Goal: Task Accomplishment & Management: Use online tool/utility

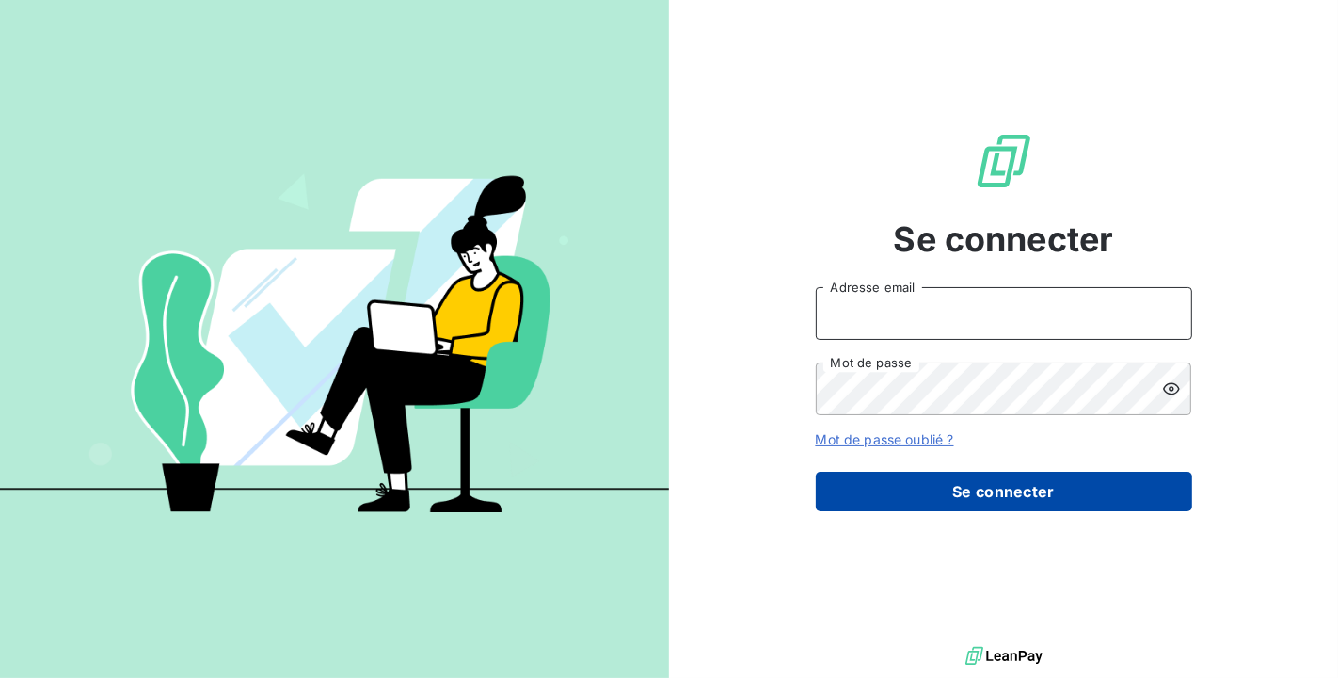
type input "[PERSON_NAME][EMAIL_ADDRESS][DOMAIN_NAME]"
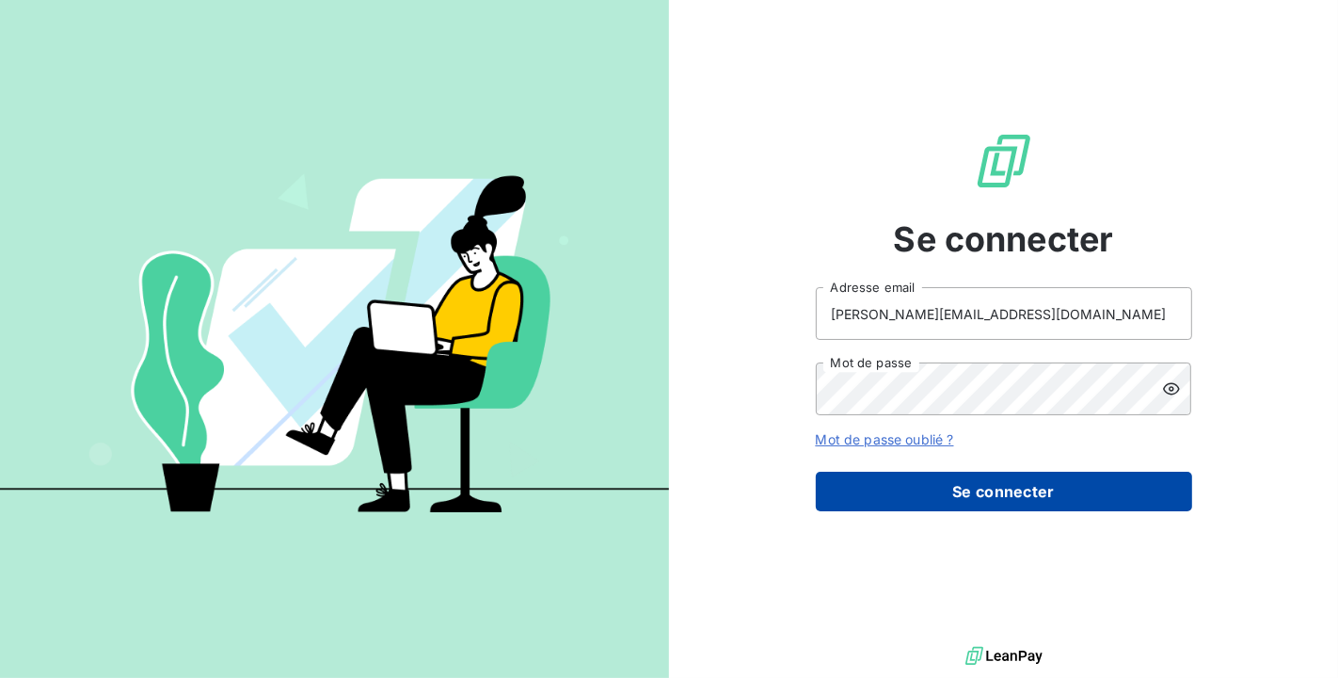
click at [1005, 481] on button "Se connecter" at bounding box center [1004, 491] width 376 height 40
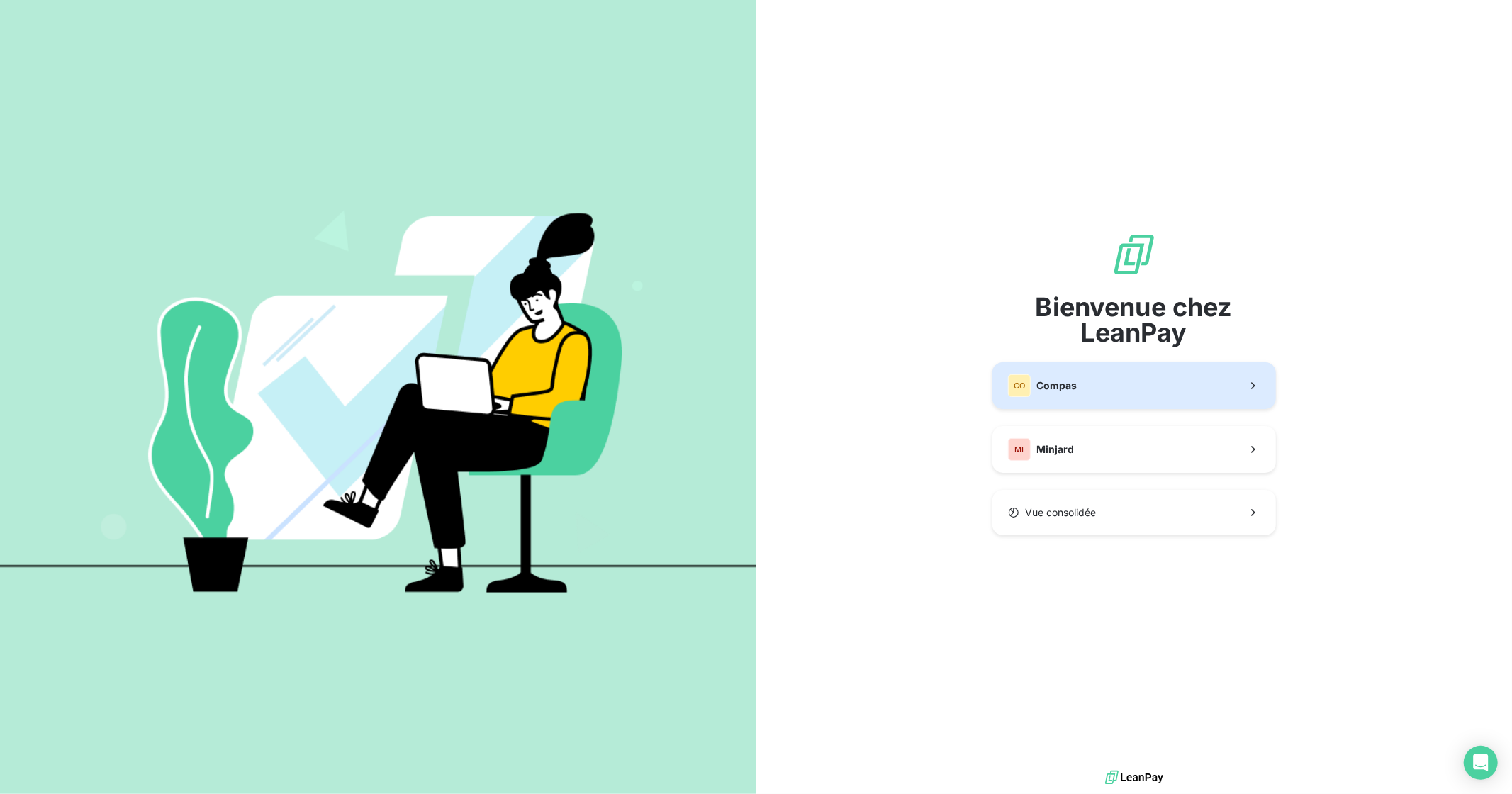
click at [1007, 392] on button "CO Compas" at bounding box center [1135, 386] width 283 height 47
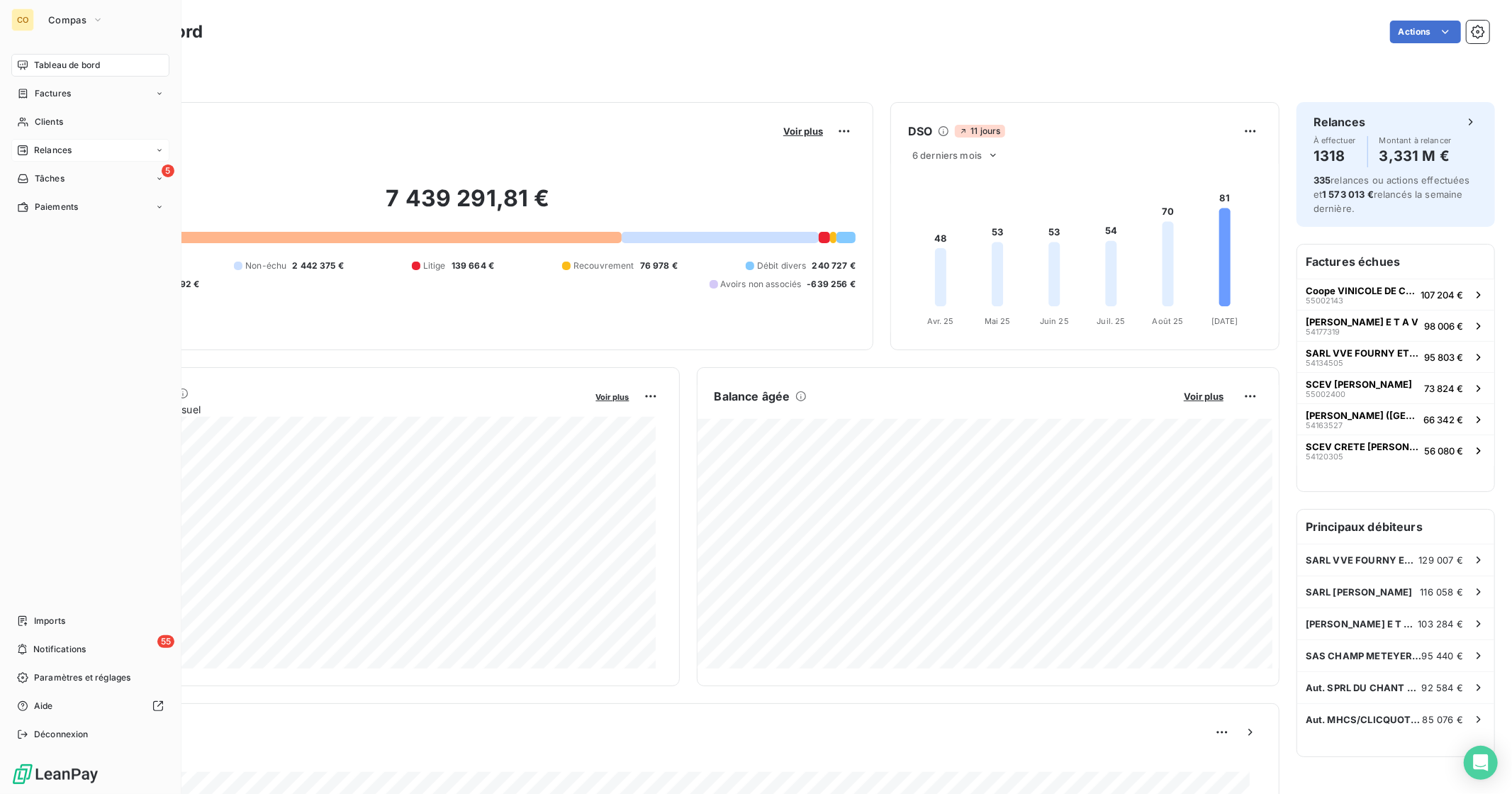
click at [62, 143] on div "Relances" at bounding box center [90, 150] width 158 height 23
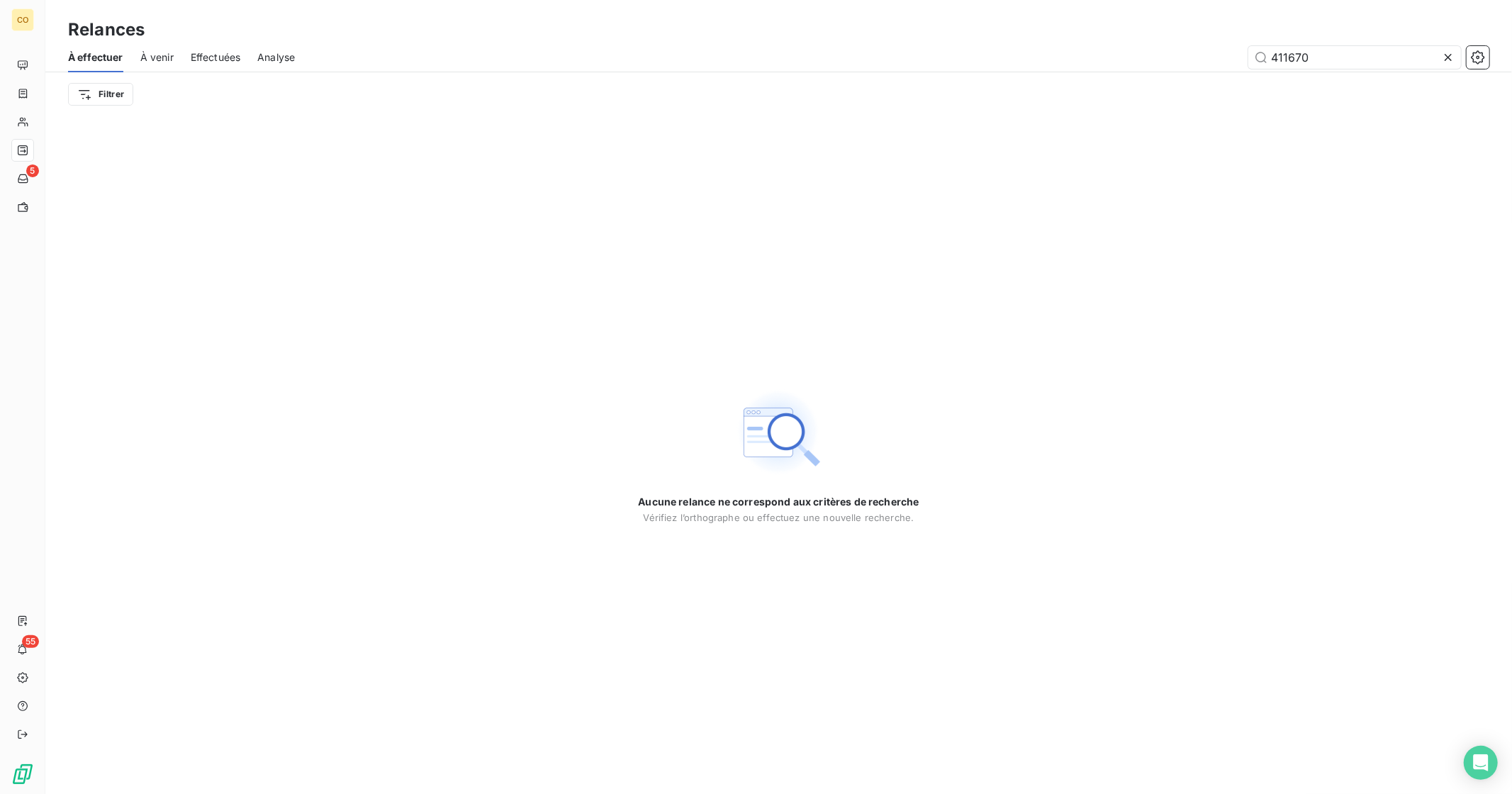
click at [1007, 53] on icon at bounding box center [1448, 57] width 14 height 14
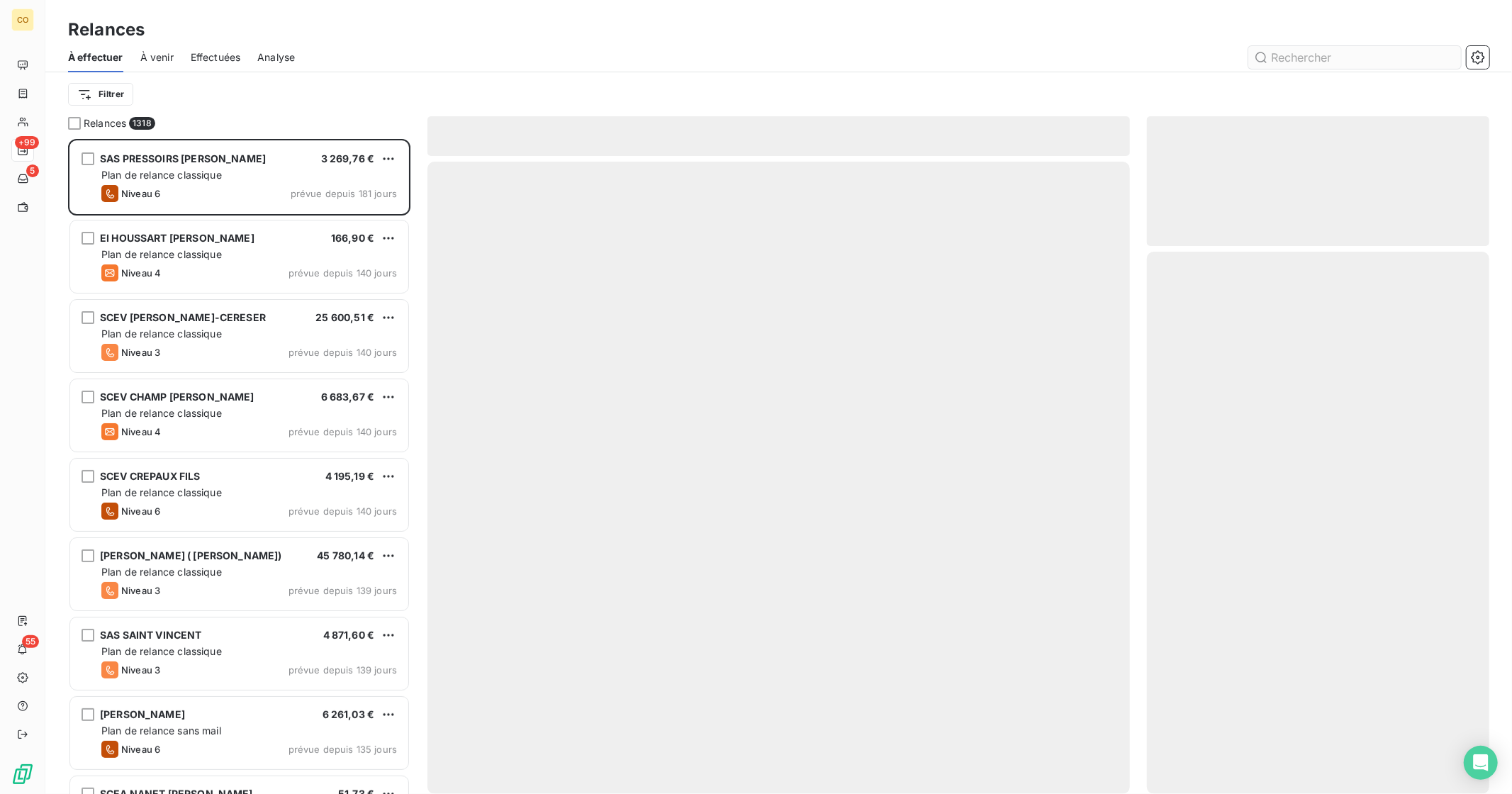
scroll to position [643, 331]
click at [221, 55] on span "Effectuées" at bounding box center [215, 57] width 50 height 14
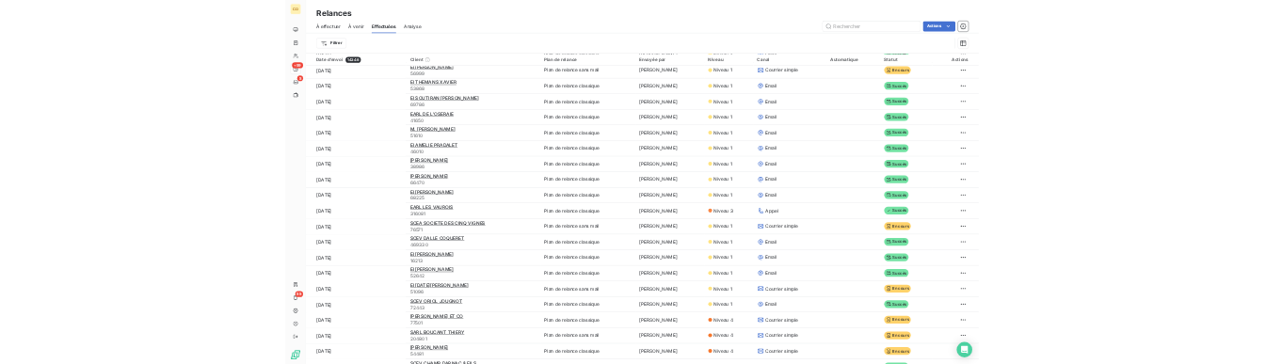
scroll to position [104, 0]
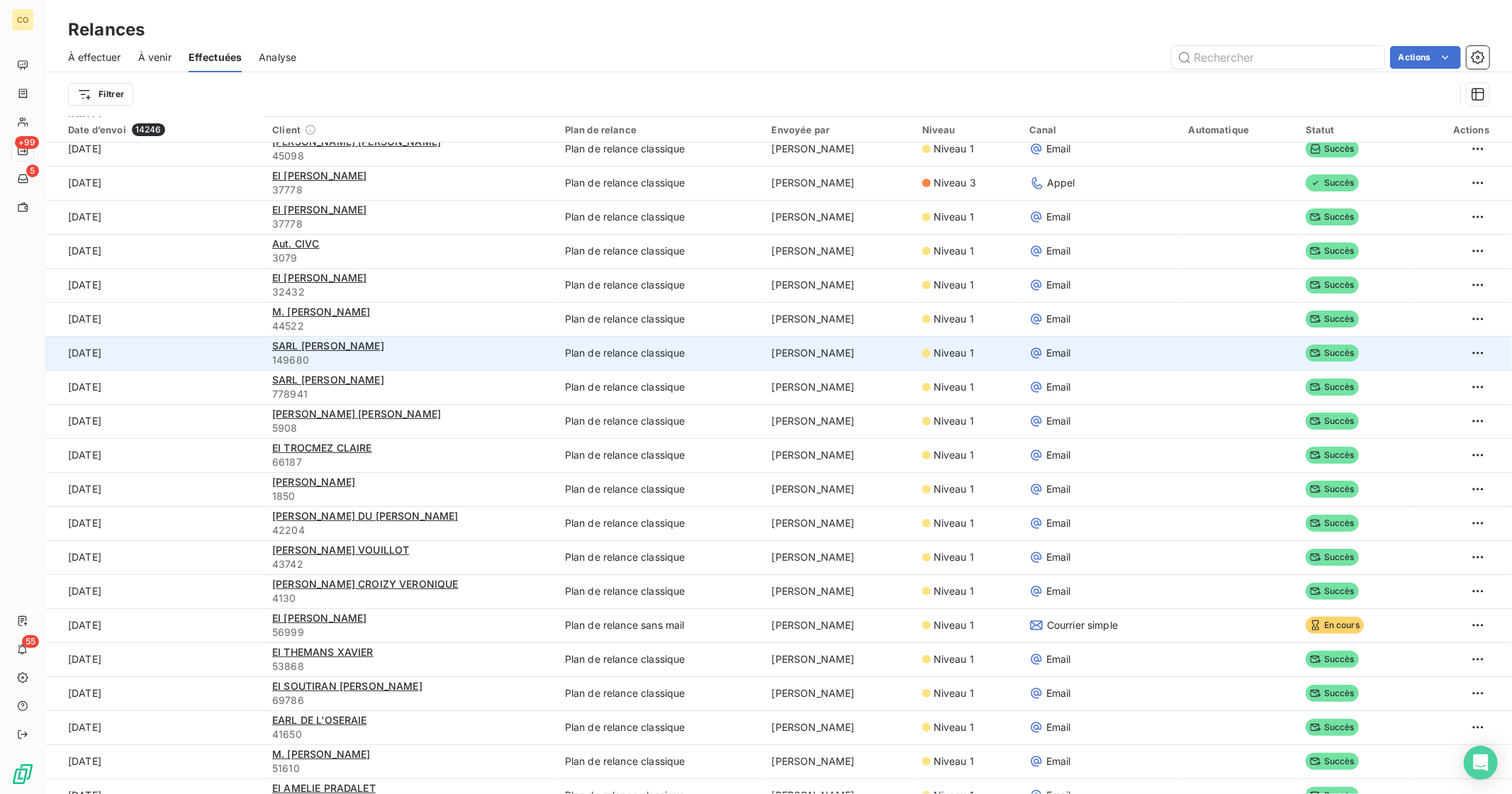
click at [939, 358] on span "Niveau 1" at bounding box center [954, 353] width 41 height 14
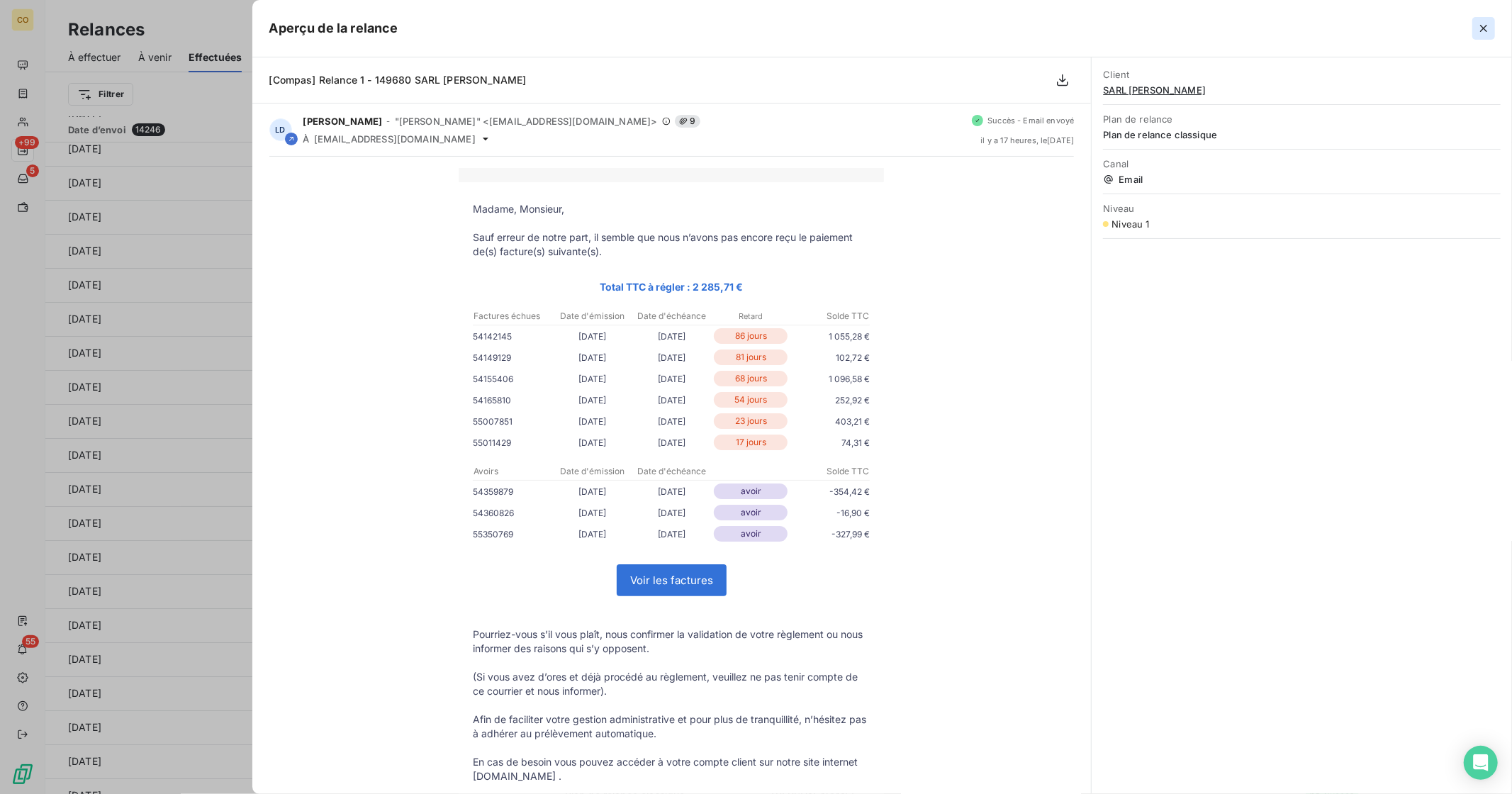
click at [1007, 23] on icon "button" at bounding box center [1483, 28] width 14 height 14
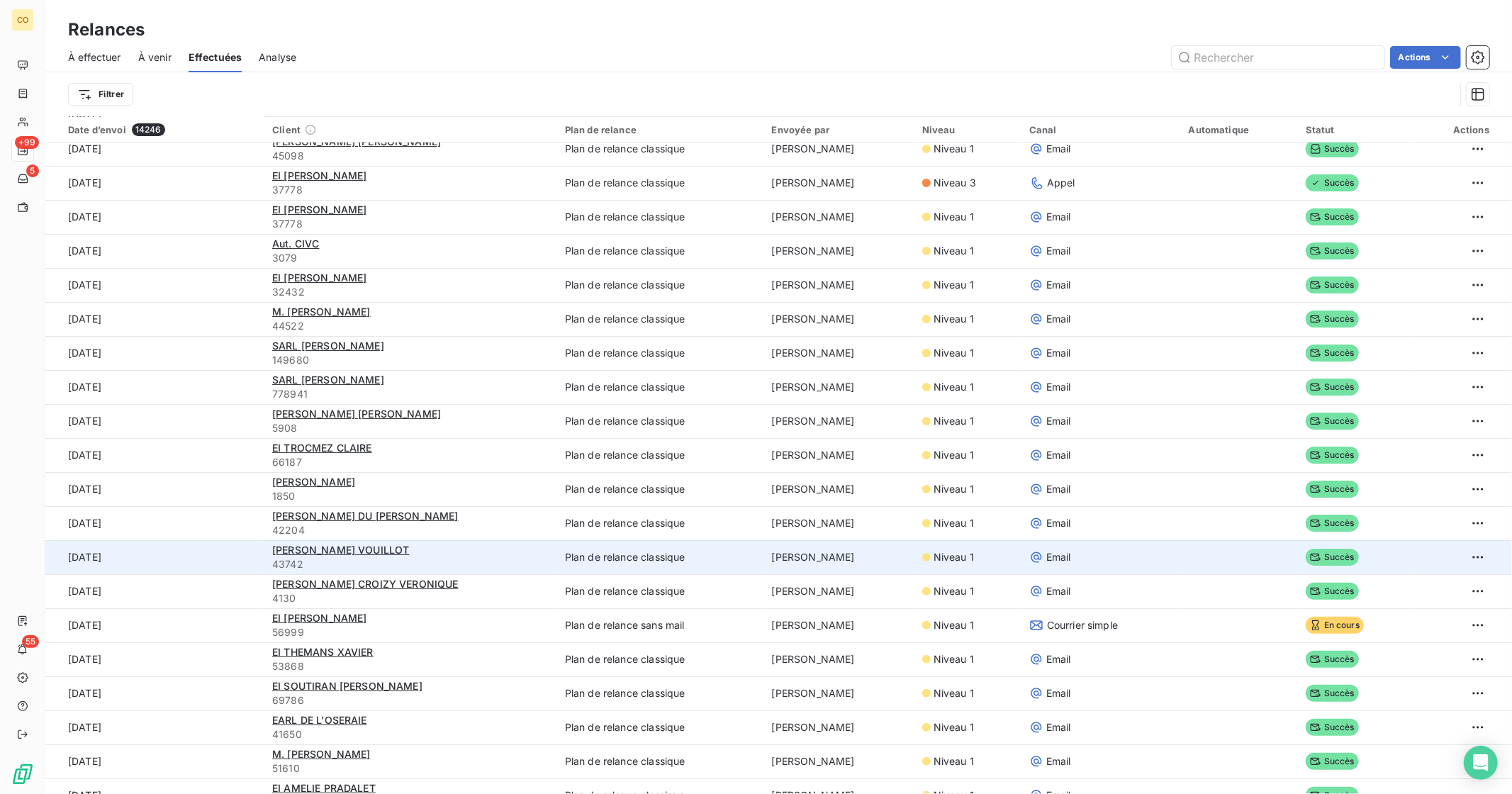
click at [934, 510] on span "Niveau 1" at bounding box center [954, 557] width 41 height 14
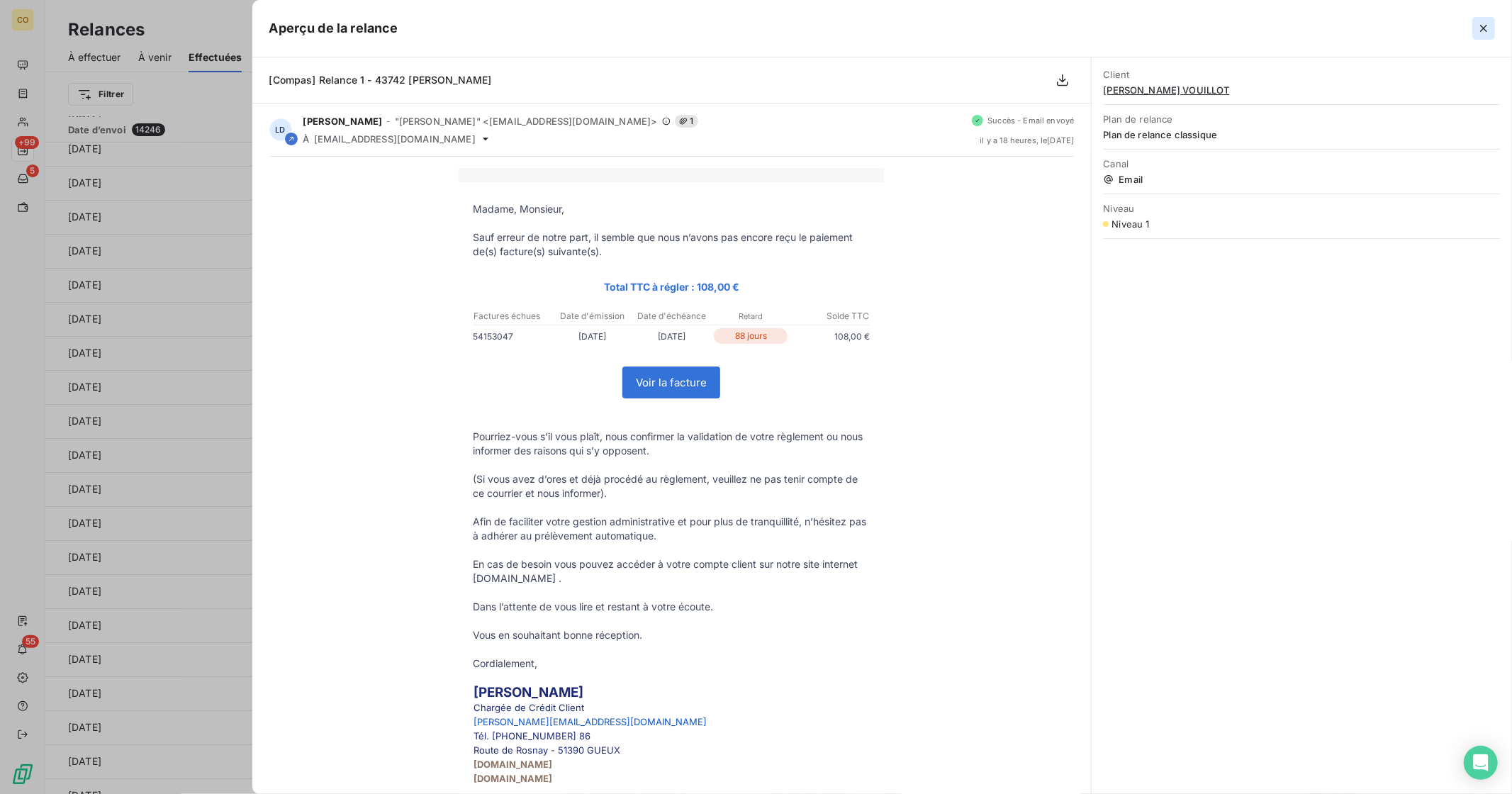
click at [1007, 33] on icon "button" at bounding box center [1483, 28] width 14 height 14
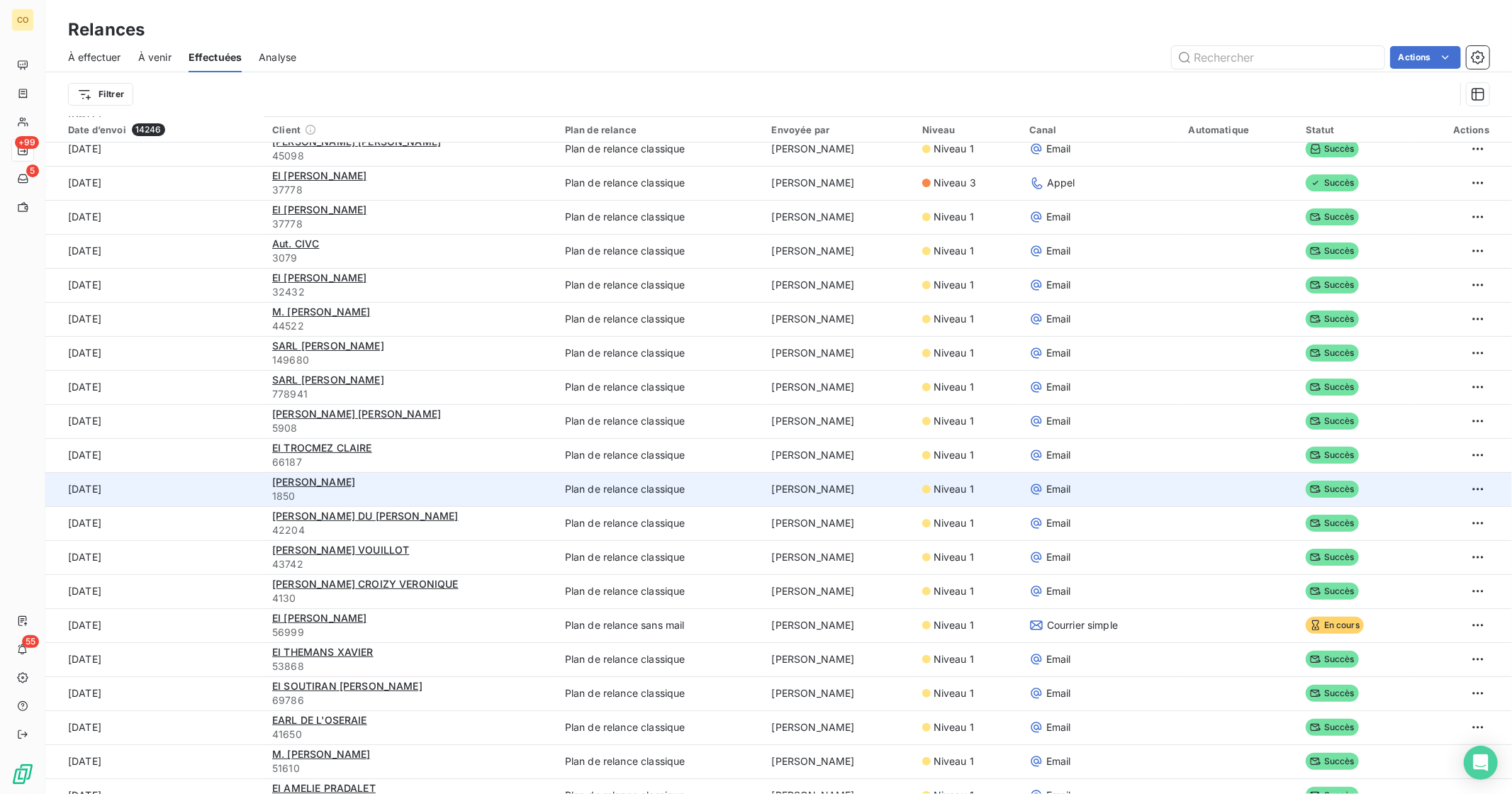
click at [1000, 477] on td "Niveau 1" at bounding box center [967, 489] width 107 height 34
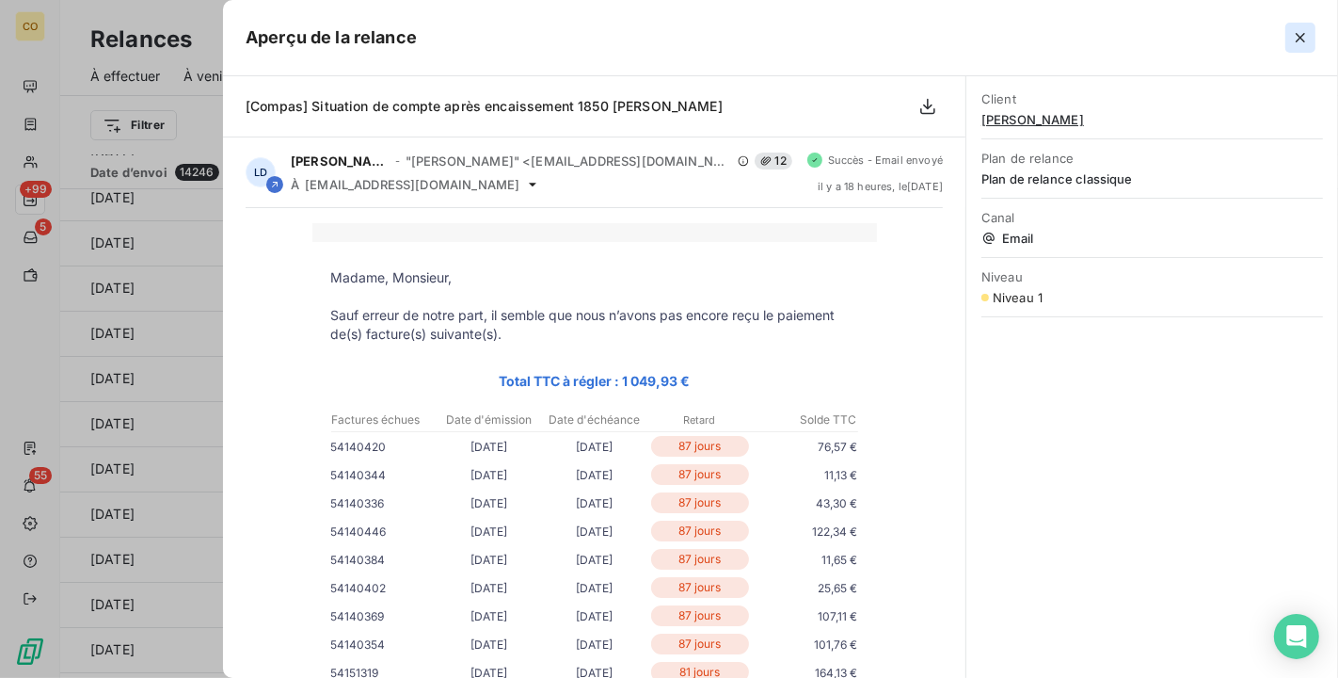
click at [1297, 26] on button "button" at bounding box center [1301, 38] width 30 height 30
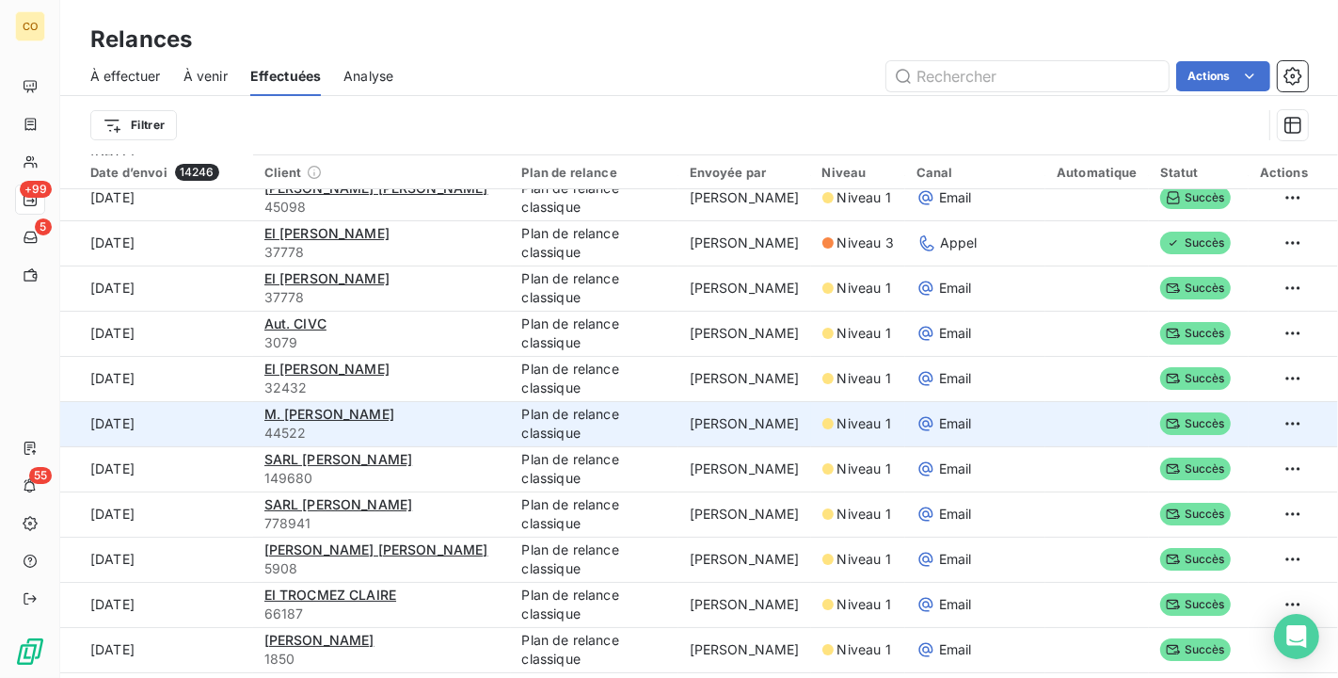
click at [700, 412] on td "[PERSON_NAME]" at bounding box center [745, 423] width 133 height 45
click at [700, 412] on div at bounding box center [669, 339] width 1338 height 678
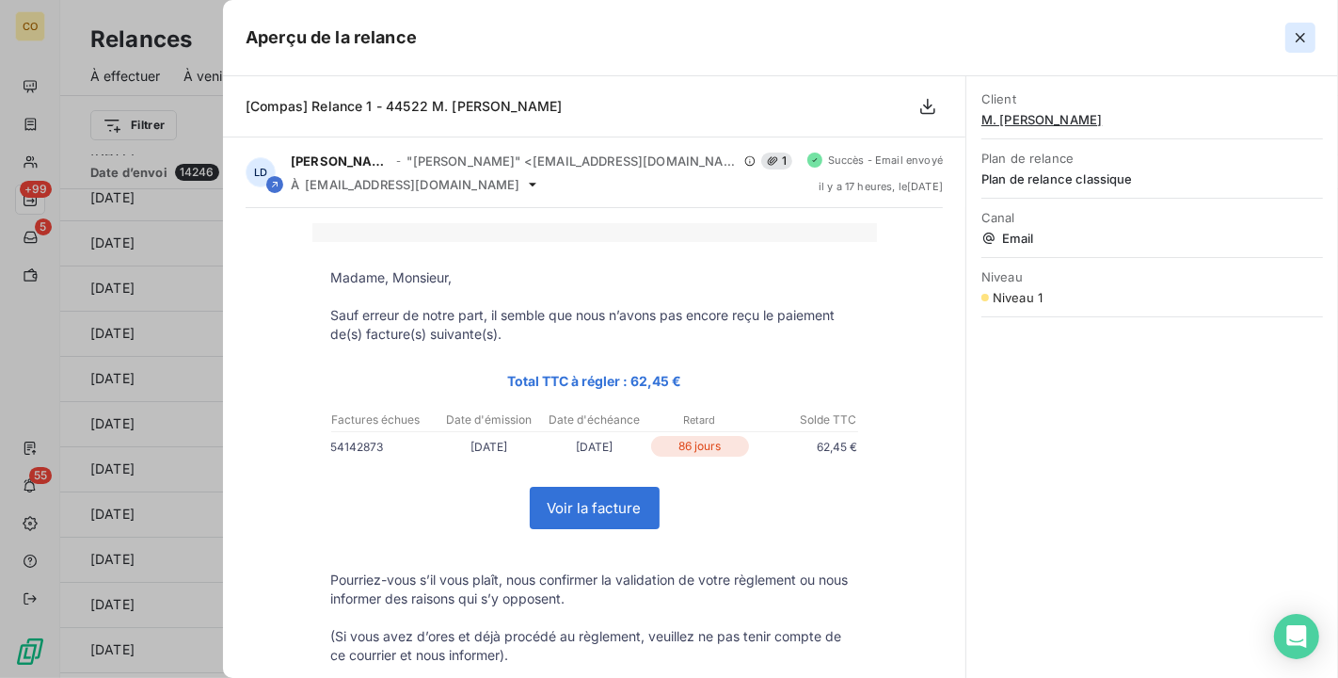
click at [1289, 46] on button "button" at bounding box center [1301, 38] width 30 height 30
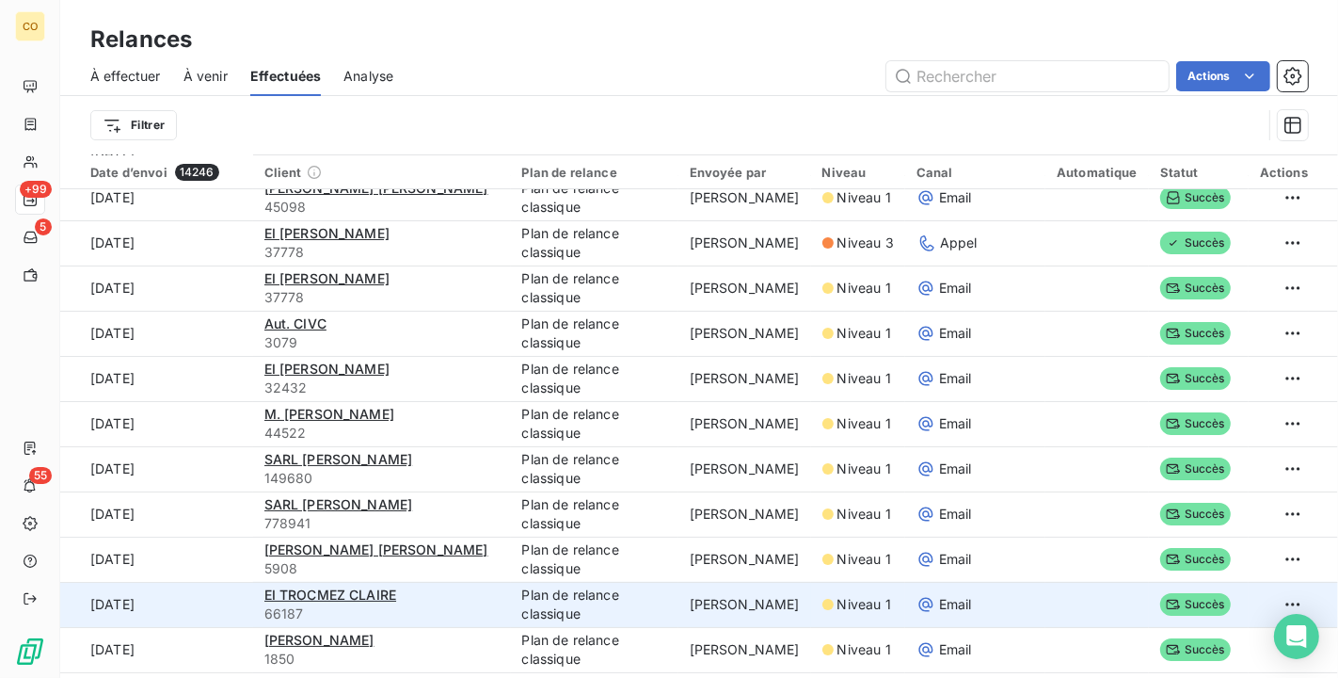
click at [540, 593] on td "Plan de relance classique" at bounding box center [595, 604] width 168 height 45
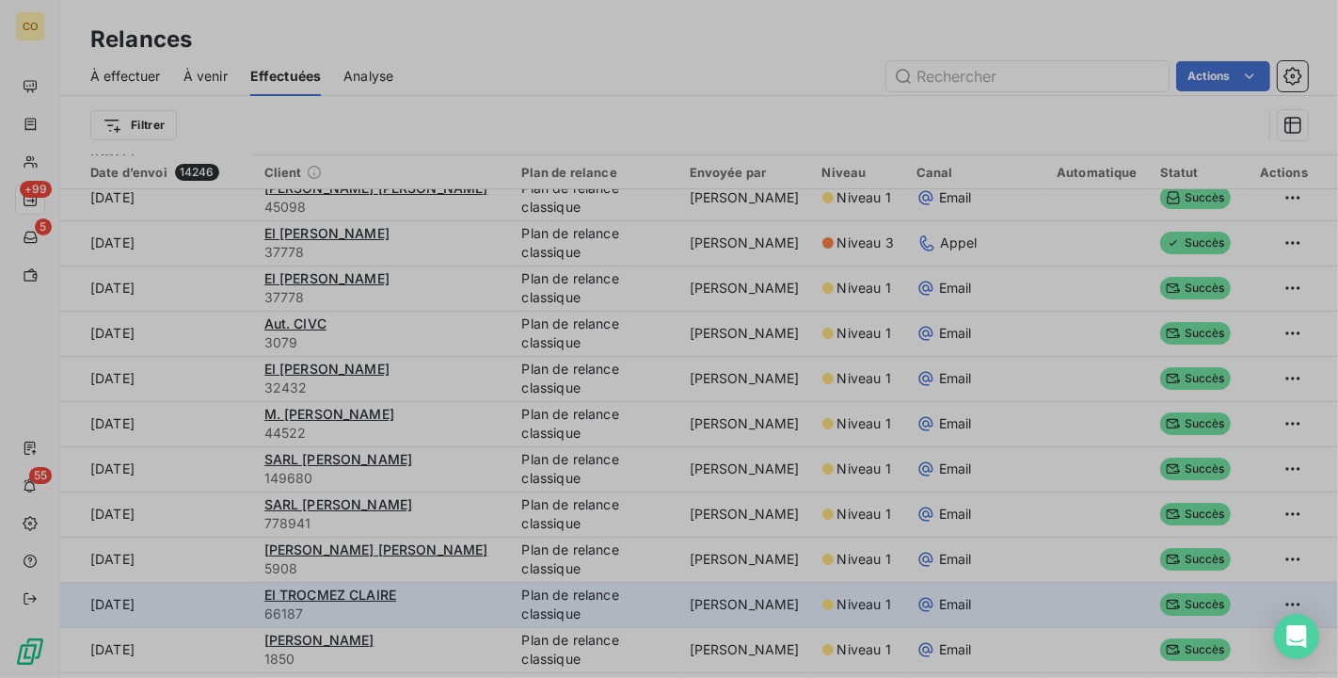
click at [540, 593] on div at bounding box center [669, 339] width 1338 height 678
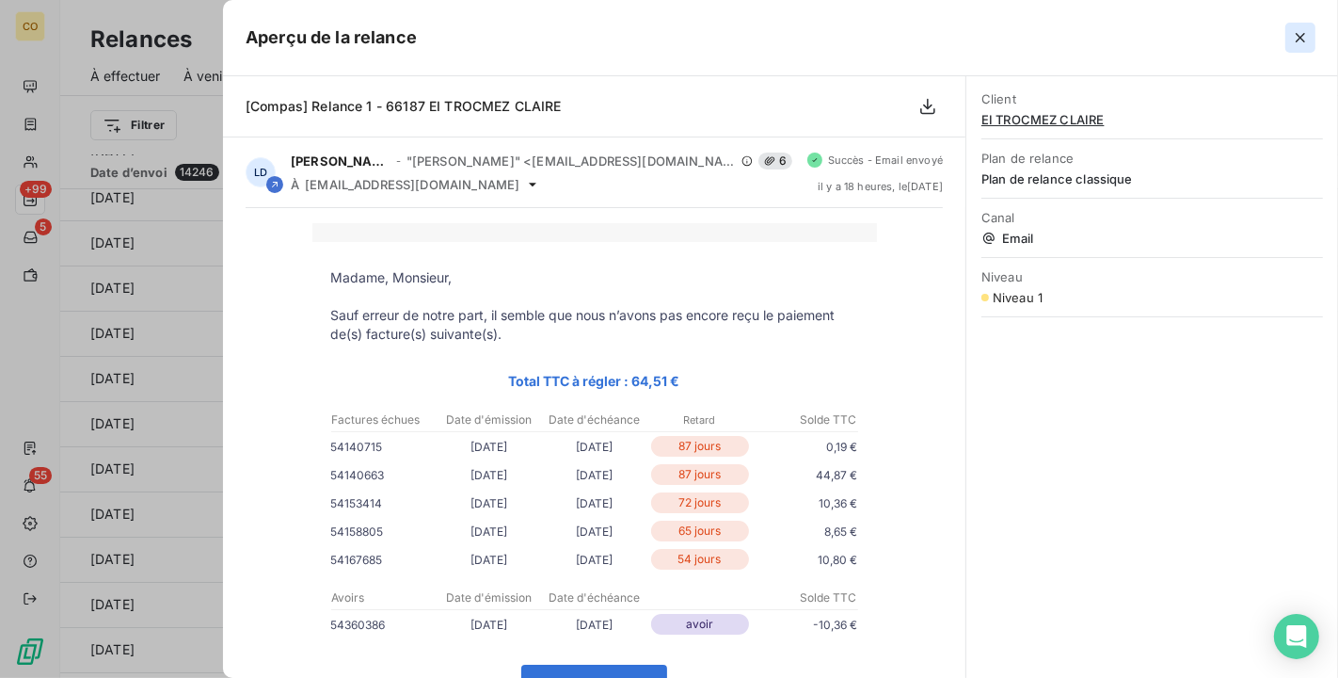
click at [1301, 40] on icon "button" at bounding box center [1300, 37] width 19 height 19
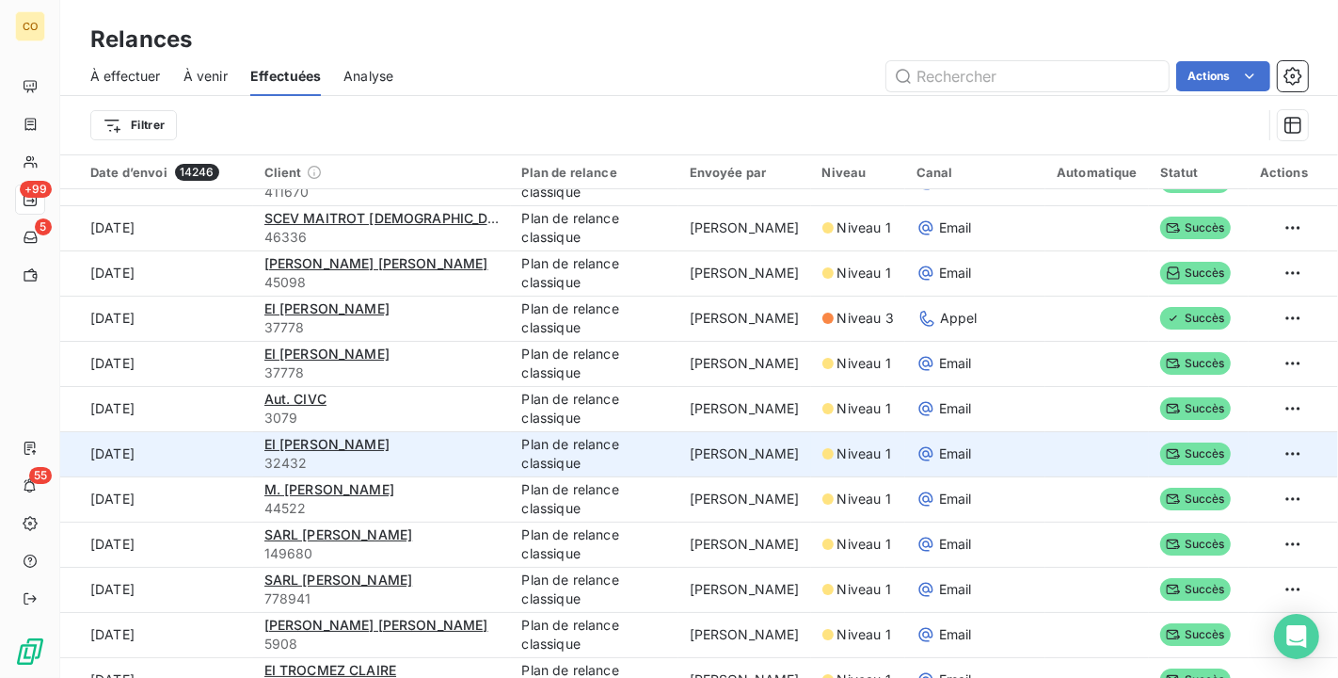
scroll to position [0, 0]
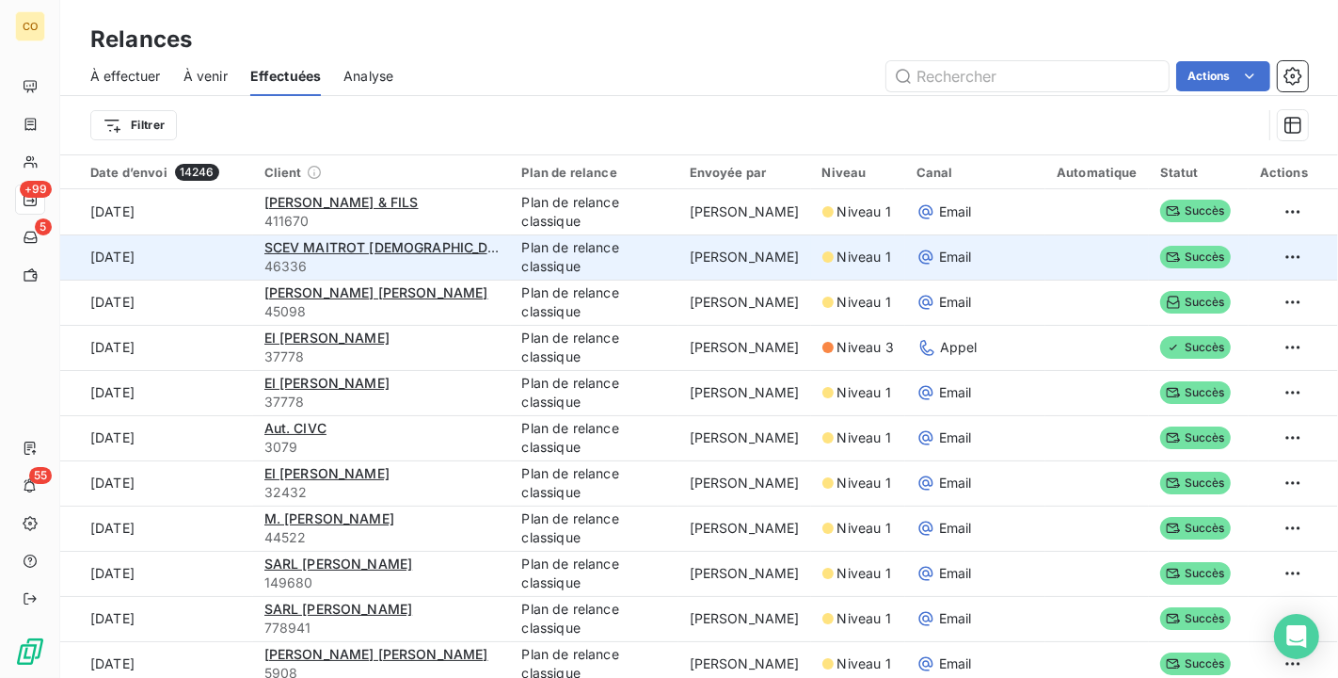
click at [703, 258] on td "[PERSON_NAME]" at bounding box center [745, 256] width 133 height 45
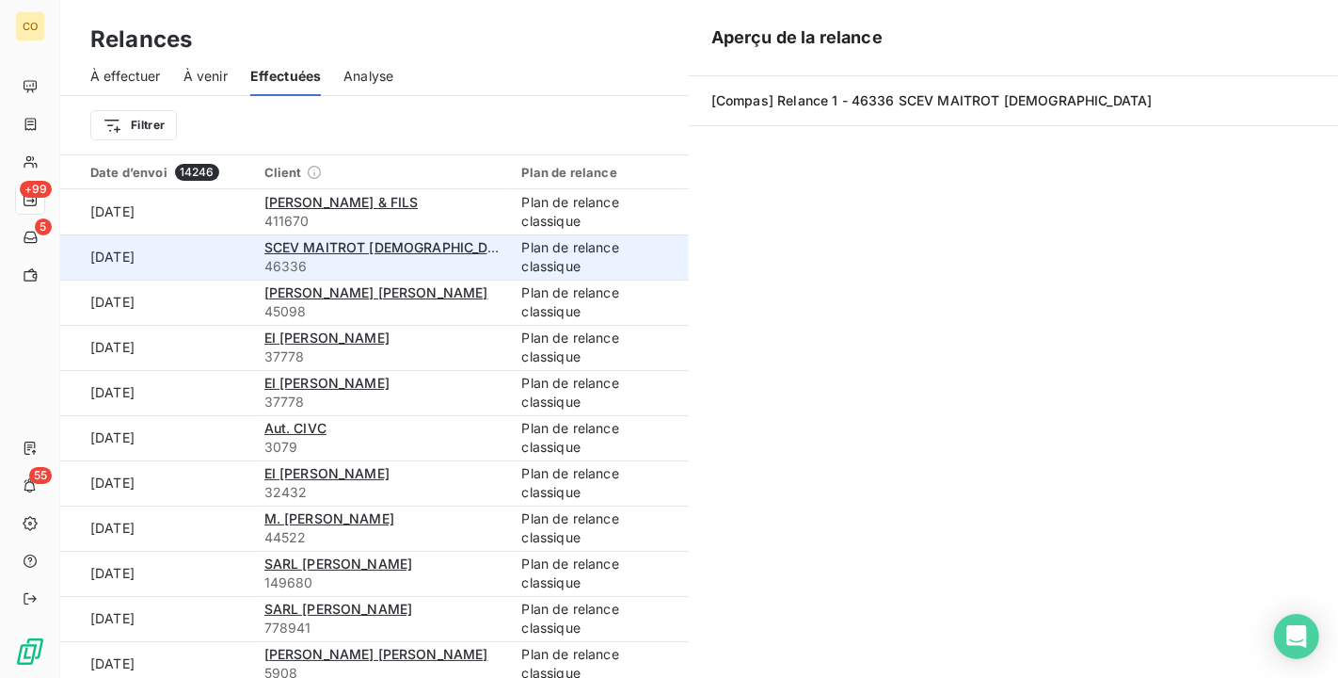
click at [703, 677] on div "Aperçu de la relance [Compas] Relance 1 - 46336 SCEV MAITROT [DEMOGRAPHIC_DATA]…" at bounding box center [669, 678] width 1338 height 0
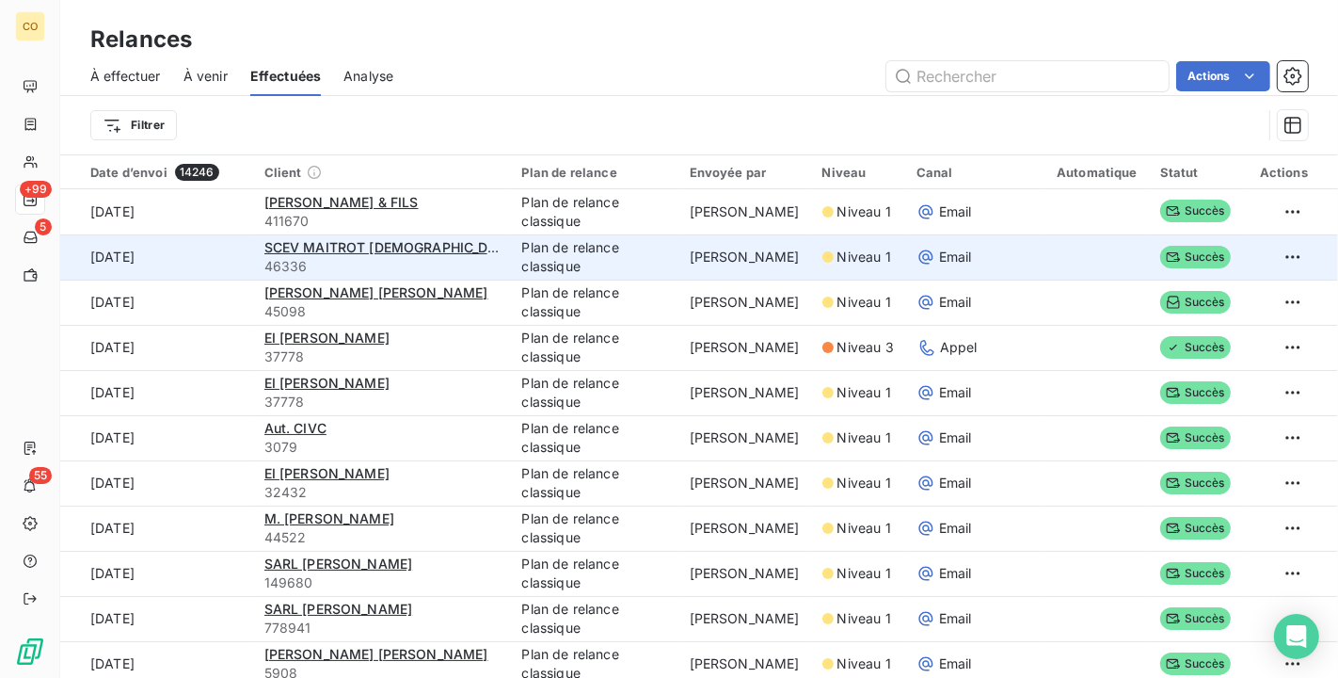
click at [838, 251] on span "Niveau 1" at bounding box center [865, 257] width 54 height 19
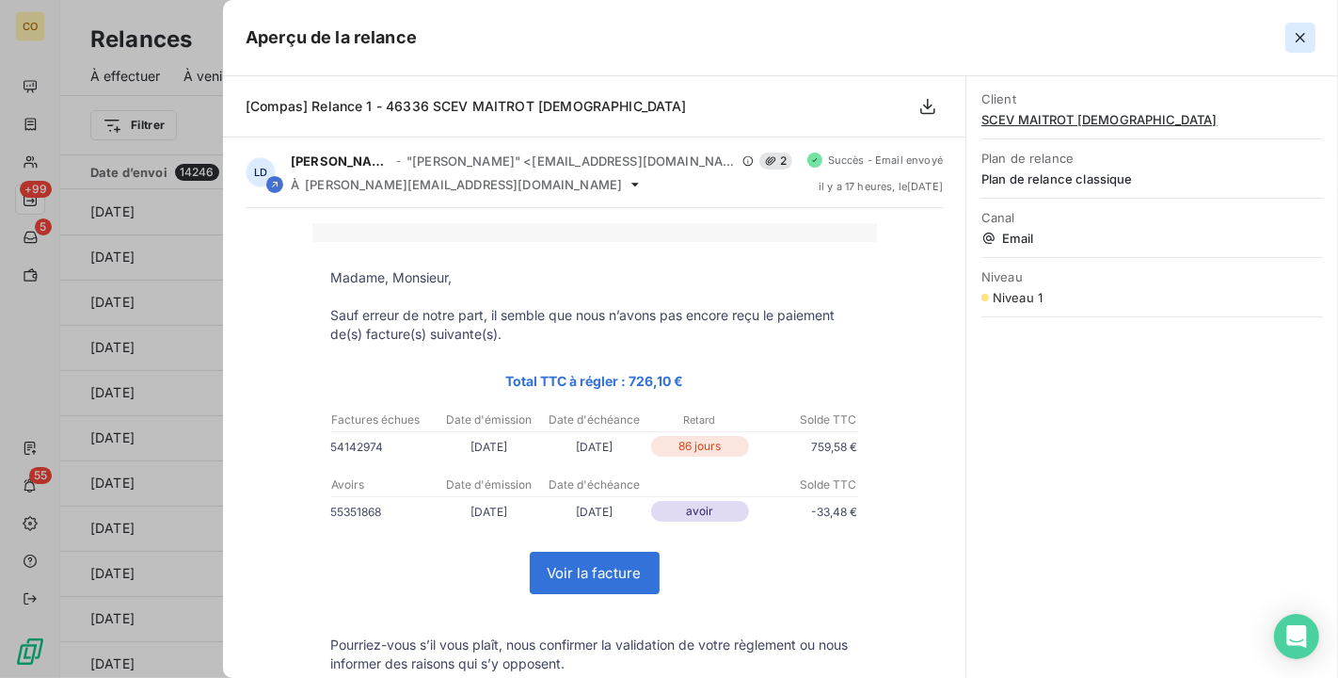
click at [1307, 38] on icon "button" at bounding box center [1300, 37] width 19 height 19
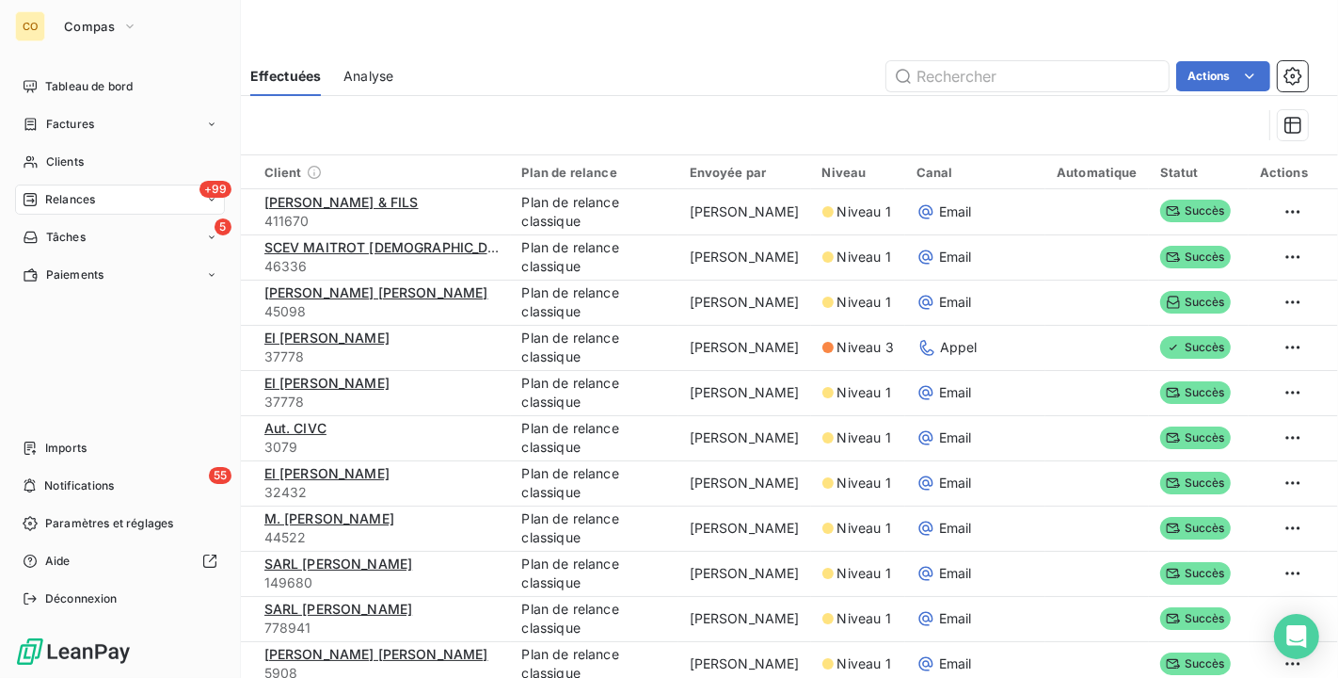
click at [36, 142] on nav "Tableau de bord Factures Clients +99 Relances 5 Tâches Paiements" at bounding box center [120, 181] width 210 height 218
click at [42, 158] on div "Clients" at bounding box center [120, 162] width 210 height 30
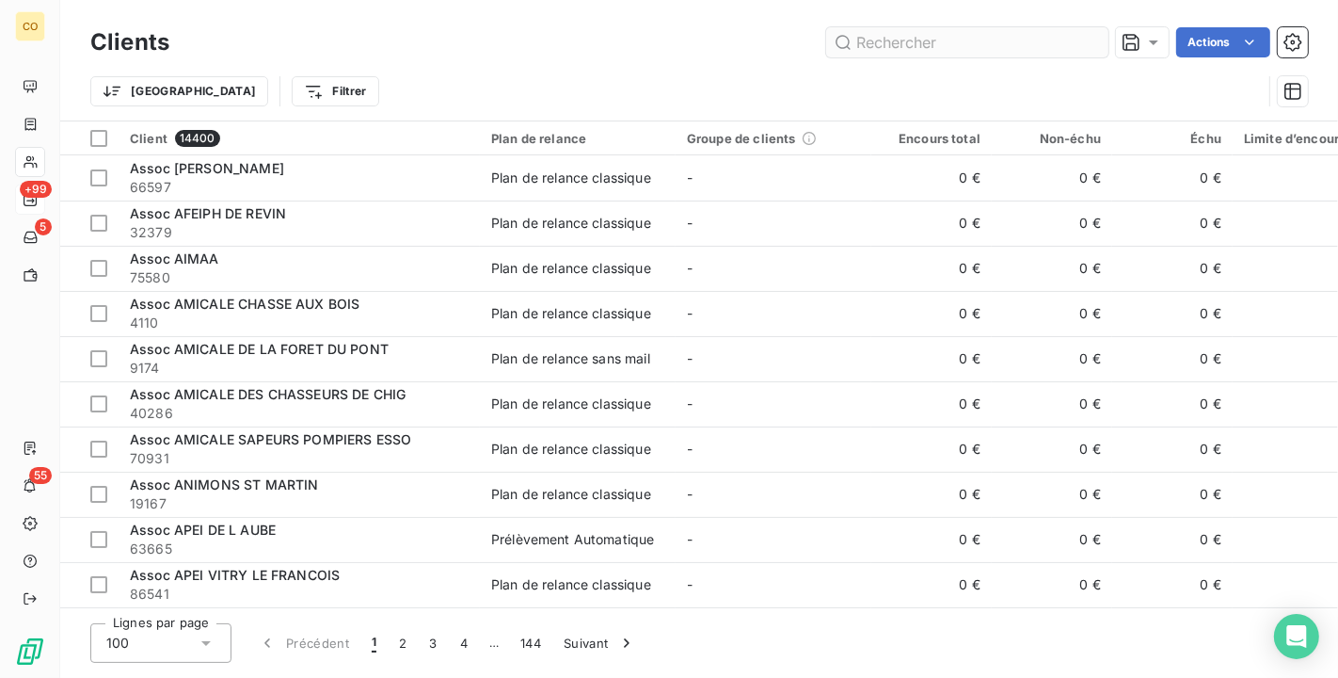
click at [872, 43] on input "text" at bounding box center [967, 42] width 282 height 30
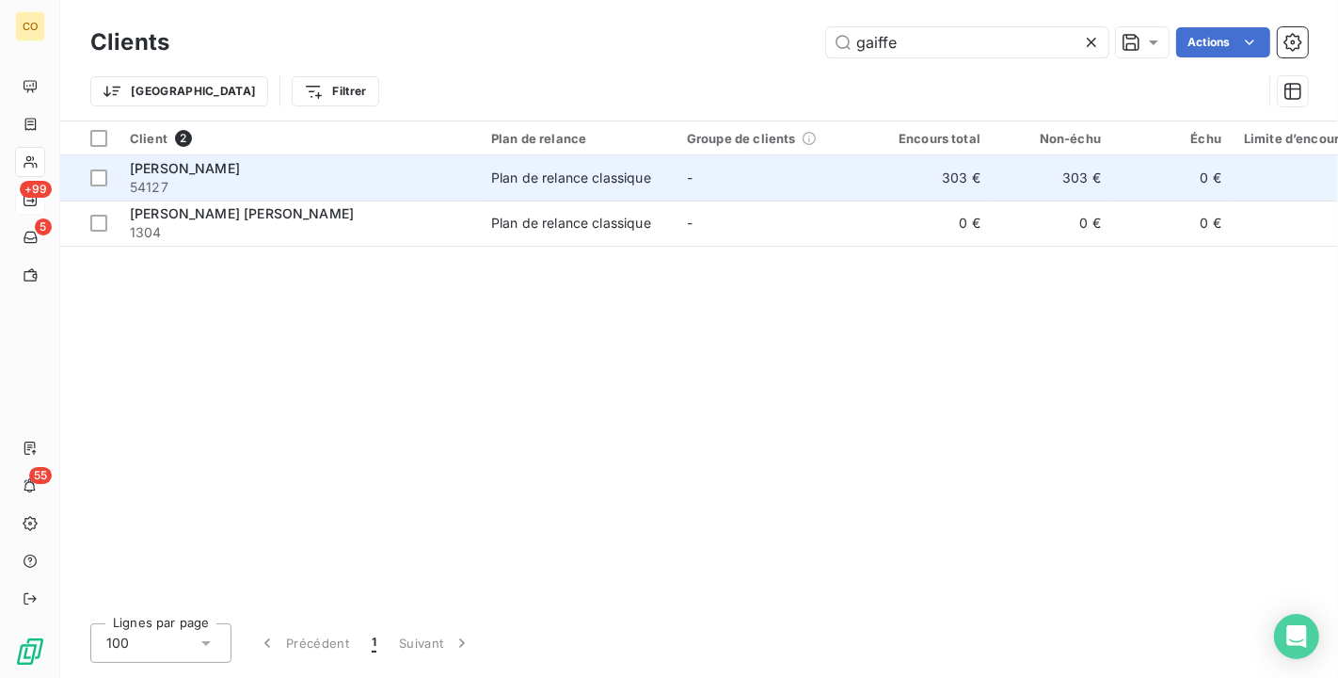
type input "gaiffe"
click at [730, 167] on td "-" at bounding box center [774, 177] width 196 height 45
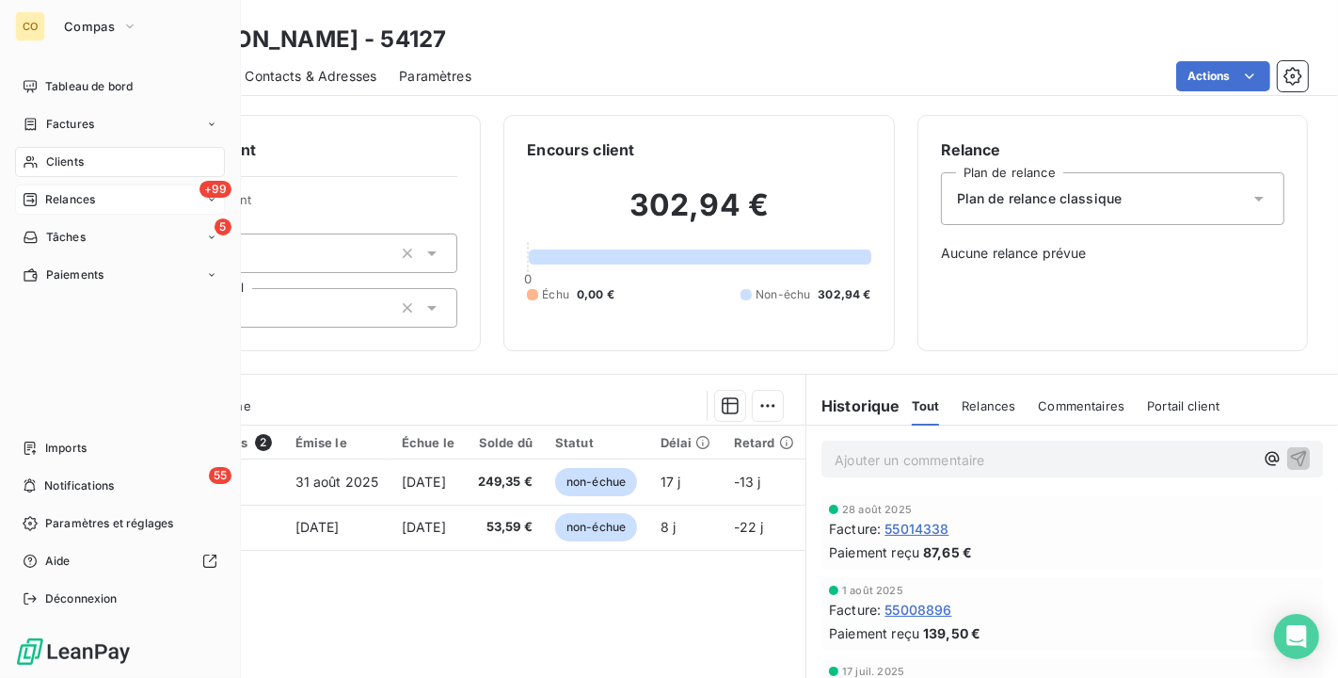
click at [35, 169] on div "Clients" at bounding box center [120, 162] width 210 height 30
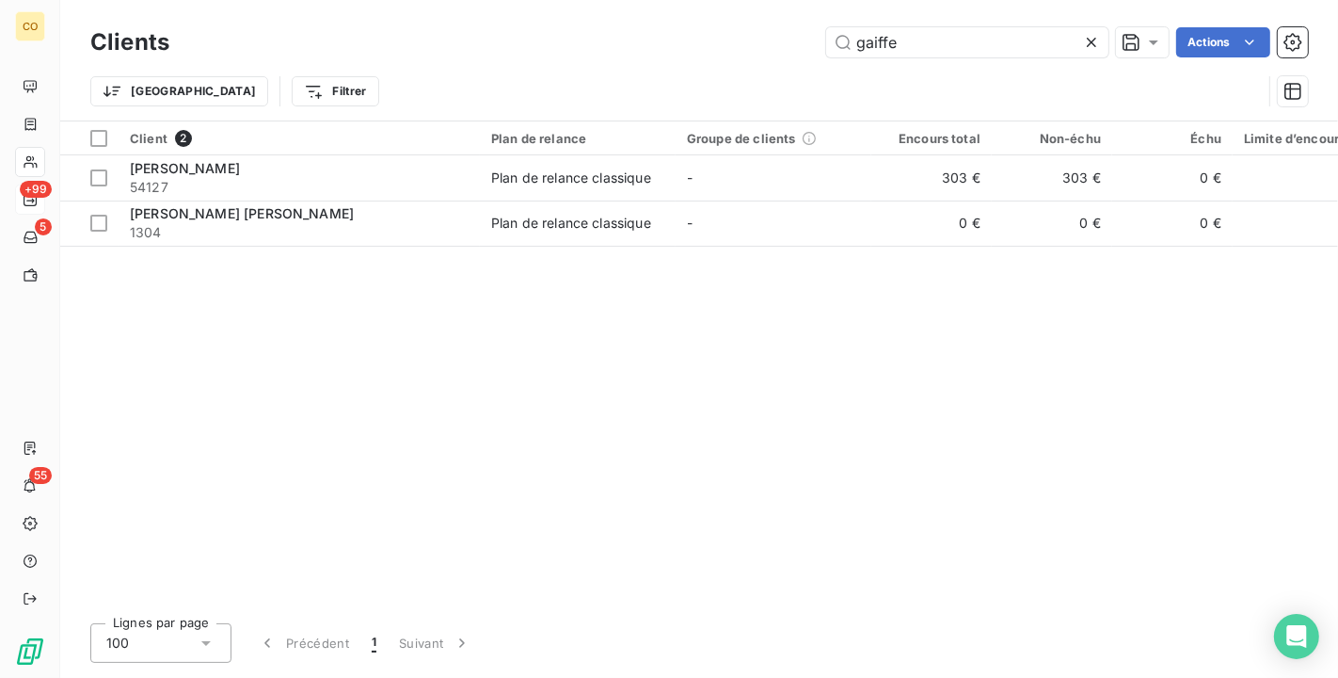
drag, startPoint x: 908, startPoint y: 49, endPoint x: 472, endPoint y: -1, distance: 438.6
click at [472, 0] on html "CO +99 5 55 Clients gaiffe Actions Trier Filtrer Client 2 Plan de relance Group…" at bounding box center [669, 339] width 1338 height 678
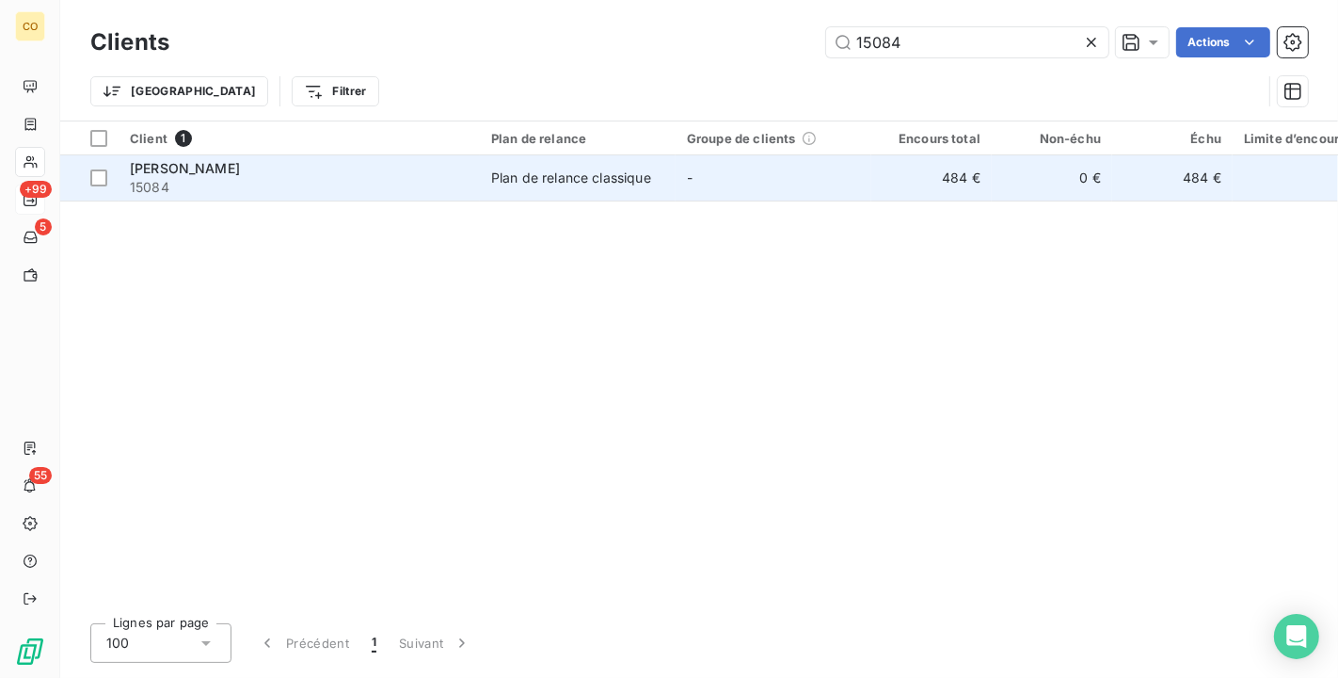
type input "15084"
click at [518, 188] on td "Plan de relance classique" at bounding box center [578, 177] width 196 height 45
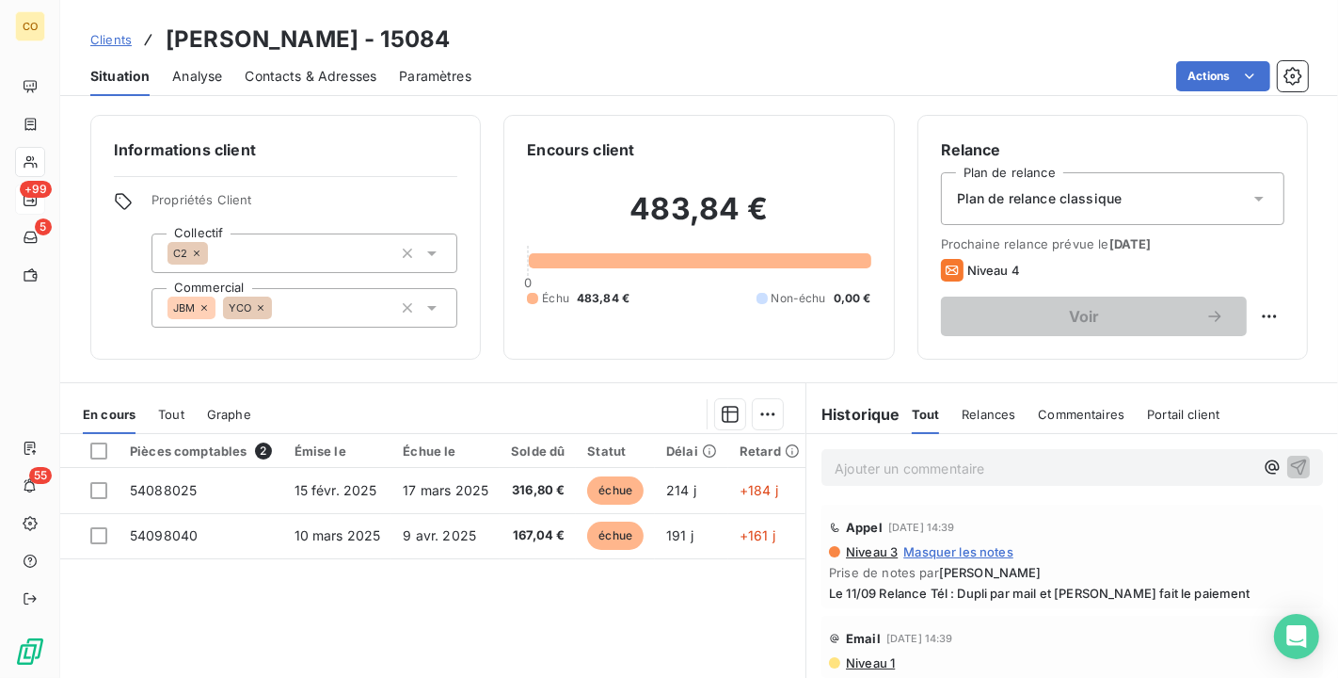
scroll to position [209, 0]
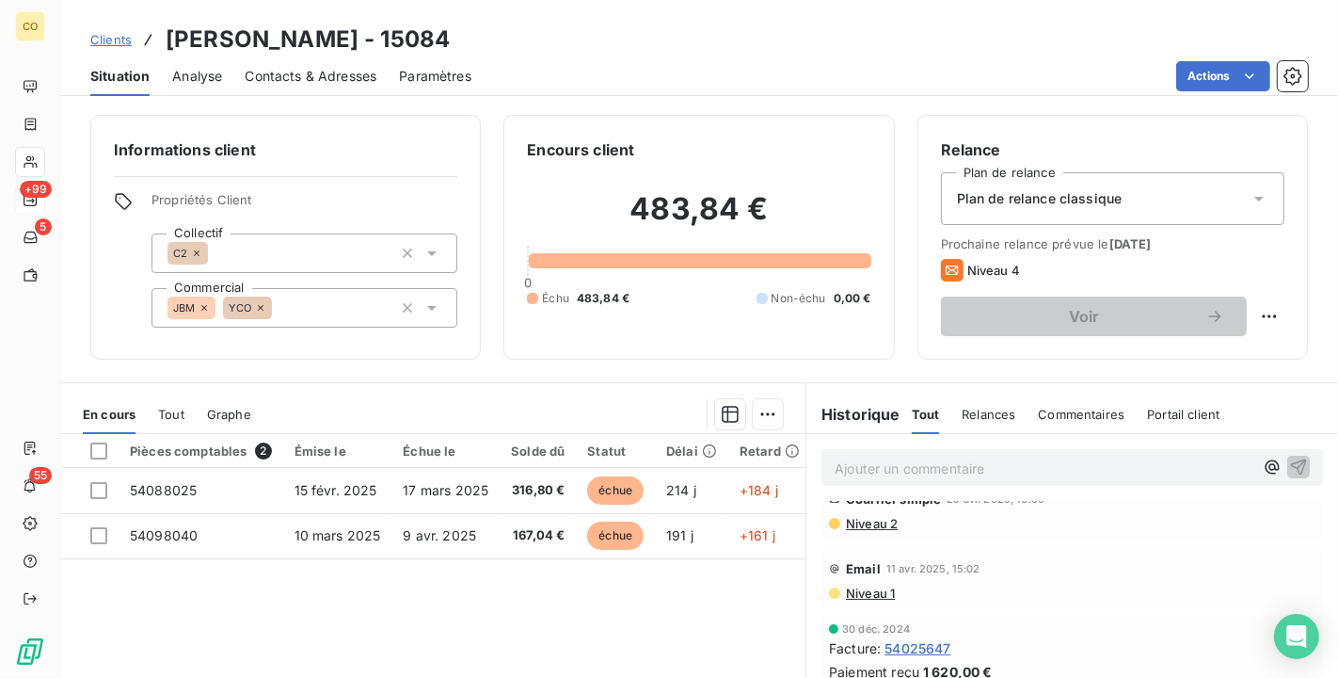
click at [867, 518] on span "Niveau 2" at bounding box center [871, 523] width 54 height 15
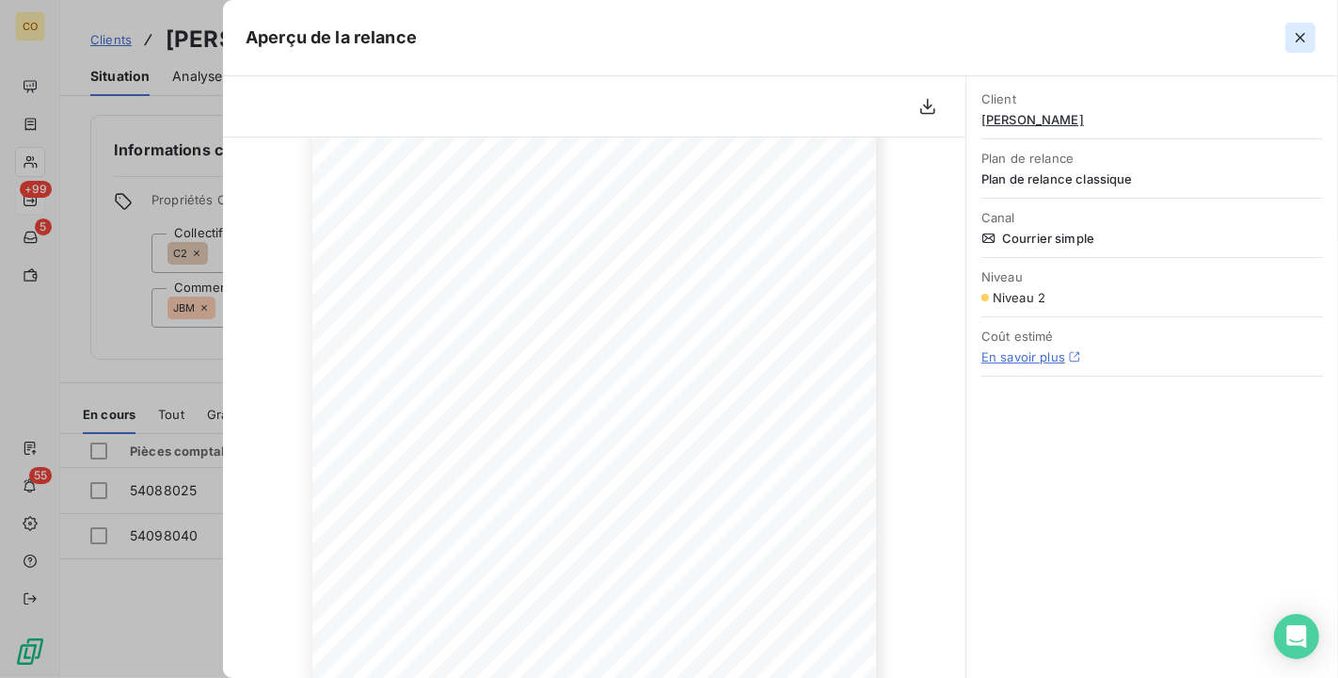
click at [1298, 44] on icon "button" at bounding box center [1300, 37] width 19 height 19
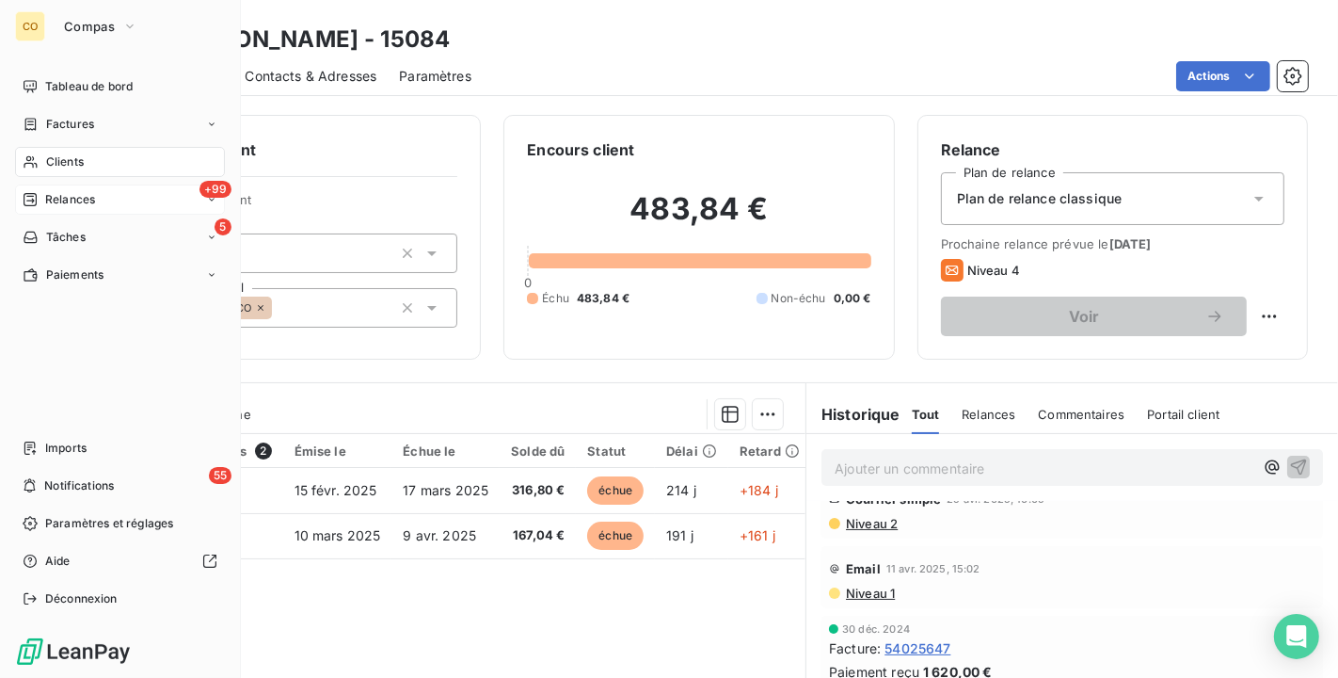
click at [36, 159] on icon at bounding box center [31, 161] width 16 height 15
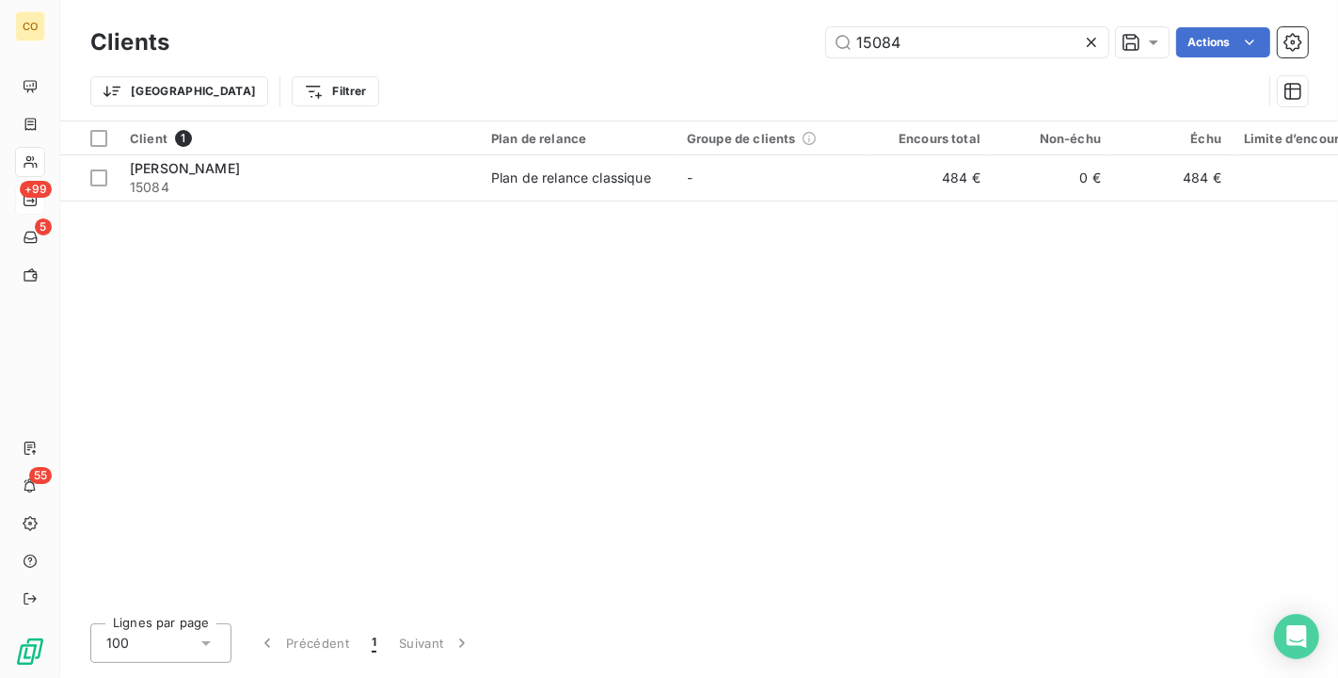
drag, startPoint x: 933, startPoint y: 40, endPoint x: 375, endPoint y: -34, distance: 562.1
click at [375, 0] on html "CO +99 5 55 Clients 15084 Actions Trier Filtrer Client 1 Plan de relance Groupe…" at bounding box center [669, 339] width 1338 height 678
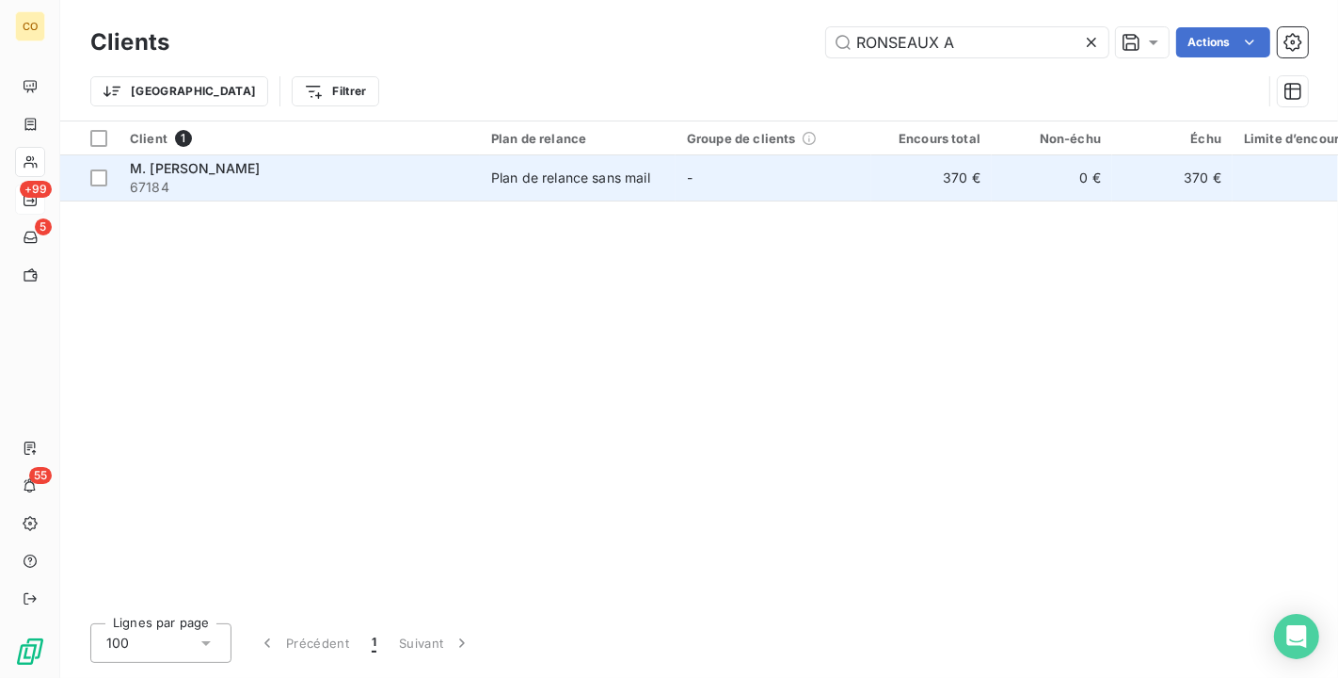
type input "RONSEAUX A"
click at [411, 196] on td "M. [PERSON_NAME] 67184" at bounding box center [299, 177] width 361 height 45
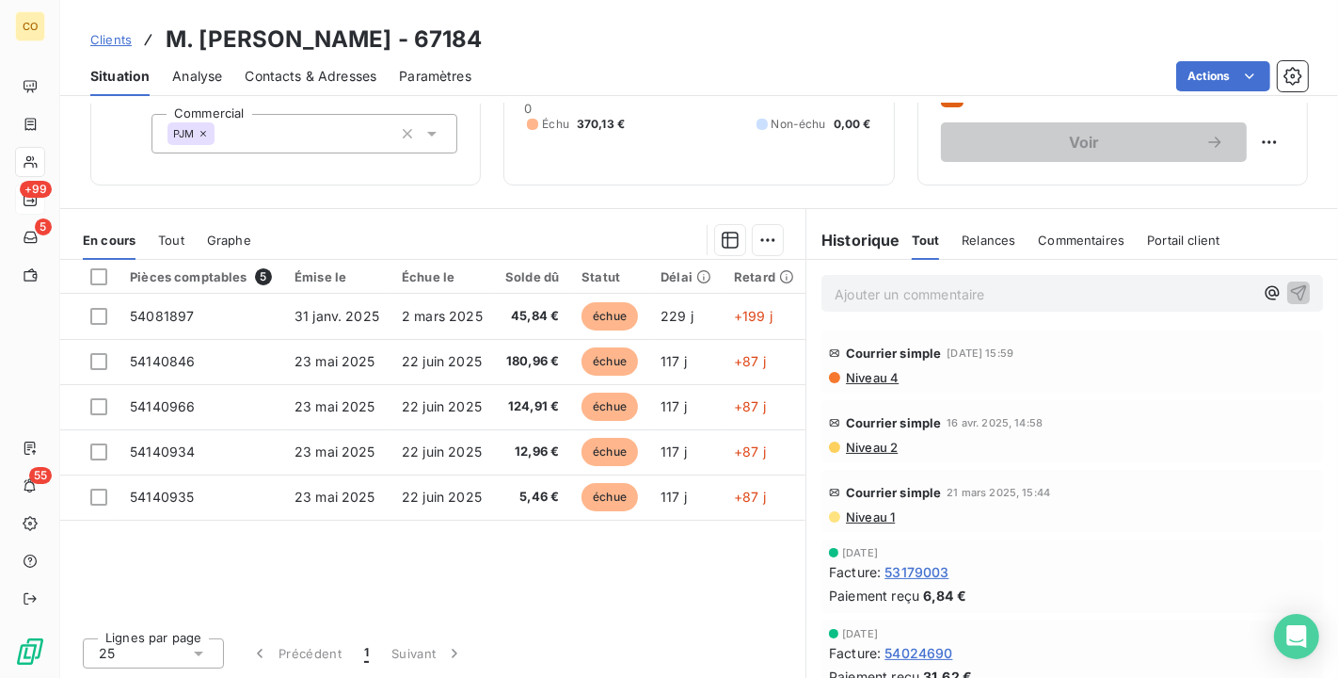
scroll to position [70, 0]
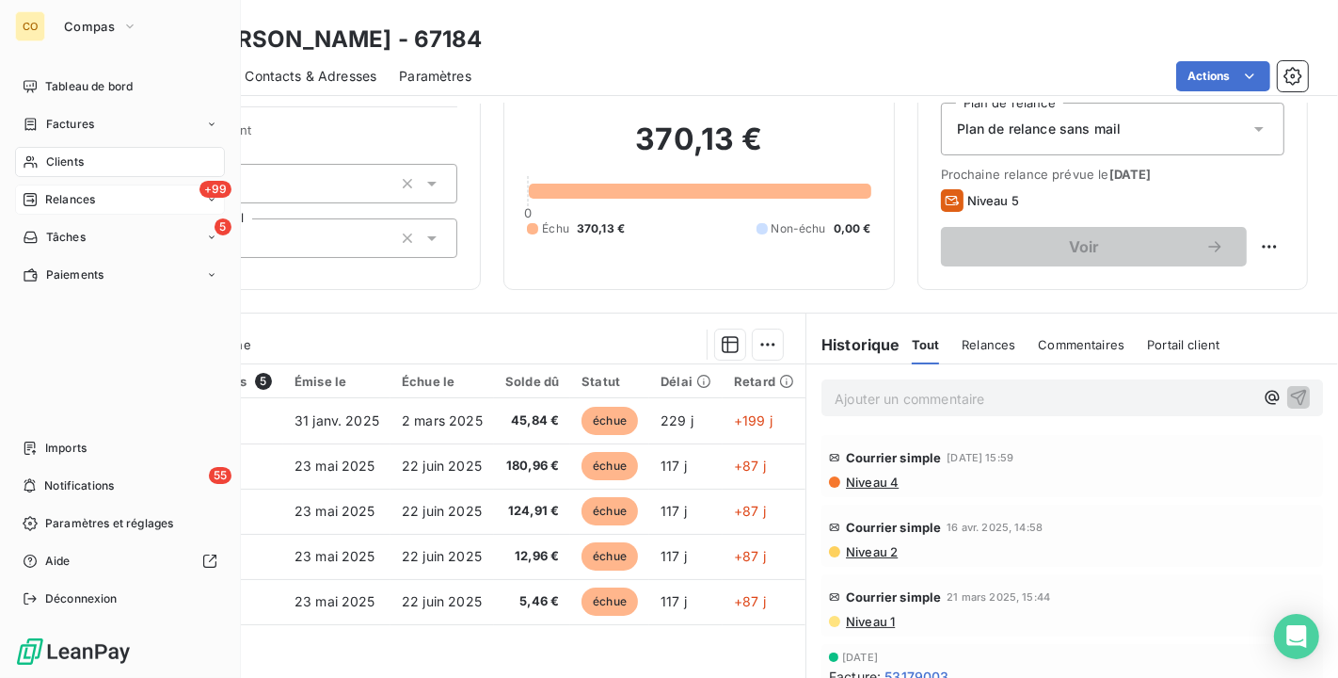
click at [32, 166] on icon at bounding box center [30, 162] width 13 height 12
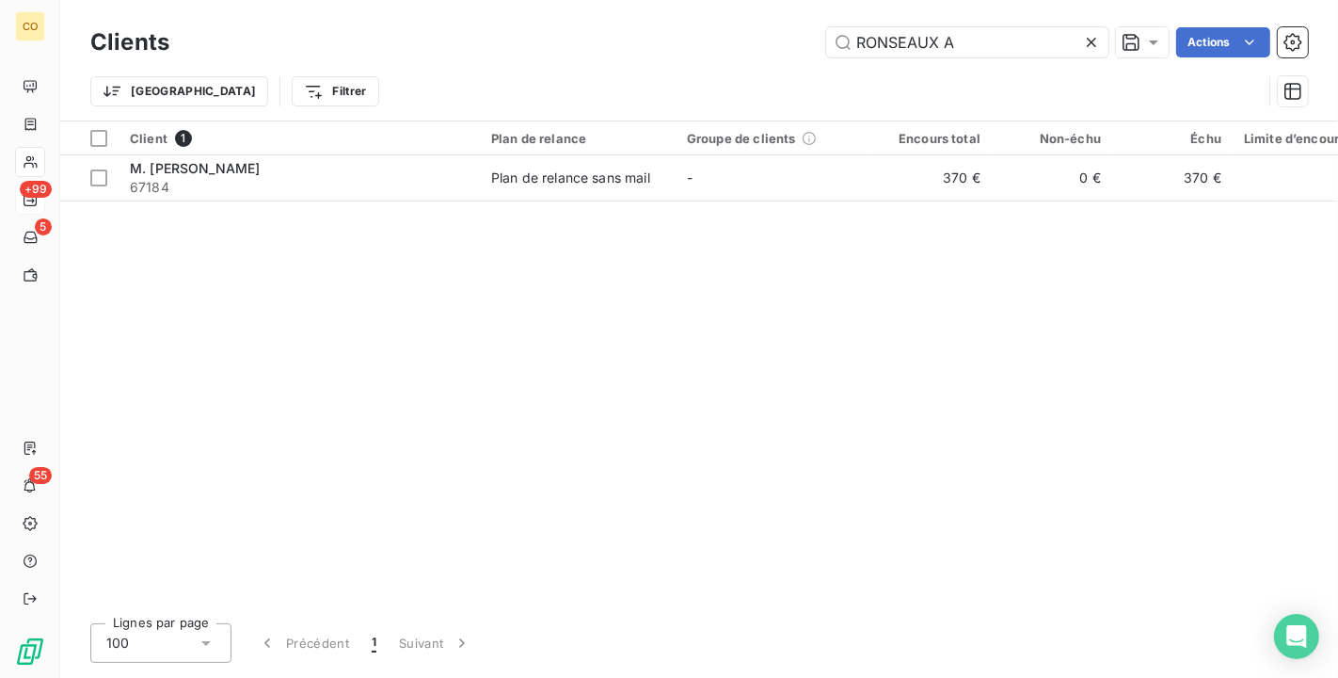
drag, startPoint x: 943, startPoint y: 40, endPoint x: 193, endPoint y: -34, distance: 753.7
click at [193, 0] on html "CO +99 5 55 Clients RONSEAUX A Actions Trier Filtrer Client 1 Plan de relance G…" at bounding box center [669, 339] width 1338 height 678
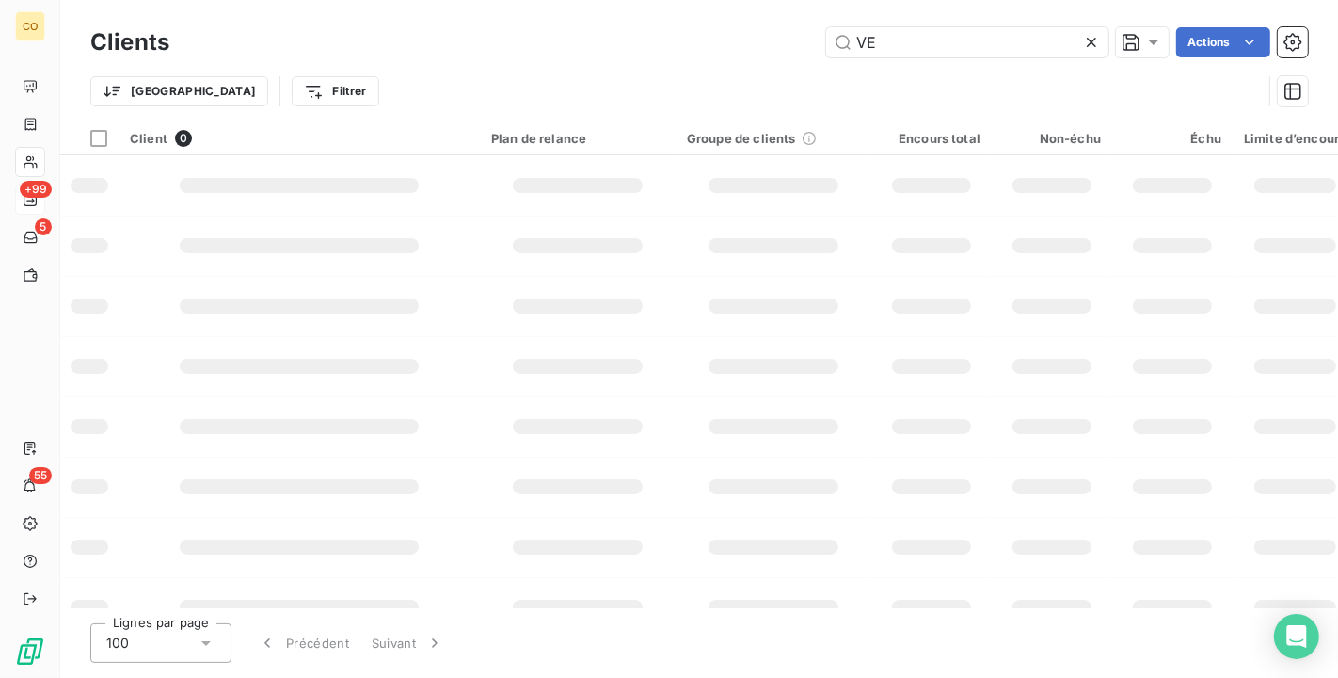
type input "V"
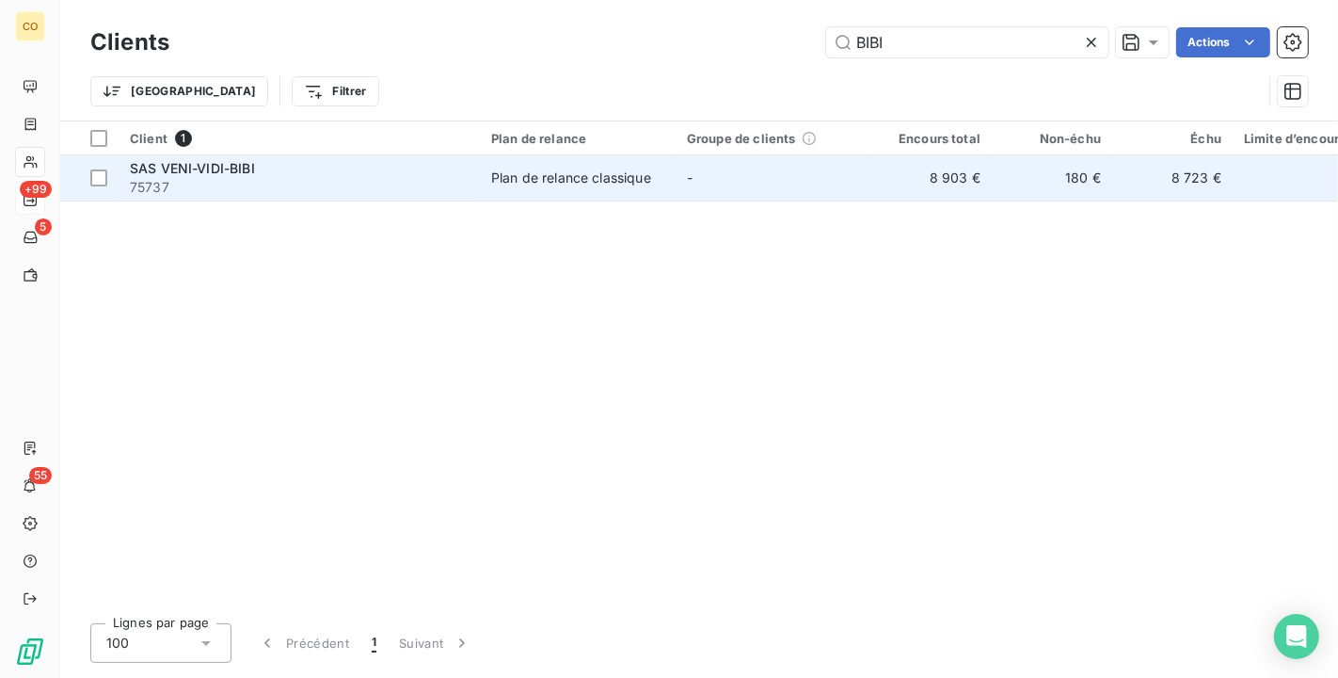
type input "BIBI"
click at [471, 179] on td "SAS VENI-VIDI-BIBI 75737" at bounding box center [299, 177] width 361 height 45
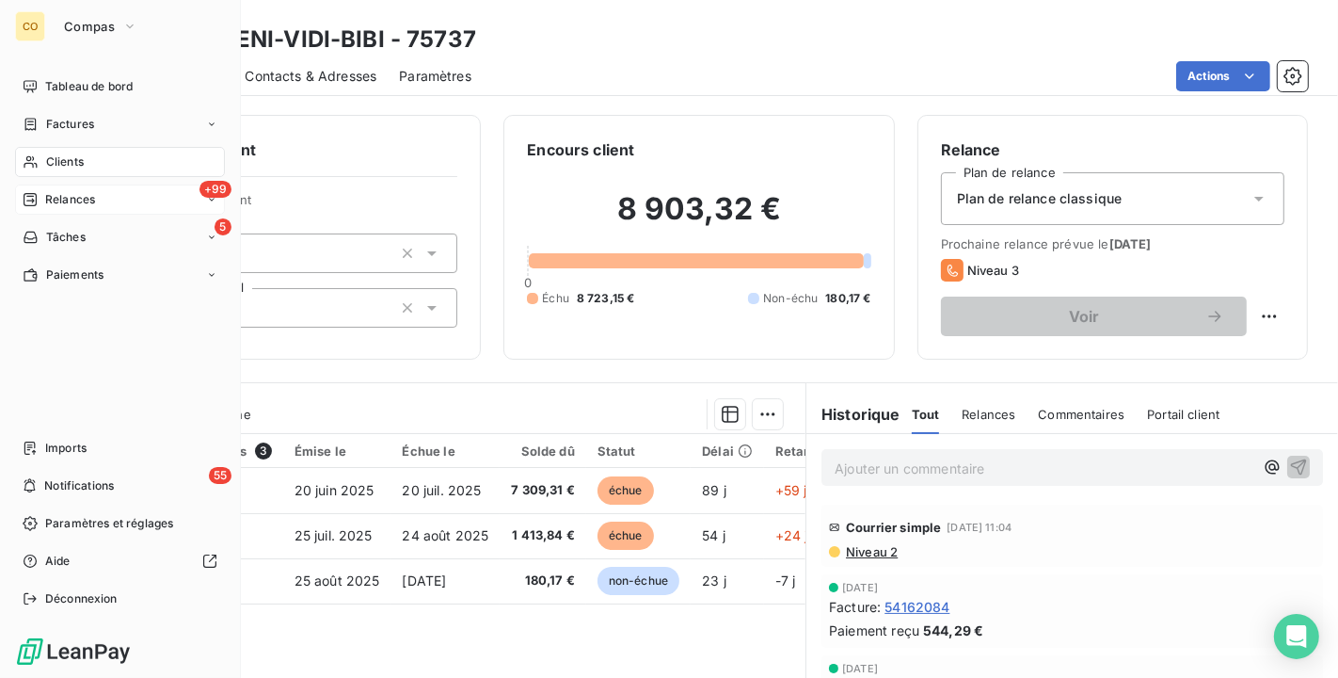
click at [35, 159] on icon at bounding box center [31, 161] width 16 height 15
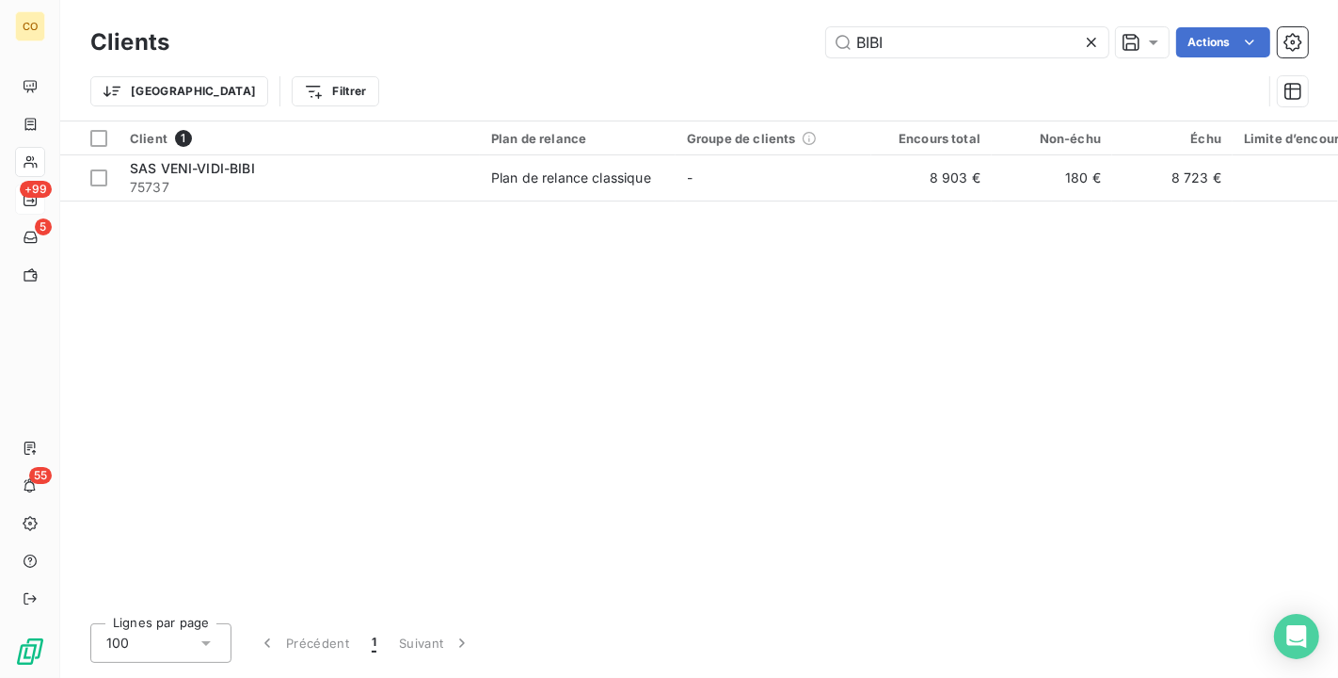
drag, startPoint x: 924, startPoint y: 51, endPoint x: 521, endPoint y: -19, distance: 408.8
click at [521, 0] on html "CO +99 5 55 Clients BIBI Actions Trier Filtrer Client 1 Plan de relance Groupe …" at bounding box center [669, 339] width 1338 height 678
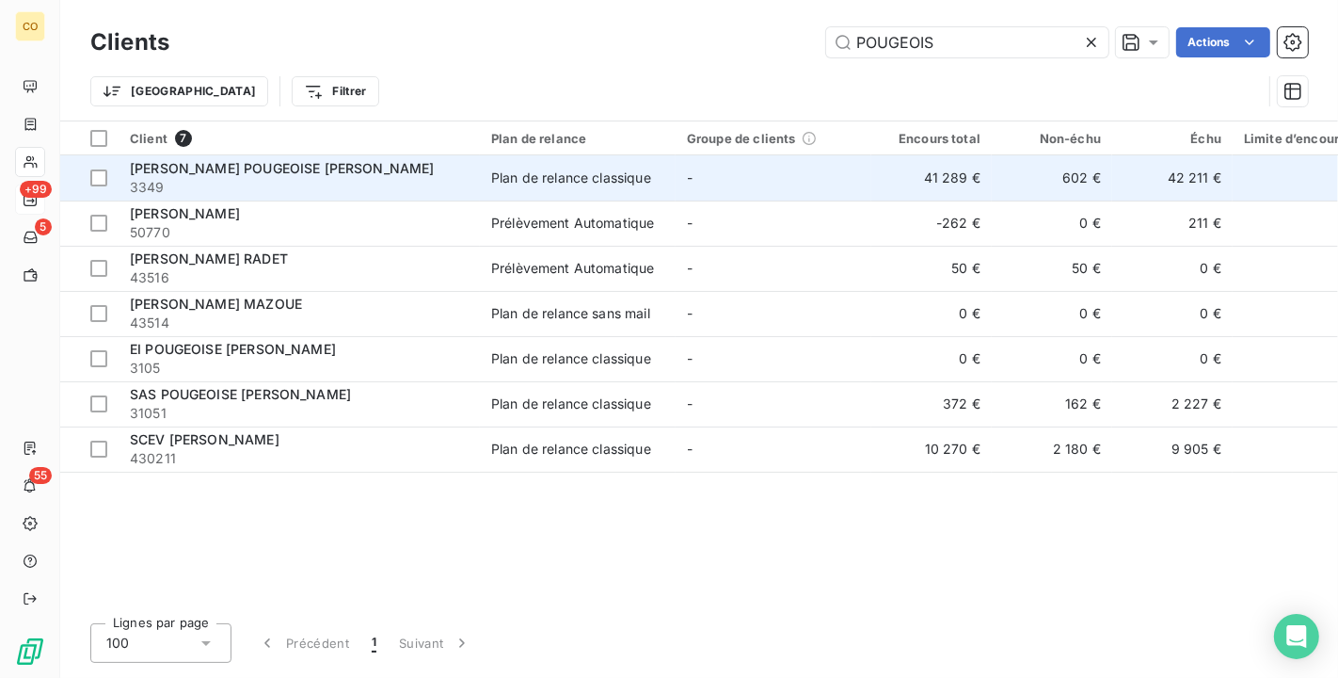
type input "POUGEOIS"
click at [556, 179] on div "Plan de relance classique" at bounding box center [571, 177] width 160 height 19
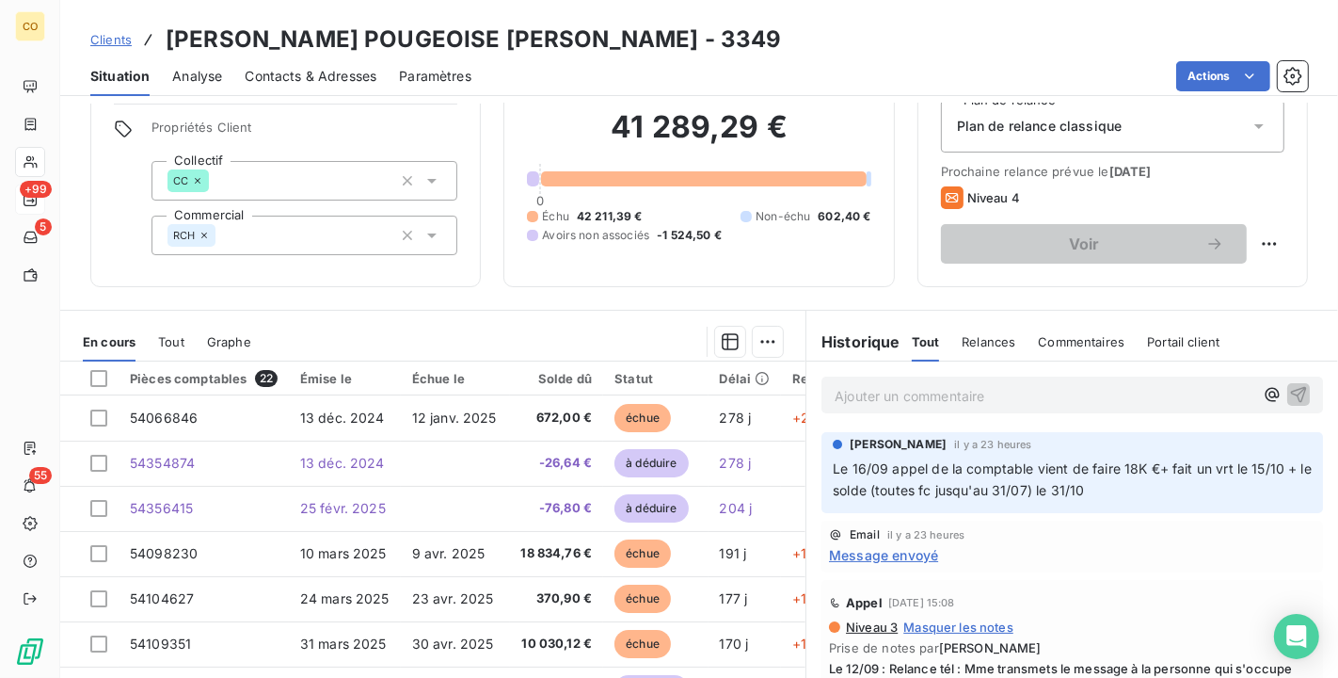
scroll to position [104, 0]
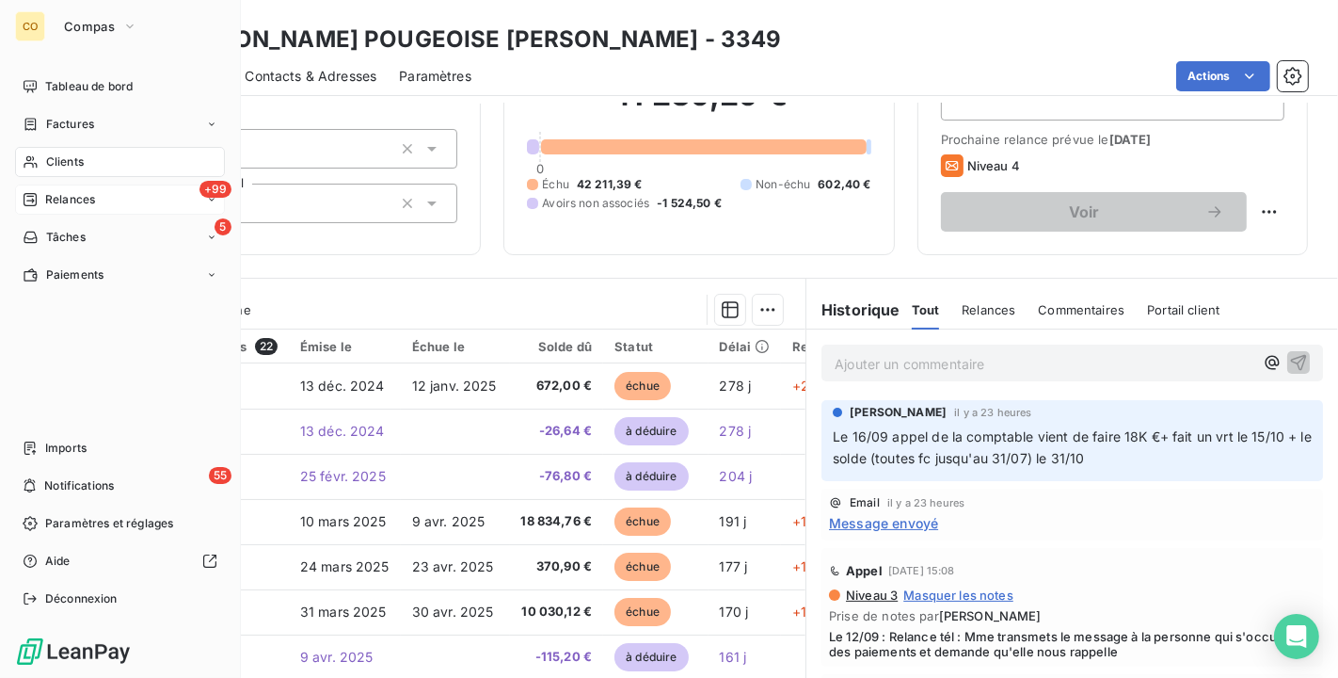
click at [24, 154] on icon at bounding box center [31, 161] width 16 height 15
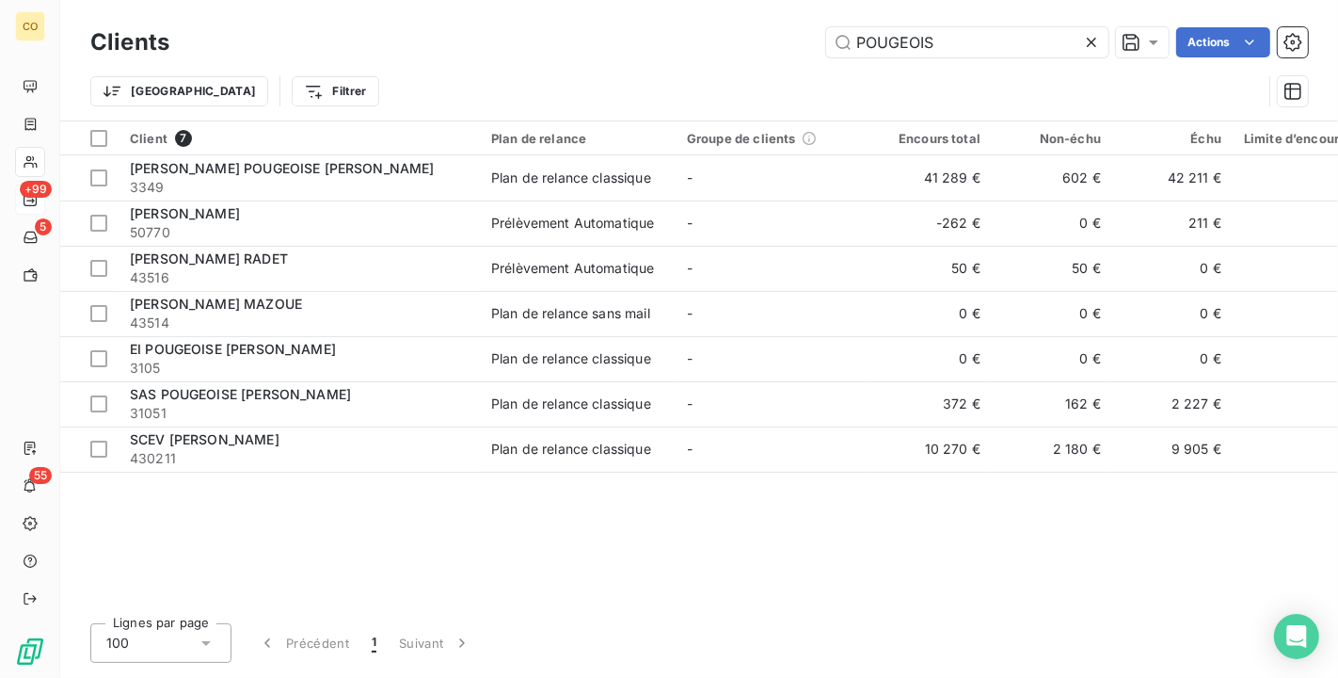
drag, startPoint x: 943, startPoint y: 51, endPoint x: 312, endPoint y: 5, distance: 632.2
click at [312, 5] on div "Clients POUGEOIS Actions Trier Filtrer" at bounding box center [699, 60] width 1278 height 120
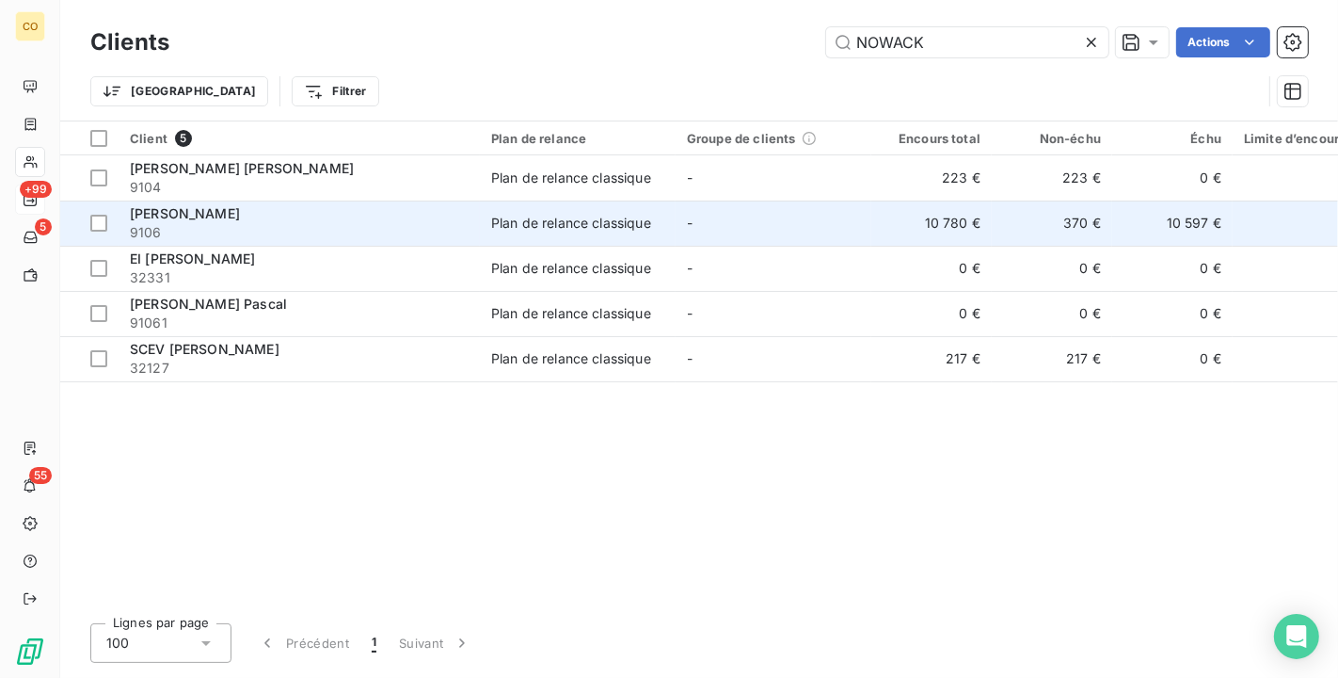
type input "NOWACK"
click at [239, 205] on span "[PERSON_NAME]" at bounding box center [185, 213] width 110 height 16
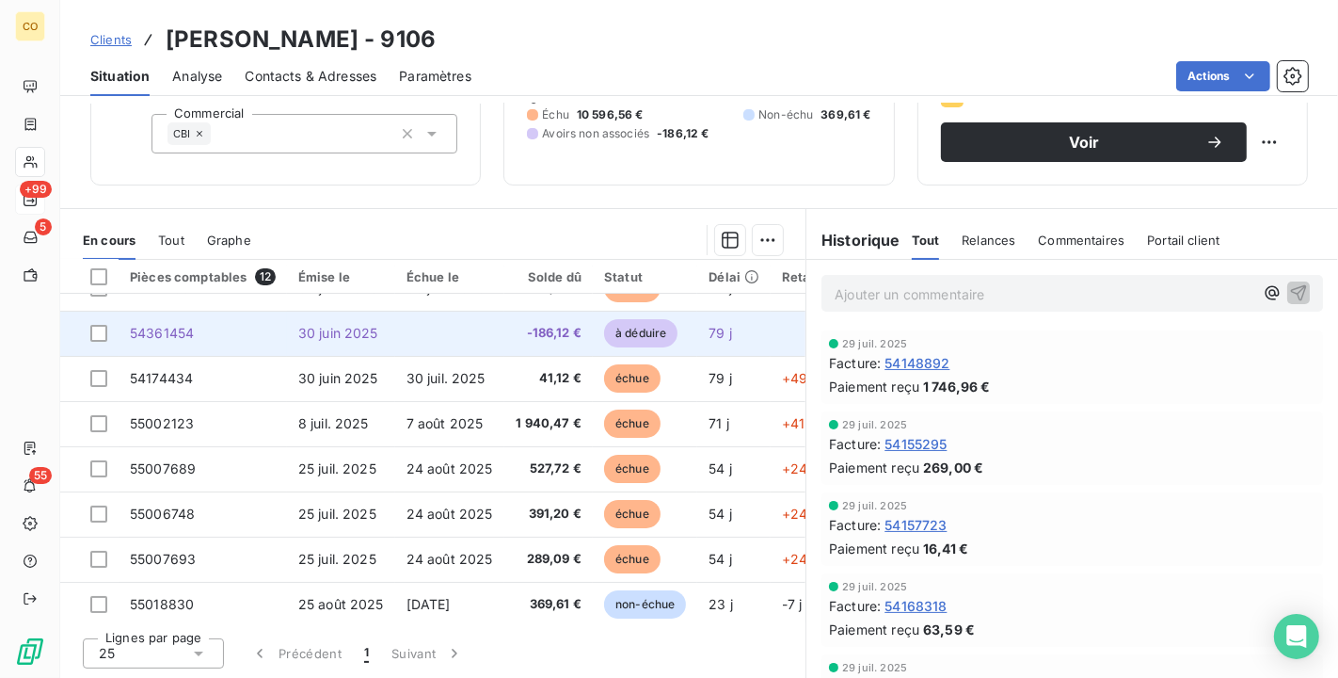
scroll to position [220, 0]
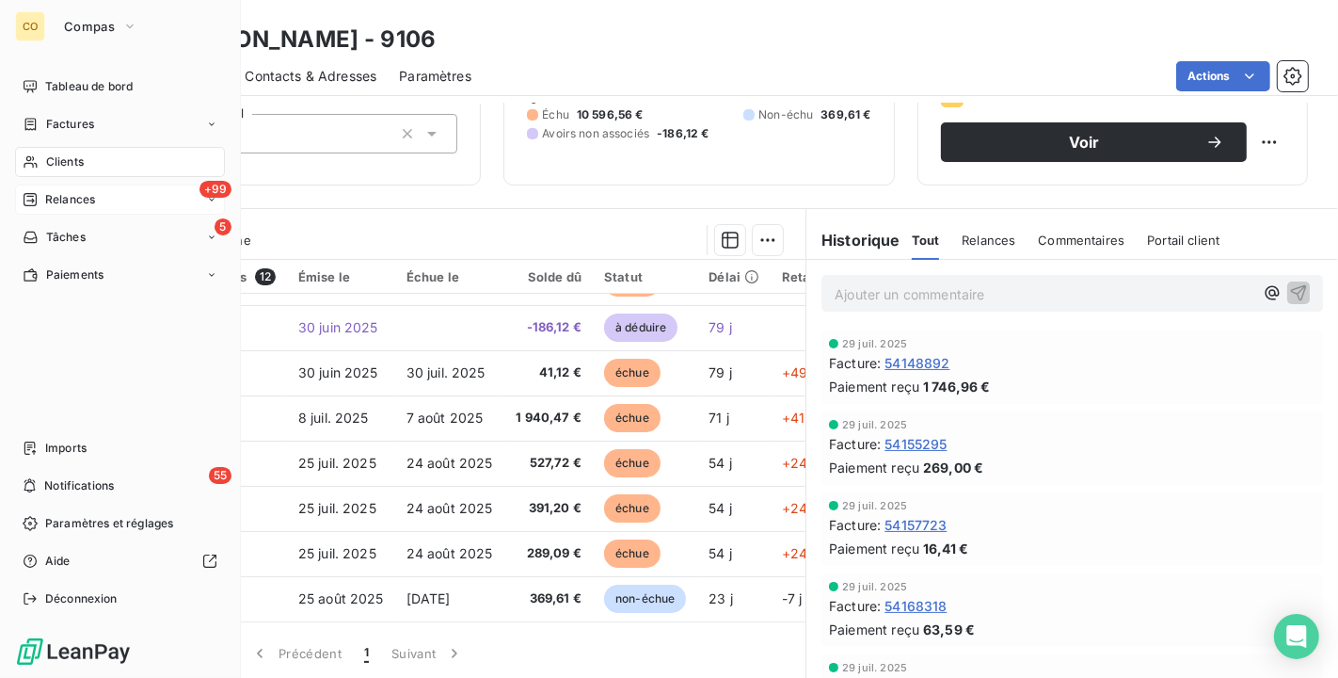
click at [51, 160] on span "Clients" at bounding box center [65, 161] width 38 height 17
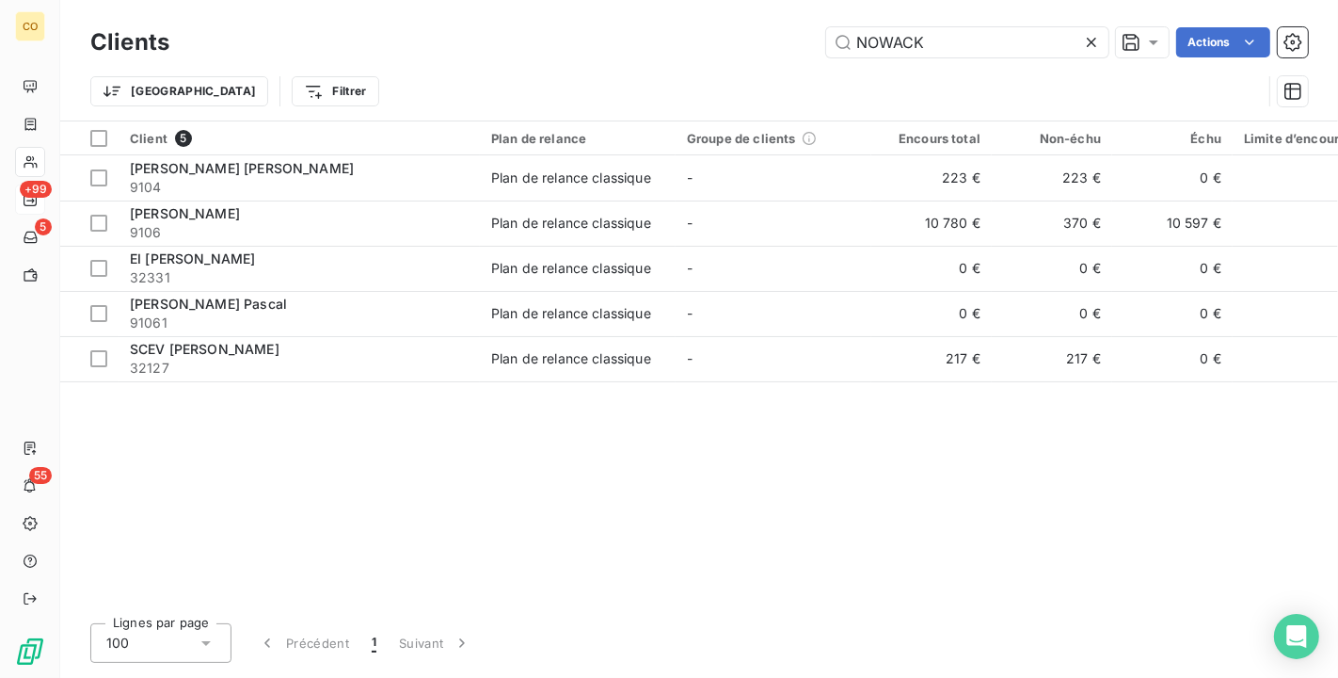
drag, startPoint x: 599, startPoint y: -1, endPoint x: 342, endPoint y: -8, distance: 257.9
click at [342, 0] on html "CO +99 5 55 Clients [PERSON_NAME] Actions Trier Filtrer Client 5 Plan de relanc…" at bounding box center [669, 339] width 1338 height 678
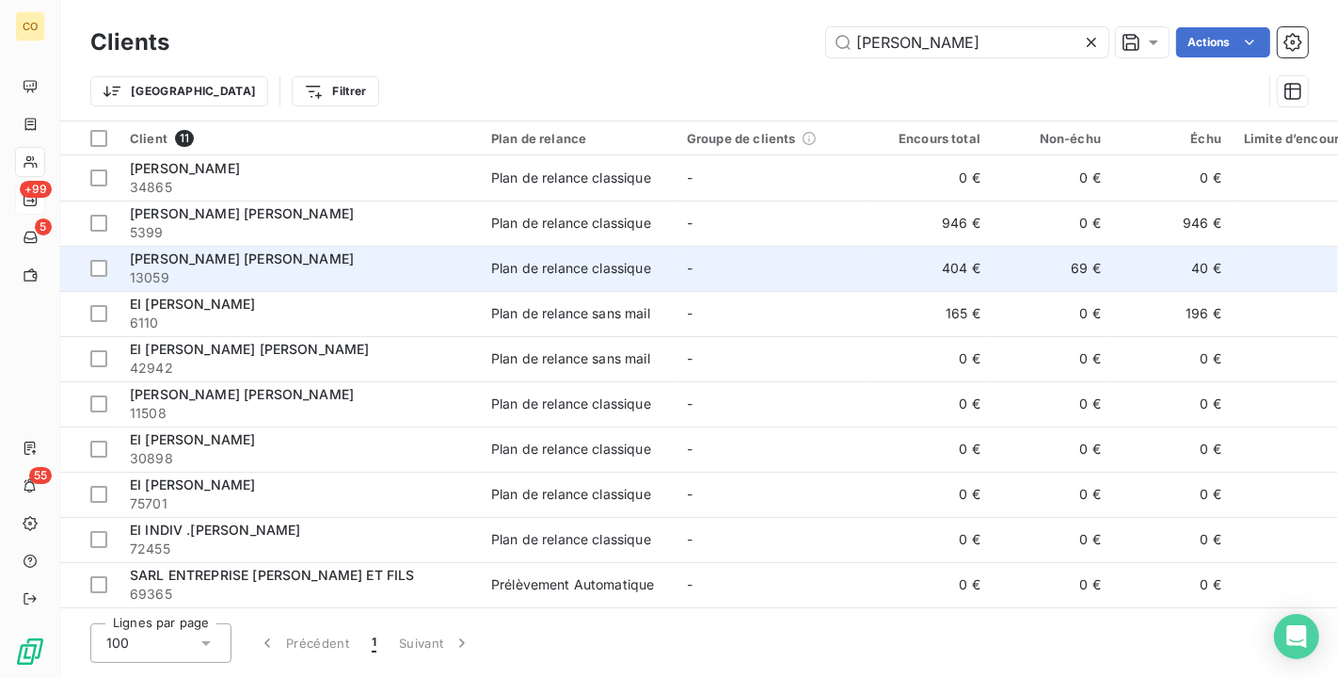
type input "[PERSON_NAME]"
click at [710, 273] on td "-" at bounding box center [774, 268] width 196 height 45
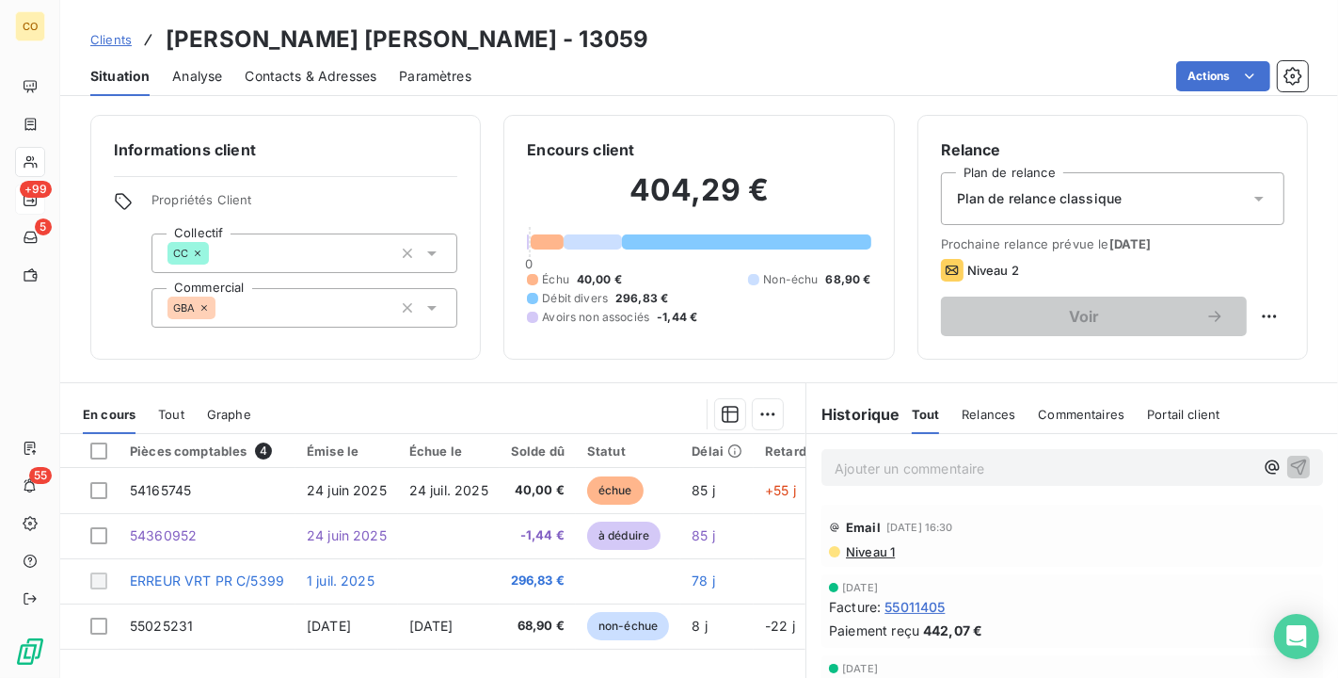
click at [853, 546] on span "Niveau 1" at bounding box center [869, 551] width 51 height 15
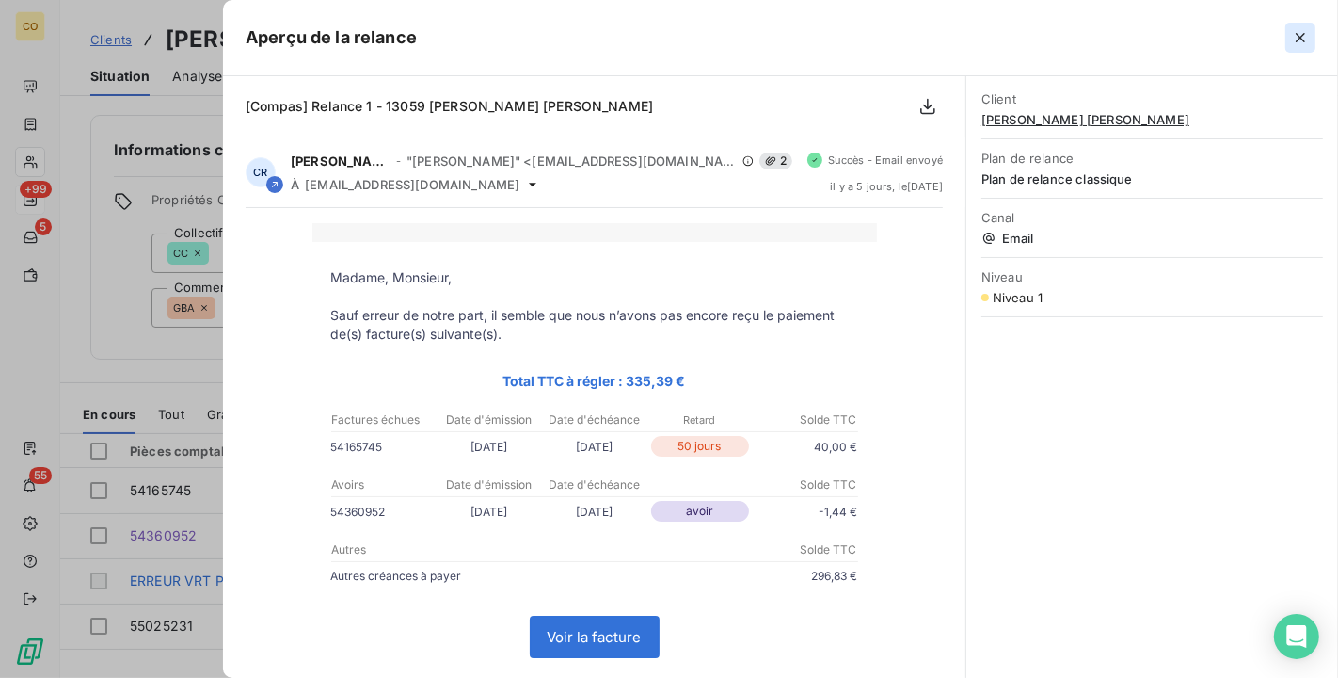
click at [1291, 39] on icon "button" at bounding box center [1300, 37] width 19 height 19
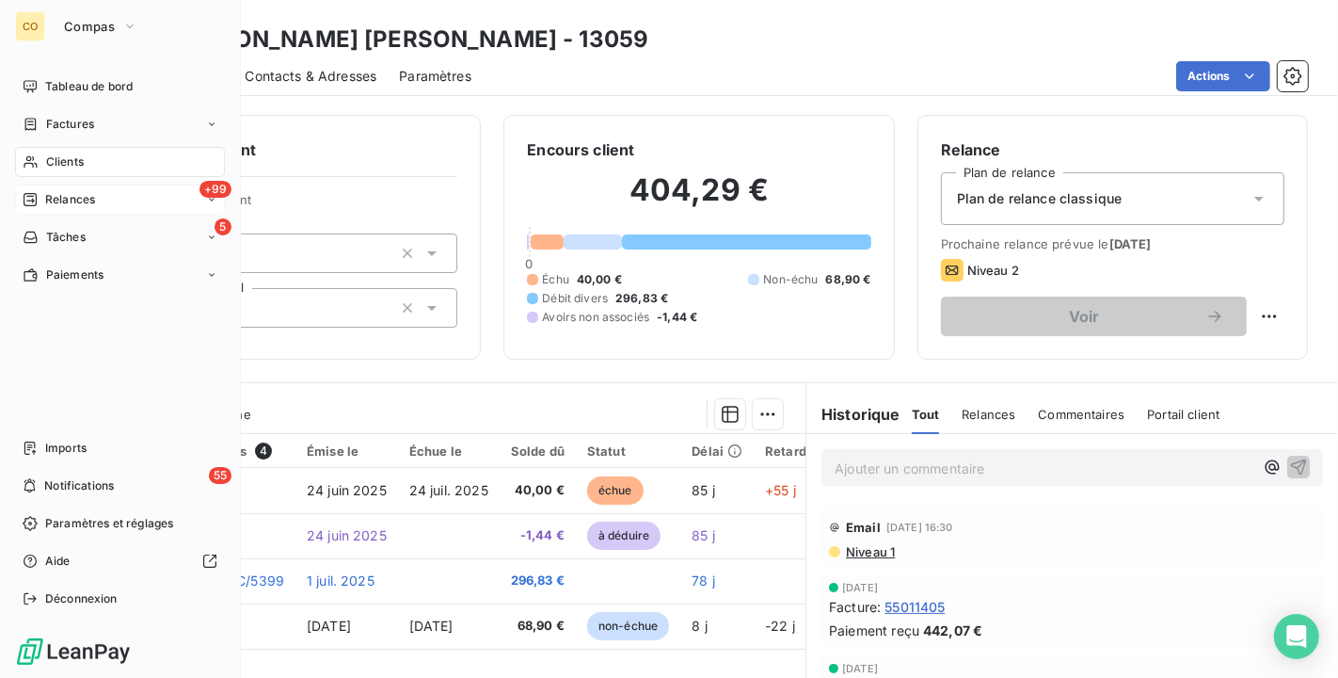
click at [64, 161] on span "Clients" at bounding box center [65, 161] width 38 height 17
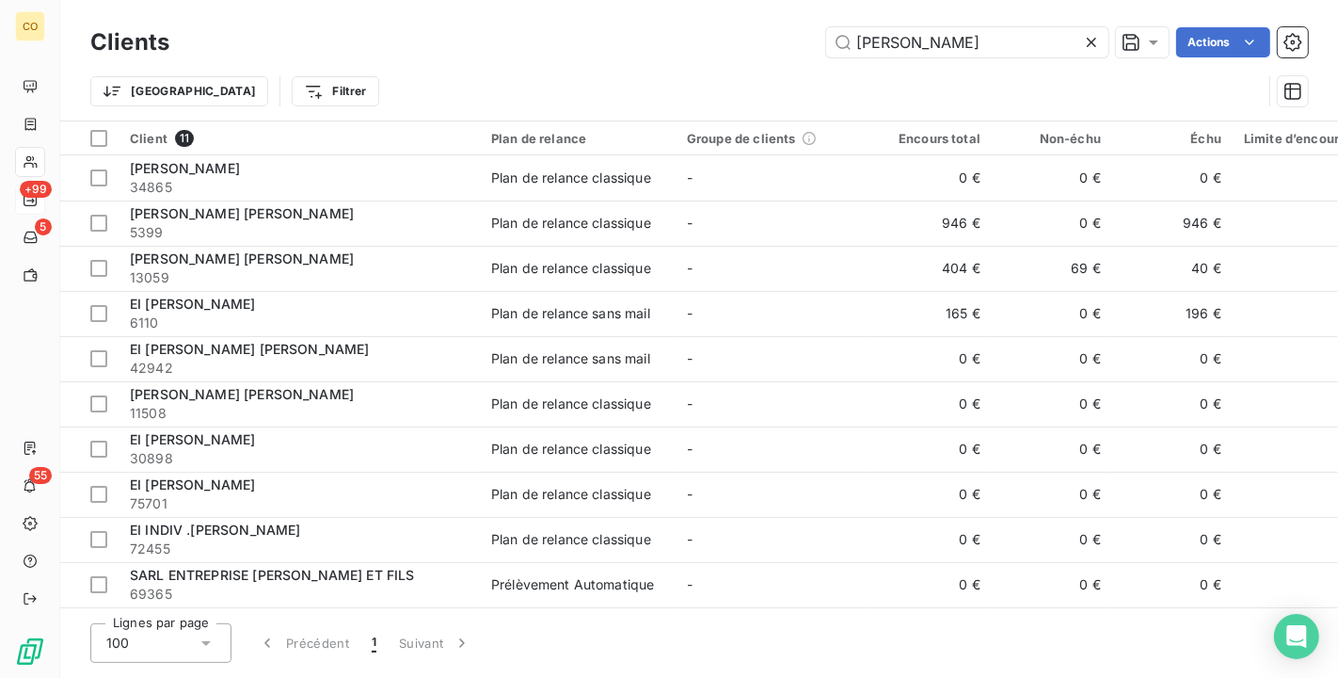
drag, startPoint x: 673, startPoint y: -8, endPoint x: 384, endPoint y: -14, distance: 289.0
click at [384, 0] on html "CO +99 5 55 Clients [PERSON_NAME] Actions Trier Filtrer Client 11 Plan de relan…" at bounding box center [669, 339] width 1338 height 678
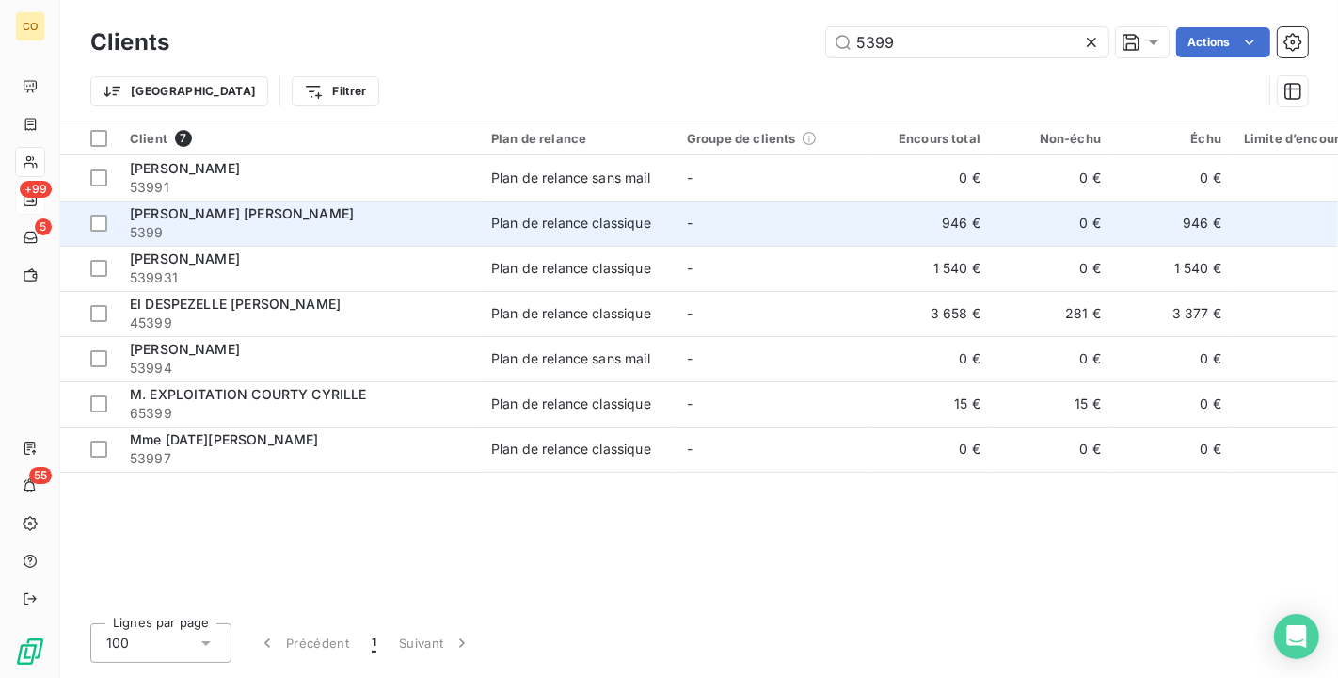
type input "5399"
click at [324, 217] on div "[PERSON_NAME] [PERSON_NAME]" at bounding box center [299, 213] width 339 height 19
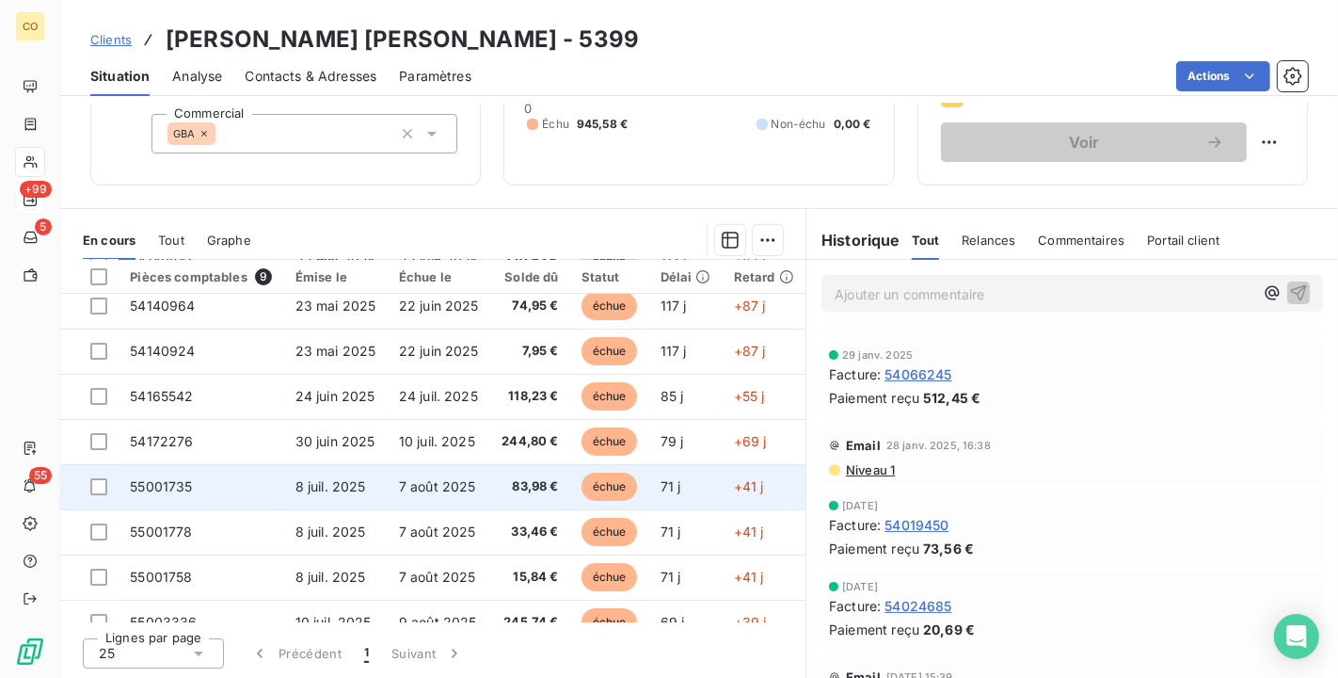
scroll to position [85, 0]
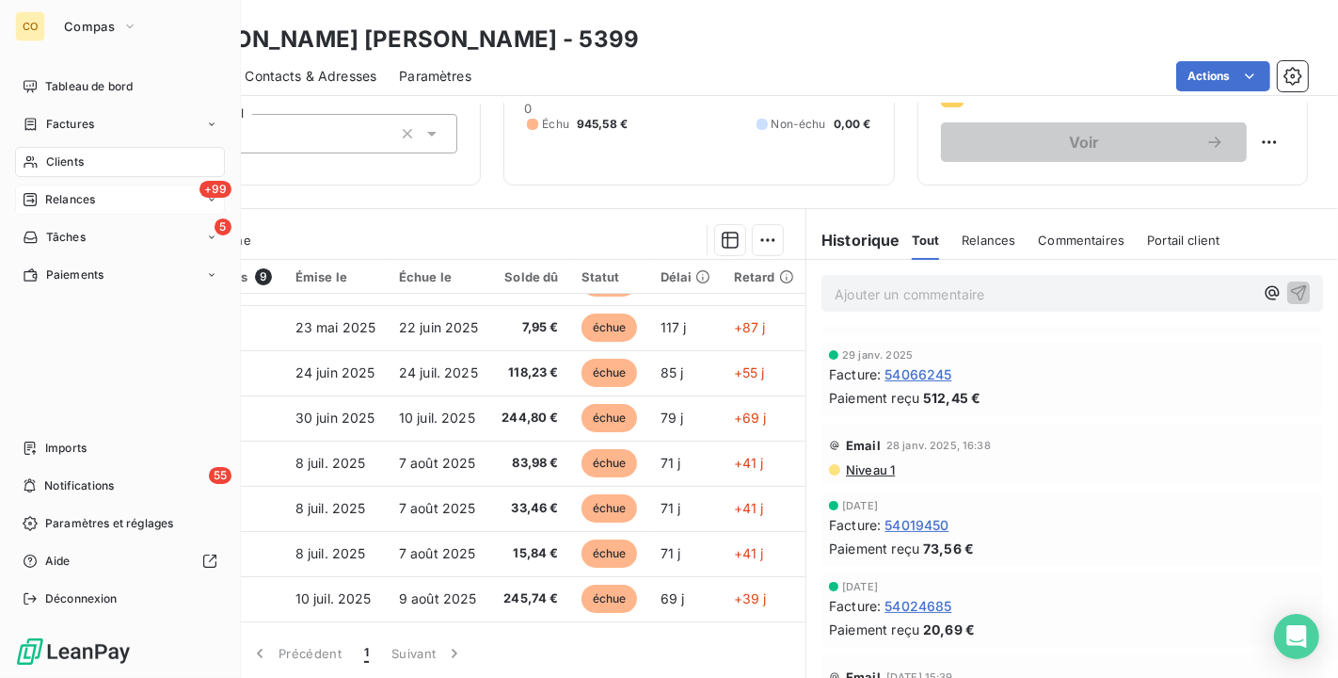
click at [51, 161] on span "Clients" at bounding box center [65, 161] width 38 height 17
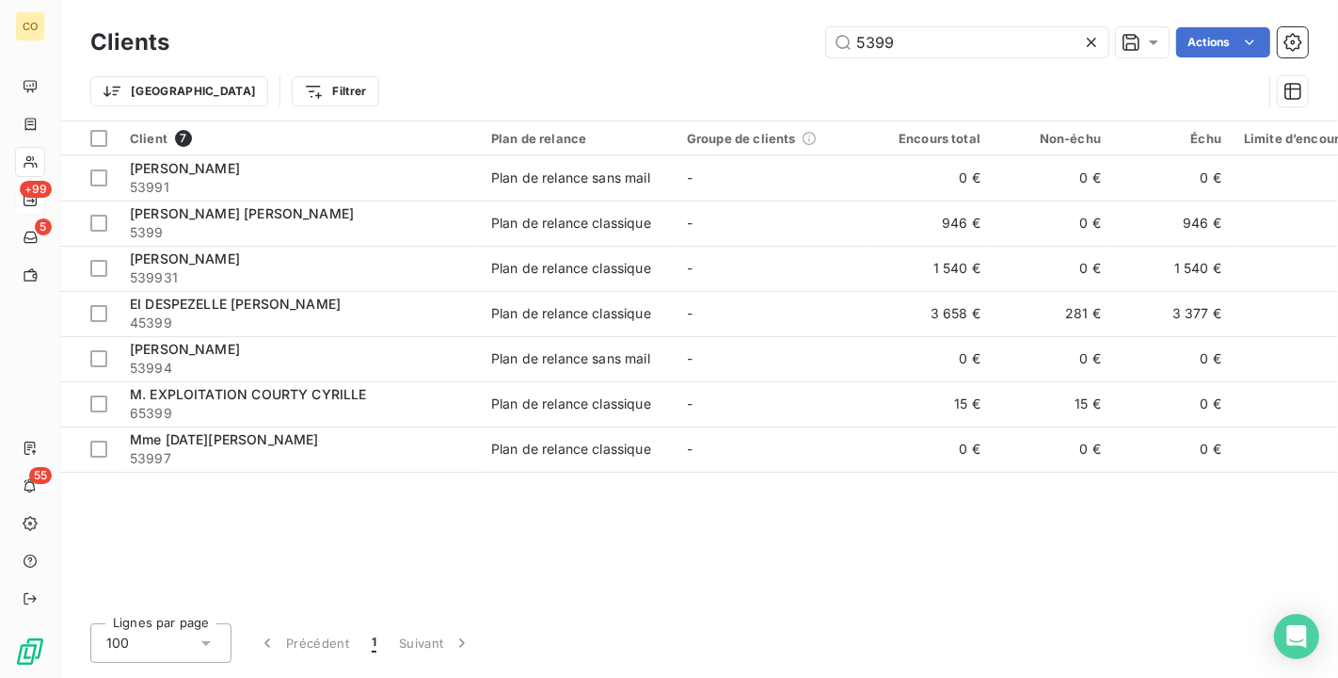
drag, startPoint x: 927, startPoint y: 54, endPoint x: 277, endPoint y: -34, distance: 656.1
click at [277, 0] on html "CO +99 5 55 Clients 5399 Actions Trier Filtrer Client 7 Plan de relance Groupe …" at bounding box center [669, 339] width 1338 height 678
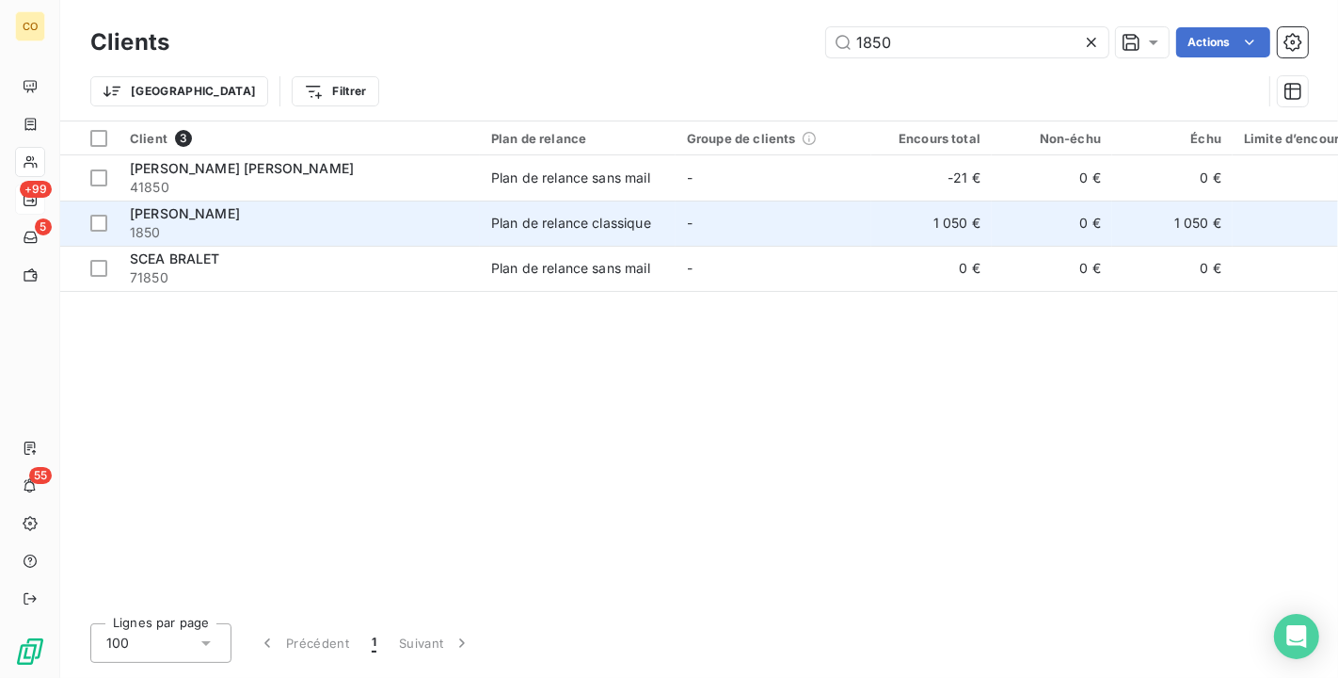
type input "1850"
click at [583, 233] on td "Plan de relance classique" at bounding box center [578, 222] width 196 height 45
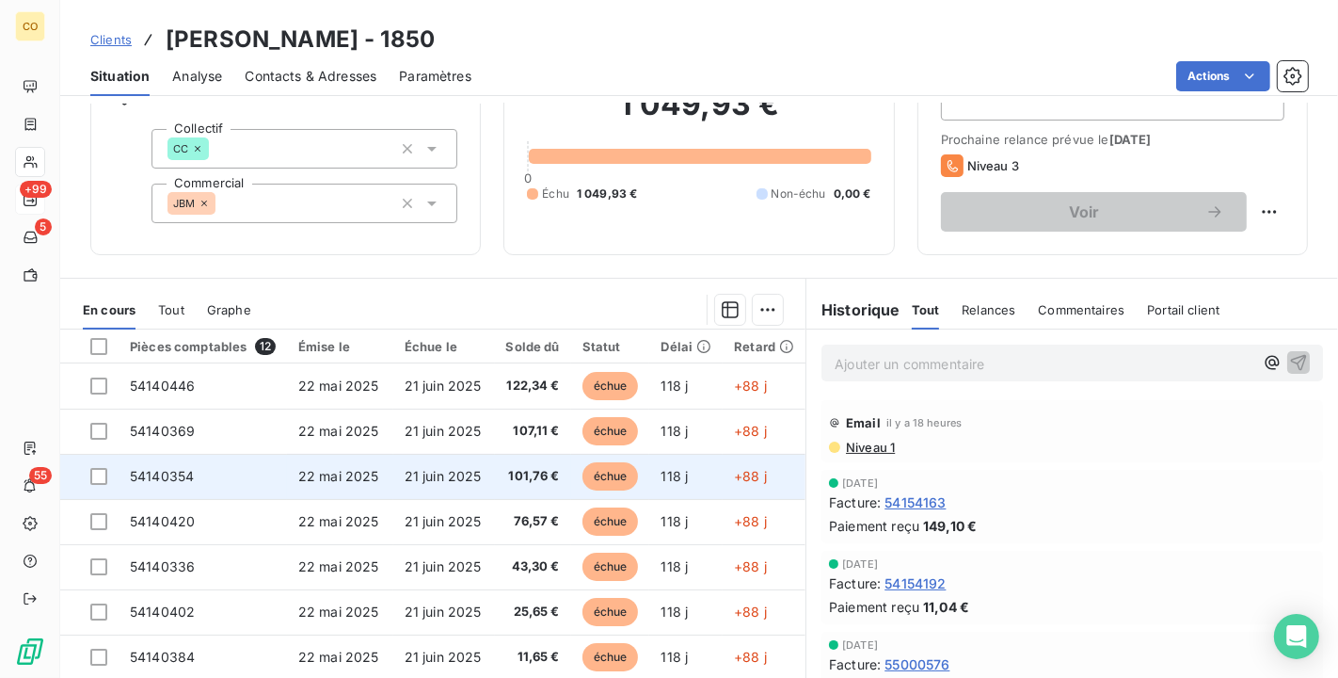
scroll to position [104, 0]
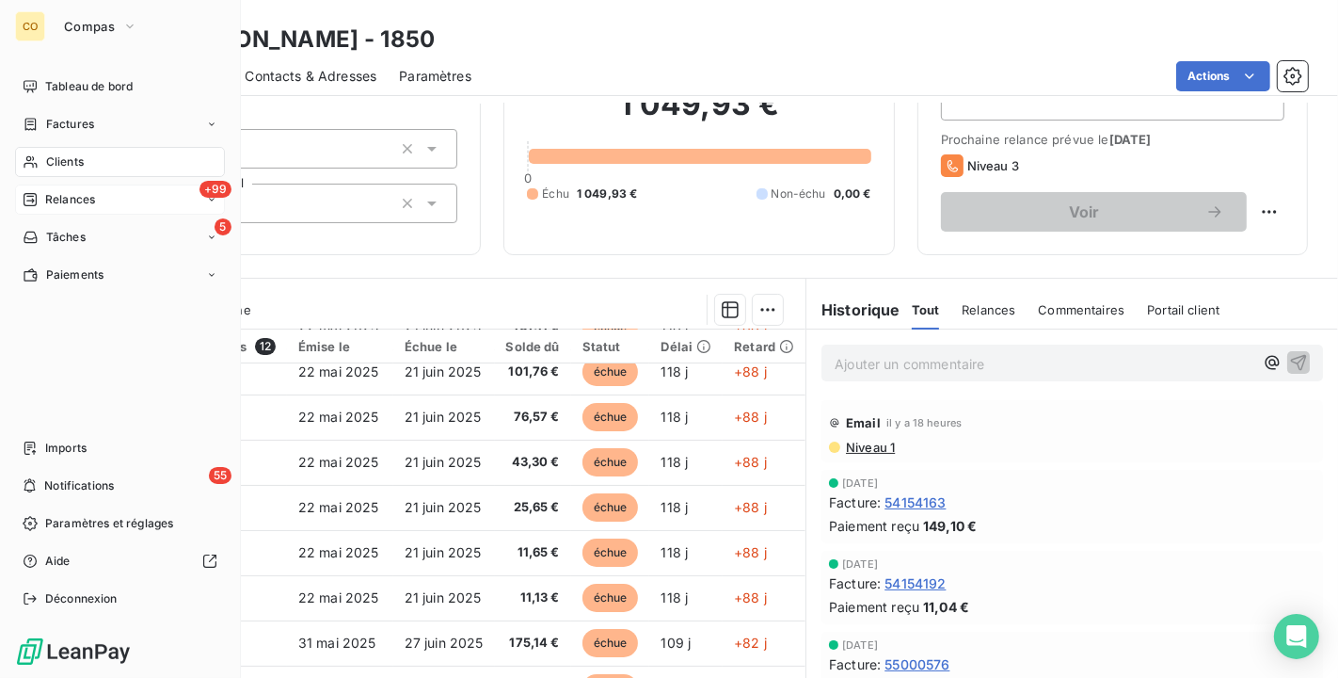
click at [50, 152] on div "Clients" at bounding box center [120, 162] width 210 height 30
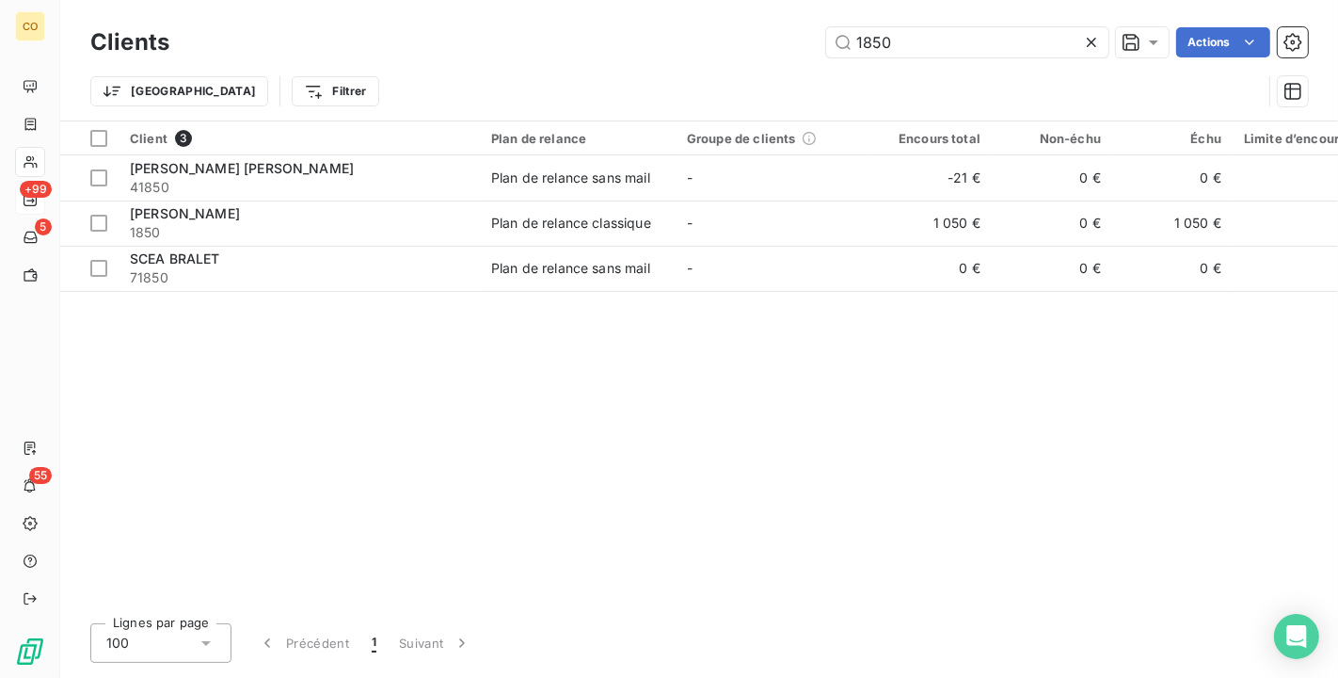
drag, startPoint x: 936, startPoint y: 33, endPoint x: 567, endPoint y: 13, distance: 370.4
click at [567, 13] on div "Clients 1850 Actions Trier Filtrer" at bounding box center [699, 60] width 1278 height 120
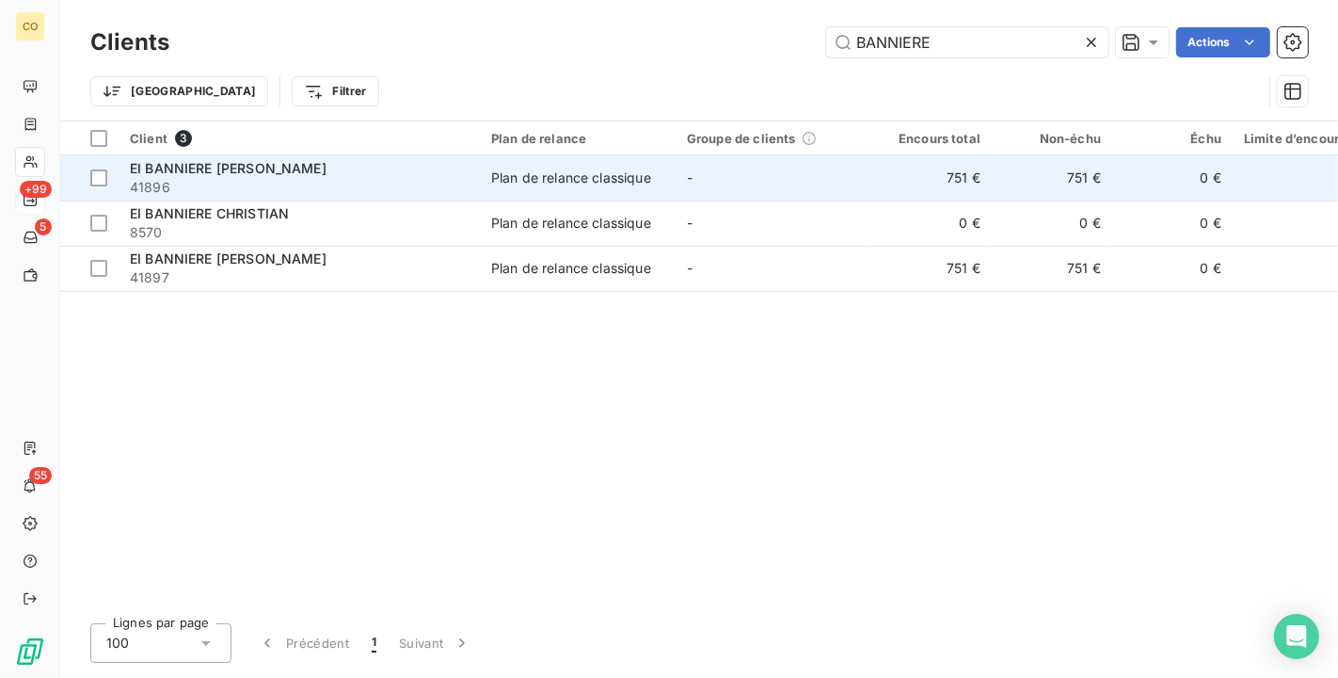
type input "BANNIERE"
click at [278, 185] on span "41896" at bounding box center [299, 187] width 339 height 19
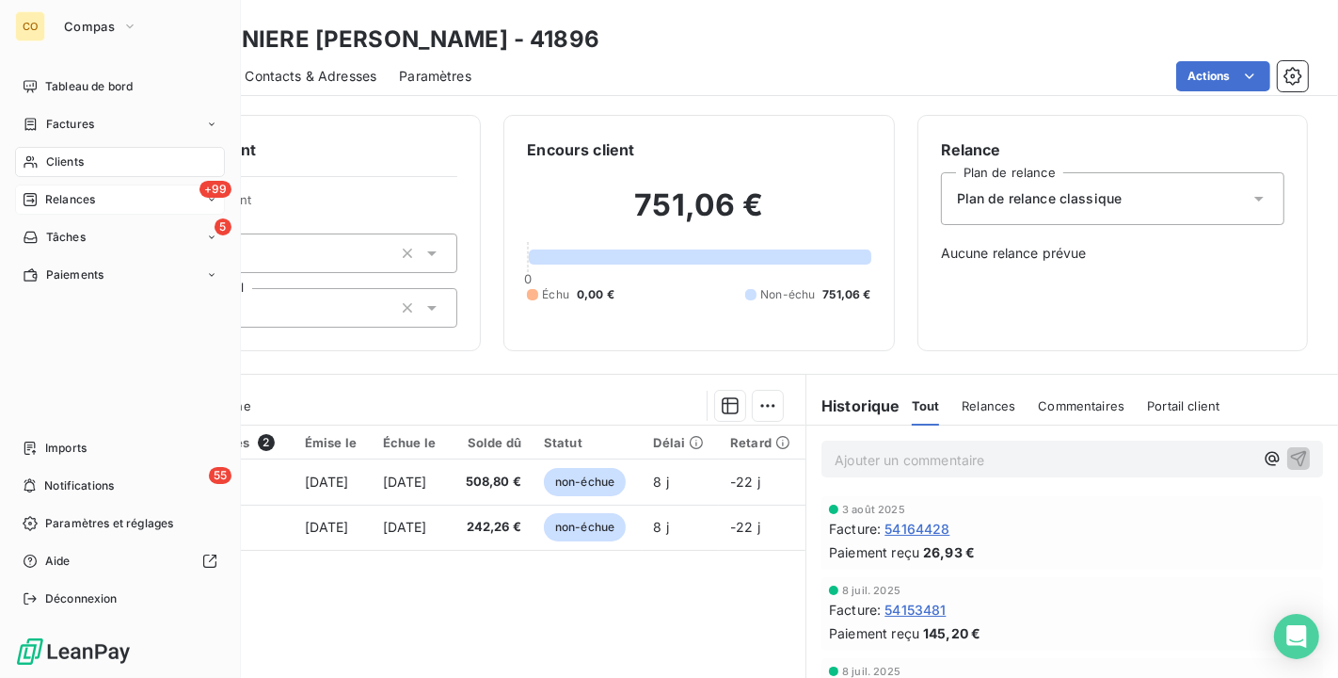
click at [44, 152] on div "Clients" at bounding box center [120, 162] width 210 height 30
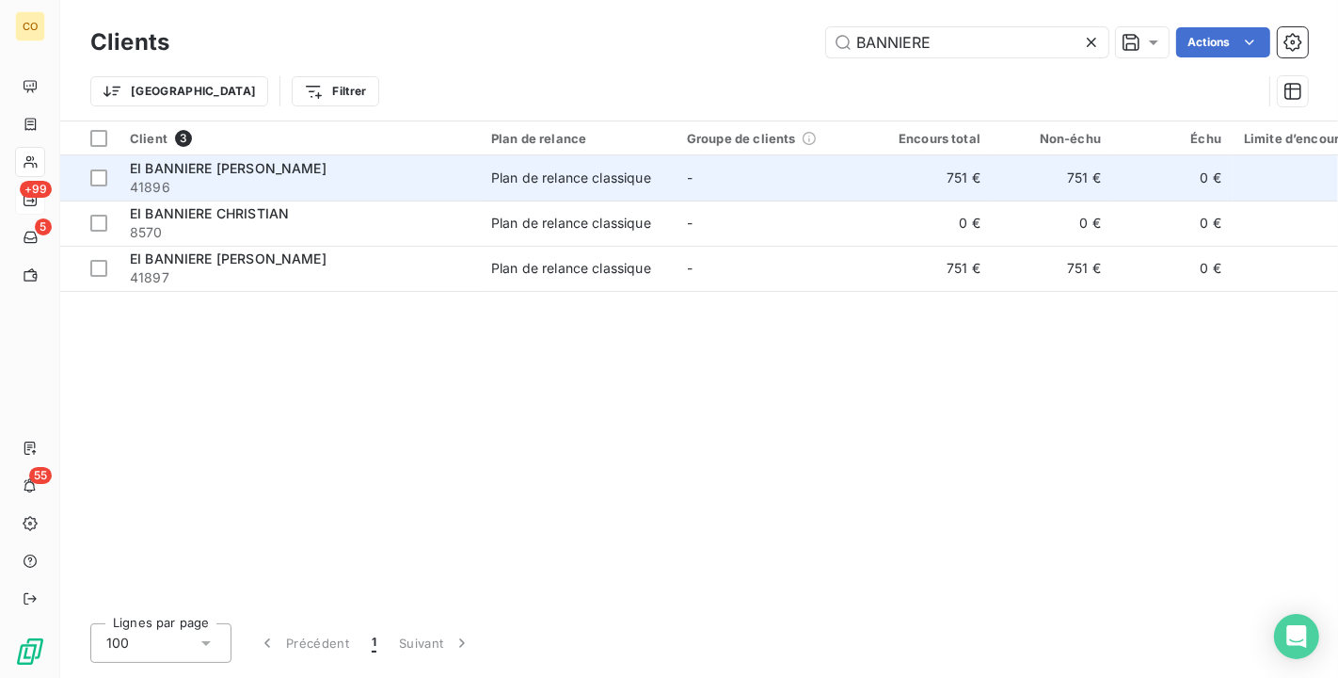
click at [406, 165] on div "EI BANNIERE [PERSON_NAME]" at bounding box center [299, 168] width 339 height 19
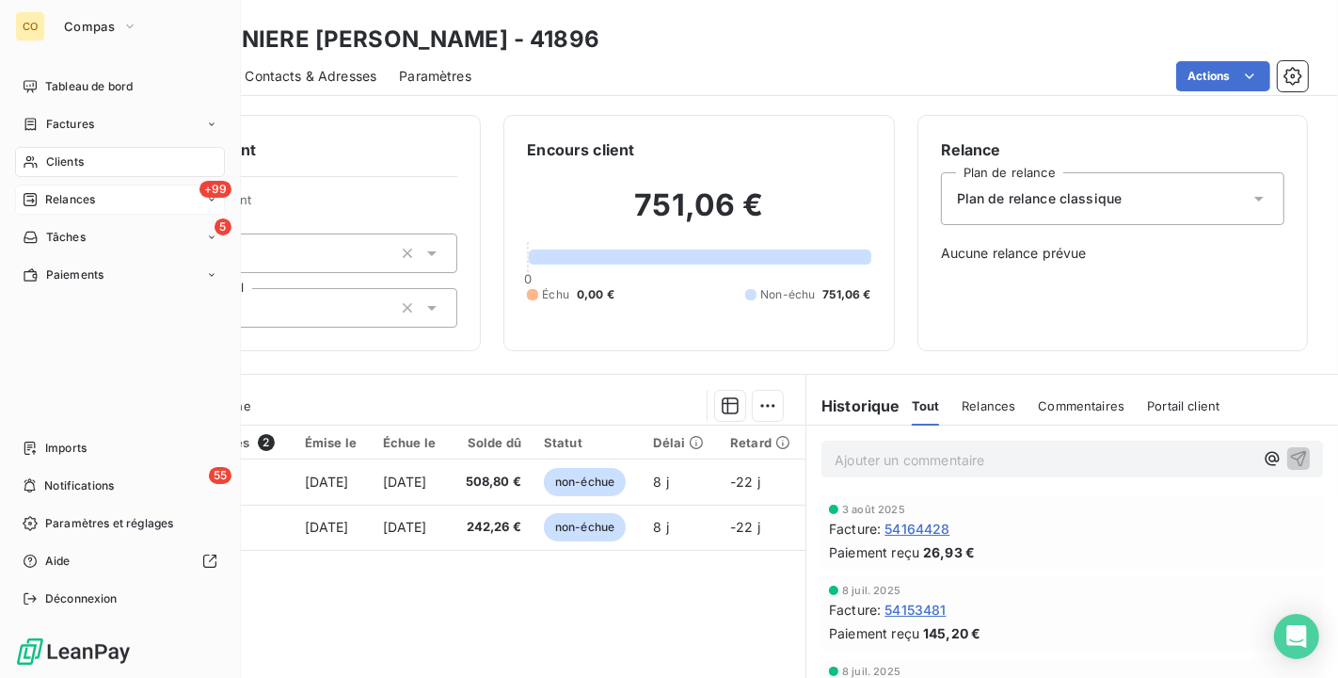
drag, startPoint x: 66, startPoint y: 168, endPoint x: 108, endPoint y: 149, distance: 46.7
click at [64, 168] on span "Clients" at bounding box center [65, 161] width 38 height 17
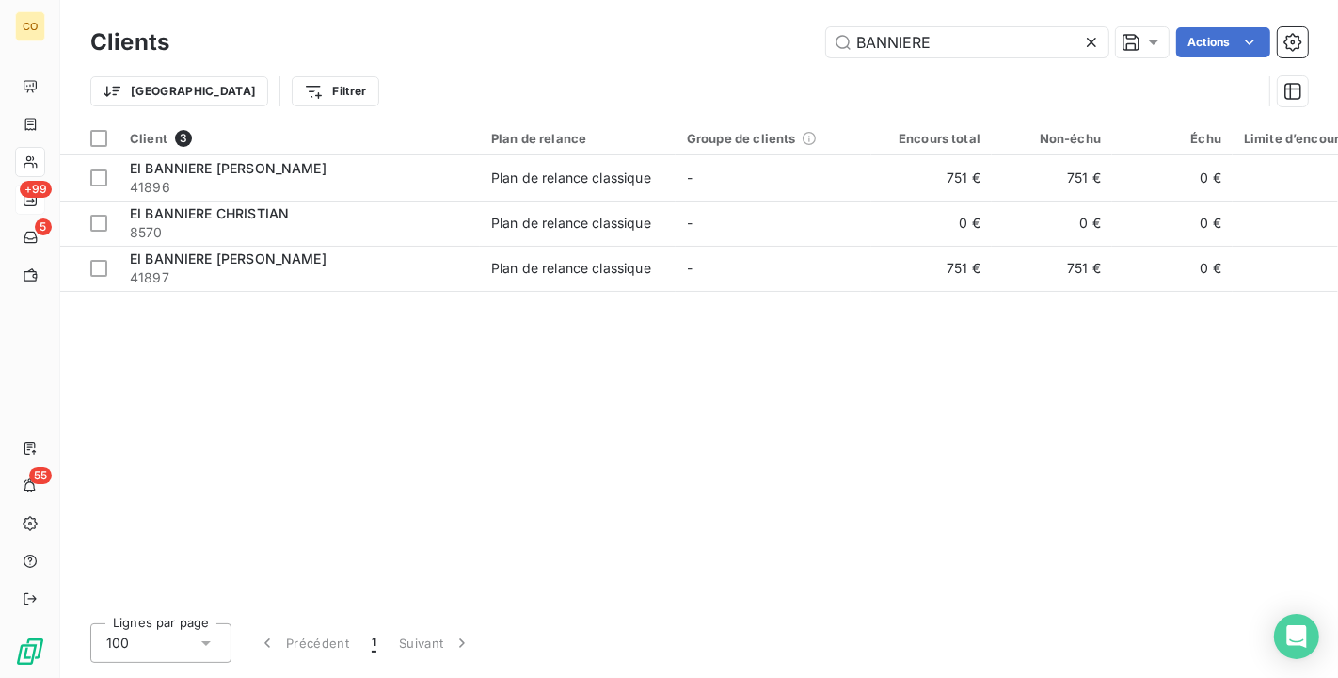
drag, startPoint x: 979, startPoint y: 36, endPoint x: 335, endPoint y: -34, distance: 647.5
click at [335, 0] on html "CO +99 5 55 Clients BANNIERE Actions Trier Filtrer Client 3 Plan de relance Gro…" at bounding box center [669, 339] width 1338 height 678
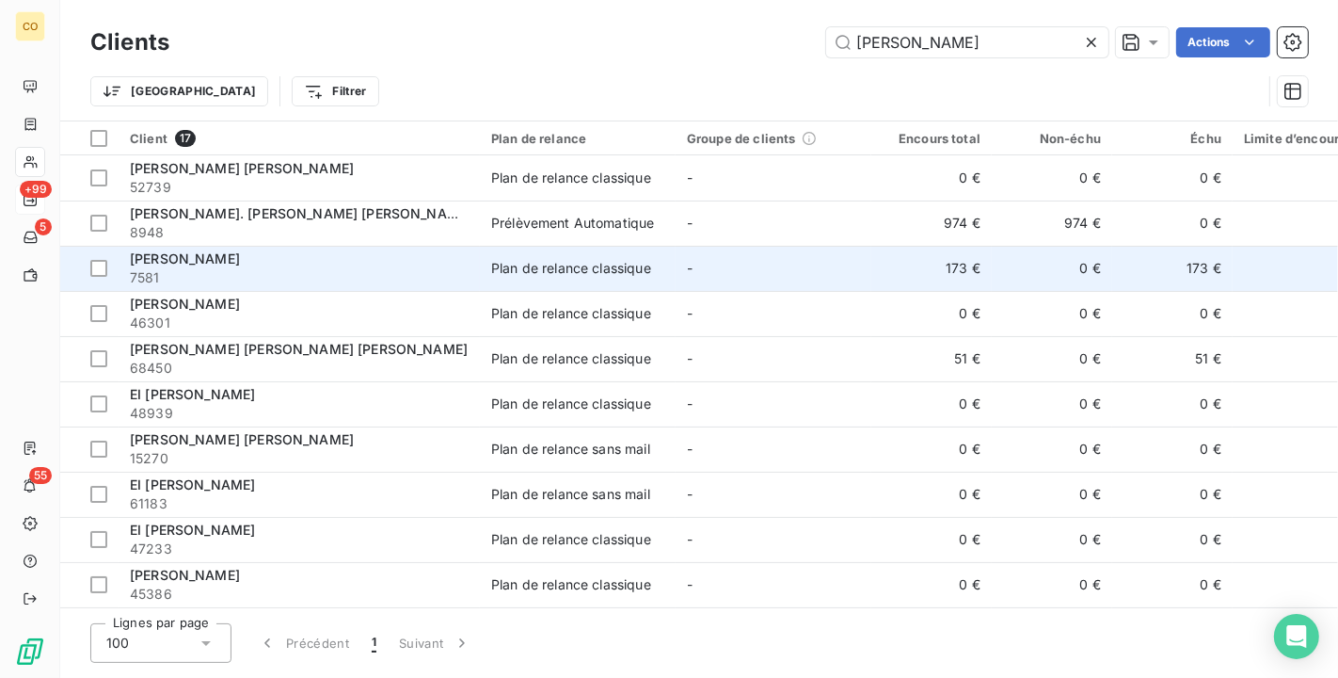
type input "[PERSON_NAME]"
click at [519, 269] on div "Plan de relance classique" at bounding box center [571, 268] width 160 height 19
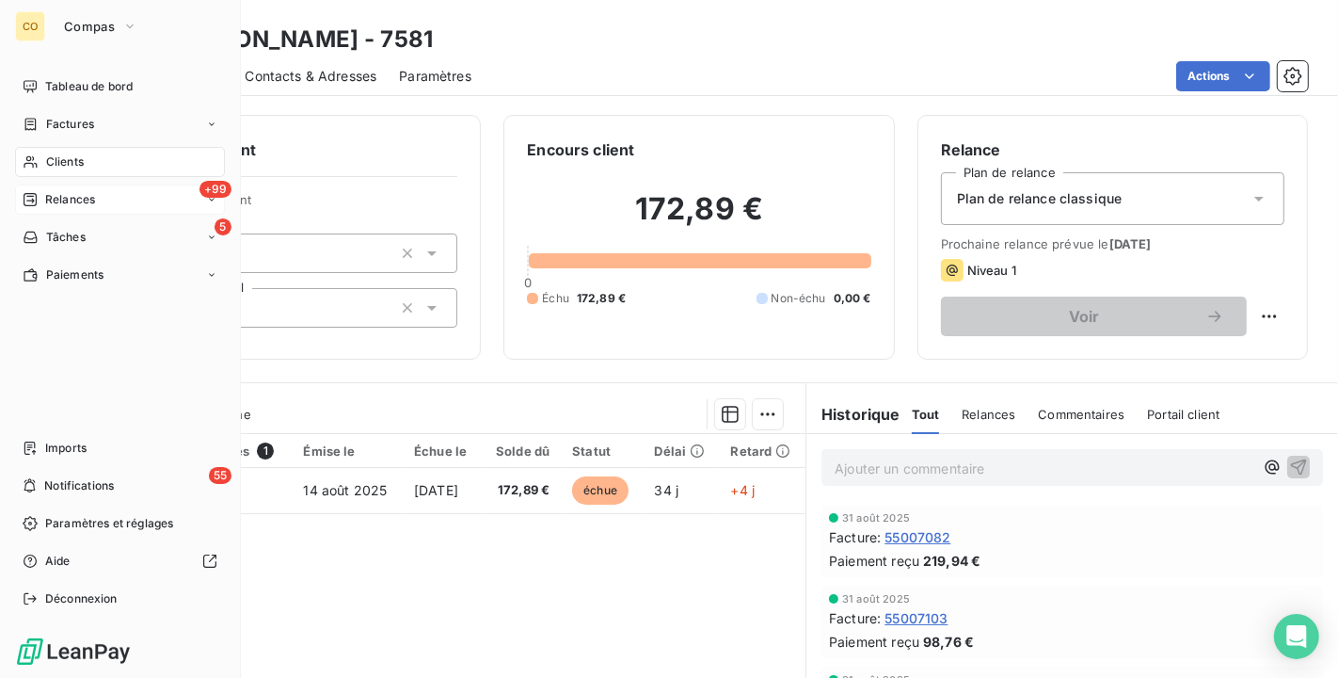
click at [47, 156] on span "Clients" at bounding box center [65, 161] width 38 height 17
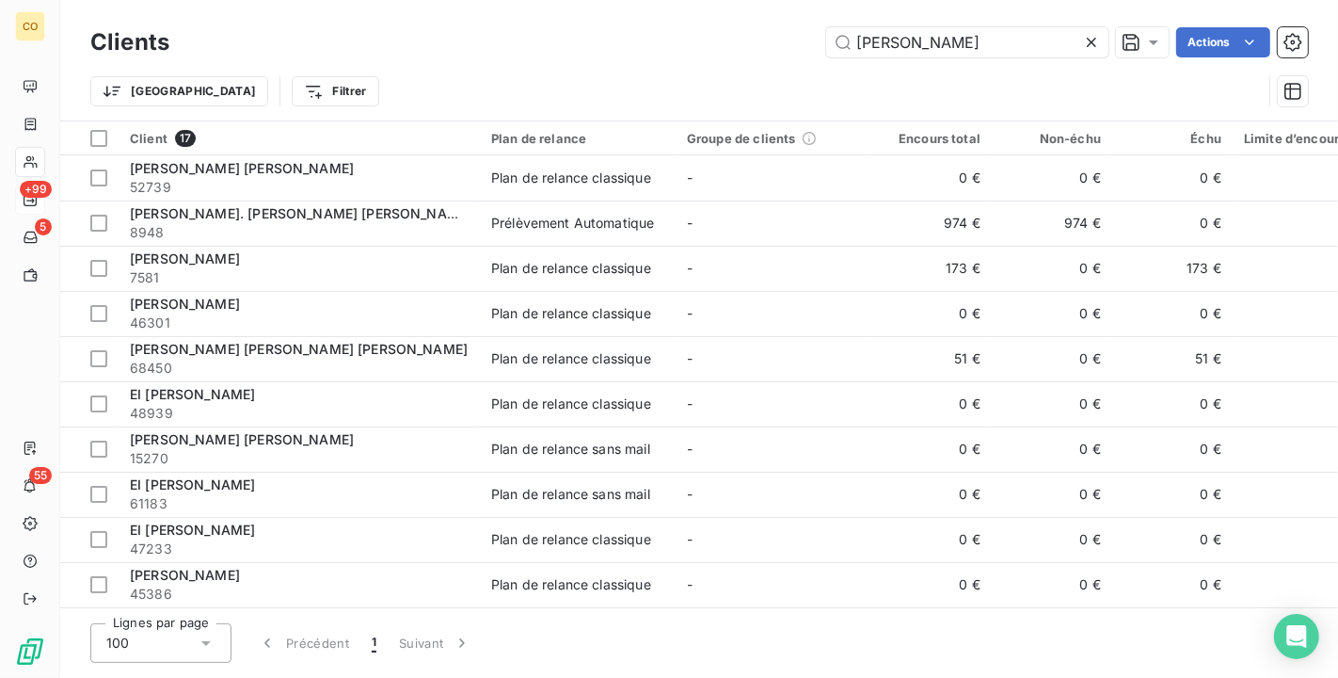
drag, startPoint x: 957, startPoint y: 44, endPoint x: 527, endPoint y: -24, distance: 435.4
click at [527, 0] on html "CO +99 5 55 Clients [PERSON_NAME] Actions Trier Filtrer Client 17 Plan de relan…" at bounding box center [669, 339] width 1338 height 678
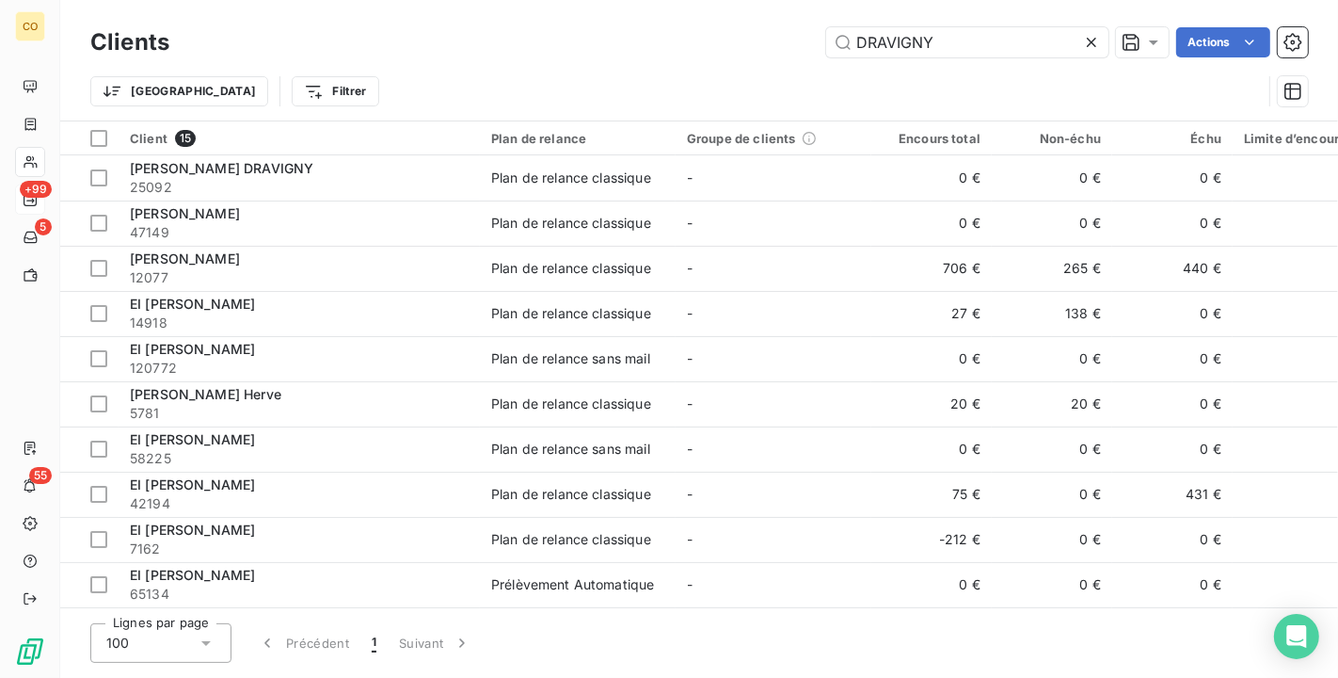
type input "DRAVIGNY"
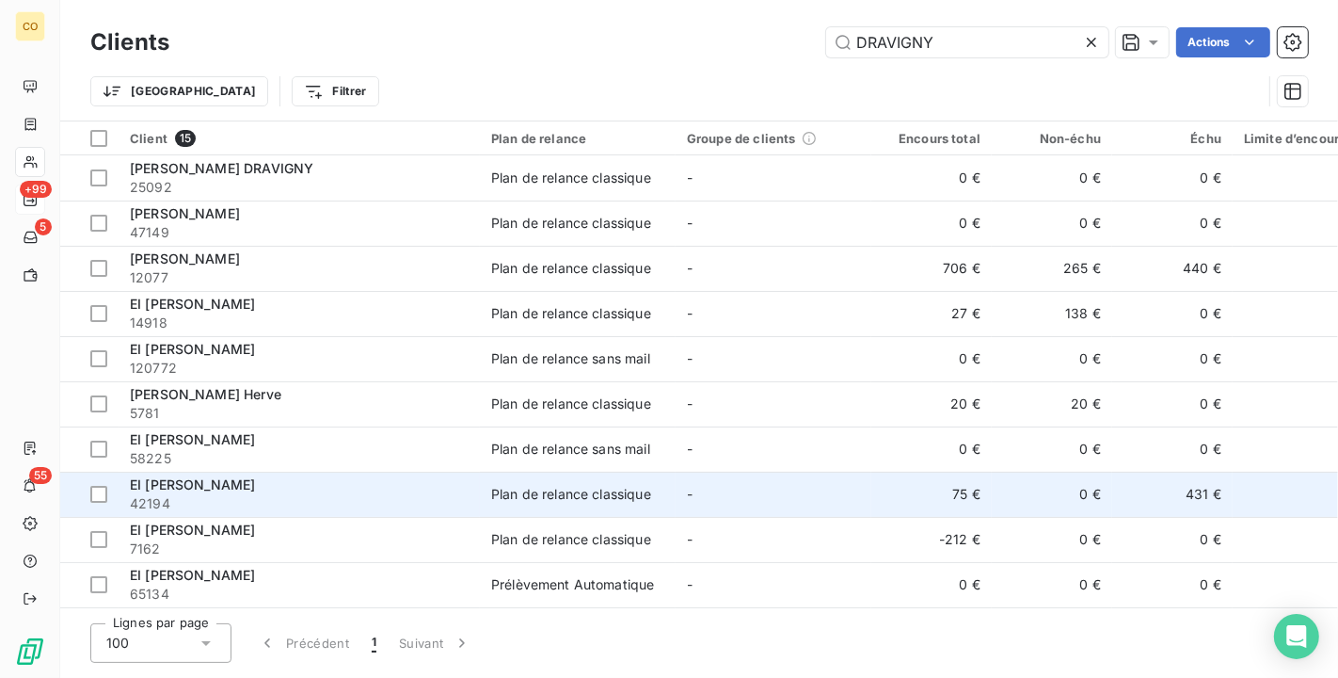
click at [505, 486] on div "Plan de relance classique" at bounding box center [571, 494] width 160 height 19
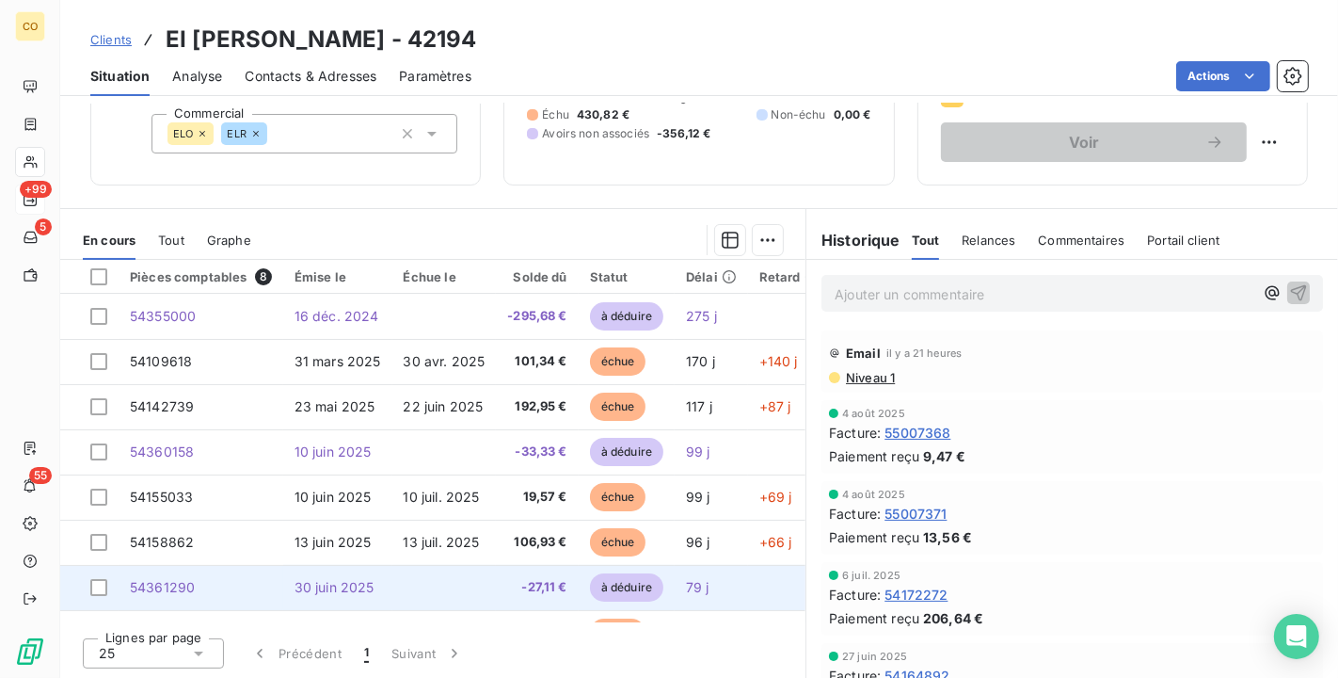
scroll to position [40, 0]
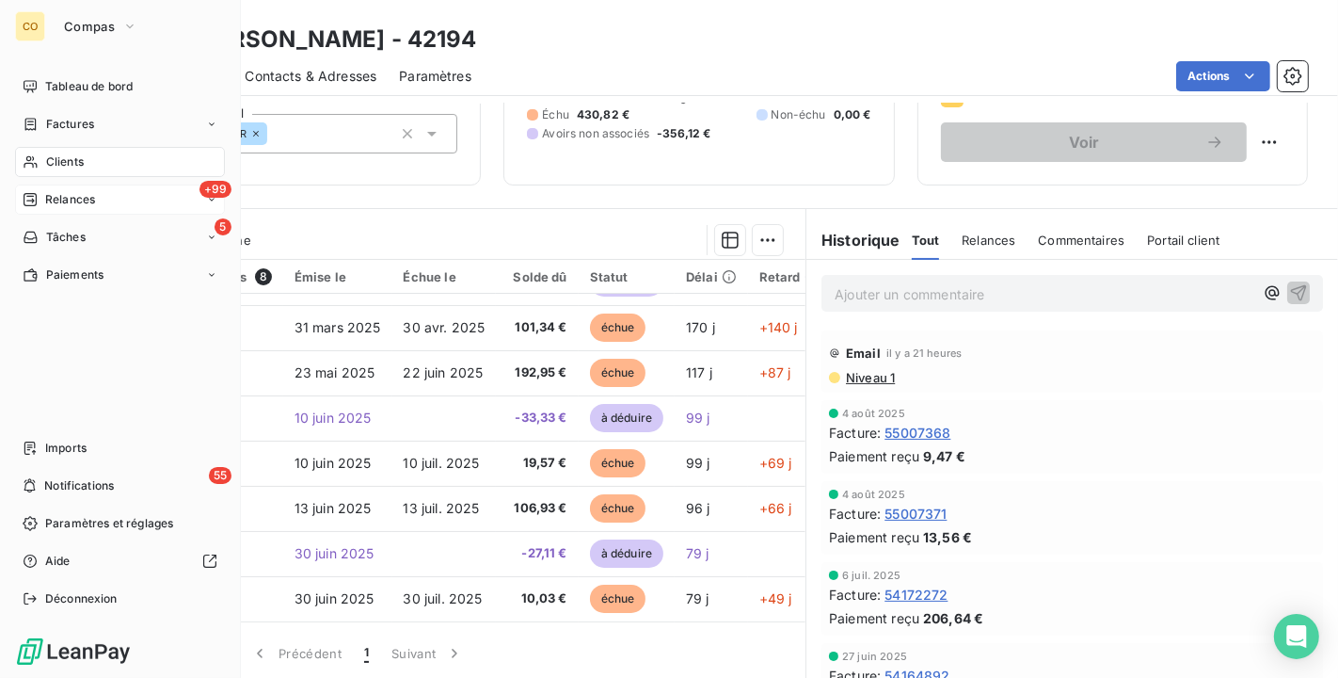
click at [33, 142] on nav "Tableau de bord Factures Clients +99 Relances 5 Tâches Paiements" at bounding box center [120, 181] width 210 height 218
click at [32, 149] on div "Clients" at bounding box center [120, 162] width 210 height 30
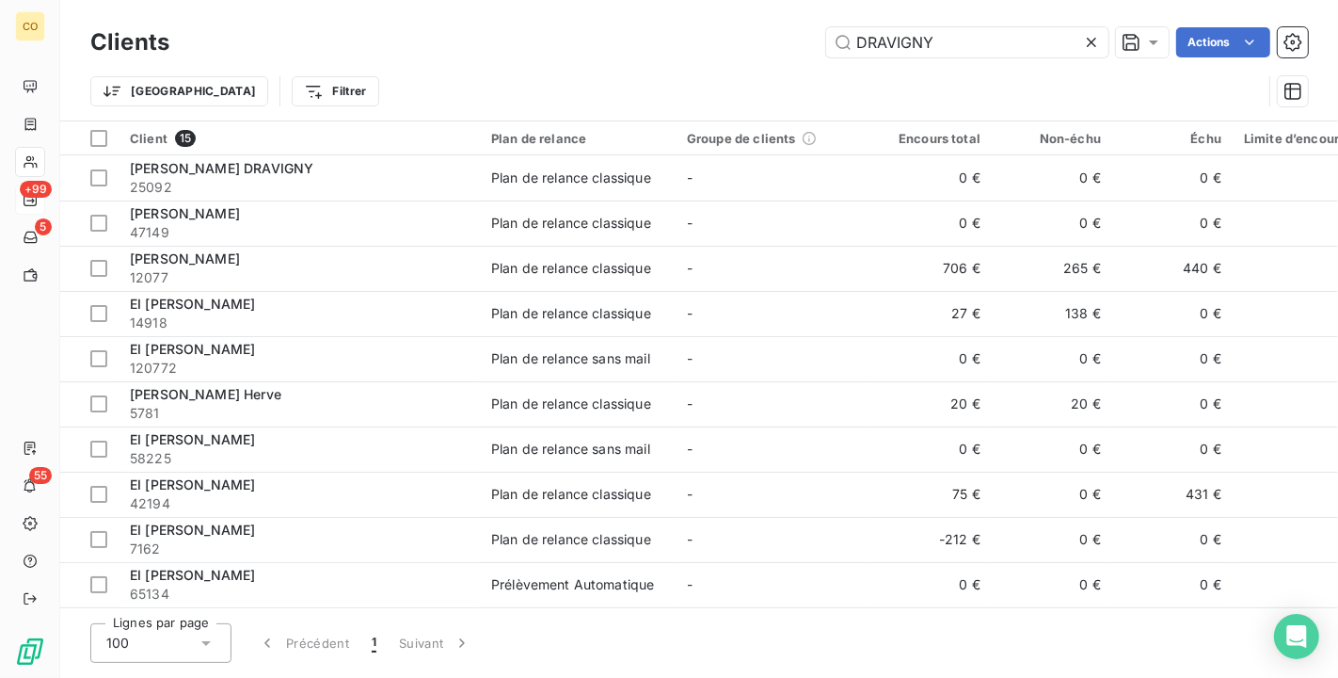
drag, startPoint x: 969, startPoint y: 42, endPoint x: 150, endPoint y: -34, distance: 823.2
click at [150, 0] on html "CO +99 5 55 Clients DRAVIGNY Actions Trier Filtrer Client 15 Plan de relance Gr…" at bounding box center [669, 339] width 1338 height 678
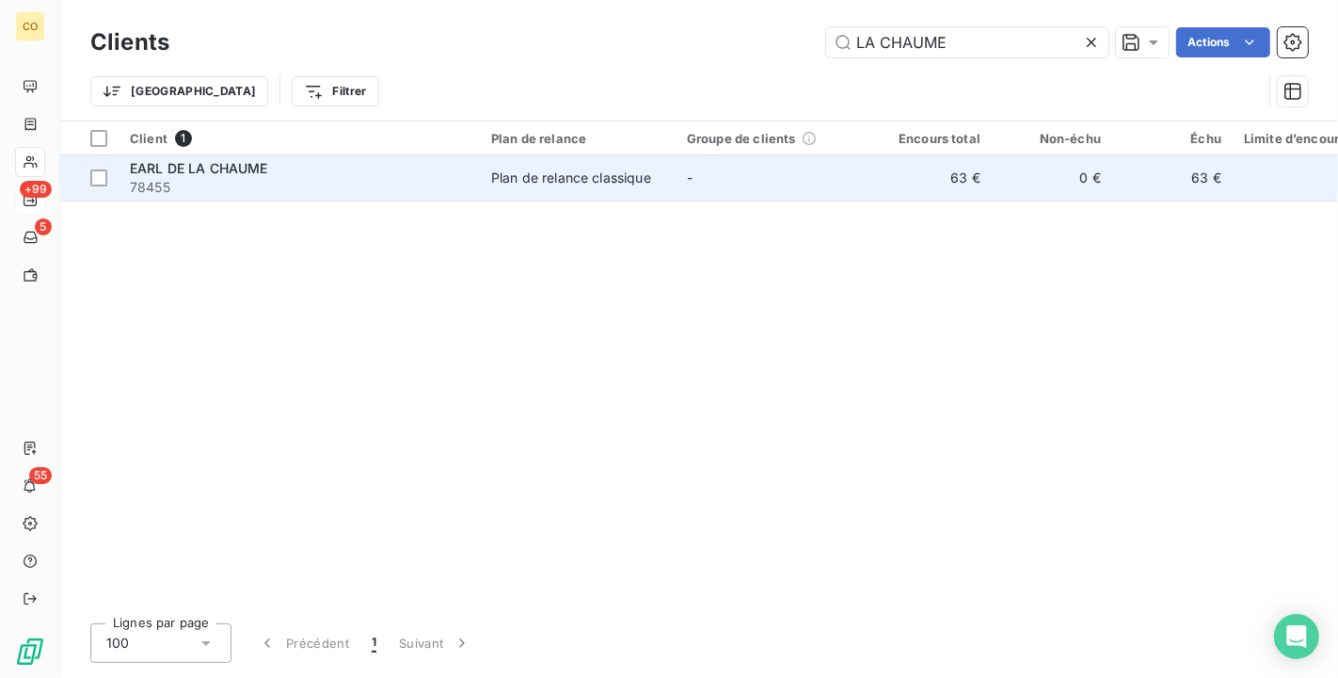
type input "LA CHAUME"
click at [510, 196] on td "Plan de relance classique" at bounding box center [578, 177] width 196 height 45
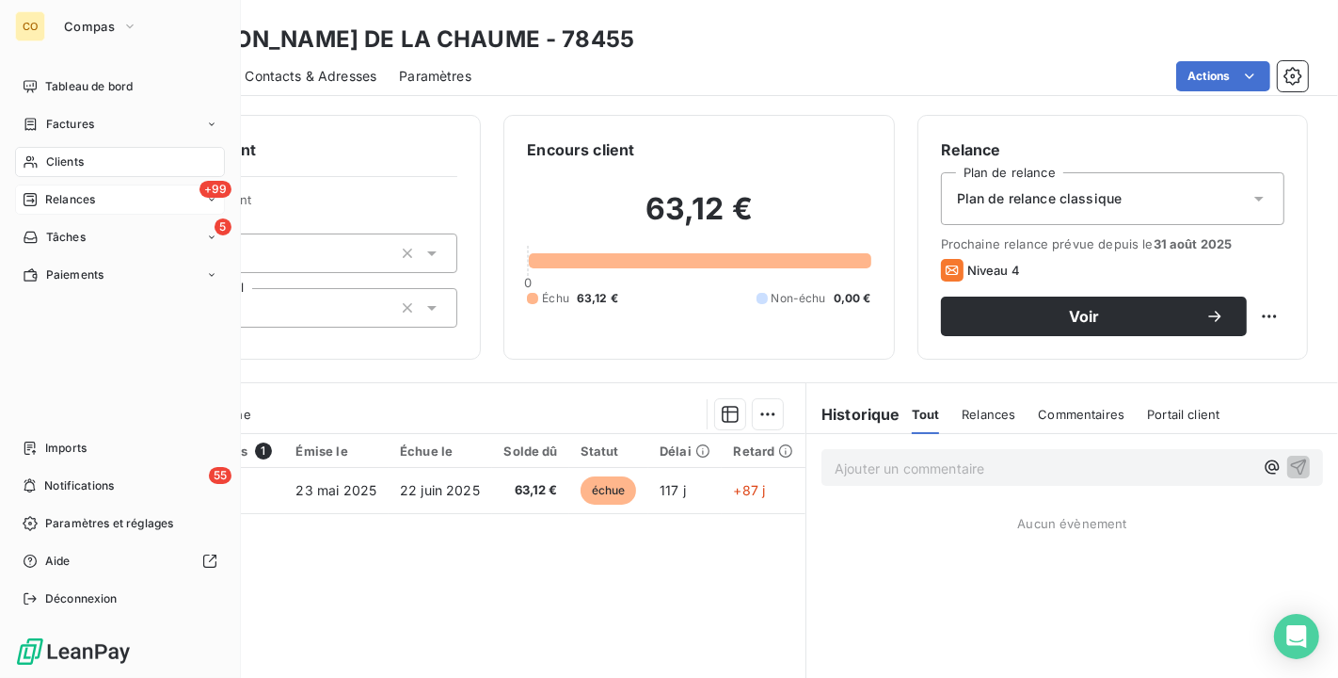
click at [51, 153] on span "Clients" at bounding box center [65, 161] width 38 height 17
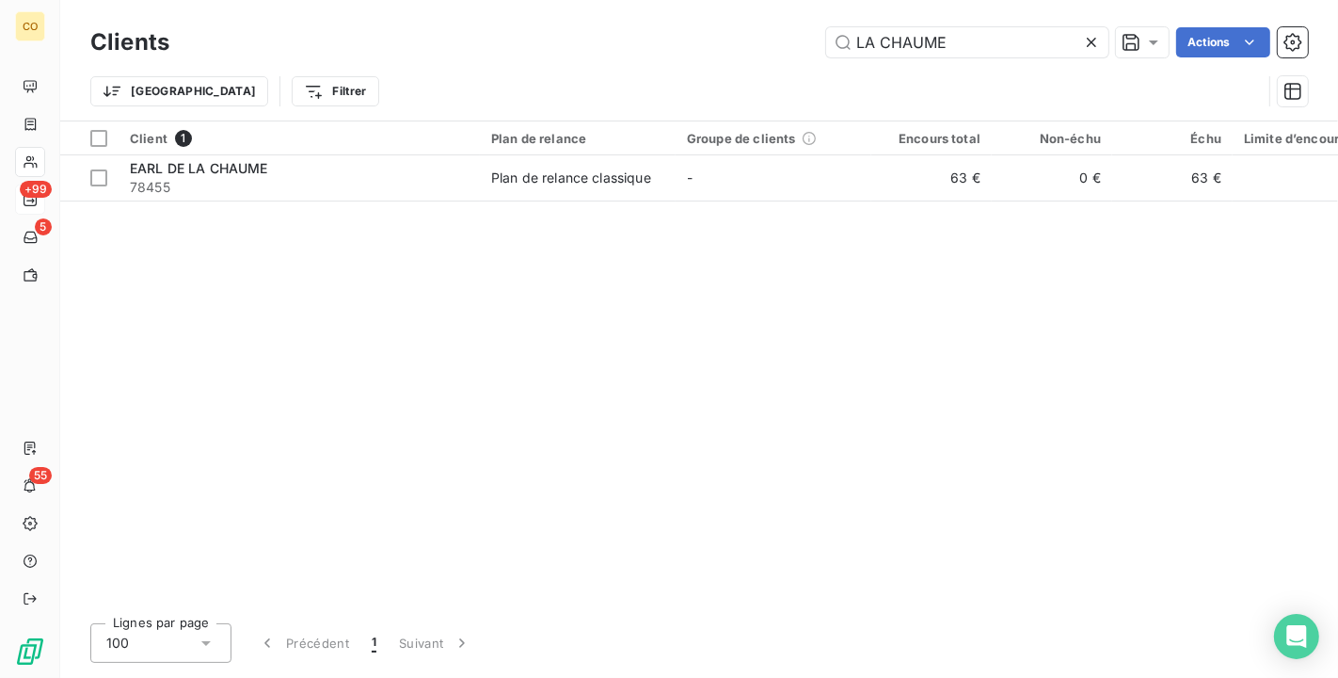
drag, startPoint x: 1059, startPoint y: 35, endPoint x: 375, endPoint y: -25, distance: 686.8
click at [375, 0] on html "CO +99 5 55 Clients LA CHAUME Actions Trier Filtrer Client 1 Plan de relance Gr…" at bounding box center [669, 339] width 1338 height 678
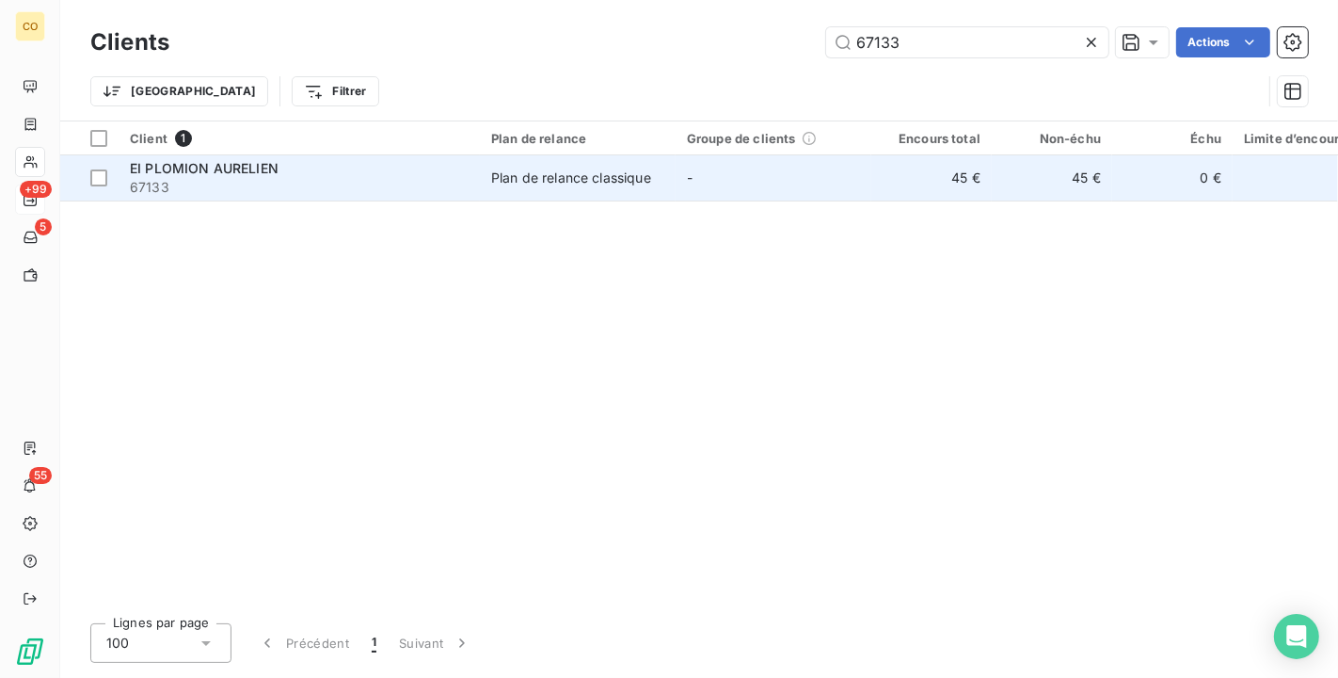
type input "67133"
click at [489, 193] on td "Plan de relance classique" at bounding box center [578, 177] width 196 height 45
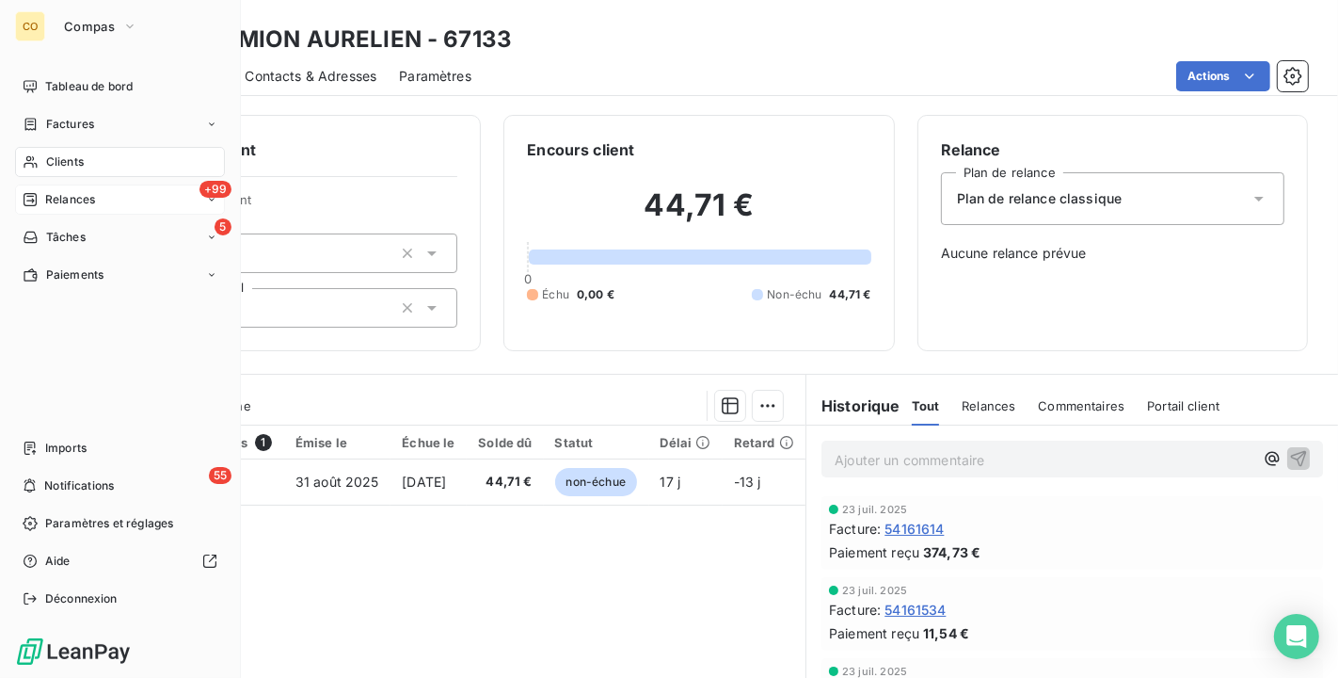
click at [47, 161] on span "Clients" at bounding box center [65, 161] width 38 height 17
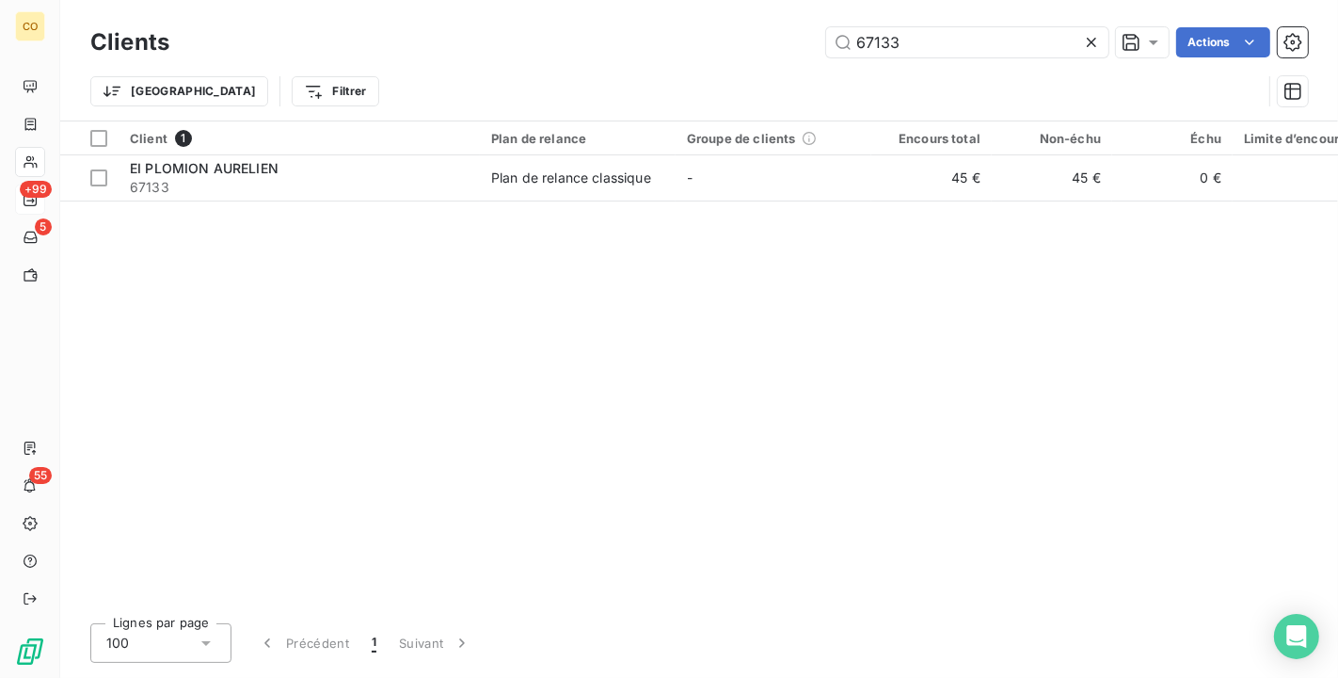
drag, startPoint x: 954, startPoint y: 47, endPoint x: 423, endPoint y: -34, distance: 536.9
click at [423, 0] on html "CO +99 5 55 Clients 67133 Actions Trier Filtrer Client 1 Plan de relance Groupe…" at bounding box center [669, 339] width 1338 height 678
type input "CHEVROLAT"
click at [333, 207] on div "Client 1 Plan de relance Groupe de clients Encours total Non-échu Échu Limite d…" at bounding box center [699, 364] width 1278 height 487
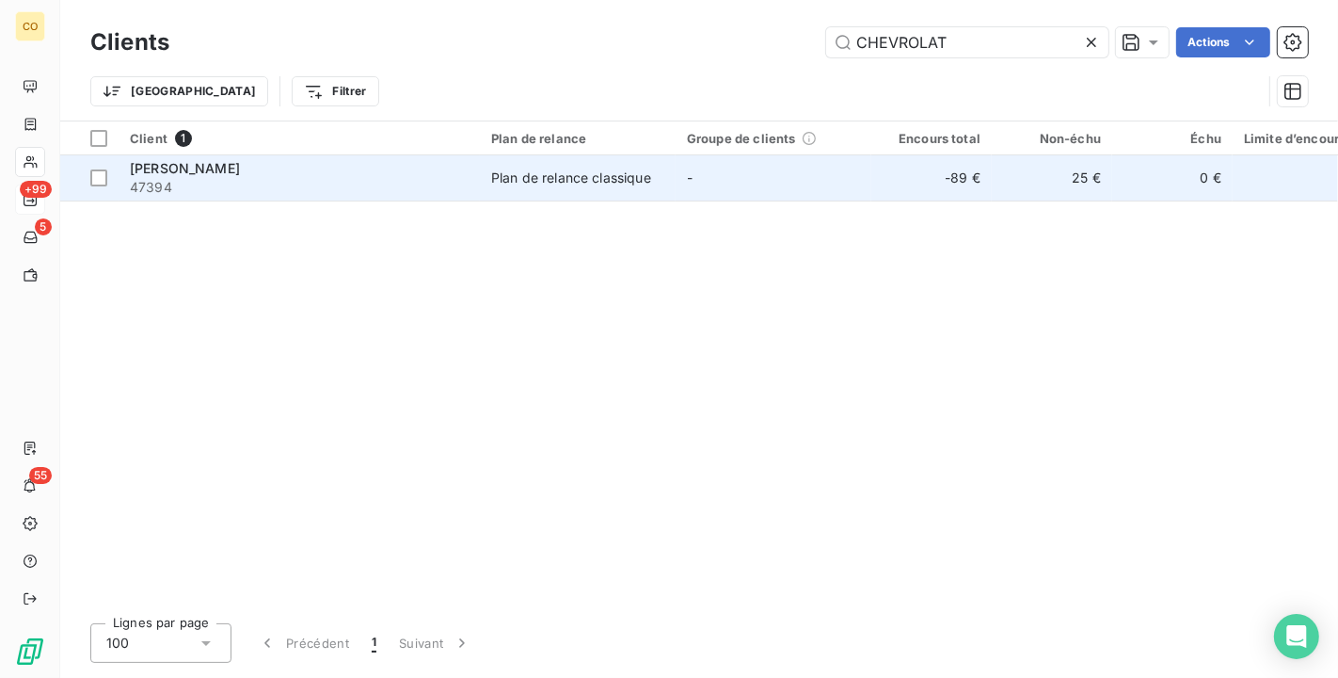
click at [332, 194] on span "47394" at bounding box center [299, 187] width 339 height 19
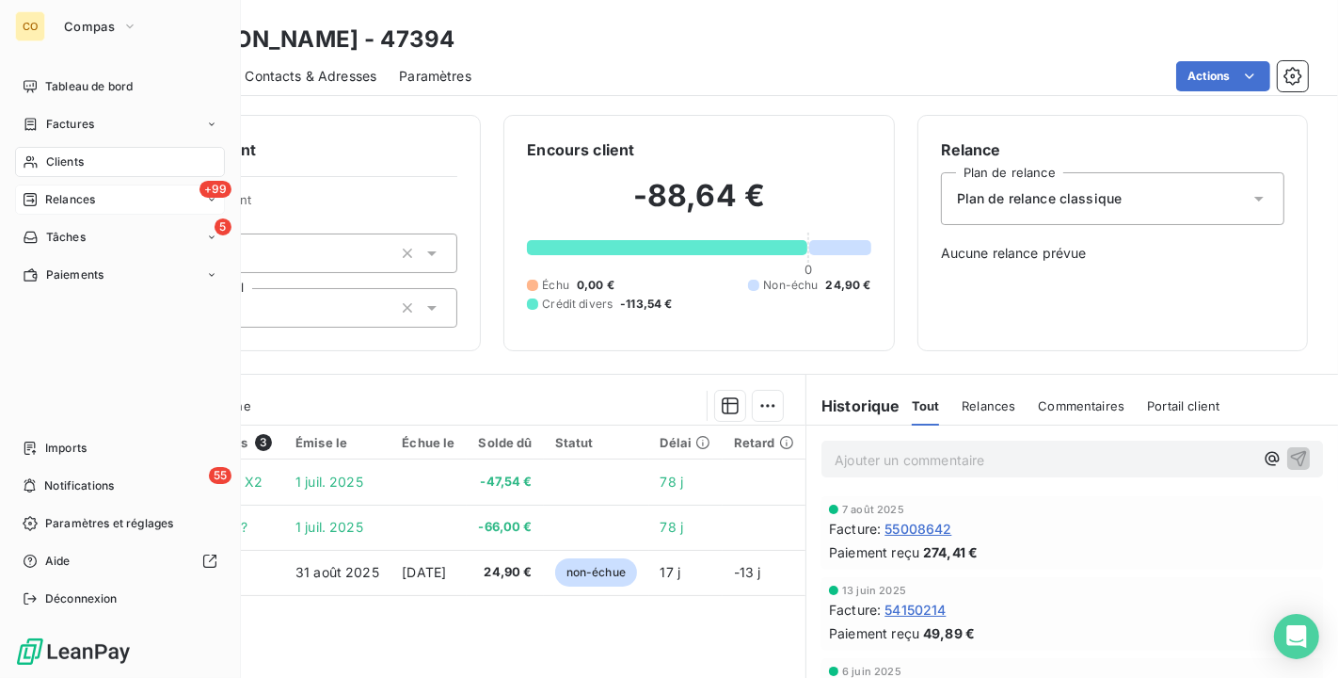
click at [44, 161] on div "Clients" at bounding box center [120, 162] width 210 height 30
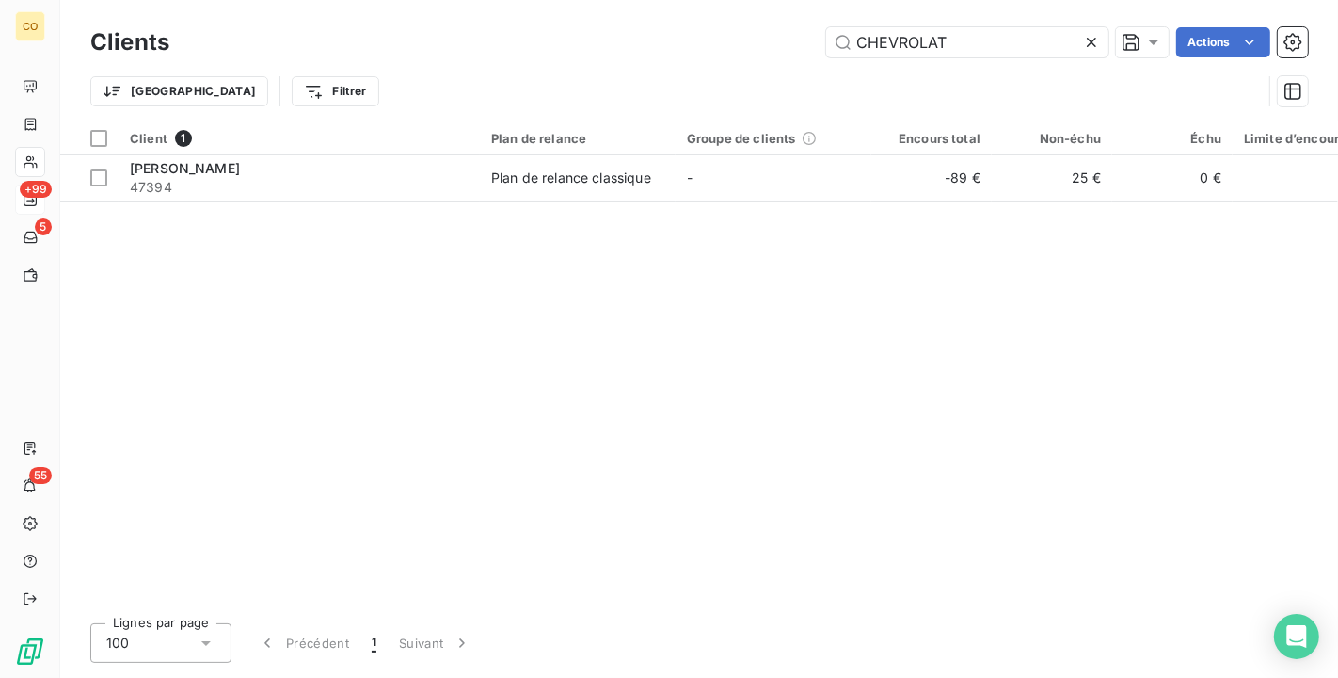
drag, startPoint x: 955, startPoint y: 47, endPoint x: 318, endPoint y: -3, distance: 639.1
click at [318, 0] on html "CO +99 5 55 Clients CHEVROLAT Actions Trier Filtrer Client 1 Plan de relance Gr…" at bounding box center [669, 339] width 1338 height 678
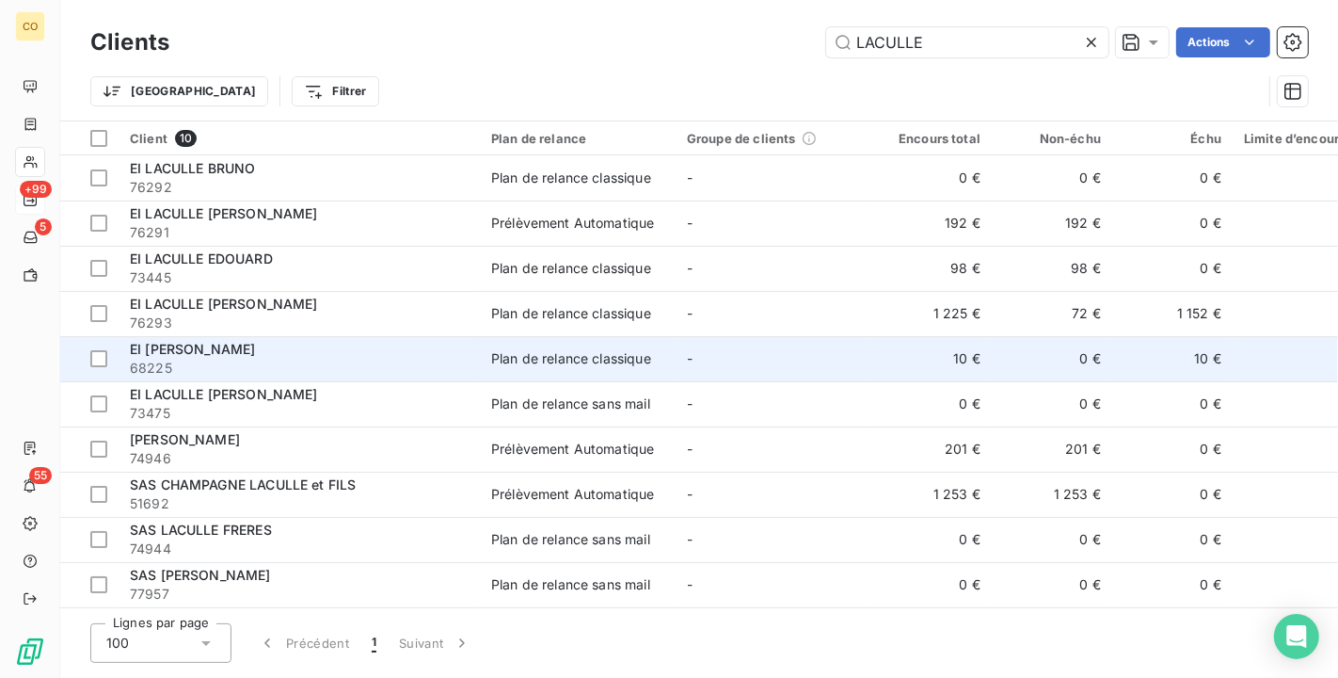
type input "LACULLE"
click at [285, 361] on span "68225" at bounding box center [299, 368] width 339 height 19
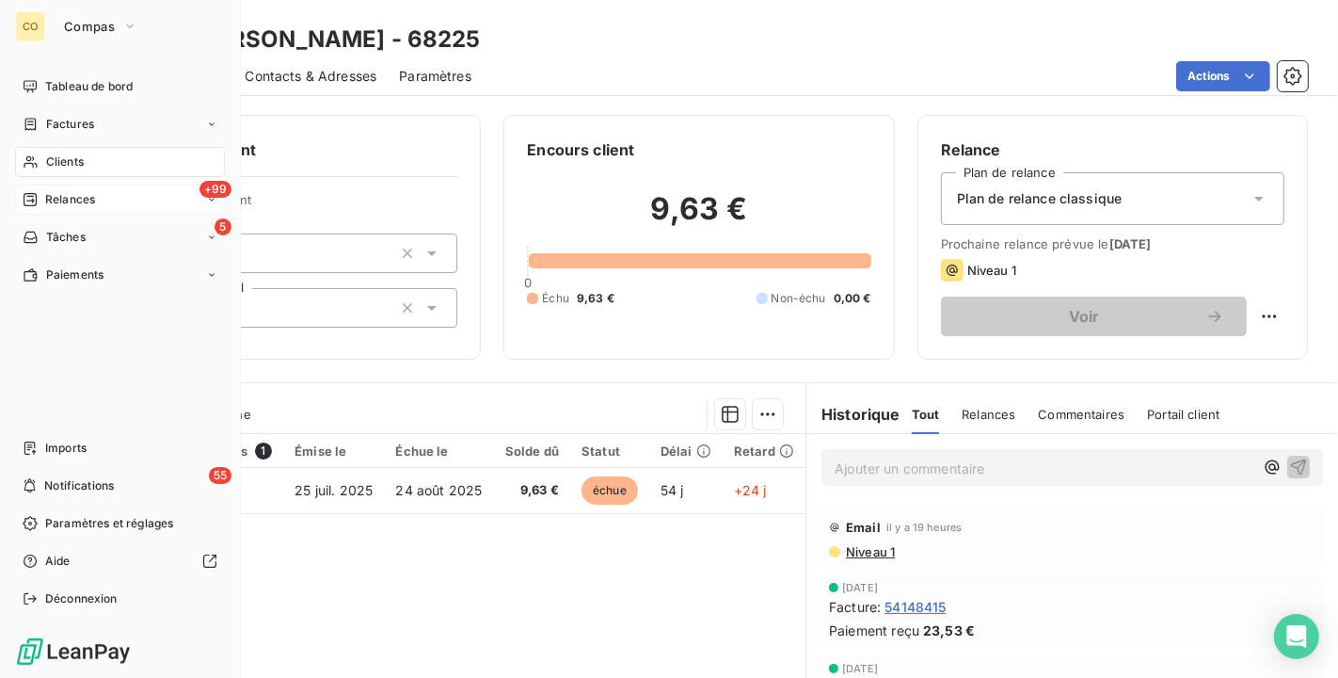
click at [18, 156] on div "Clients" at bounding box center [120, 162] width 210 height 30
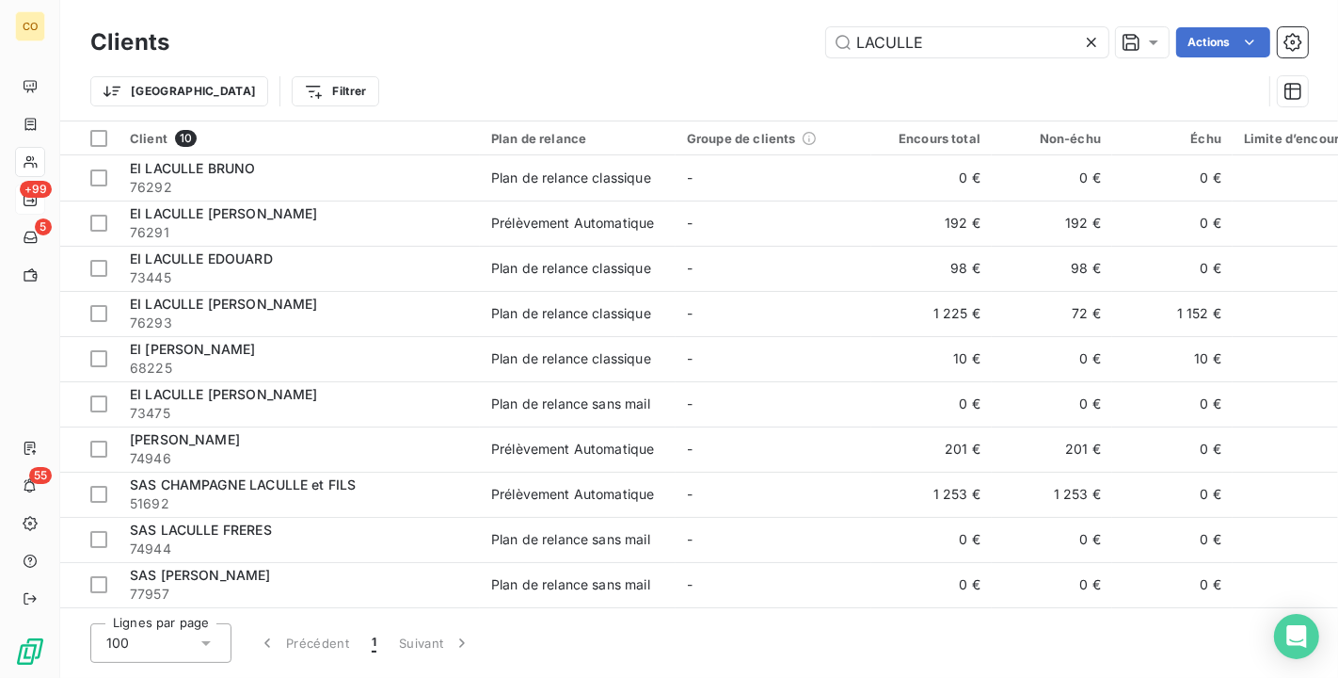
drag, startPoint x: 914, startPoint y: 40, endPoint x: 403, endPoint y: -30, distance: 515.9
click at [403, 0] on html "CO +99 5 55 Clients LACULLE Actions Trier Filtrer Client 10 Plan de relance Gro…" at bounding box center [669, 339] width 1338 height 678
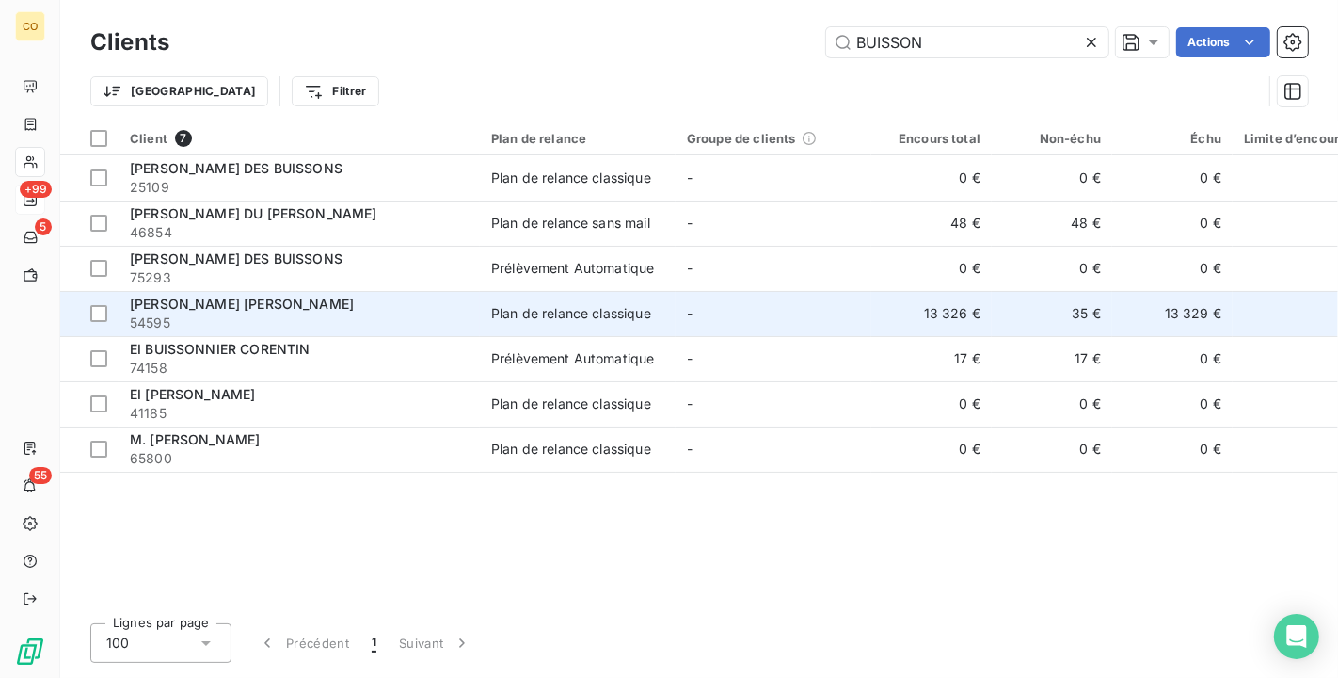
type input "BUISSON"
click at [426, 306] on div "[PERSON_NAME] [PERSON_NAME]" at bounding box center [299, 304] width 339 height 19
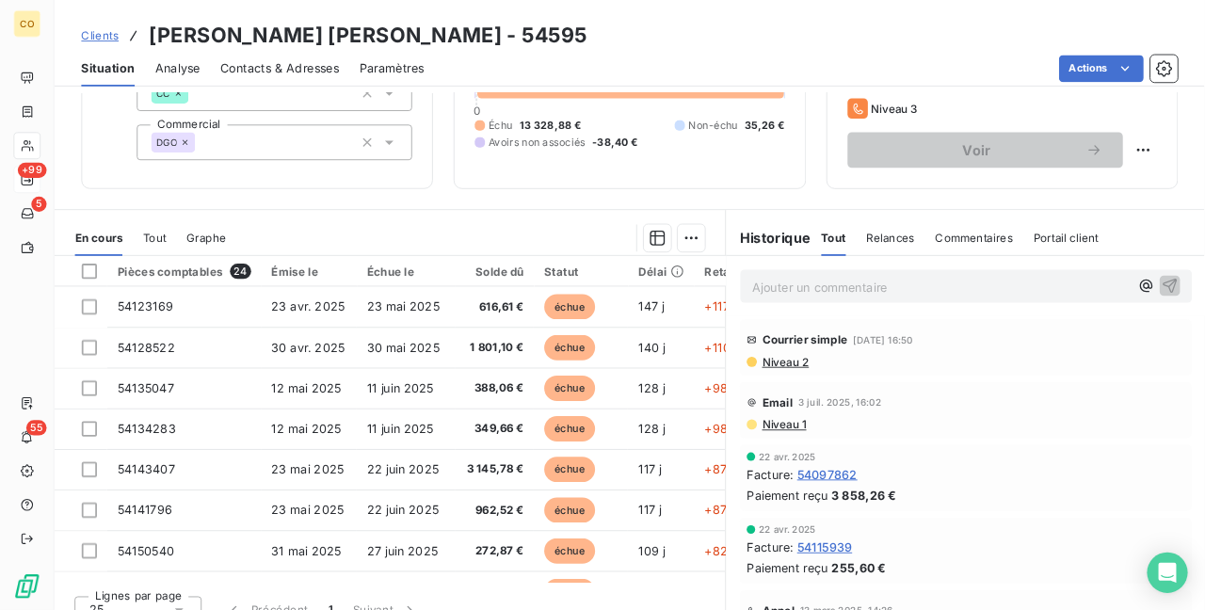
scroll to position [174, 0]
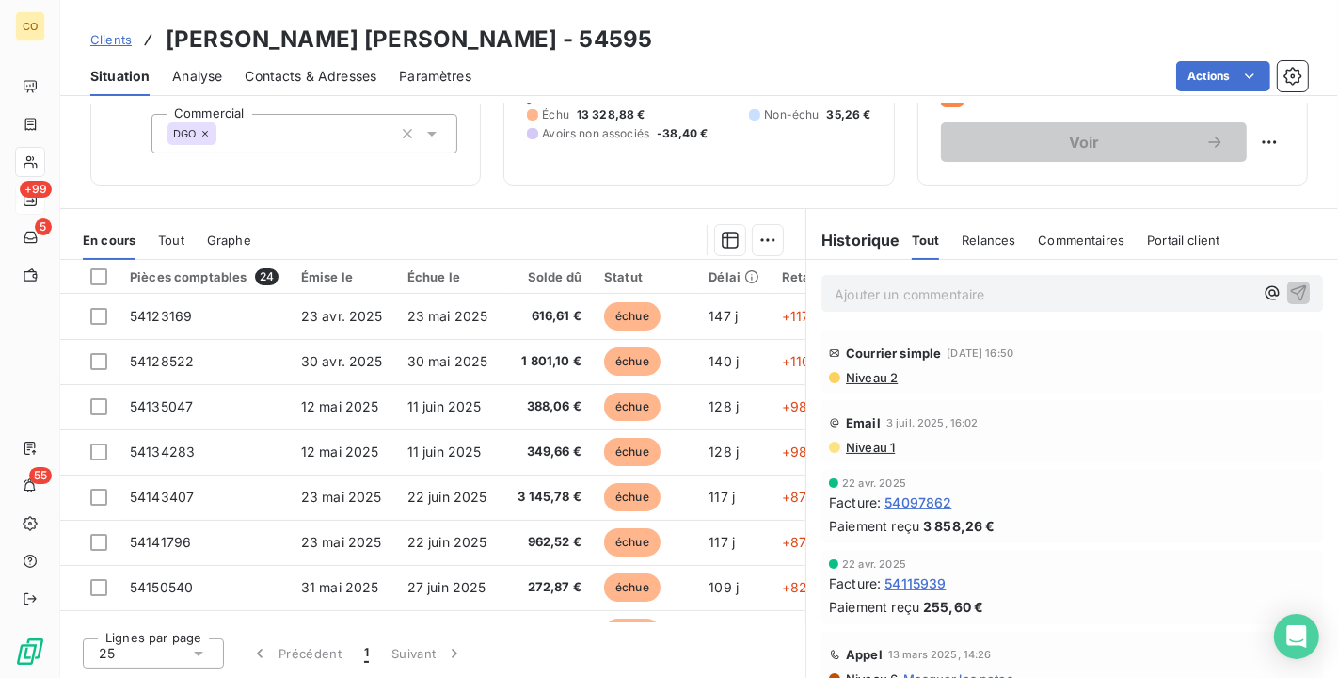
click at [581, 206] on div "Informations client Propriétés Client Collectif CC Commercial DGO Encours clien…" at bounding box center [699, 391] width 1278 height 574
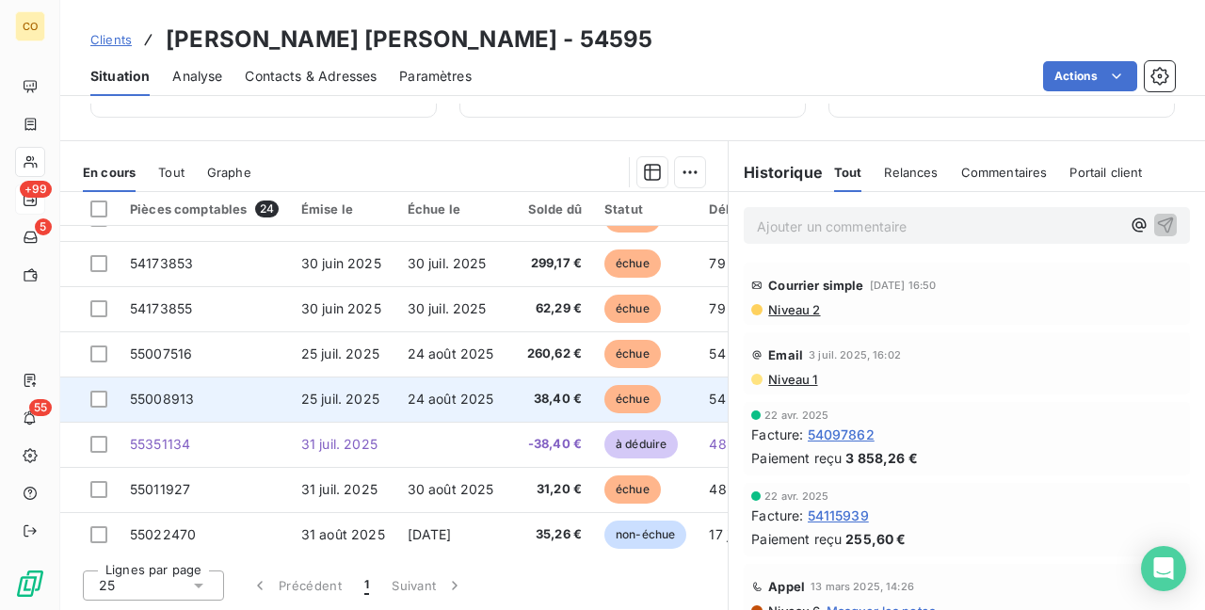
scroll to position [763, 0]
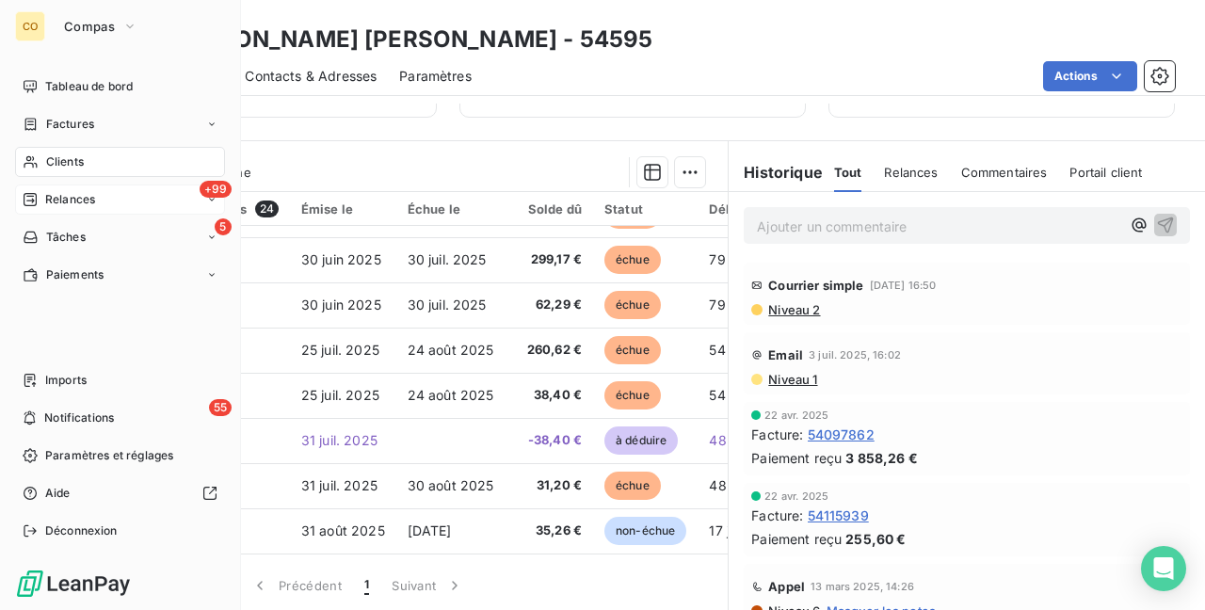
drag, startPoint x: 58, startPoint y: 162, endPoint x: 48, endPoint y: 169, distance: 12.8
click at [48, 169] on span "Clients" at bounding box center [65, 161] width 38 height 17
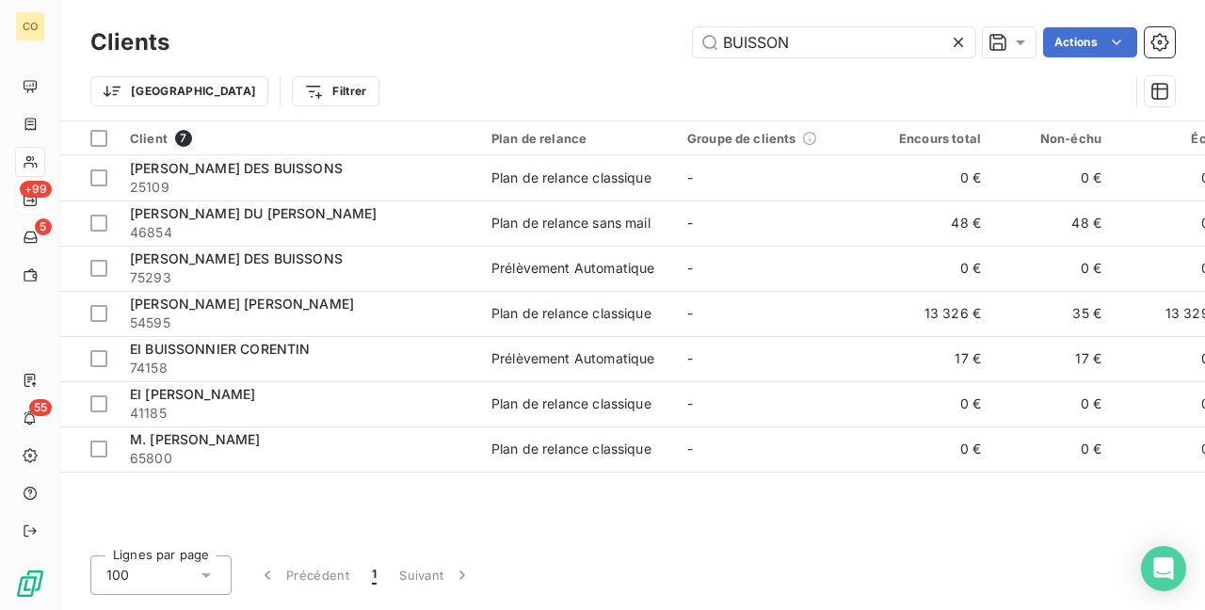
drag, startPoint x: 821, startPoint y: 47, endPoint x: 124, endPoint y: -17, distance: 699.3
click at [124, 0] on html "CO +99 5 55 Clients BUISSON Actions Trier Filtrer Client 7 Plan de relance Grou…" at bounding box center [602, 305] width 1205 height 610
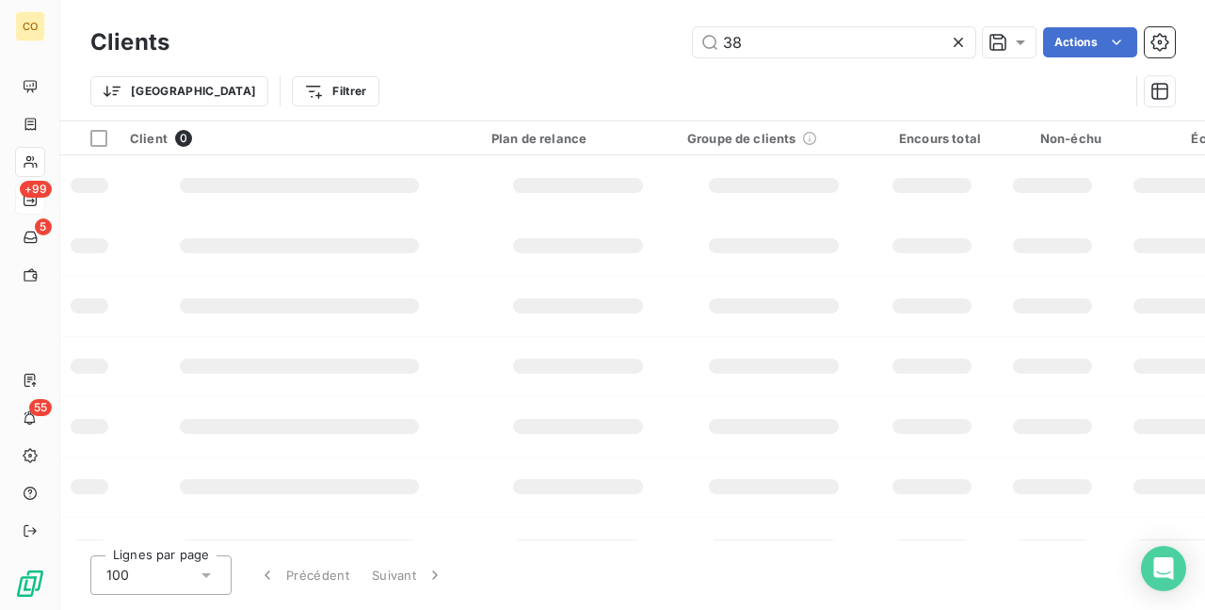
type input "3"
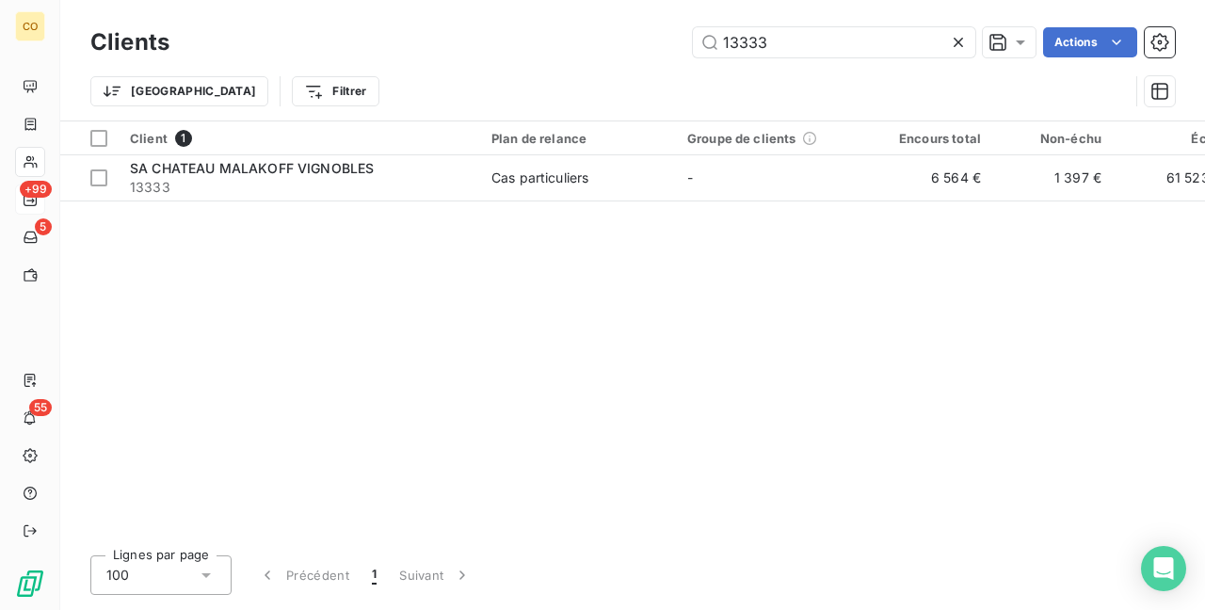
type input "13333"
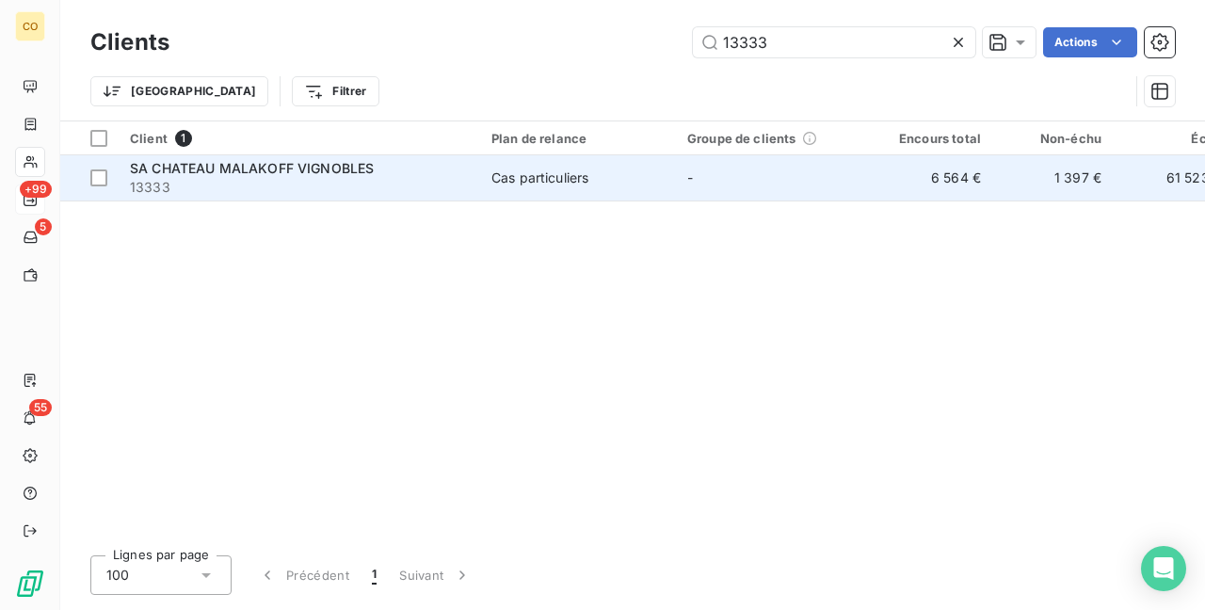
click at [599, 183] on span "Cas particuliers" at bounding box center [577, 177] width 173 height 19
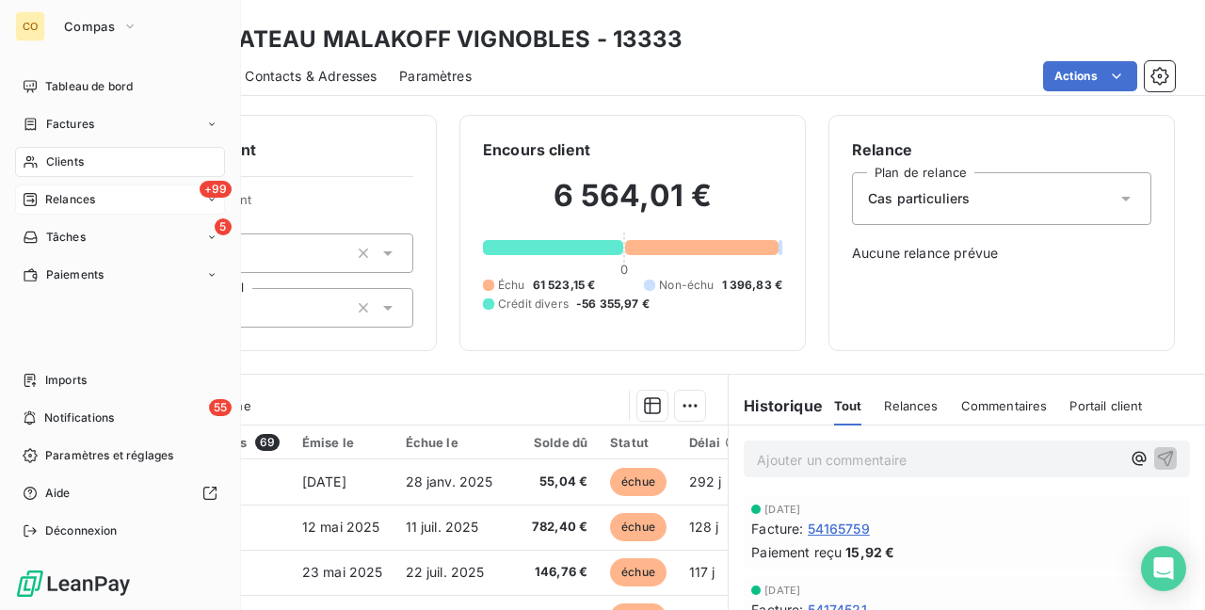
drag, startPoint x: 58, startPoint y: 159, endPoint x: 96, endPoint y: 140, distance: 42.1
click at [56, 158] on span "Clients" at bounding box center [65, 161] width 38 height 17
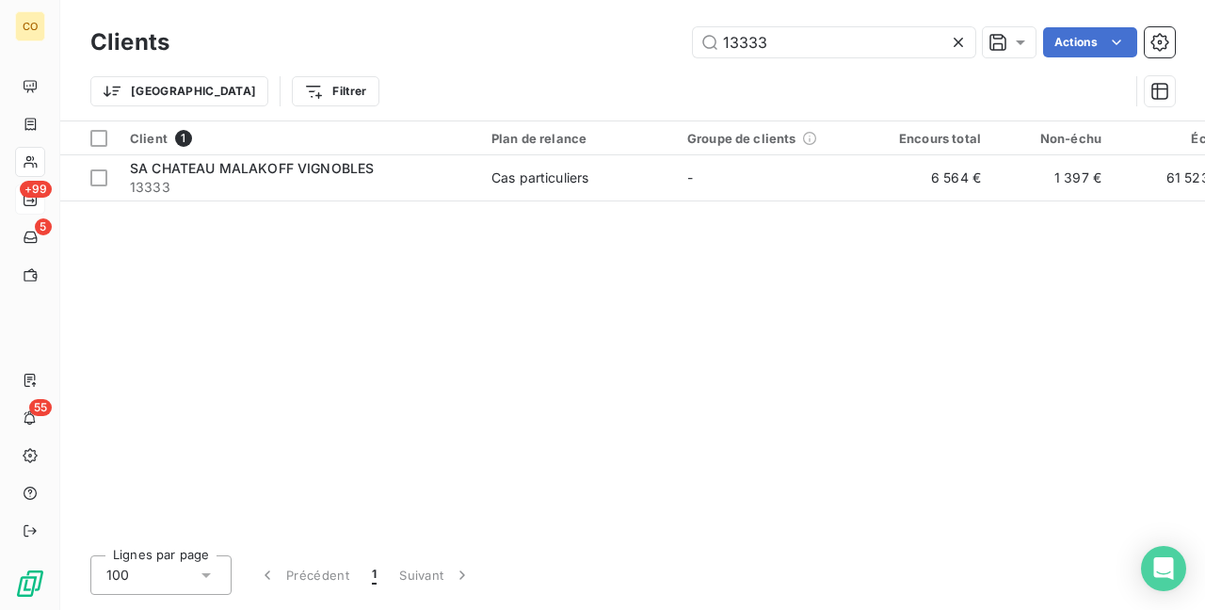
drag, startPoint x: 446, startPoint y: -8, endPoint x: 265, endPoint y: -13, distance: 180.8
click at [265, 0] on html "CO +99 5 55 Clients 13333 Actions Trier Filtrer Client 1 Plan de relance Groupe…" at bounding box center [602, 305] width 1205 height 610
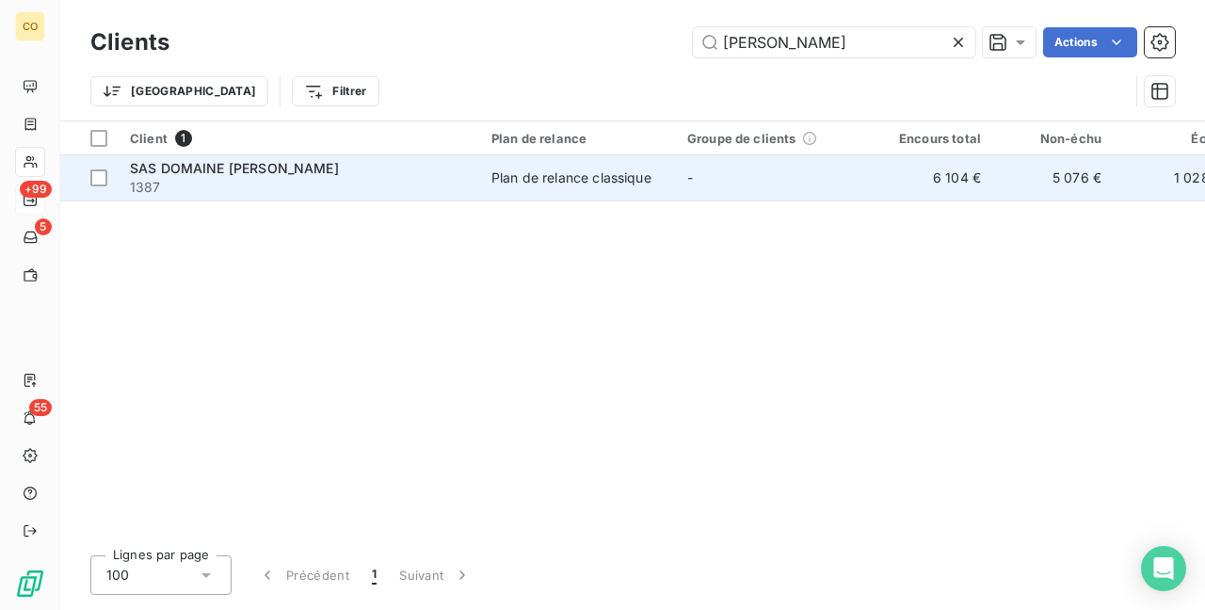
type input "[PERSON_NAME]"
click at [535, 193] on td "Plan de relance classique" at bounding box center [578, 177] width 196 height 45
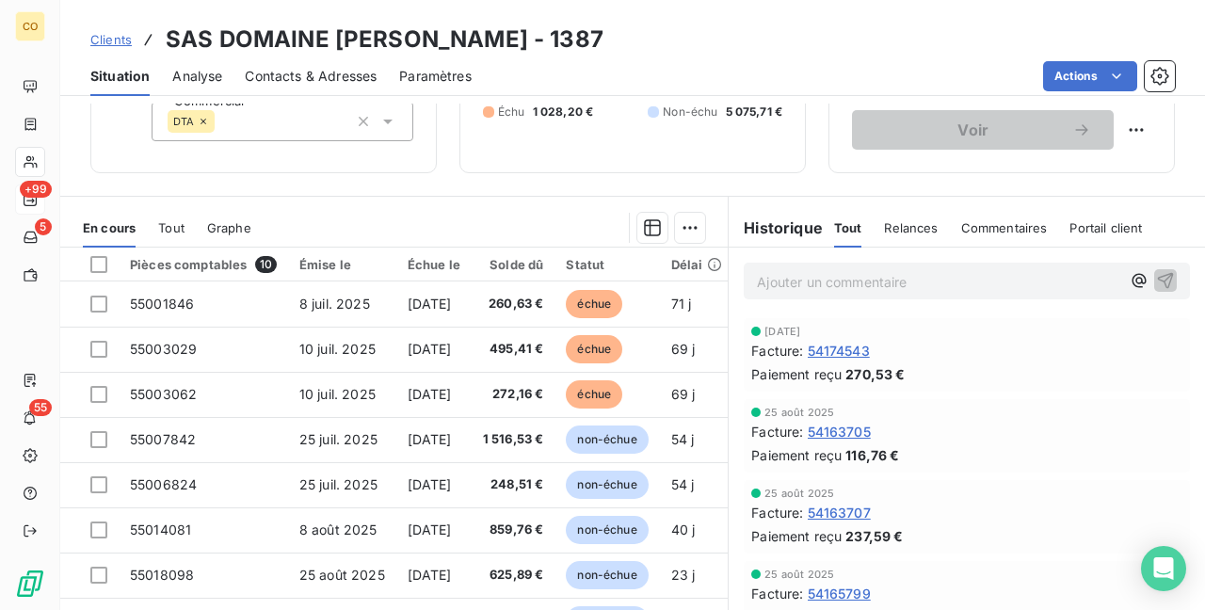
scroll to position [188, 0]
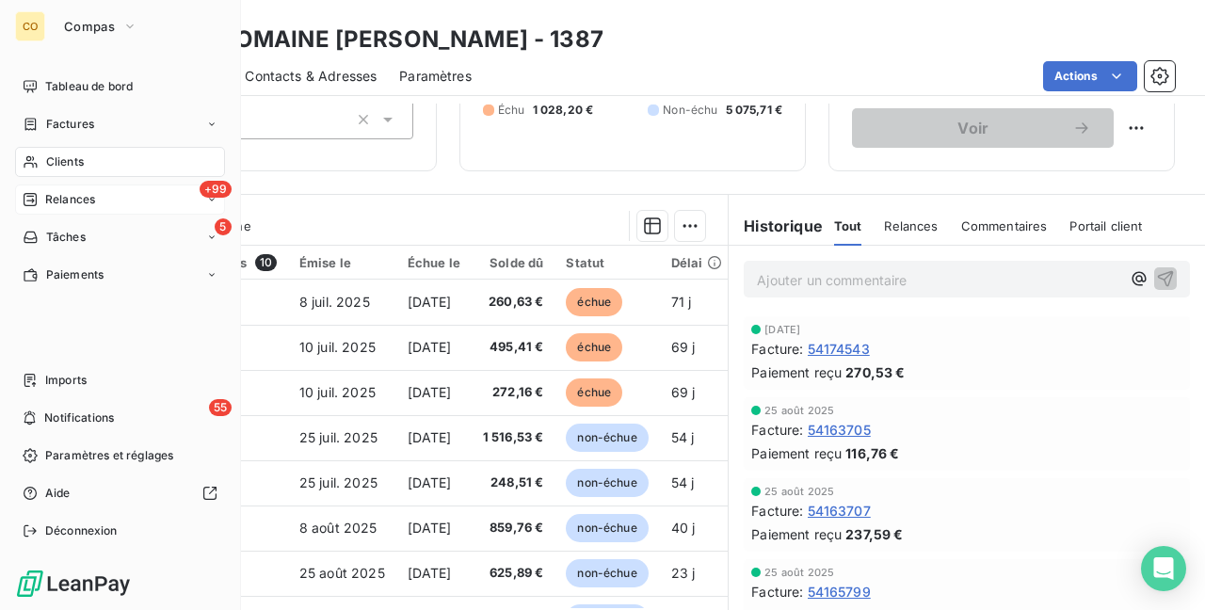
click at [43, 149] on div "Clients" at bounding box center [120, 162] width 210 height 30
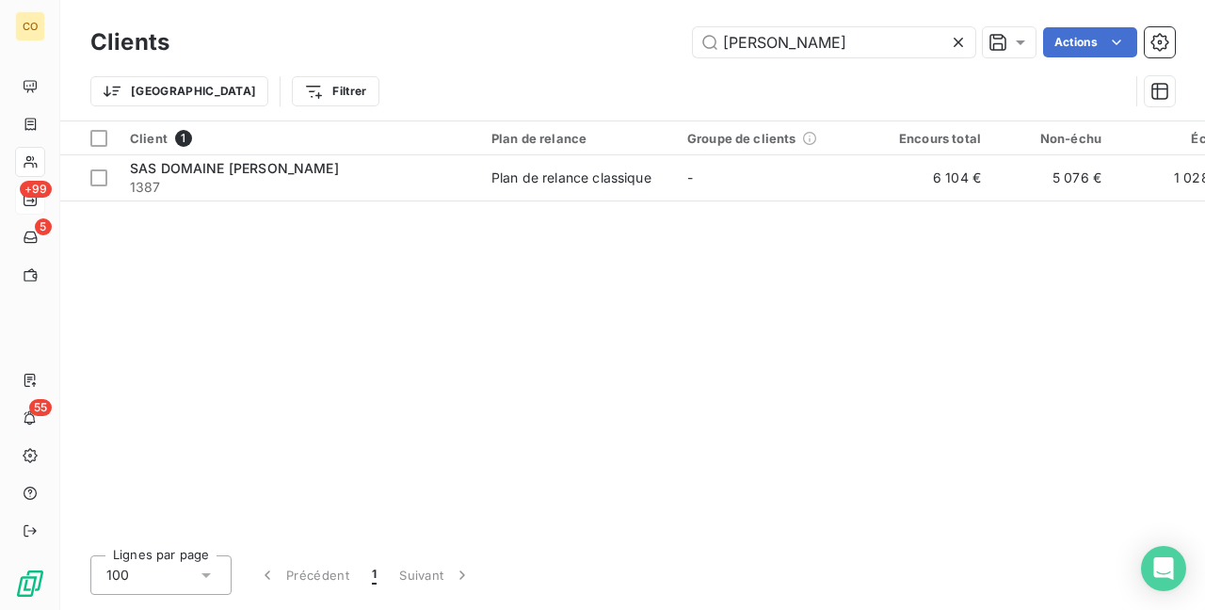
drag, startPoint x: 476, startPoint y: 32, endPoint x: -15, endPoint y: -13, distance: 493.3
click at [0, 0] on html "CO +99 5 55 Clients [PERSON_NAME] Actions Trier Filtrer Client 1 Plan de relanc…" at bounding box center [602, 305] width 1205 height 610
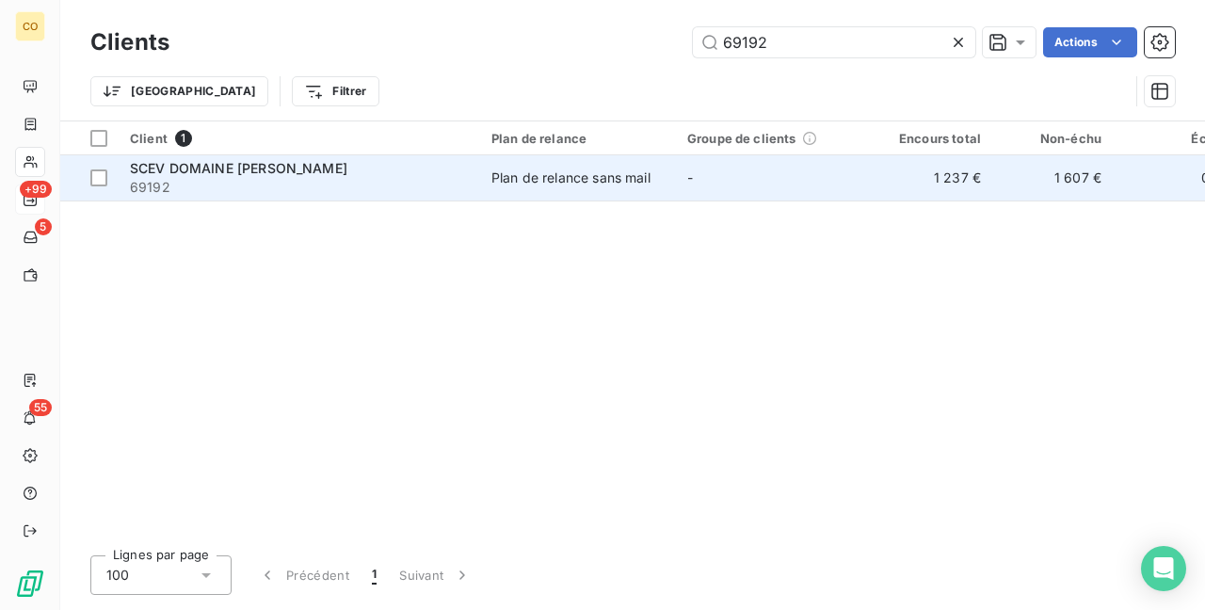
type input "69192"
click at [661, 193] on td "Plan de relance sans mail" at bounding box center [578, 177] width 196 height 45
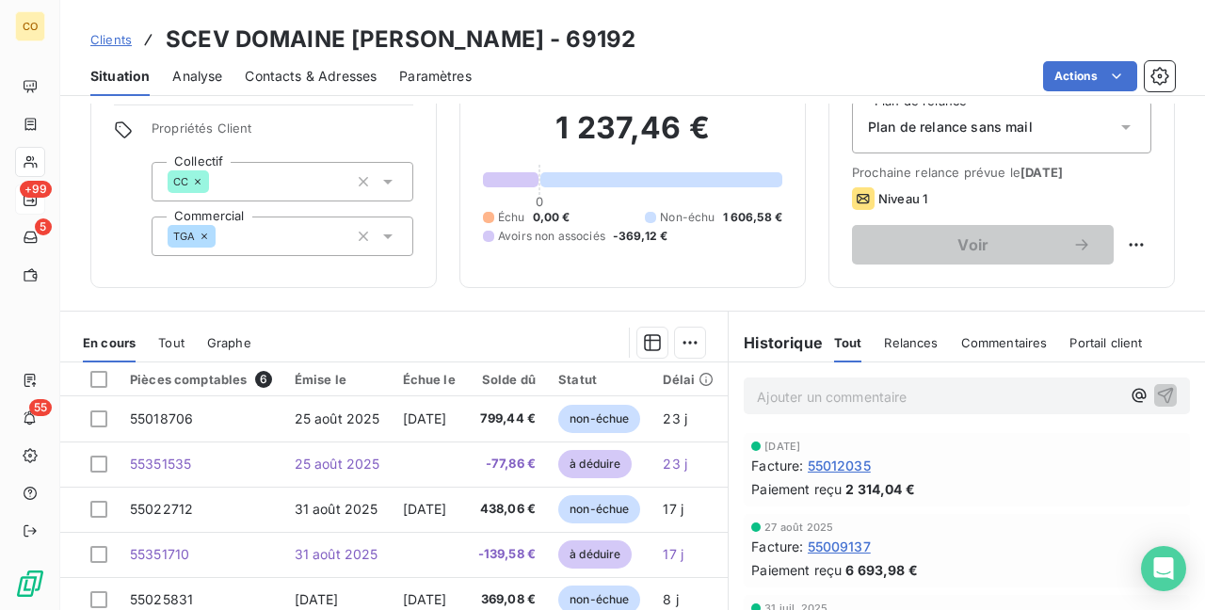
scroll to position [188, 0]
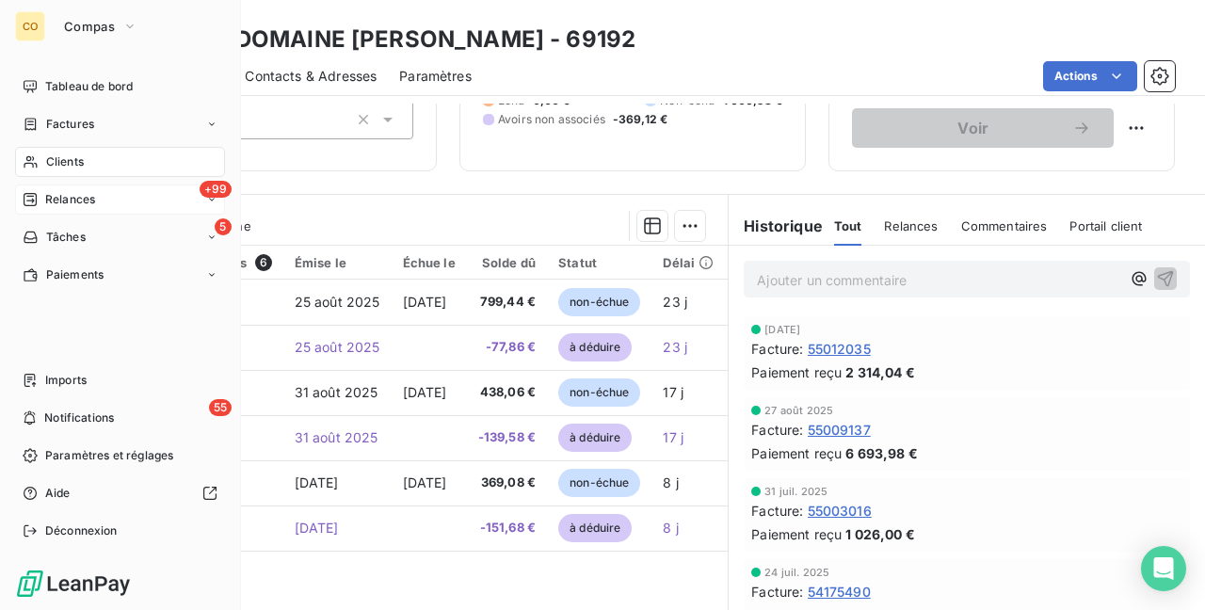
click at [44, 153] on div "Clients" at bounding box center [120, 162] width 210 height 30
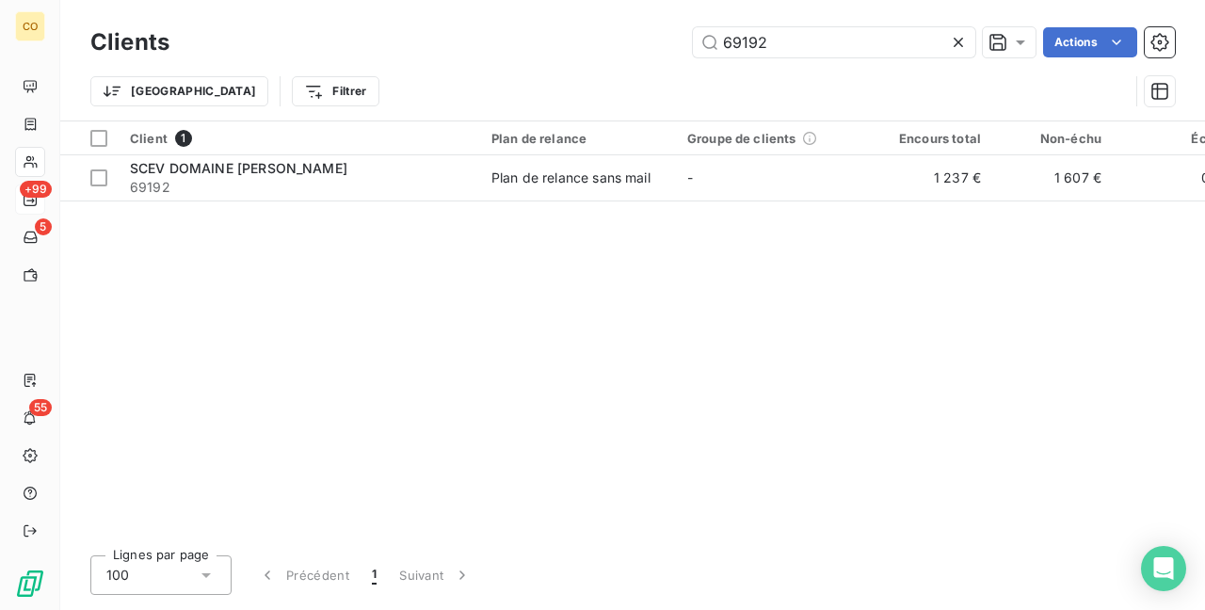
drag, startPoint x: 895, startPoint y: 49, endPoint x: 183, endPoint y: -1, distance: 714.1
click at [183, 0] on html "CO +99 5 55 Clients 69192 Actions Trier Filtrer Client 1 Plan de relance Groupe…" at bounding box center [602, 305] width 1205 height 610
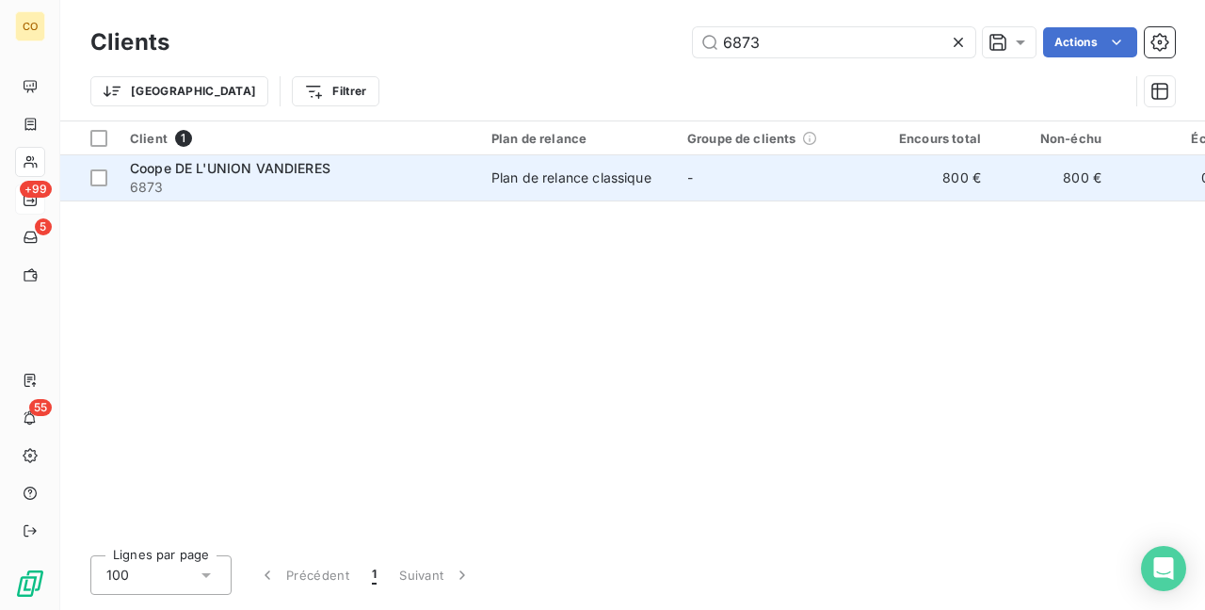
type input "6873"
click at [292, 171] on span "Coope DE L'UNION VANDIERES" at bounding box center [230, 168] width 200 height 16
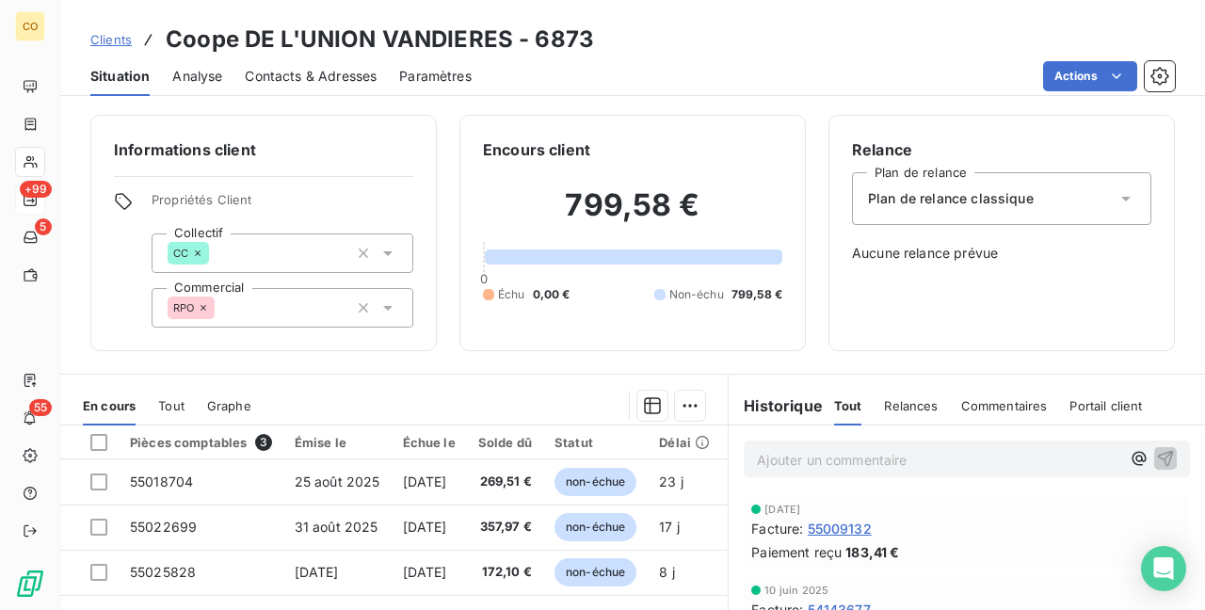
scroll to position [94, 0]
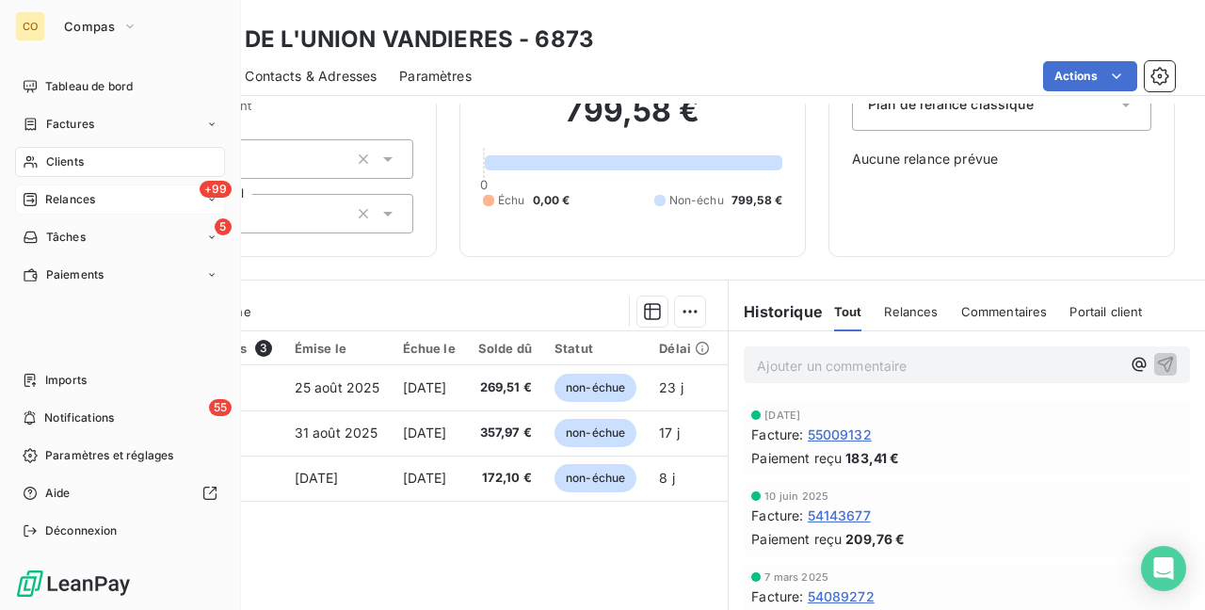
click at [36, 149] on div "Clients" at bounding box center [120, 162] width 210 height 30
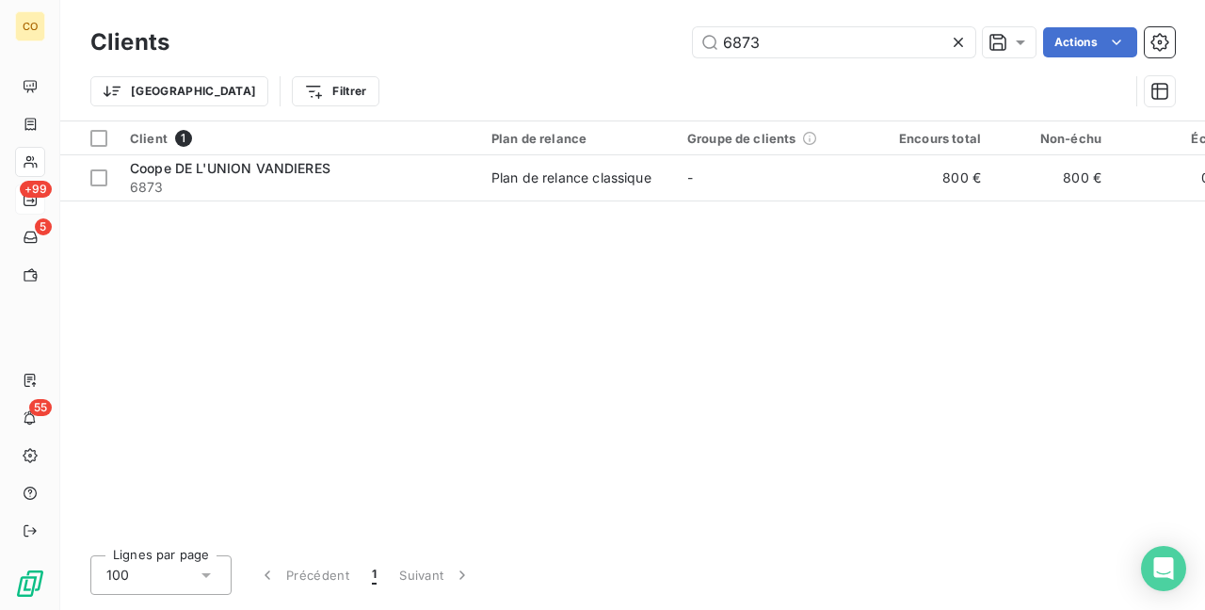
drag, startPoint x: 800, startPoint y: 49, endPoint x: 252, endPoint y: -30, distance: 553.4
click at [252, 0] on html "CO +99 5 55 Clients 6873 Actions Trier Filtrer Client 1 Plan de relance Groupe …" at bounding box center [602, 305] width 1205 height 610
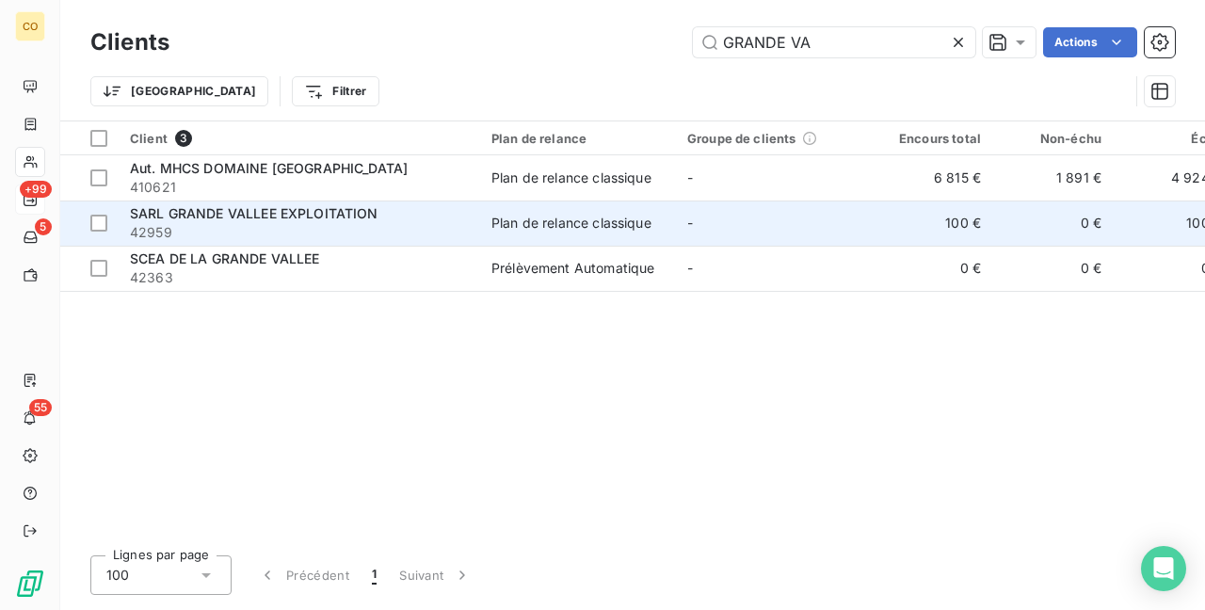
type input "GRANDE VA"
click at [503, 230] on div "Plan de relance classique" at bounding box center [571, 223] width 160 height 19
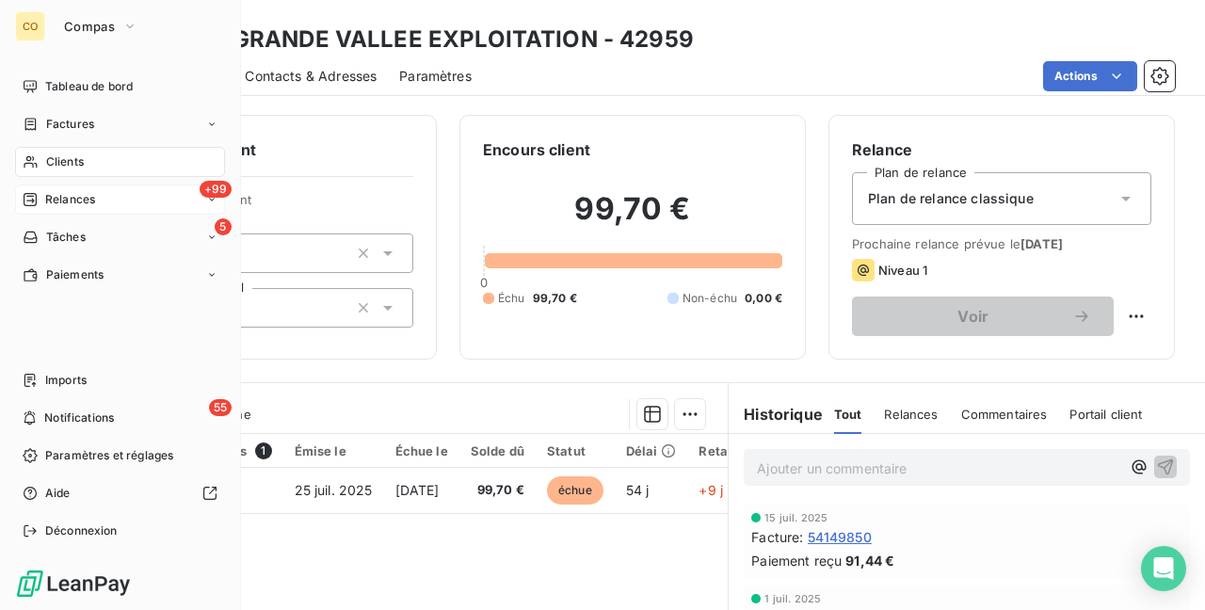
click at [42, 163] on div "Clients" at bounding box center [120, 162] width 210 height 30
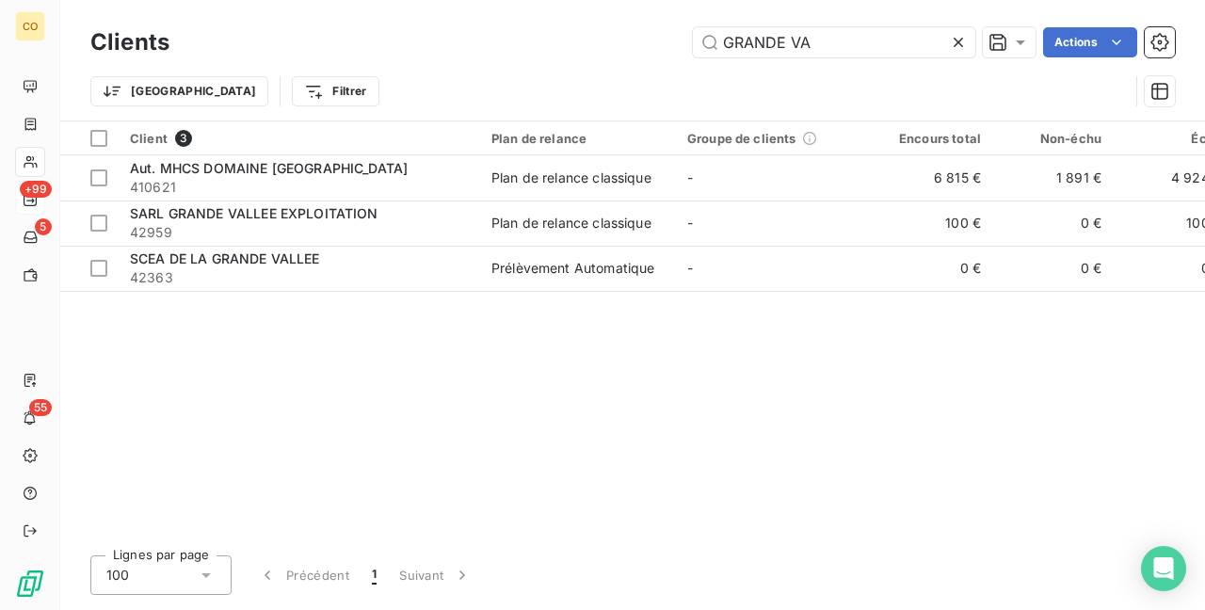
drag, startPoint x: 839, startPoint y: 43, endPoint x: 265, endPoint y: -27, distance: 578.4
click at [265, 0] on html "CO +99 5 55 Clients GRANDE VA Actions Trier Filtrer Client 3 Plan de relance Gr…" at bounding box center [602, 305] width 1205 height 610
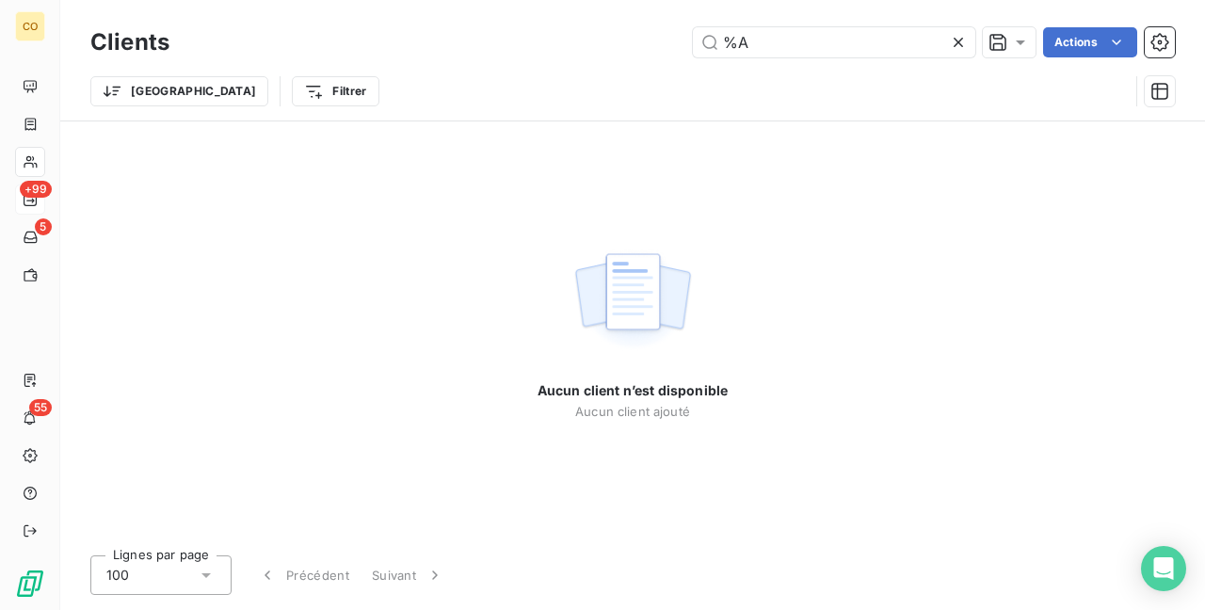
type input "%"
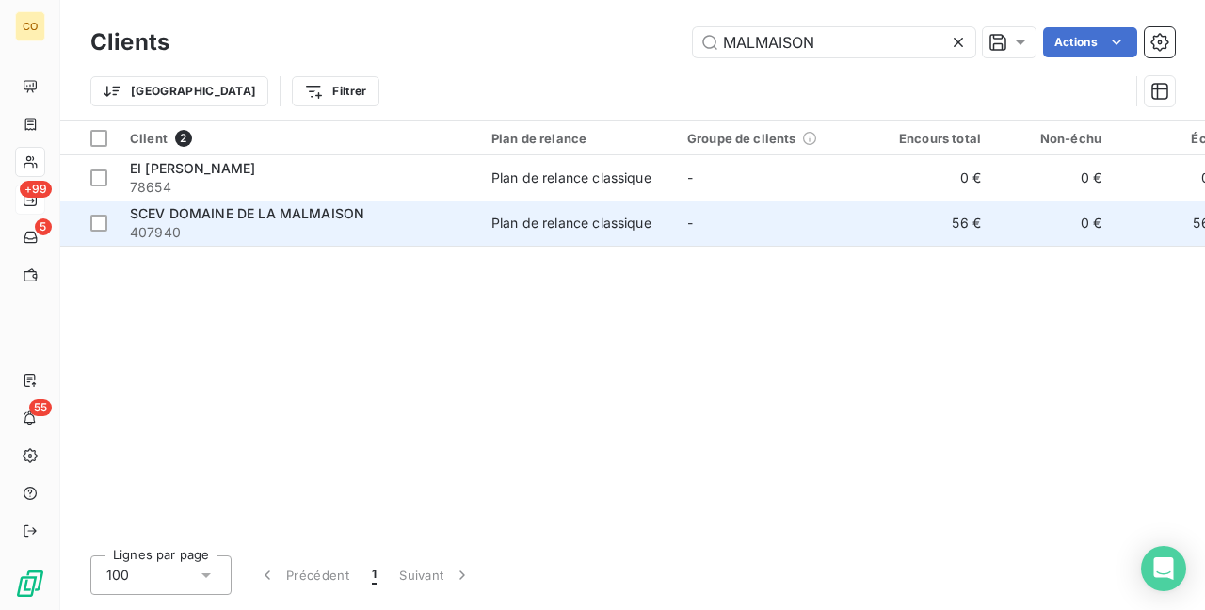
type input "MALMAISON"
click at [556, 222] on div "Plan de relance classique" at bounding box center [571, 223] width 160 height 19
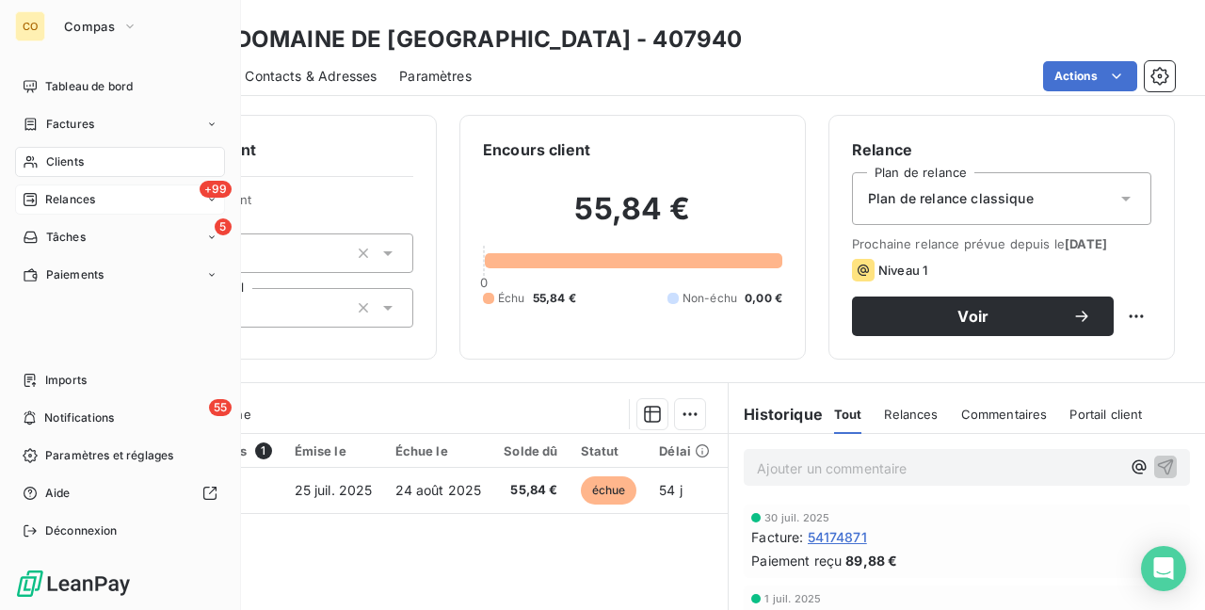
click at [43, 152] on div "Clients" at bounding box center [120, 162] width 210 height 30
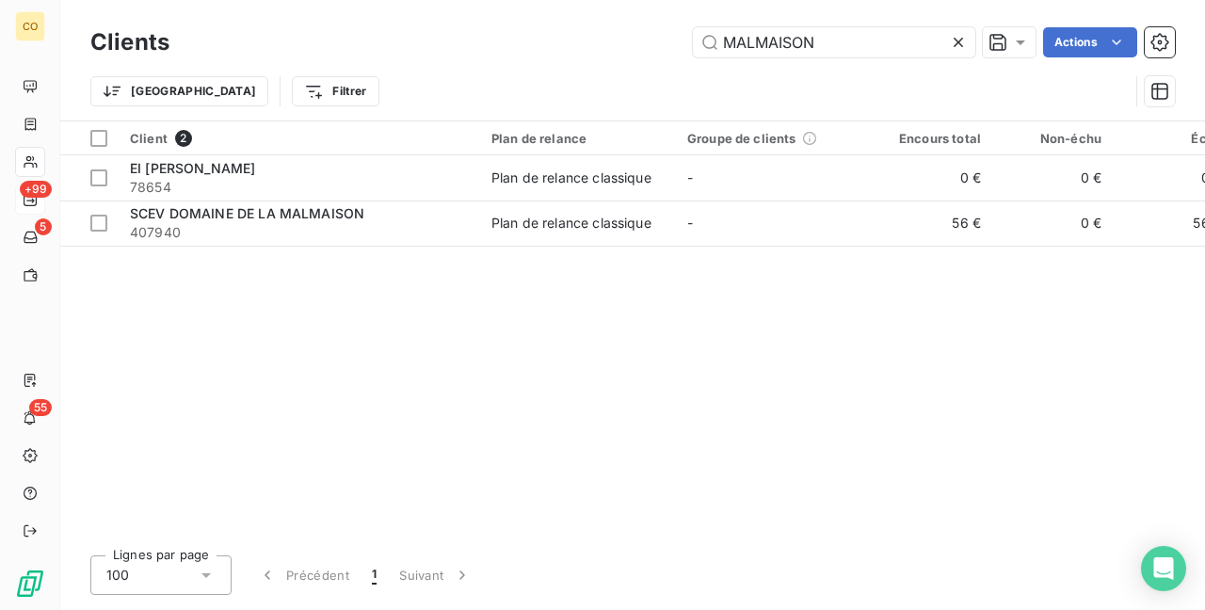
drag, startPoint x: 858, startPoint y: 54, endPoint x: 295, endPoint y: -6, distance: 566.8
click at [295, 0] on html "CO +99 5 55 Clients MALMAISON Actions Trier Filtrer Client 2 Plan de relance Gr…" at bounding box center [602, 305] width 1205 height 610
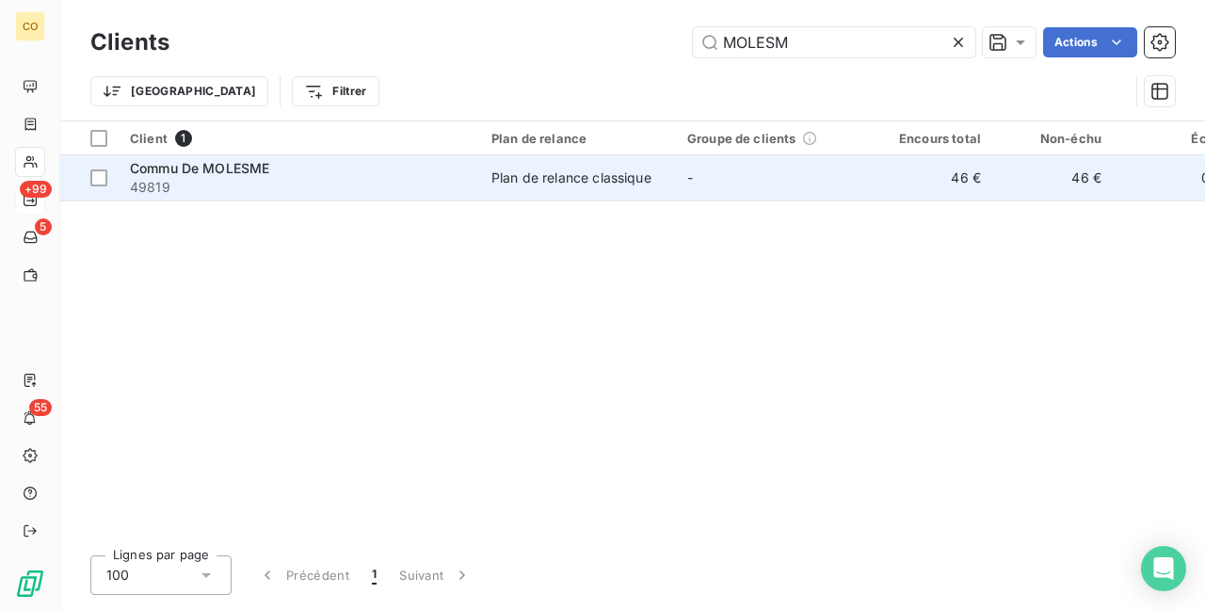
type input "MOLESM"
click at [535, 163] on td "Plan de relance classique" at bounding box center [578, 177] width 196 height 45
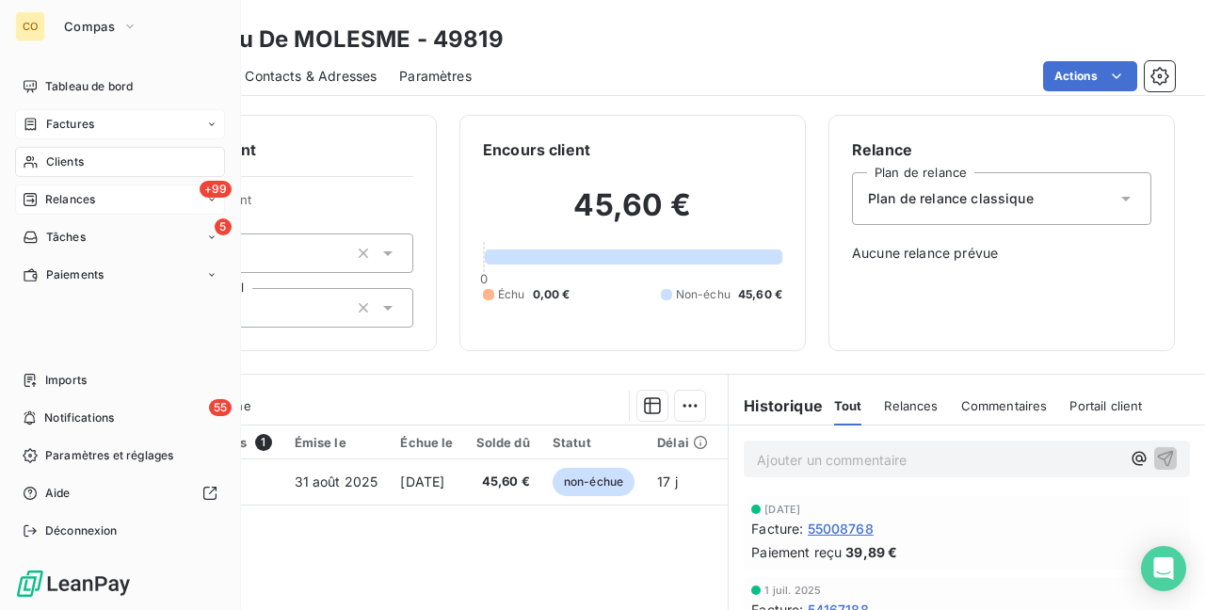
click at [75, 115] on div "Factures" at bounding box center [120, 124] width 210 height 30
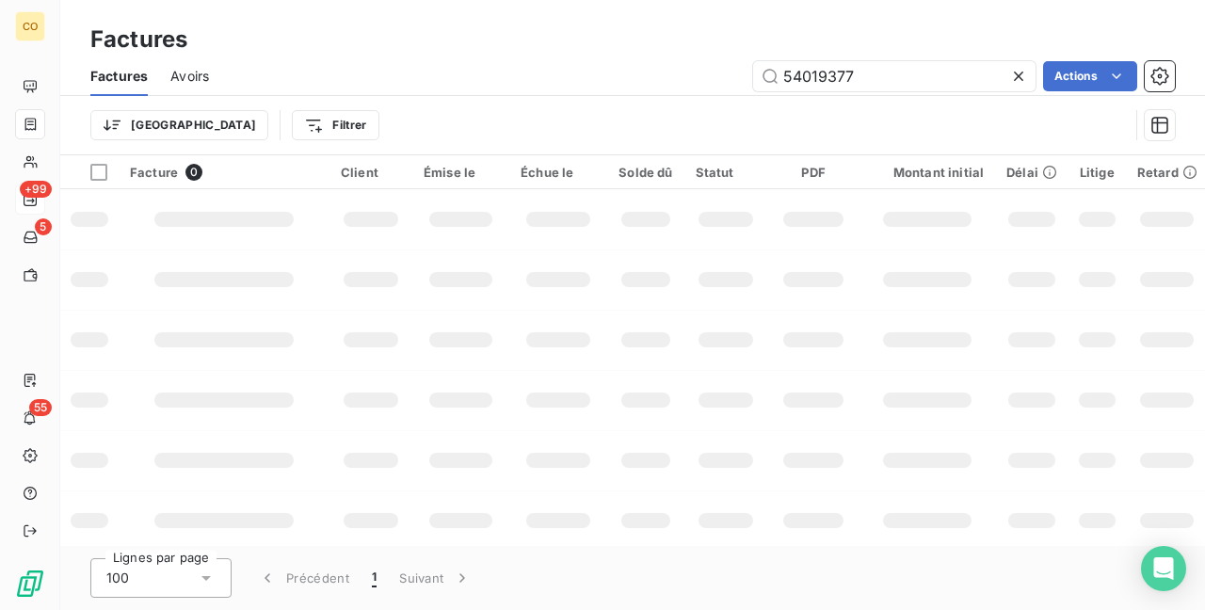
drag, startPoint x: 728, startPoint y: 58, endPoint x: 309, endPoint y: -2, distance: 424.0
click at [309, 0] on html "CO +99 5 55 Factures Factures Avoirs 54019377 Actions Trier Filtrer Facture 0 C…" at bounding box center [602, 305] width 1205 height 610
type input "30442"
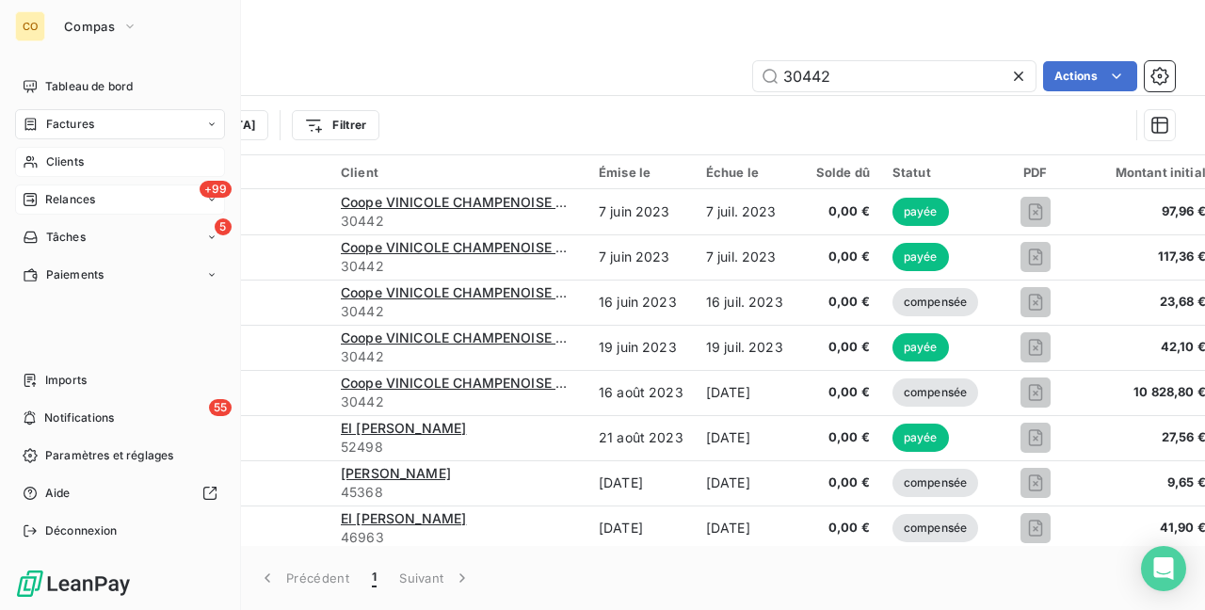
click at [36, 168] on icon at bounding box center [30, 162] width 13 height 12
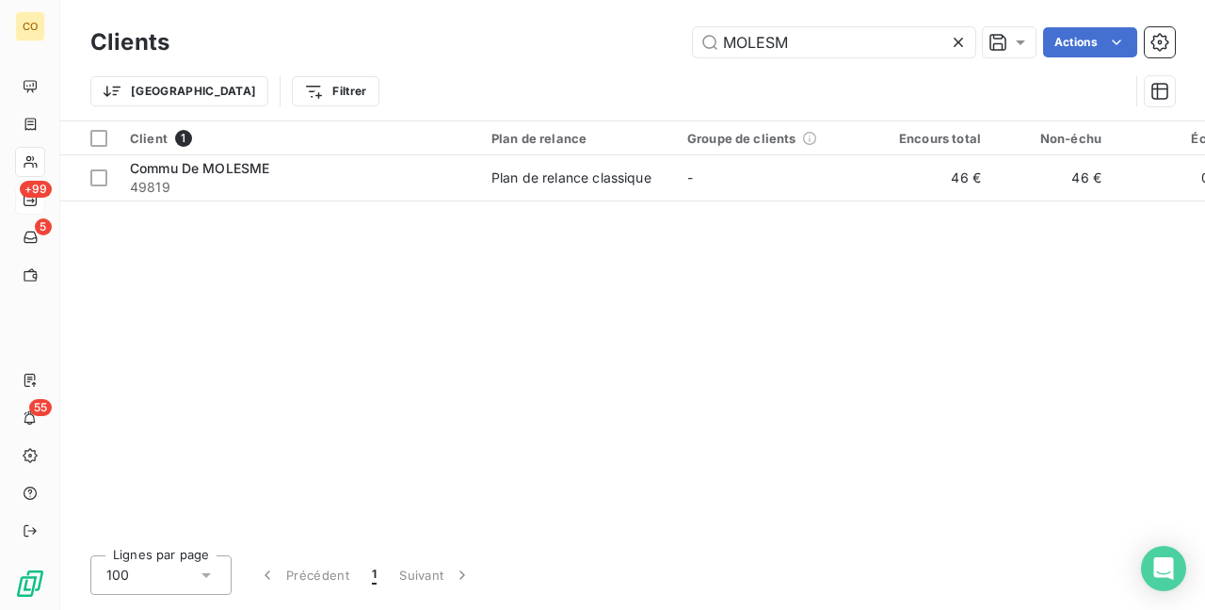
drag, startPoint x: 789, startPoint y: 32, endPoint x: 400, endPoint y: 6, distance: 389.6
click at [400, 6] on div "Clients MOLESM Actions Trier Filtrer" at bounding box center [632, 60] width 1144 height 120
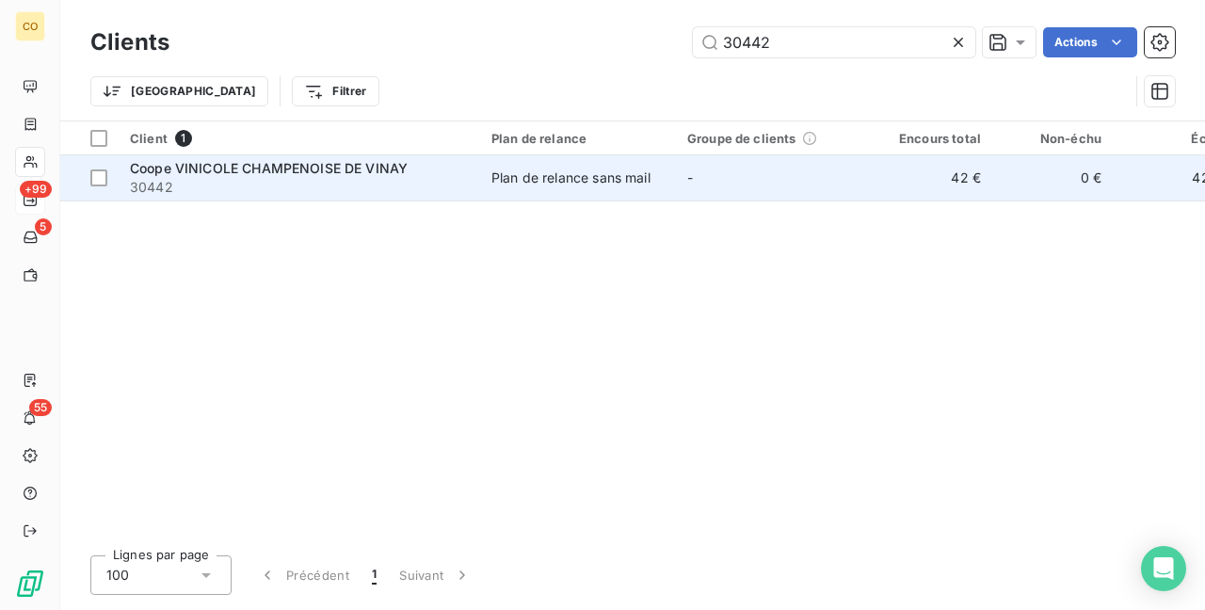
type input "30442"
click at [380, 178] on span "30442" at bounding box center [299, 187] width 339 height 19
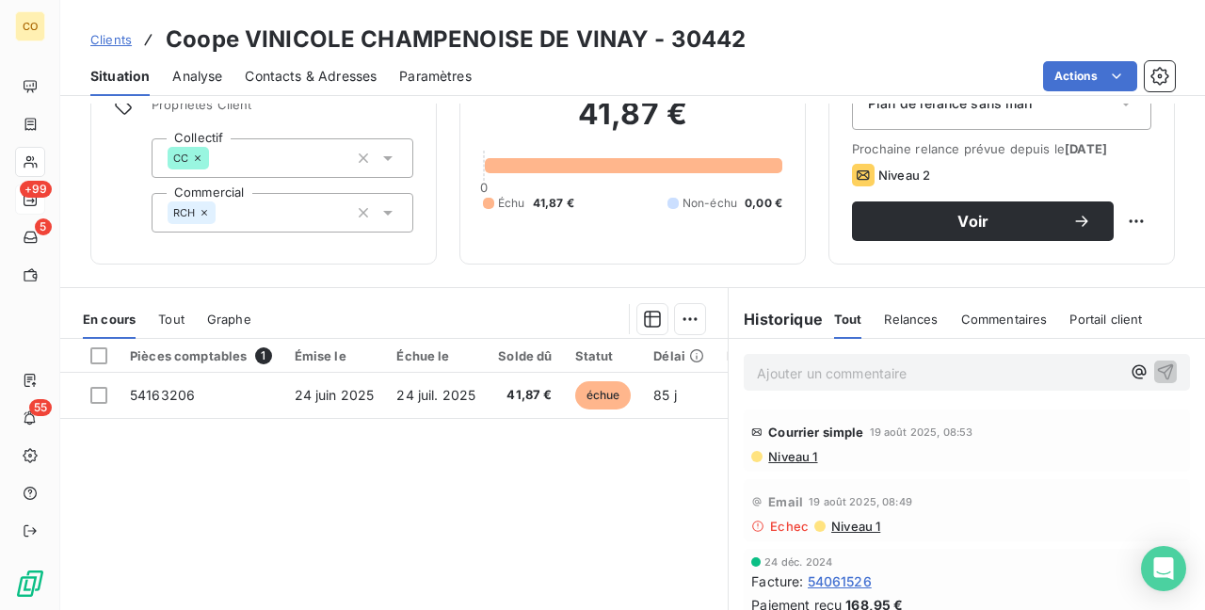
scroll to position [188, 0]
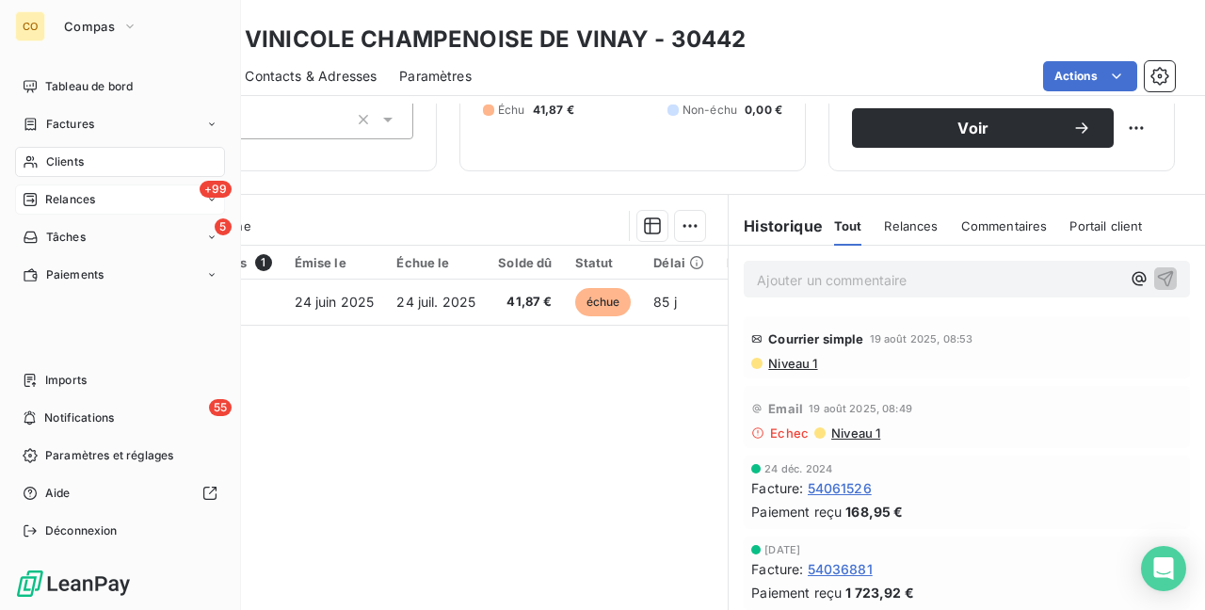
click at [52, 151] on div "Clients" at bounding box center [120, 162] width 210 height 30
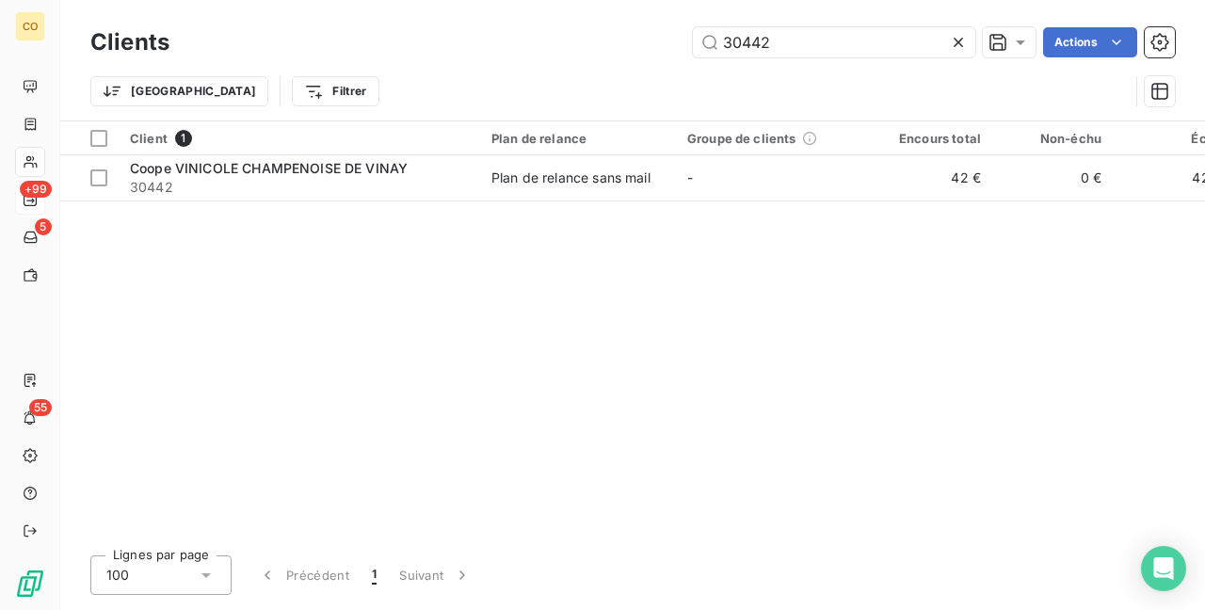
drag, startPoint x: 847, startPoint y: 45, endPoint x: 425, endPoint y: -8, distance: 424.9
click at [425, 0] on html "CO +99 5 55 Clients 30442 Actions Trier Filtrer Client 1 Plan de relance Groupe…" at bounding box center [602, 305] width 1205 height 610
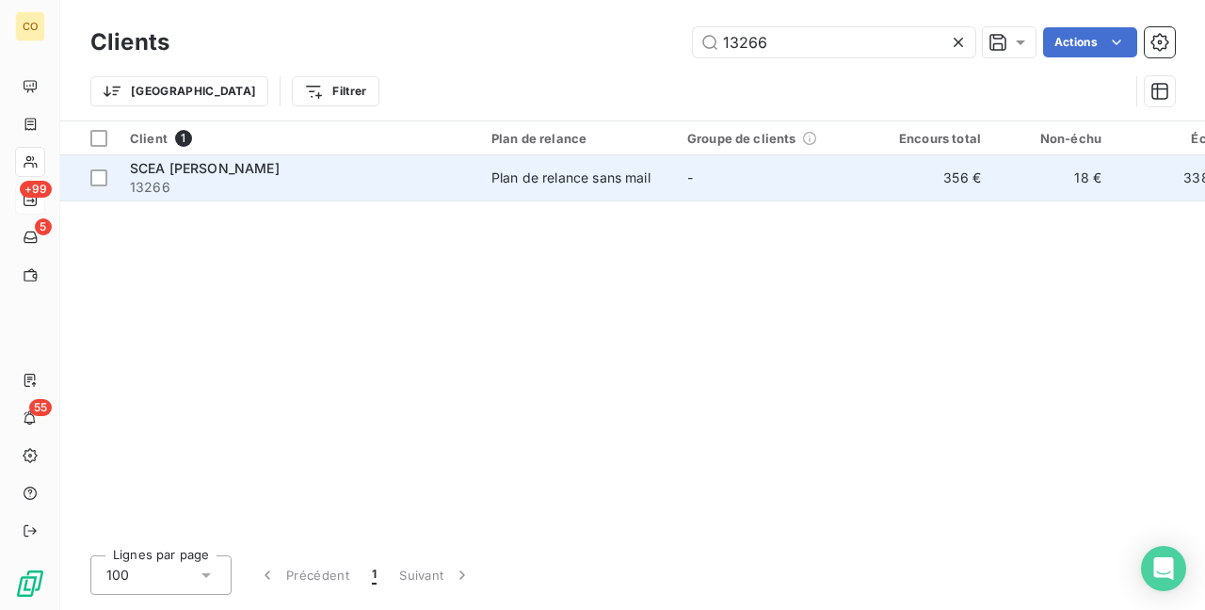
type input "13266"
click at [535, 174] on div "Plan de relance sans mail" at bounding box center [570, 177] width 159 height 19
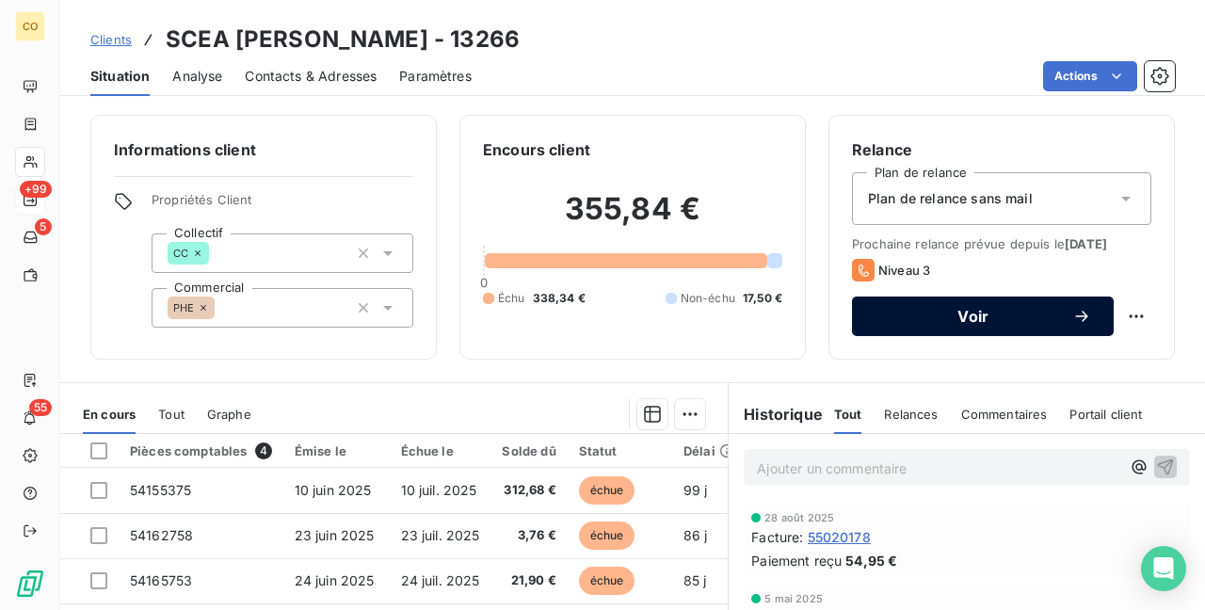
click at [1072, 318] on icon "button" at bounding box center [1081, 316] width 19 height 19
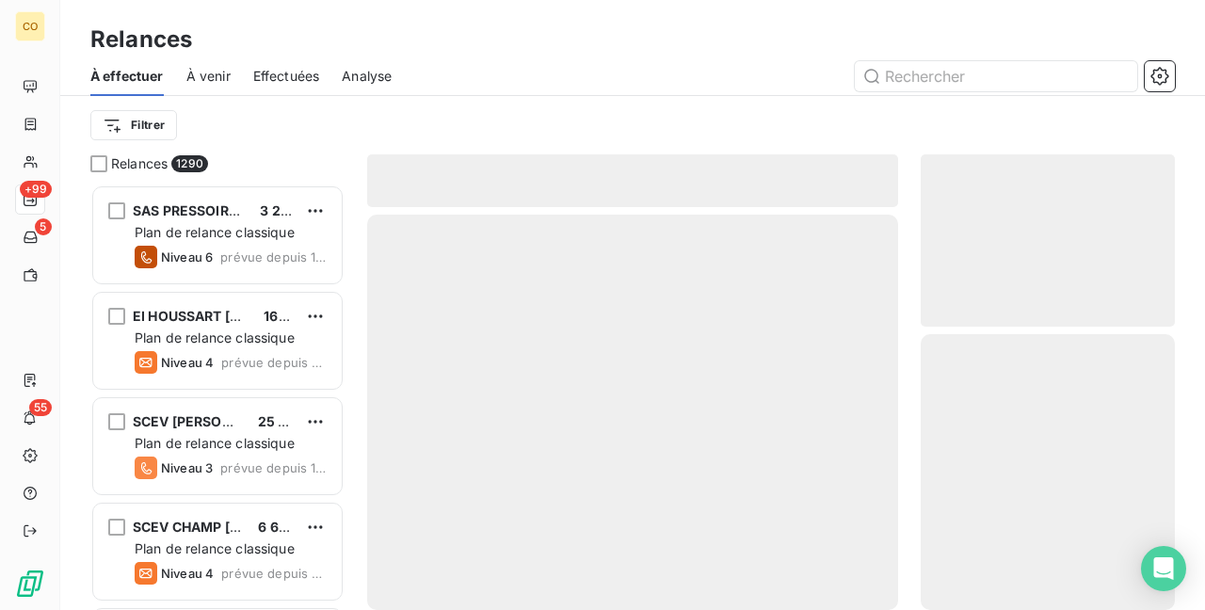
scroll to position [410, 239]
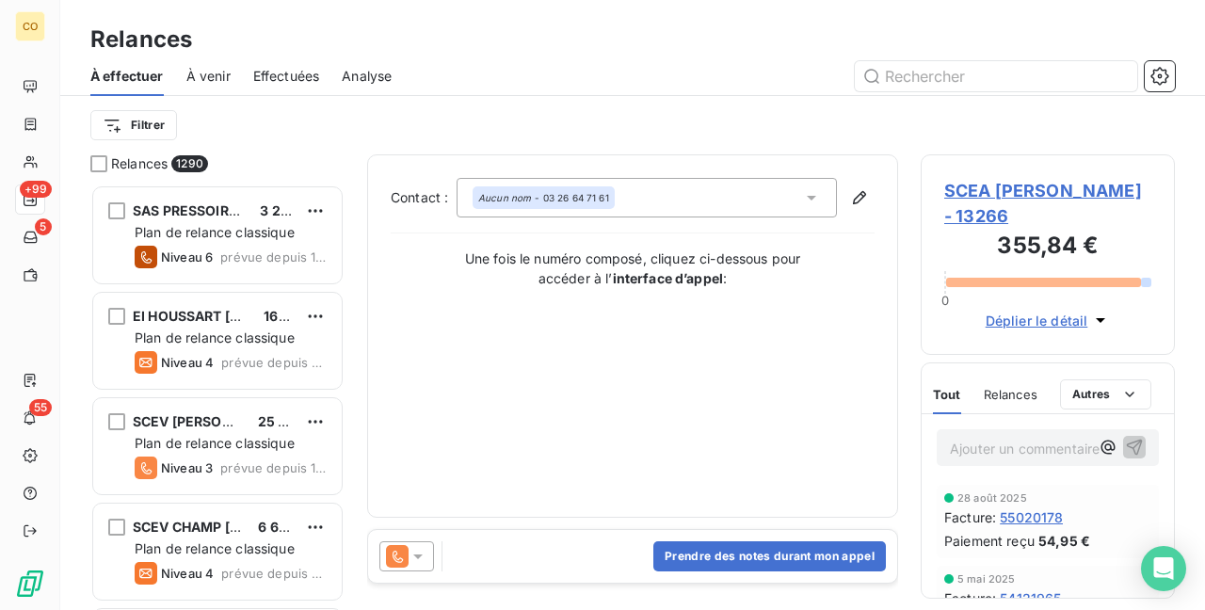
click at [421, 557] on icon at bounding box center [417, 556] width 19 height 19
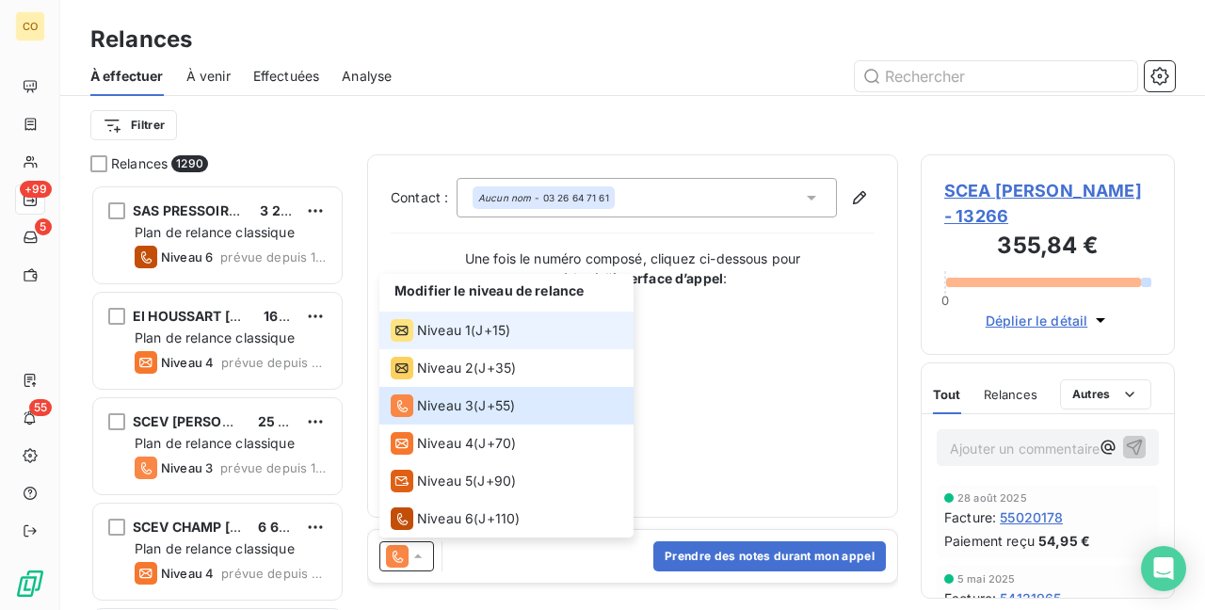
click at [442, 332] on span "Niveau 1" at bounding box center [444, 330] width 54 height 19
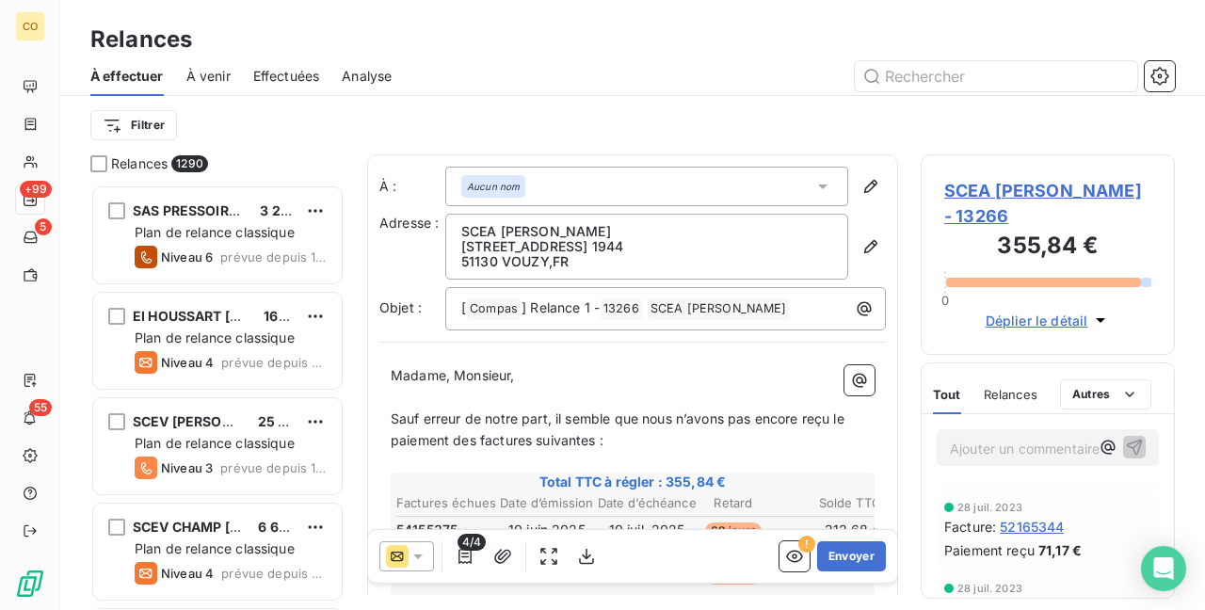
scroll to position [384, 0]
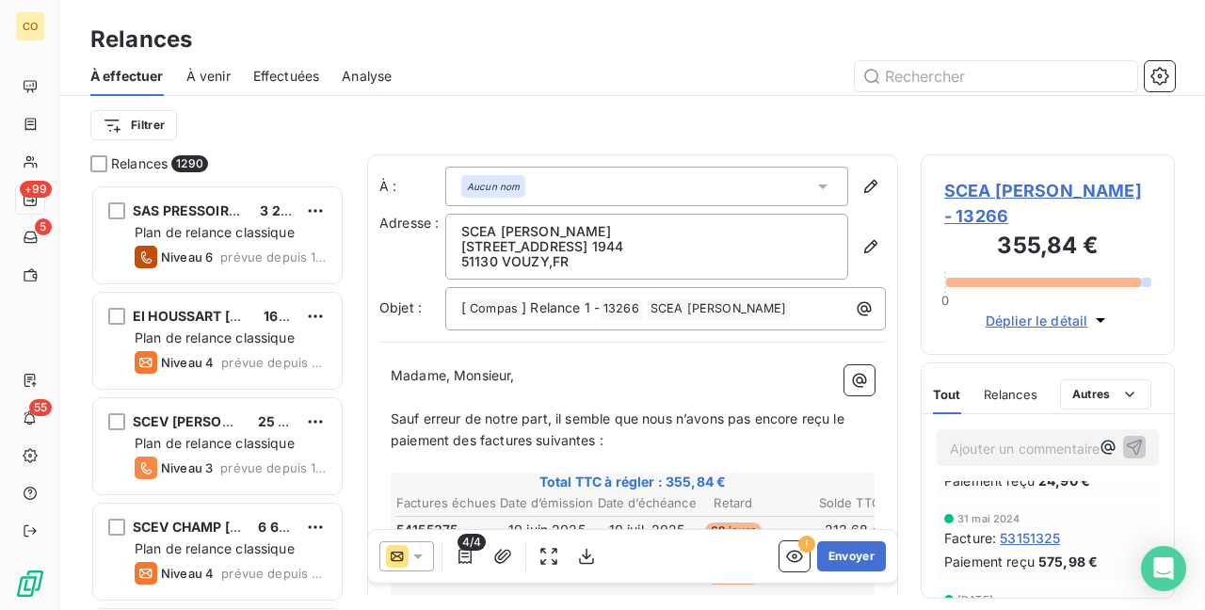
click at [1021, 193] on span "SCEA [PERSON_NAME] - 13266" at bounding box center [1047, 203] width 207 height 51
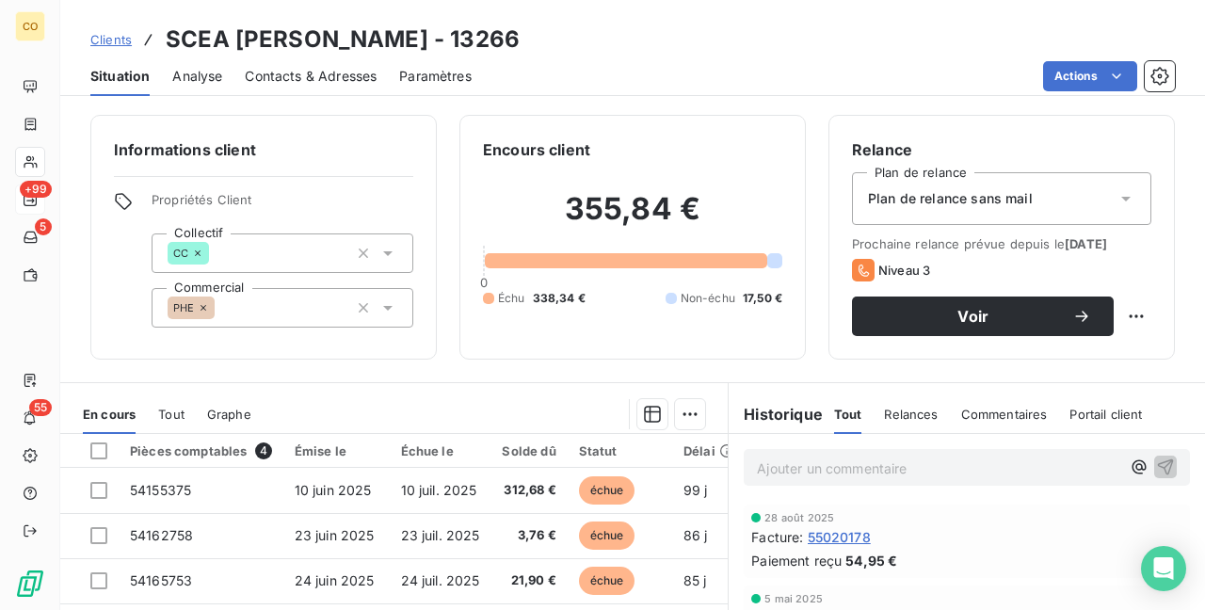
click at [1014, 204] on span "Plan de relance sans mail" at bounding box center [950, 198] width 165 height 19
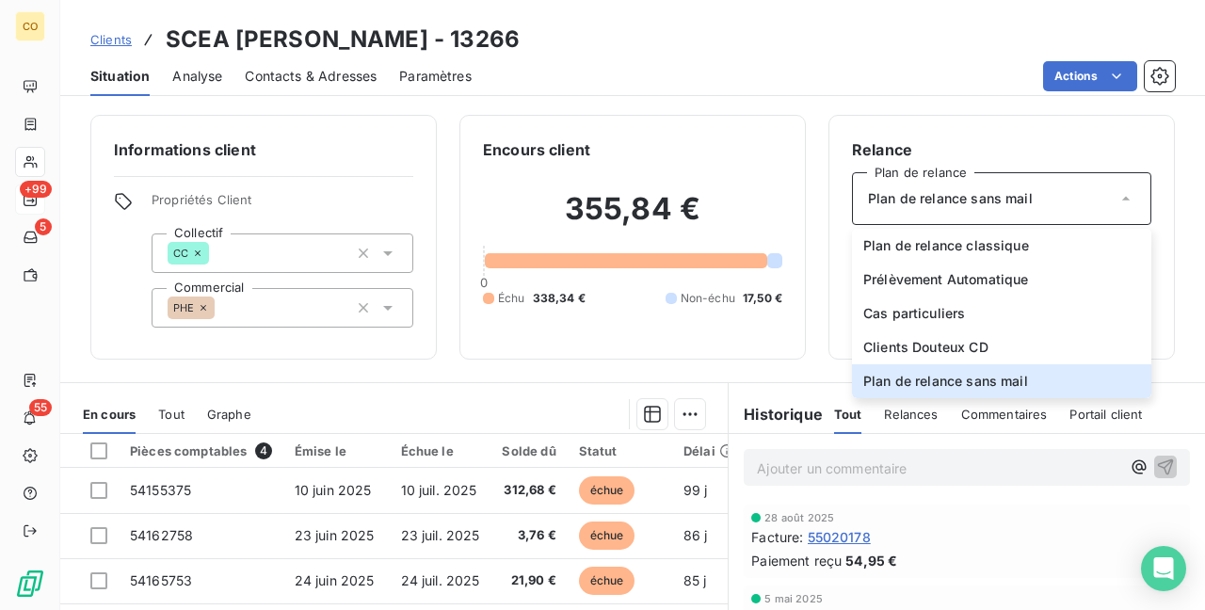
click at [333, 81] on span "Contacts & Adresses" at bounding box center [311, 76] width 132 height 19
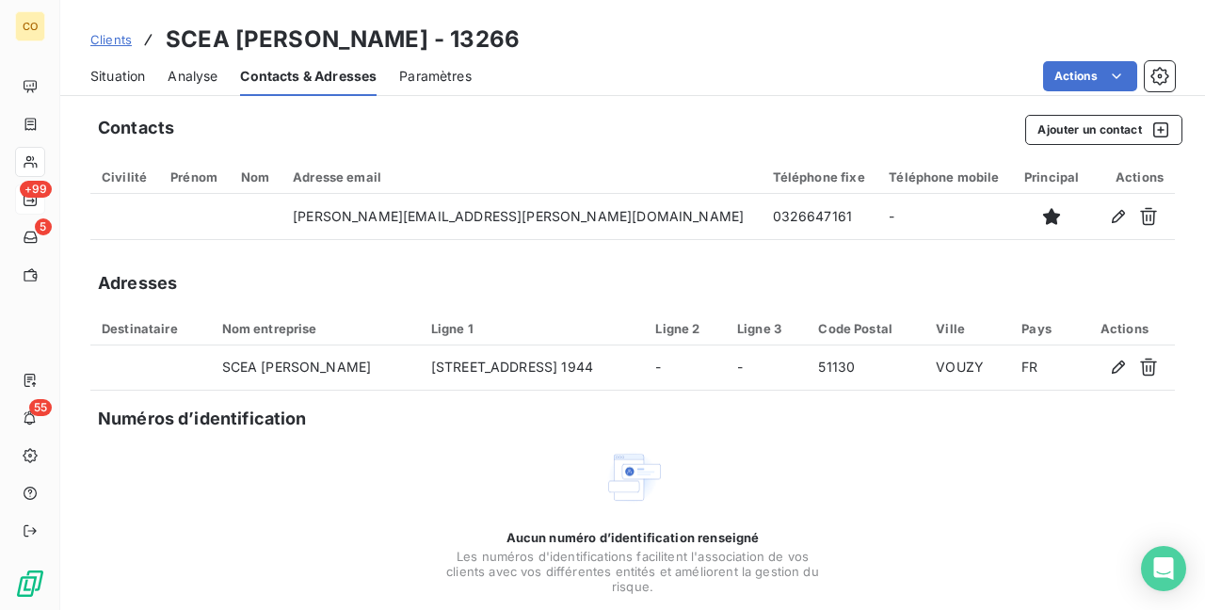
click at [133, 79] on span "Situation" at bounding box center [117, 76] width 55 height 19
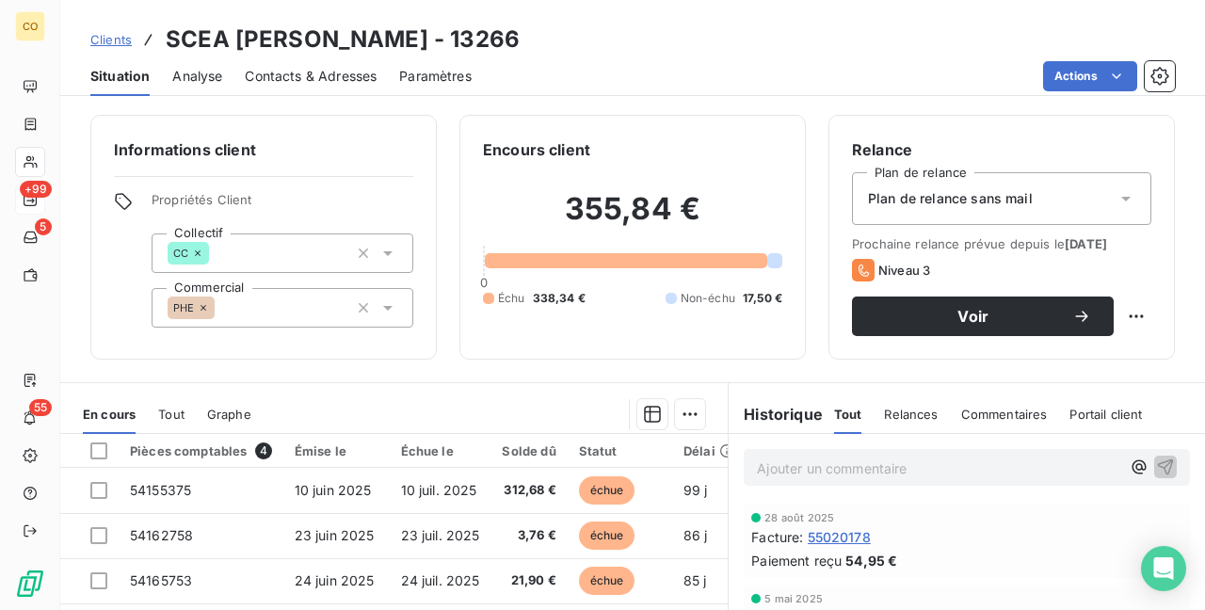
click at [1074, 203] on div "Plan de relance sans mail" at bounding box center [1001, 198] width 299 height 53
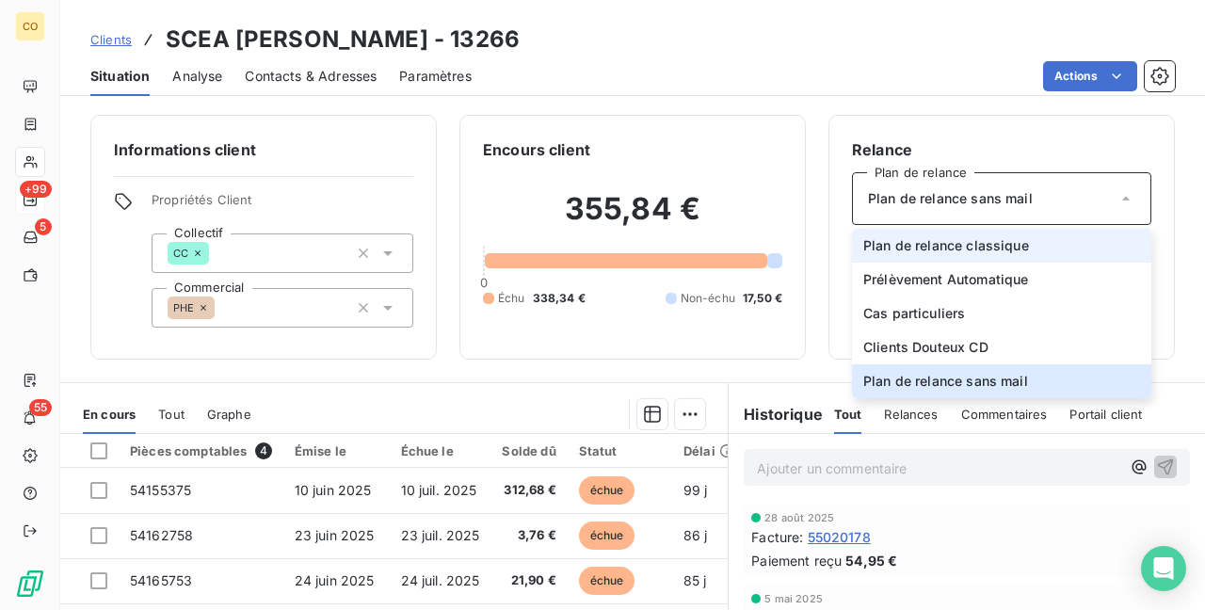
click at [1030, 232] on li "Plan de relance classique" at bounding box center [1001, 246] width 299 height 34
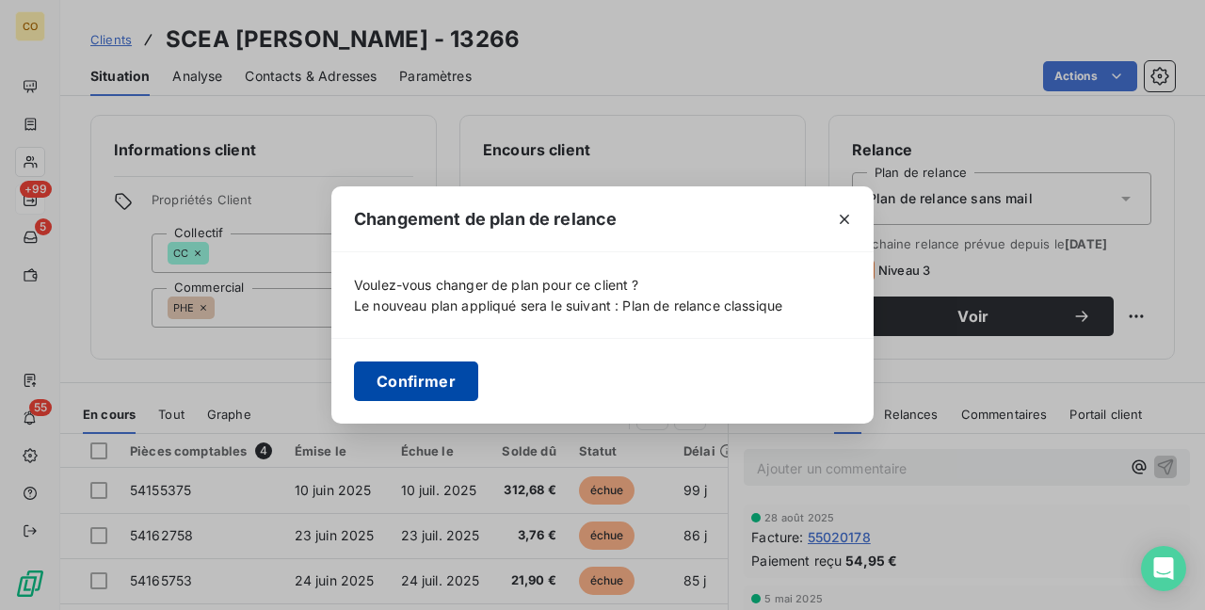
click at [452, 373] on button "Confirmer" at bounding box center [416, 381] width 124 height 40
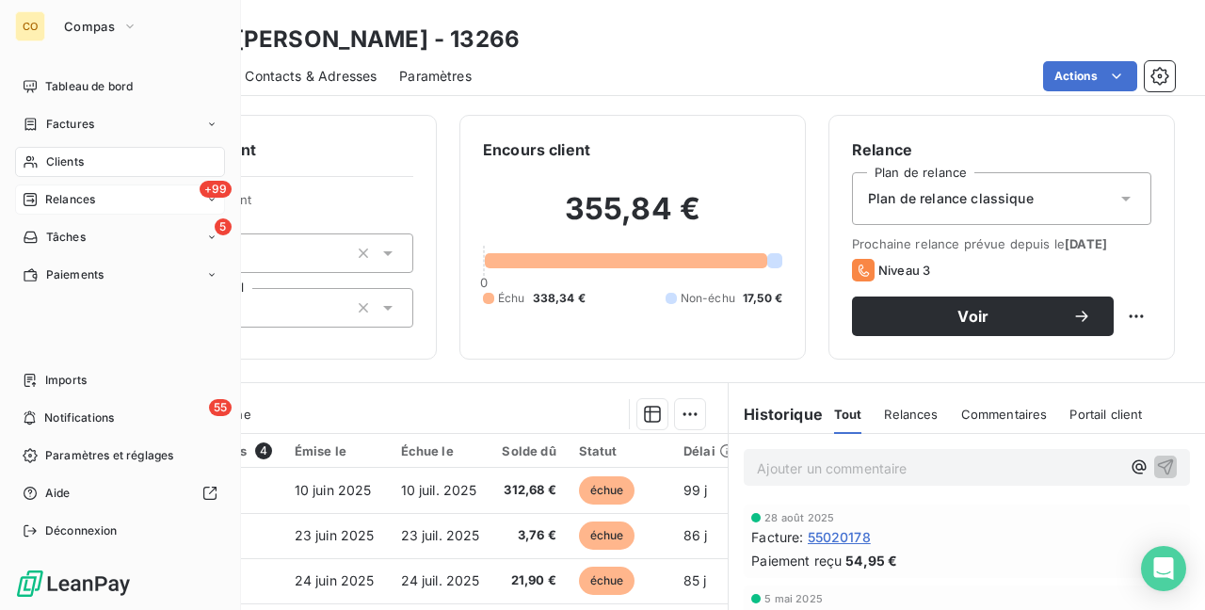
click at [75, 200] on span "Relances" at bounding box center [70, 199] width 50 height 17
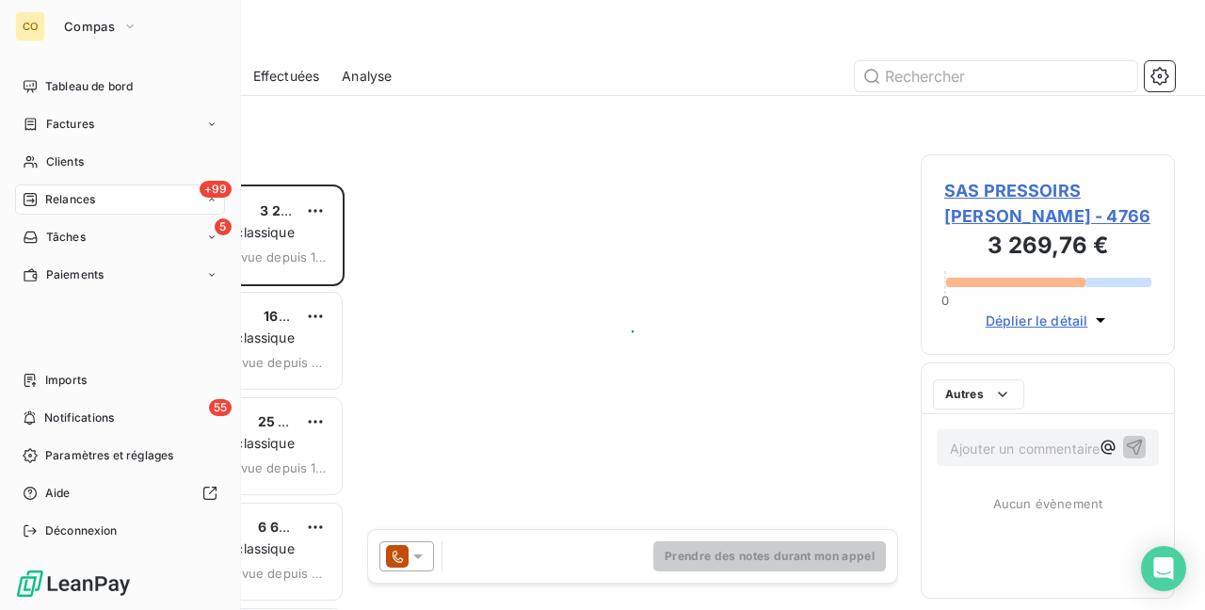
scroll to position [410, 239]
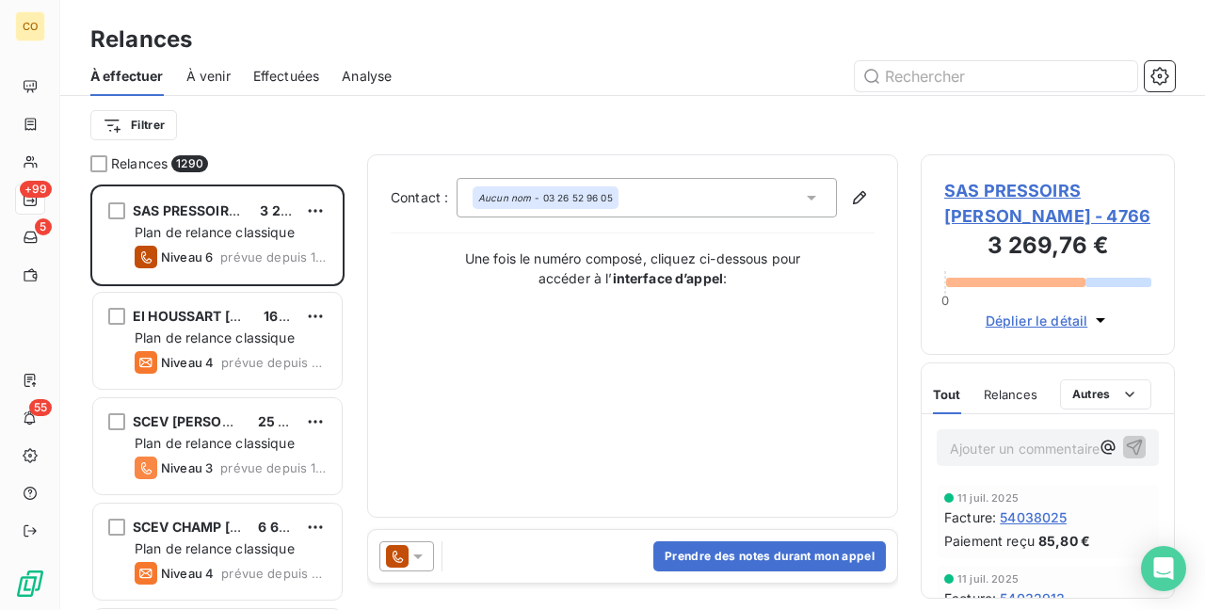
click at [422, 555] on icon at bounding box center [417, 556] width 19 height 19
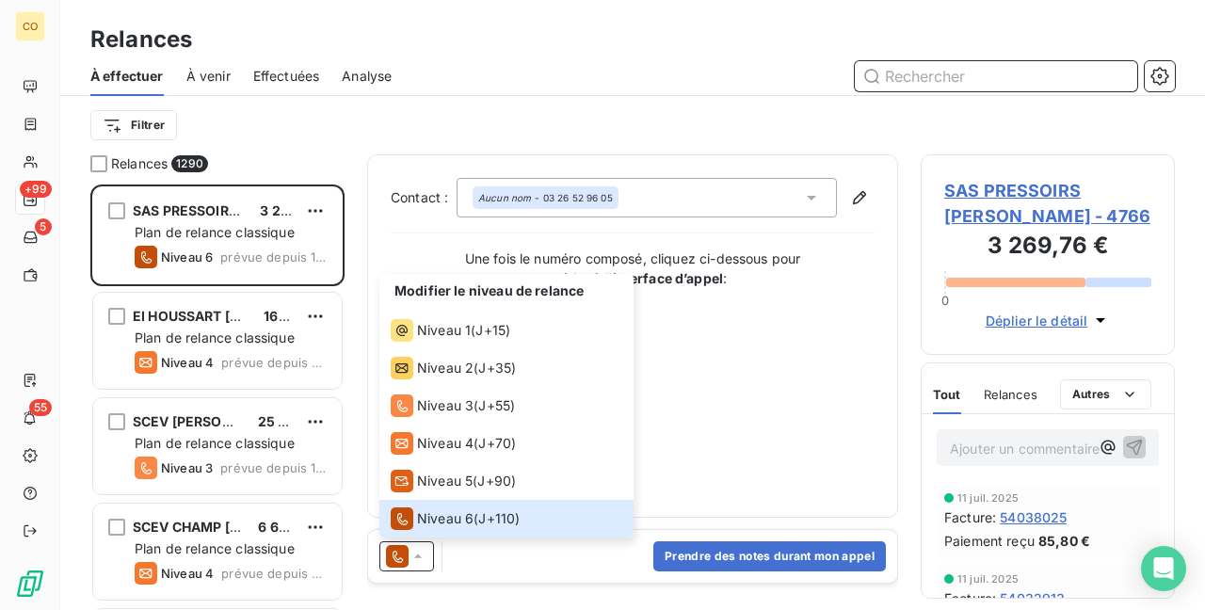
click at [938, 73] on input "text" at bounding box center [996, 76] width 282 height 30
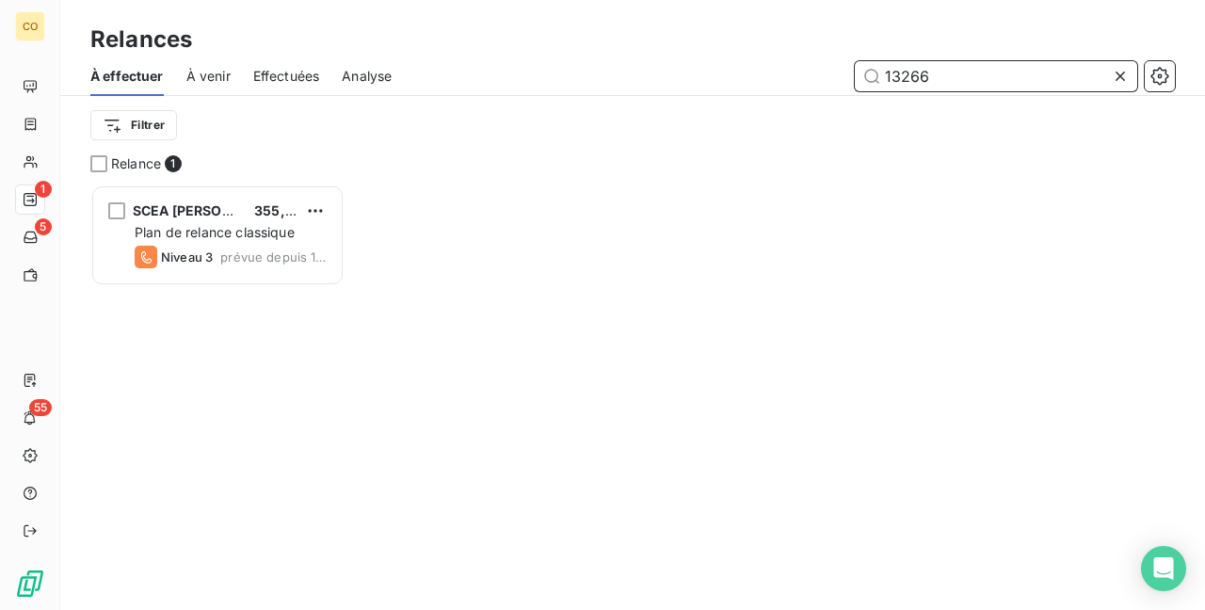
scroll to position [410, 239]
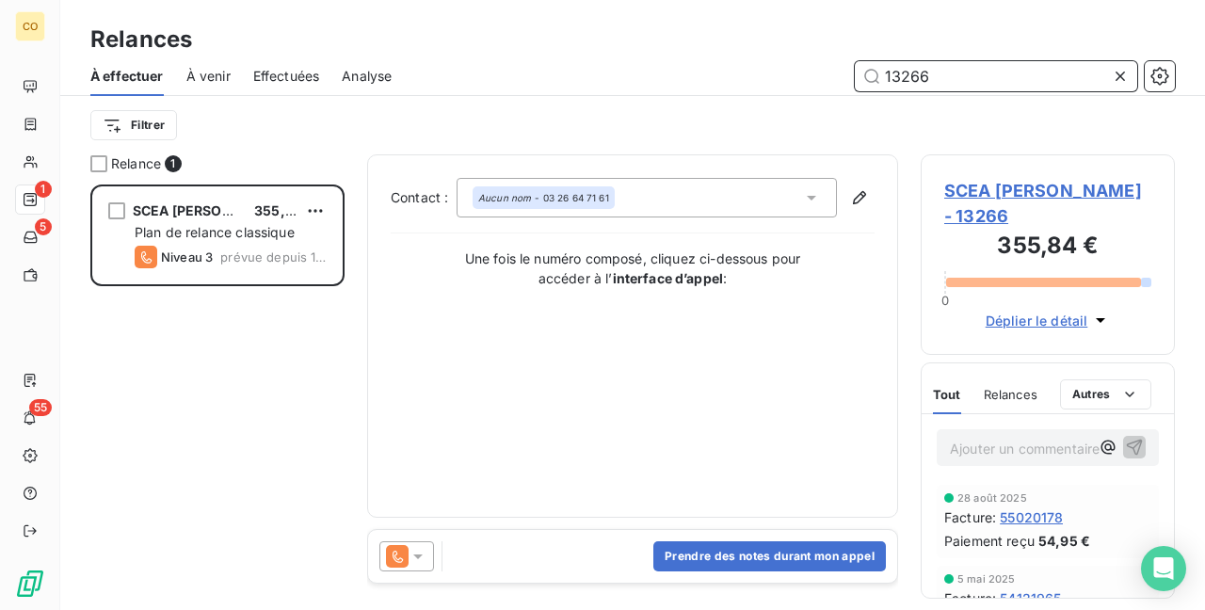
type input "13266"
click at [423, 544] on div at bounding box center [406, 556] width 55 height 30
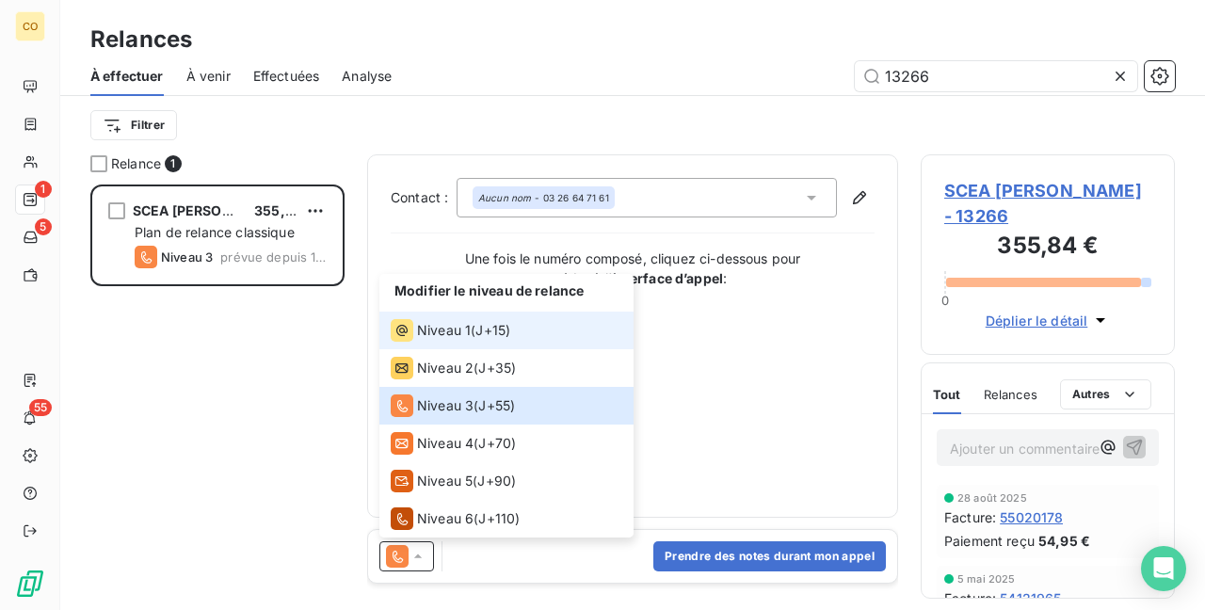
click at [420, 348] on li "Niveau 1 ( J+15 )" at bounding box center [506, 330] width 254 height 38
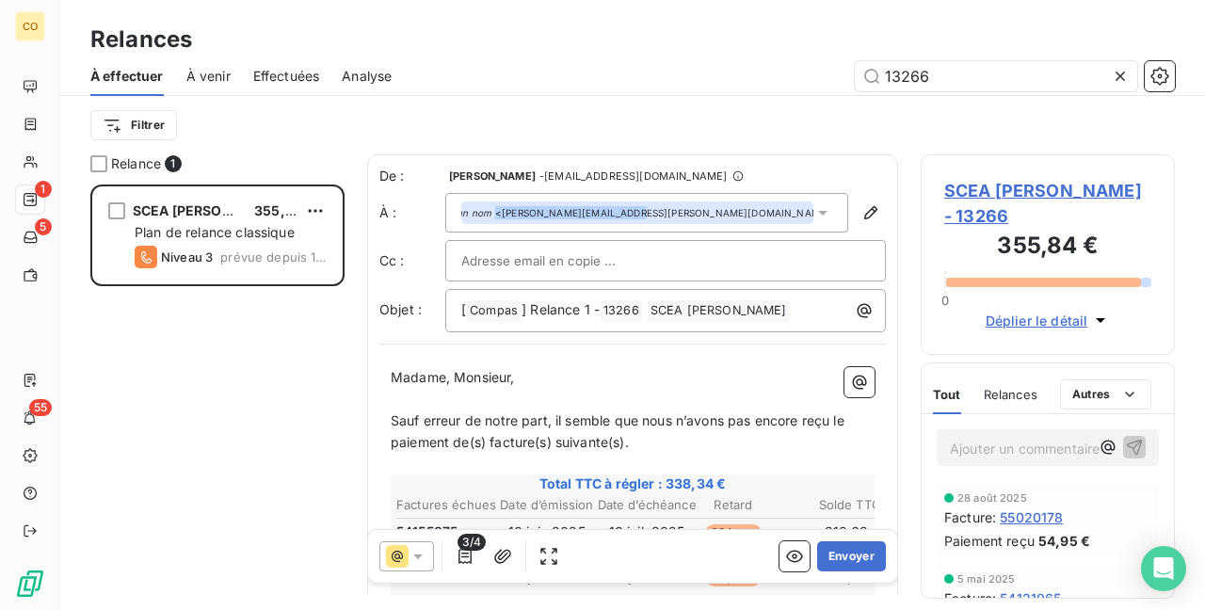
click at [716, 219] on div "Aucun nom <[PERSON_NAME][EMAIL_ADDRESS][PERSON_NAME][DOMAIN_NAME]>" at bounding box center [646, 213] width 403 height 40
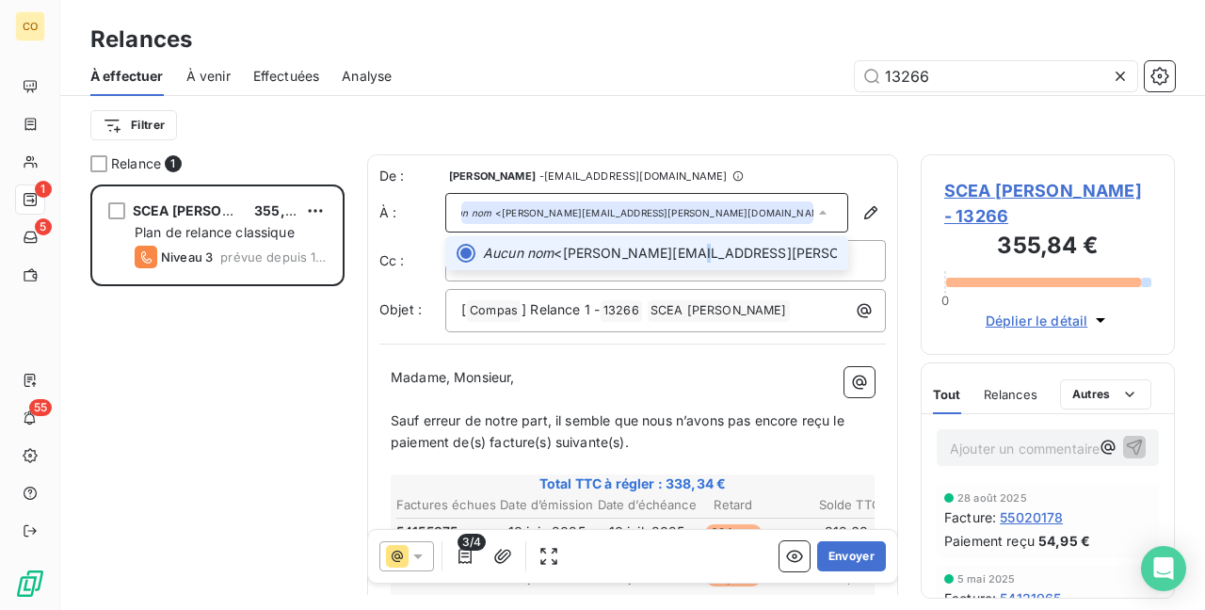
drag, startPoint x: 716, startPoint y: 219, endPoint x: 685, endPoint y: 247, distance: 41.3
click at [685, 247] on span "Aucun nom <[PERSON_NAME][EMAIL_ADDRESS][PERSON_NAME][DOMAIN_NAME]>" at bounding box center [660, 253] width 354 height 19
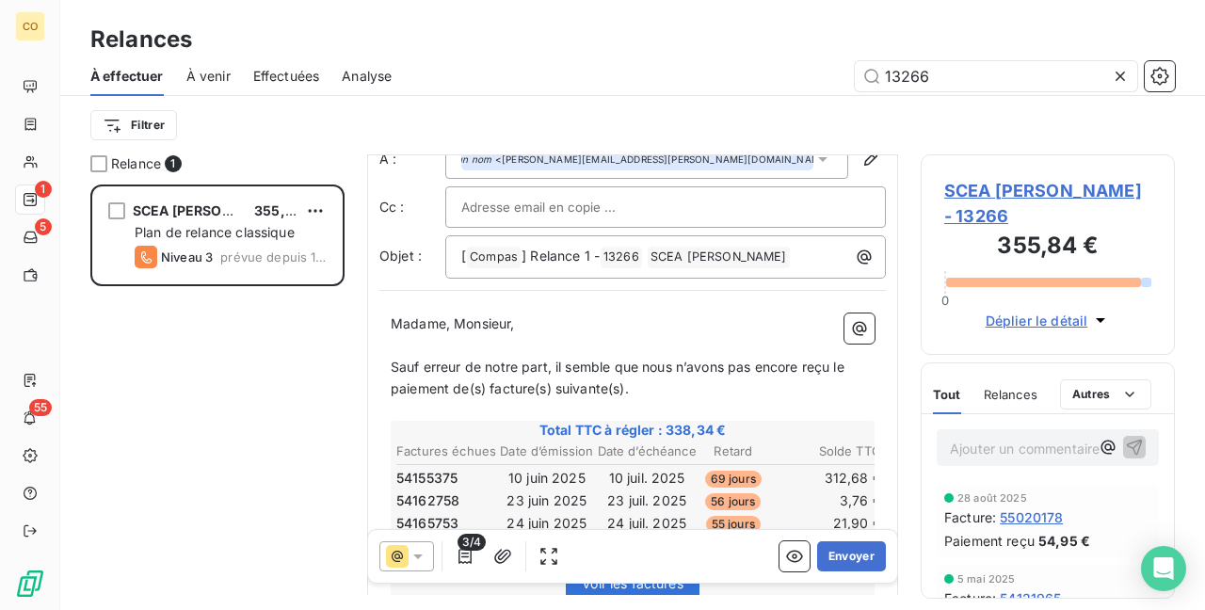
scroll to position [188, 0]
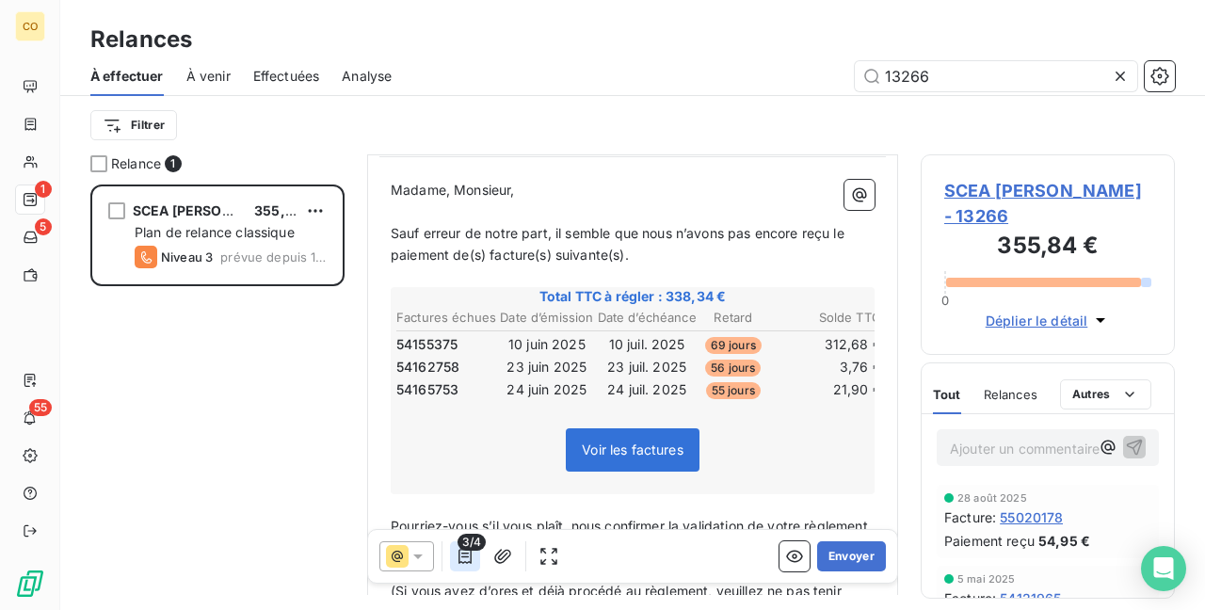
click at [470, 557] on icon "button" at bounding box center [464, 556] width 13 height 15
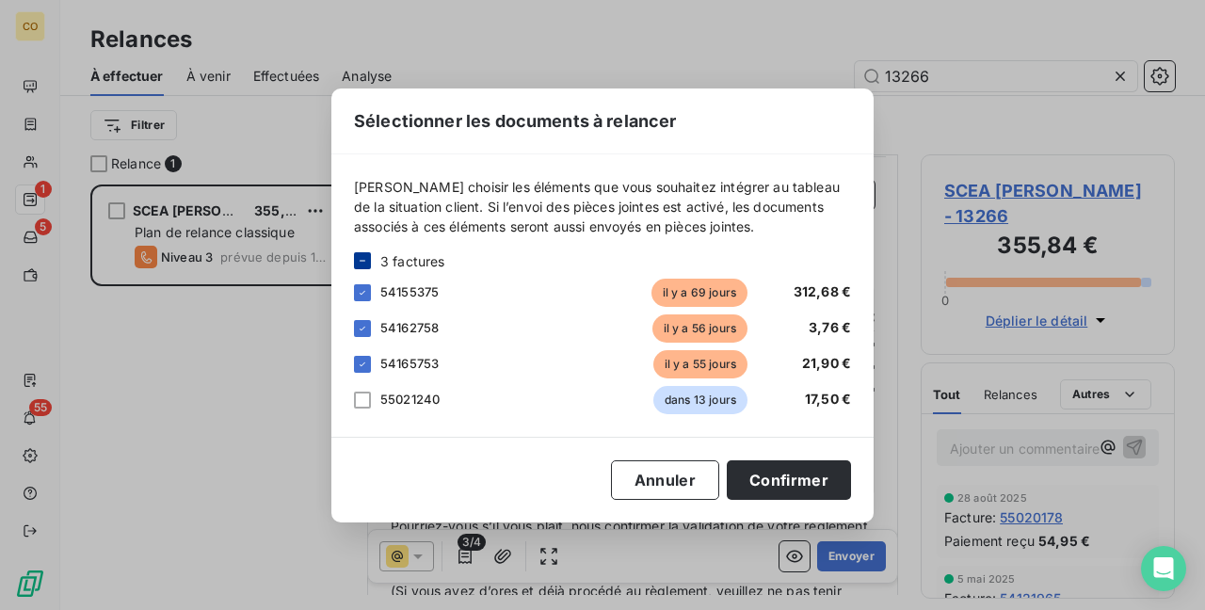
click at [361, 257] on icon at bounding box center [362, 260] width 11 height 11
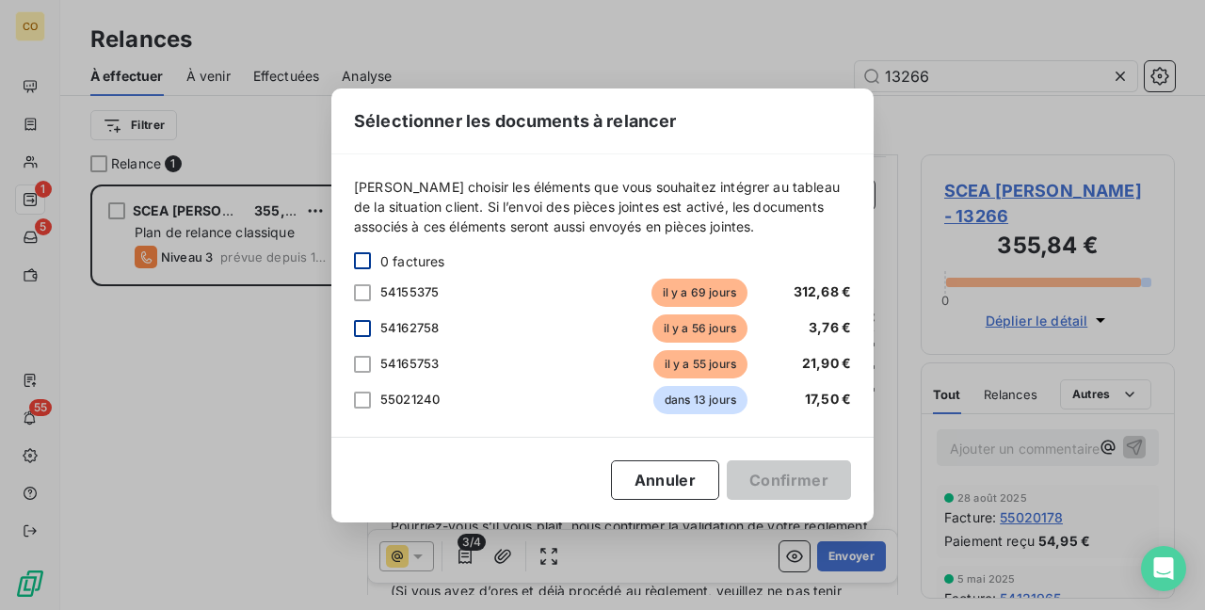
click at [359, 326] on div at bounding box center [362, 328] width 17 height 17
click at [364, 365] on div at bounding box center [362, 364] width 17 height 17
click at [806, 474] on button "Confirmer" at bounding box center [789, 480] width 124 height 40
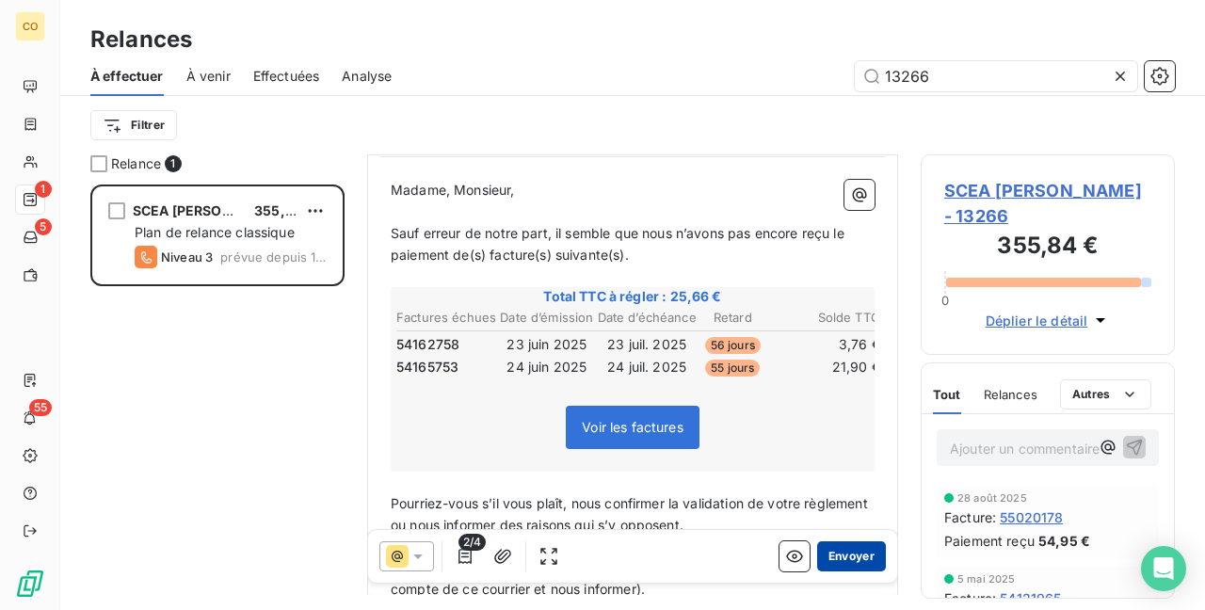
click at [817, 558] on button "Envoyer" at bounding box center [851, 556] width 69 height 30
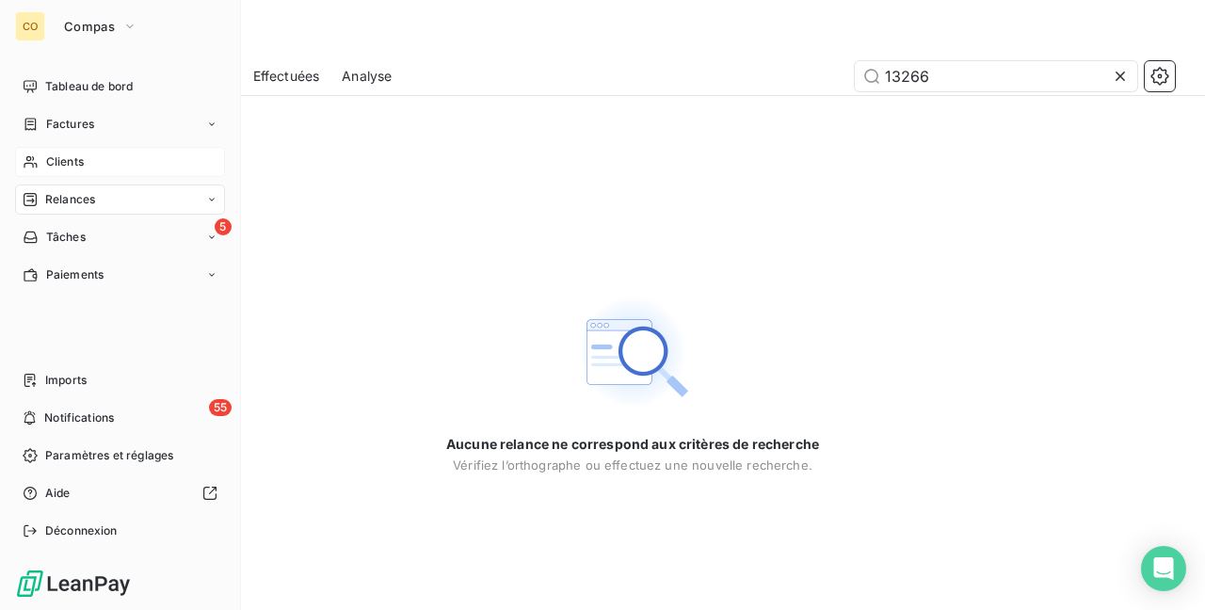
click at [56, 160] on span "Clients" at bounding box center [65, 161] width 38 height 17
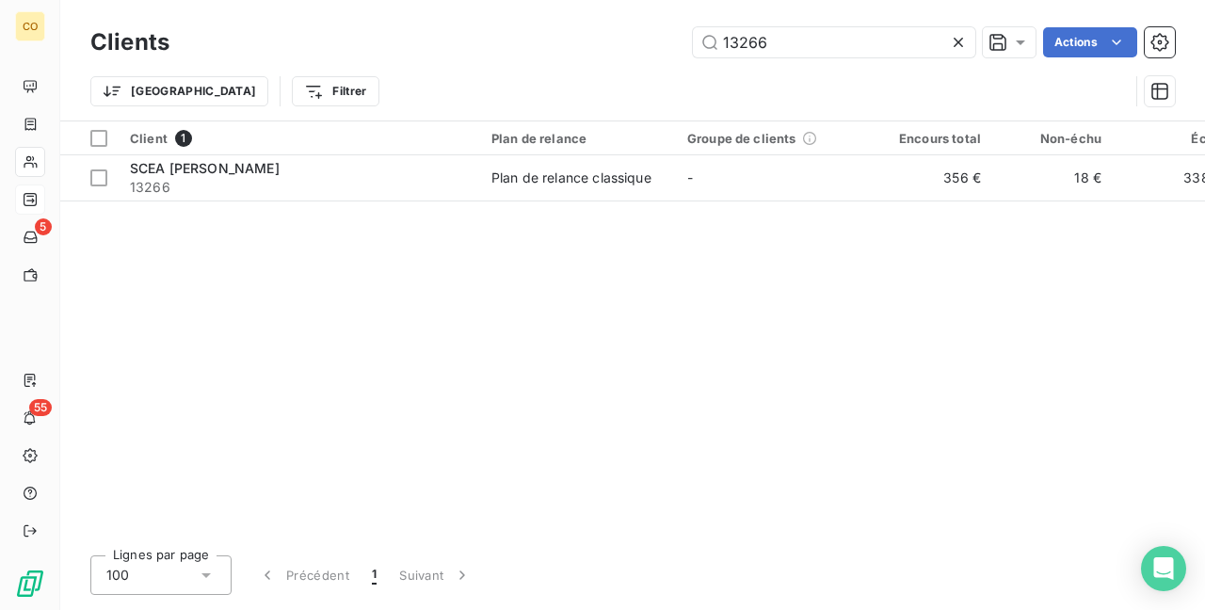
drag, startPoint x: 807, startPoint y: 51, endPoint x: 363, endPoint y: -7, distance: 447.9
click at [363, 0] on html "CO 5 55 Clients 13266 Actions Trier Filtrer Client 1 Plan de relance Groupe de …" at bounding box center [602, 305] width 1205 height 610
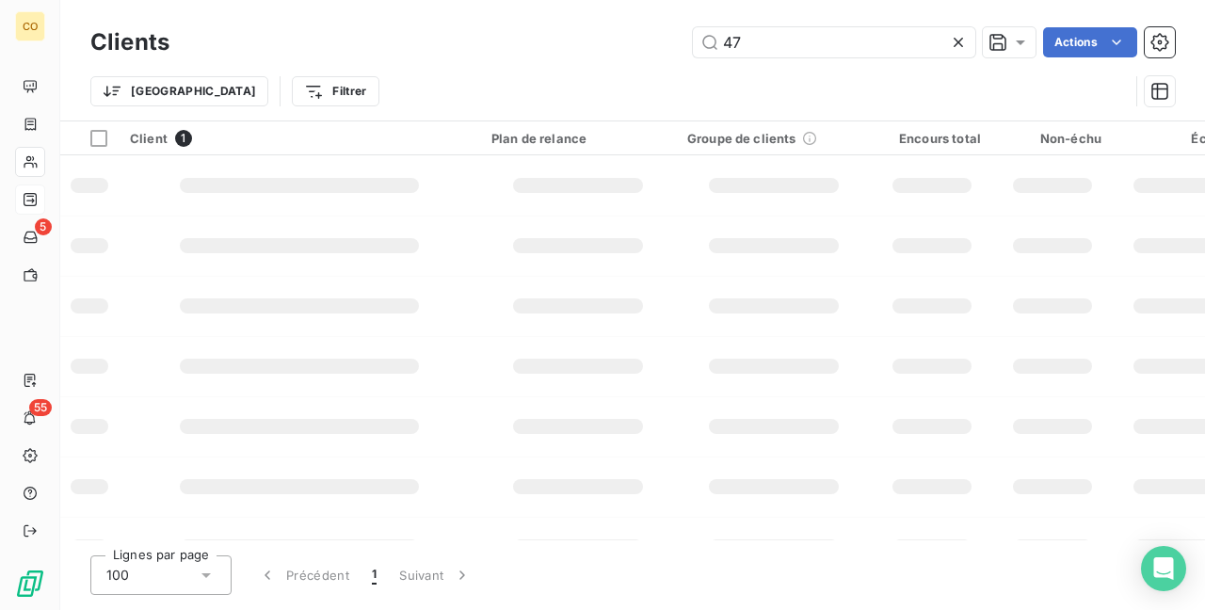
type input "4"
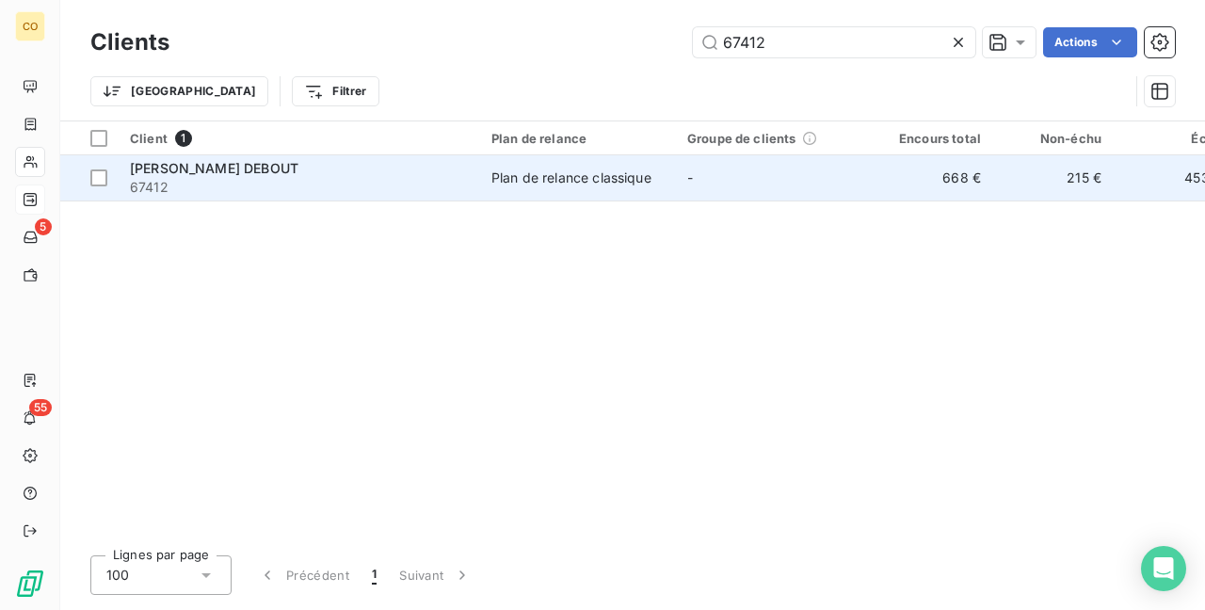
type input "67412"
click at [587, 162] on td "Plan de relance classique" at bounding box center [578, 177] width 196 height 45
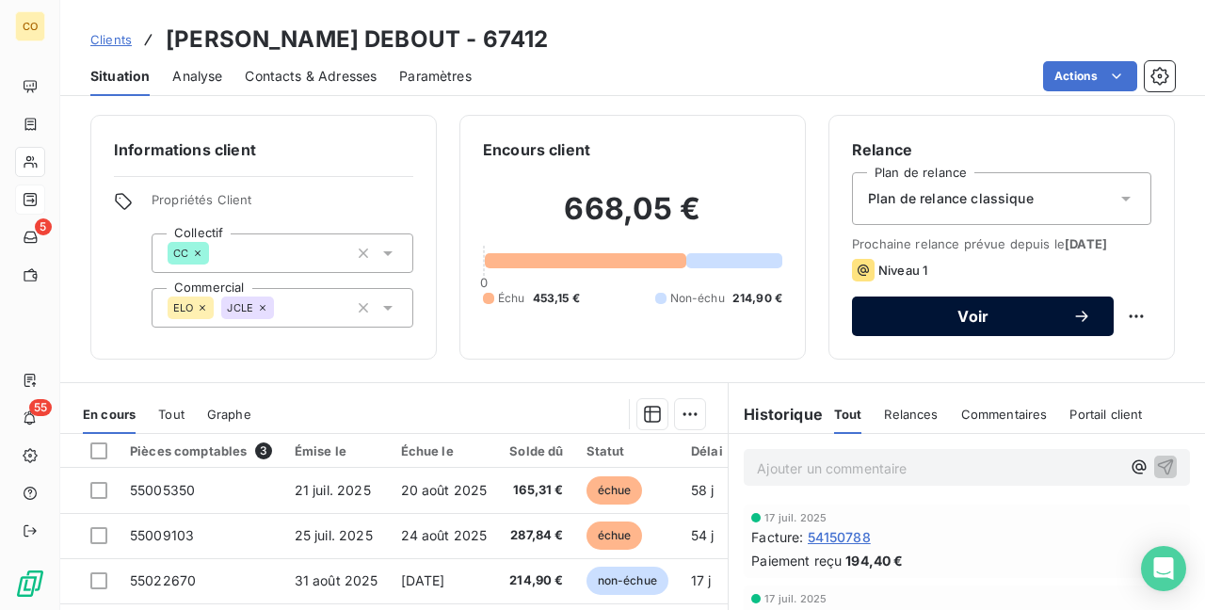
click at [945, 320] on span "Voir" at bounding box center [973, 316] width 198 height 15
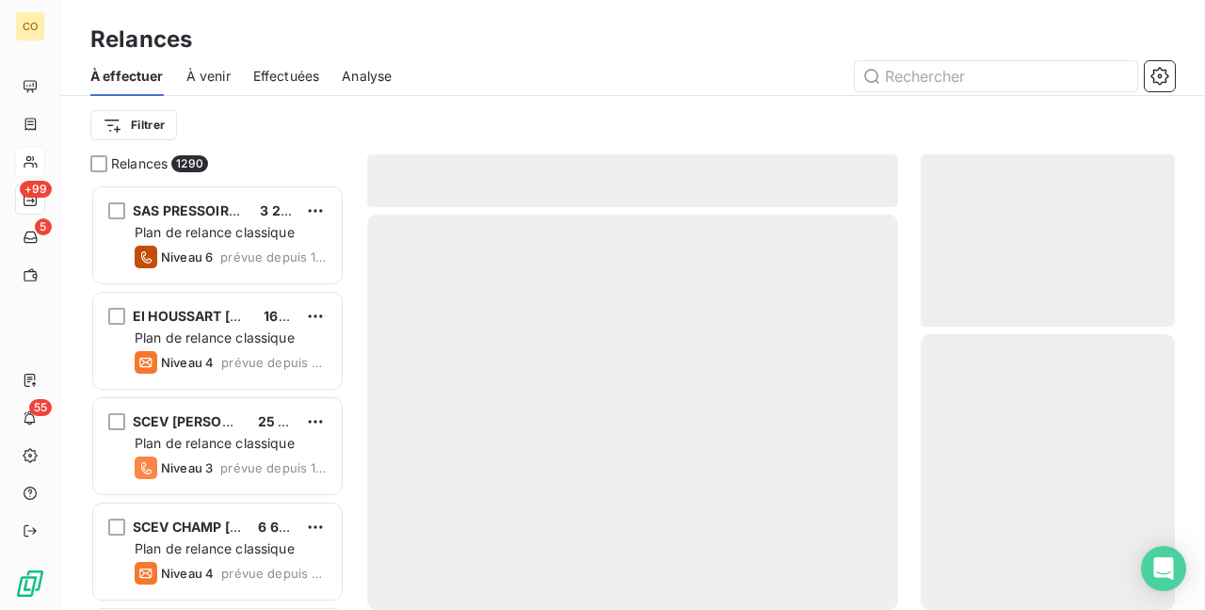
scroll to position [410, 239]
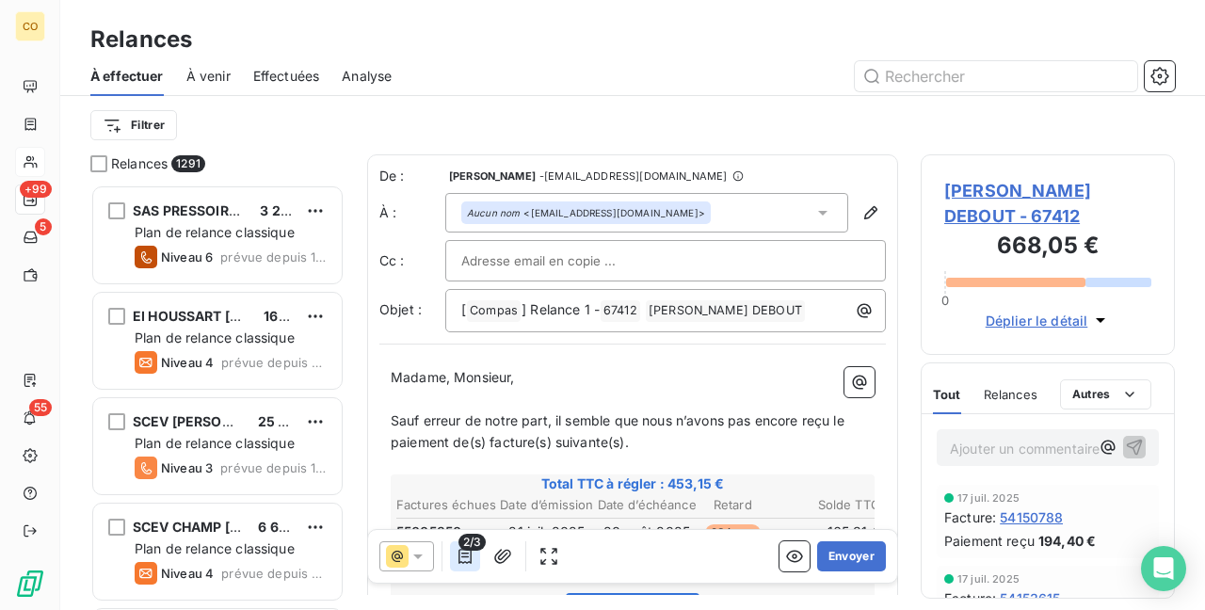
click at [467, 555] on icon "button" at bounding box center [464, 556] width 19 height 19
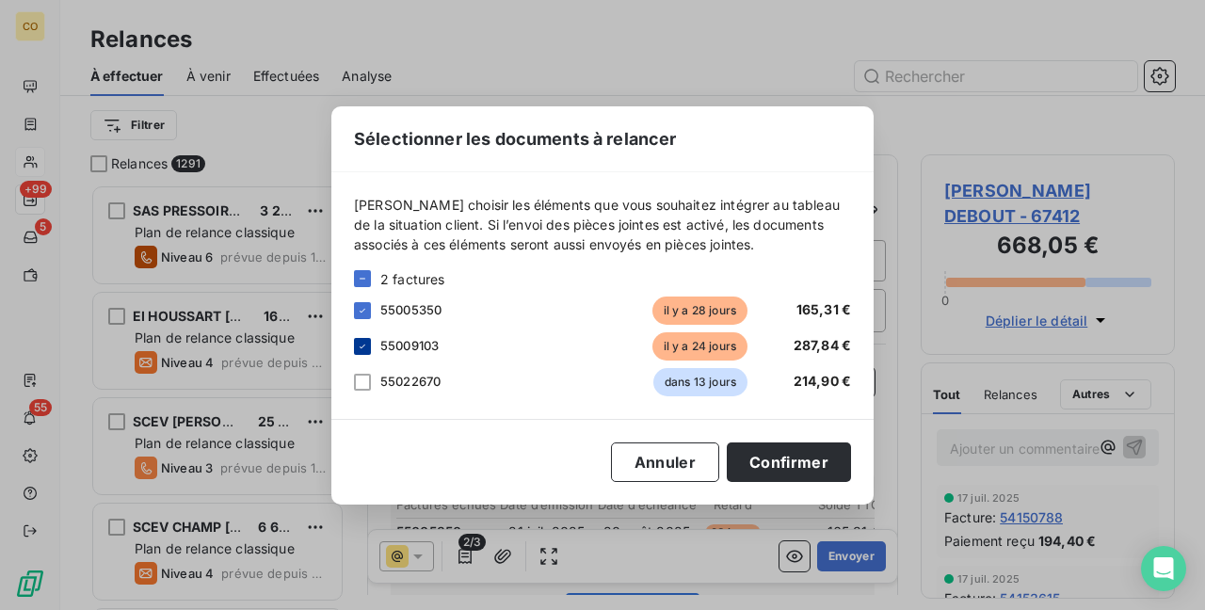
click at [365, 347] on icon at bounding box center [362, 346] width 11 height 11
click at [791, 459] on button "Confirmer" at bounding box center [789, 462] width 124 height 40
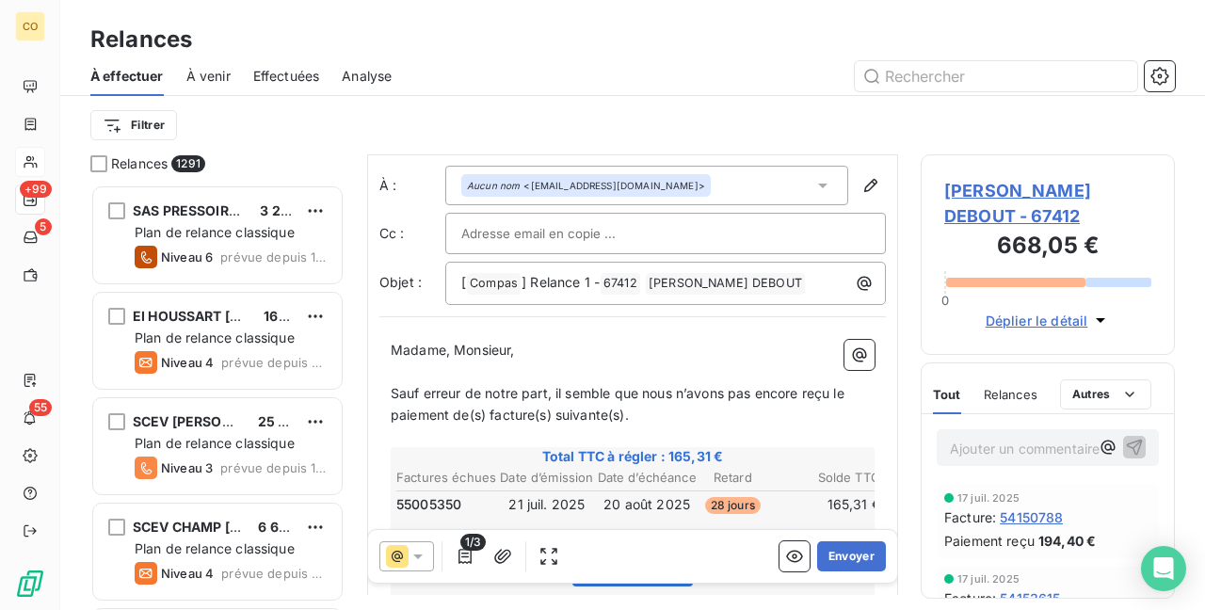
scroll to position [96, 0]
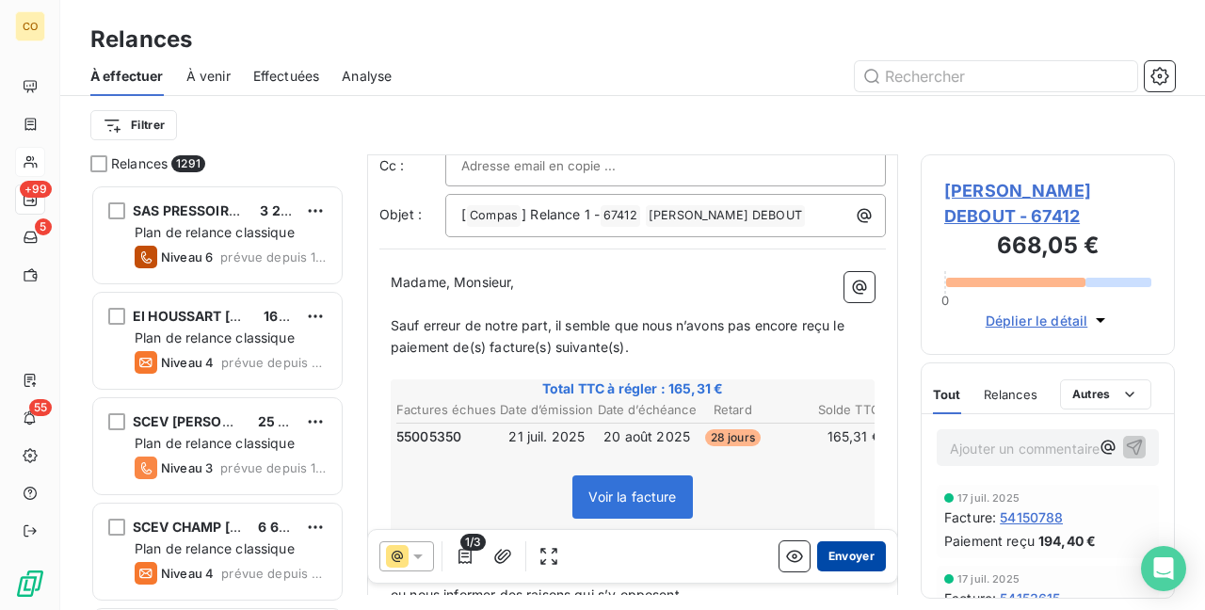
click at [849, 558] on button "Envoyer" at bounding box center [851, 556] width 69 height 30
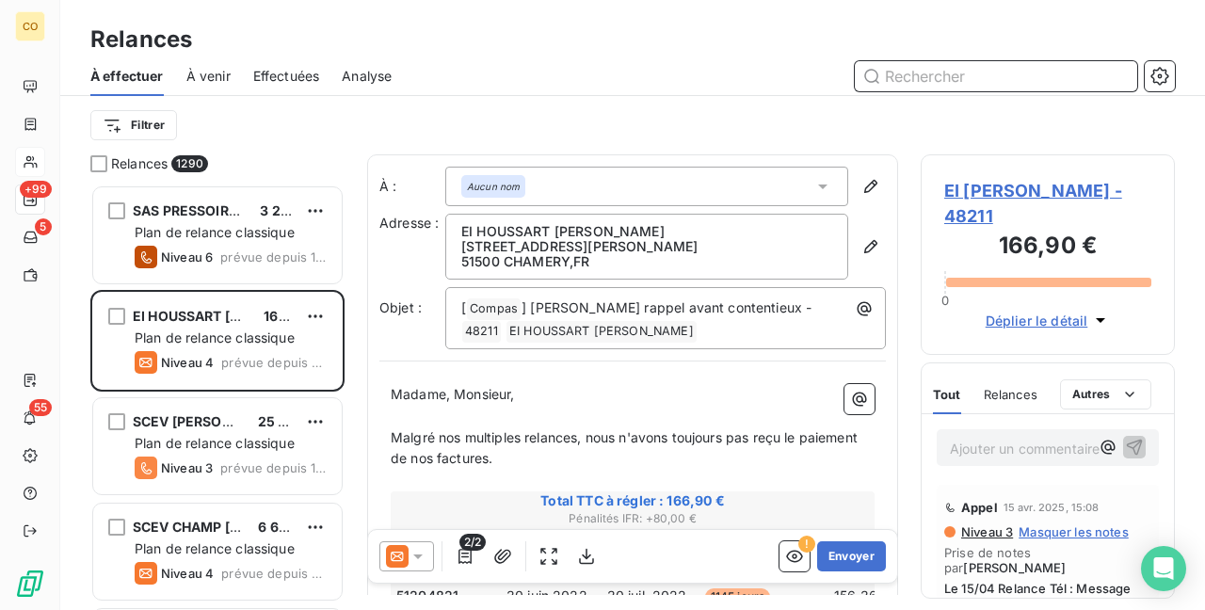
click at [940, 79] on input "text" at bounding box center [996, 76] width 282 height 30
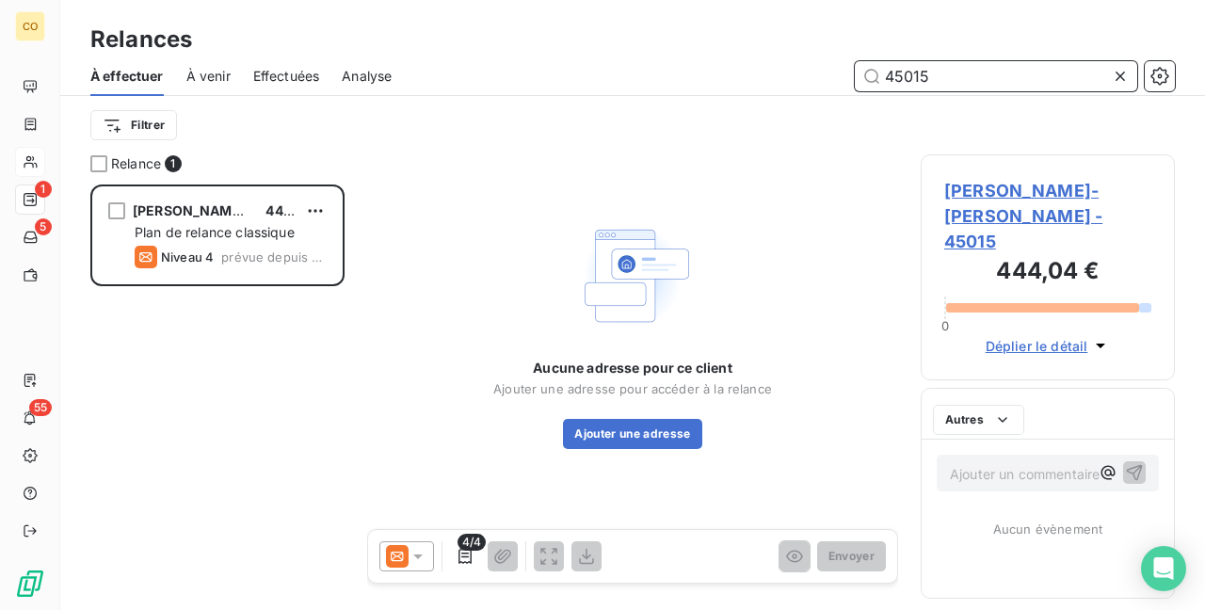
scroll to position [410, 239]
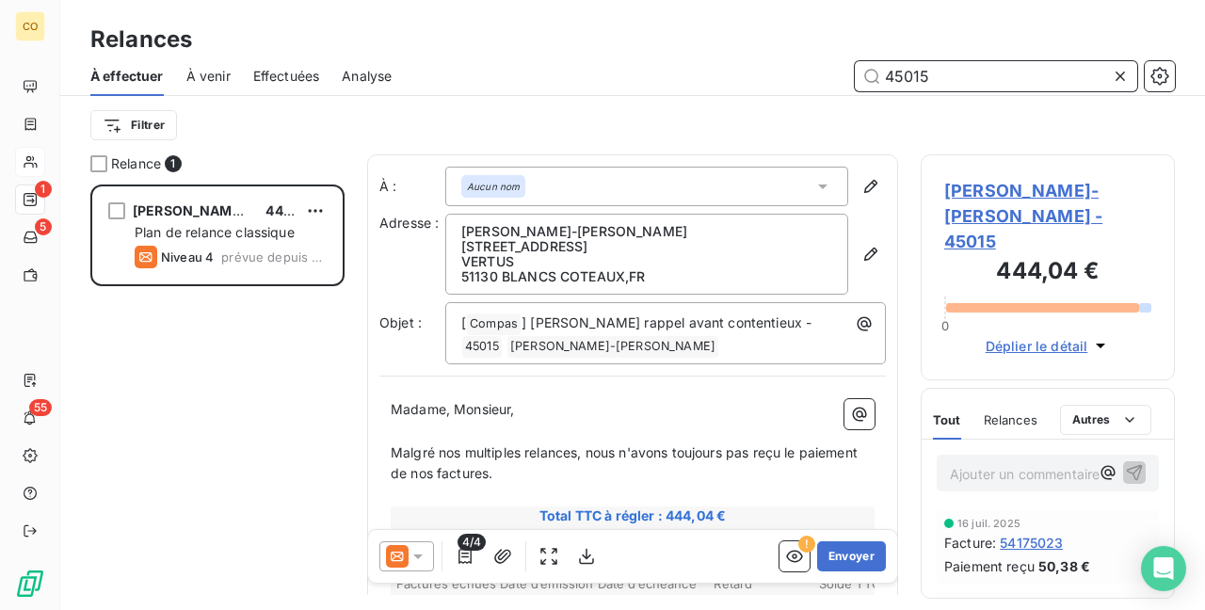
type input "45015"
click at [419, 551] on icon at bounding box center [417, 556] width 19 height 19
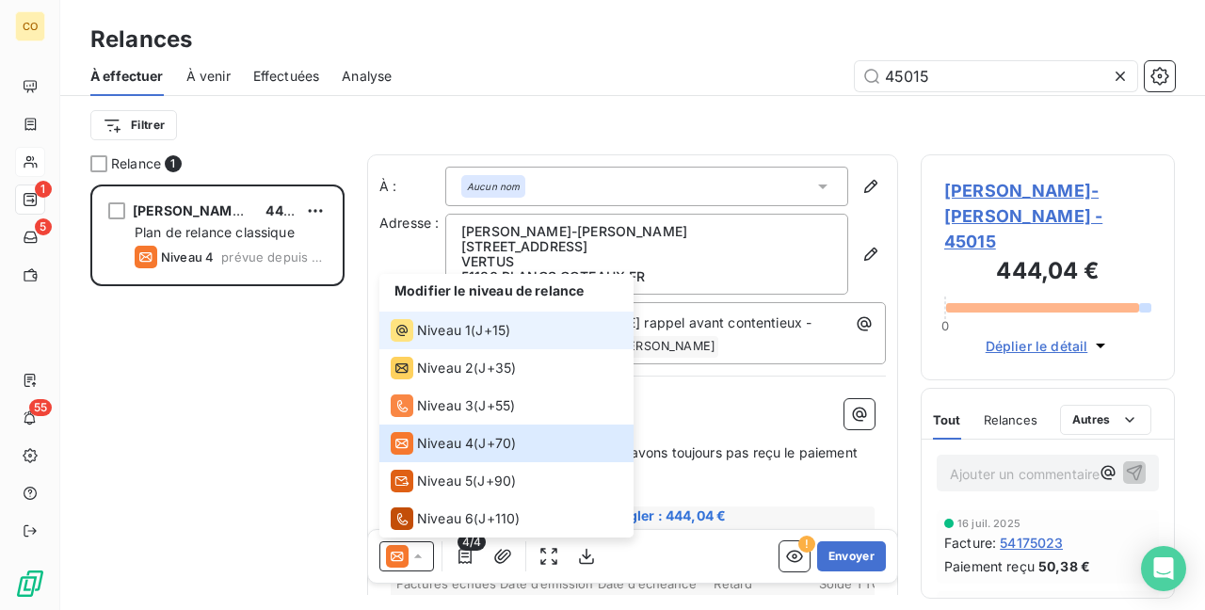
click at [457, 324] on span "Niveau 1" at bounding box center [444, 330] width 54 height 19
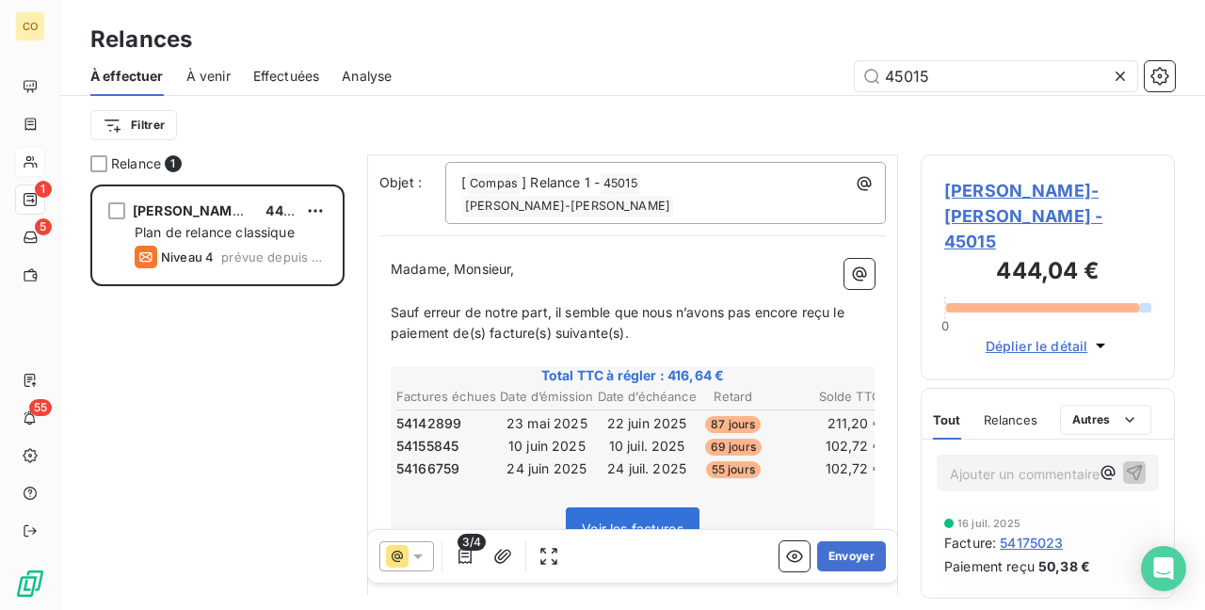
scroll to position [188, 0]
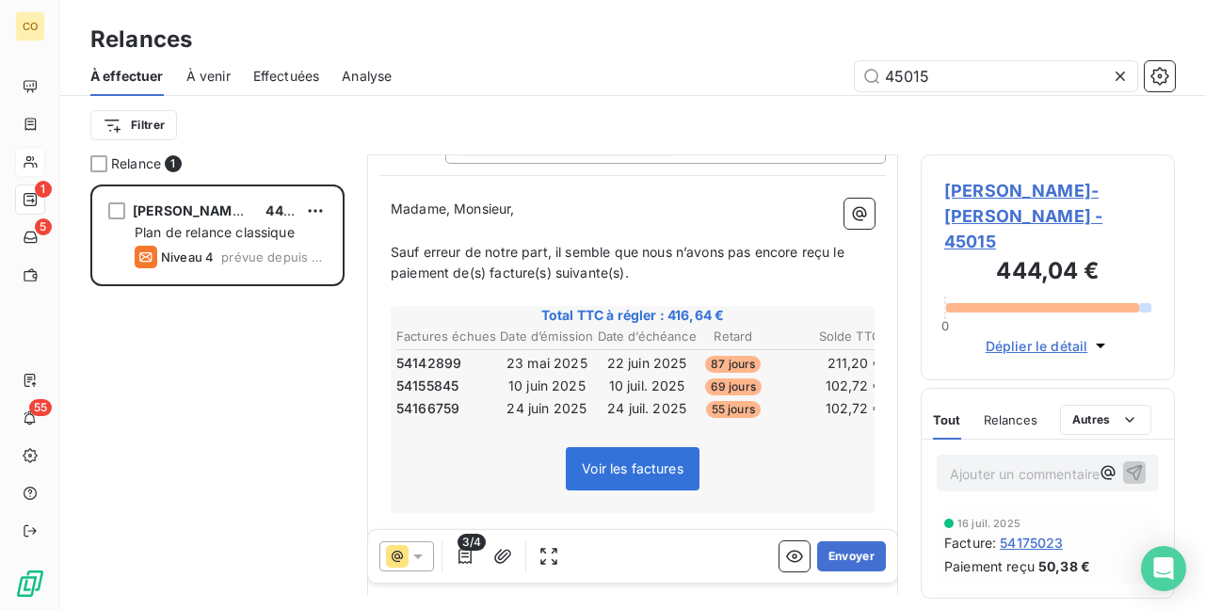
click at [474, 547] on span "3/4" at bounding box center [471, 542] width 28 height 17
click at [469, 561] on icon "button" at bounding box center [464, 556] width 19 height 19
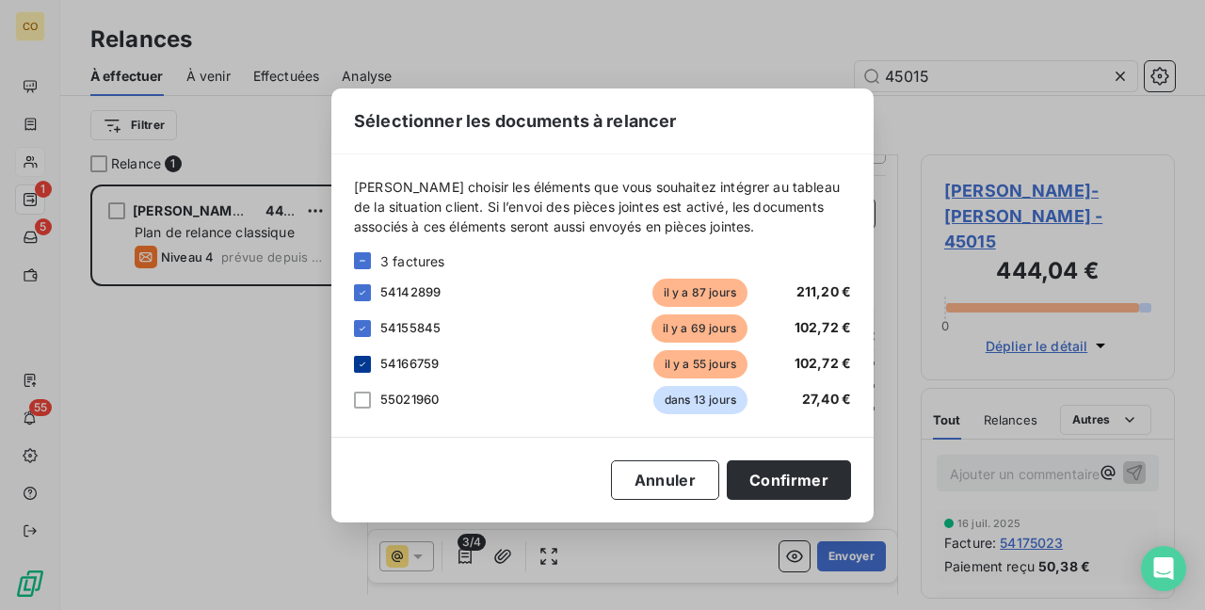
click at [367, 362] on icon at bounding box center [362, 364] width 11 height 11
click at [809, 469] on button "Confirmer" at bounding box center [789, 480] width 124 height 40
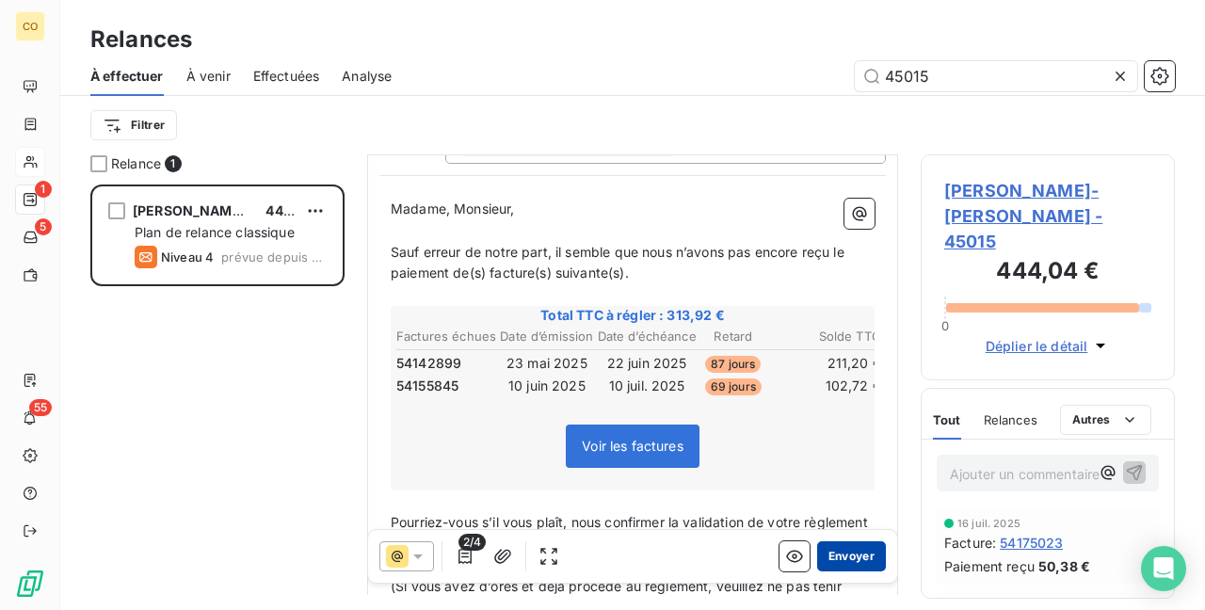
click at [830, 556] on button "Envoyer" at bounding box center [851, 556] width 69 height 30
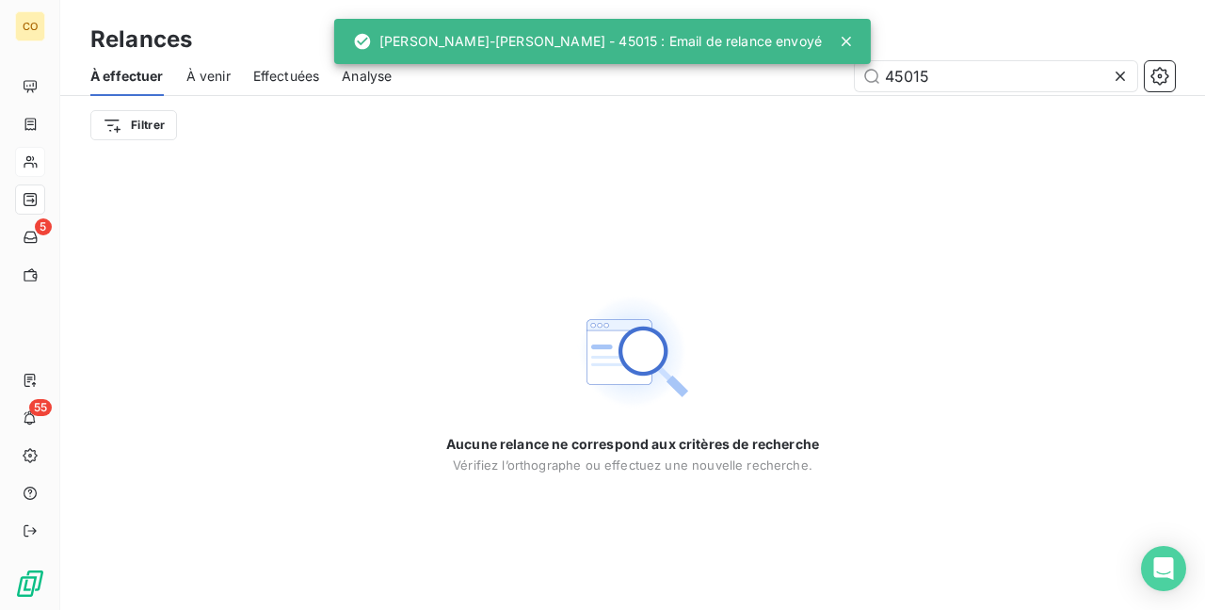
click at [1121, 77] on icon at bounding box center [1119, 76] width 9 height 9
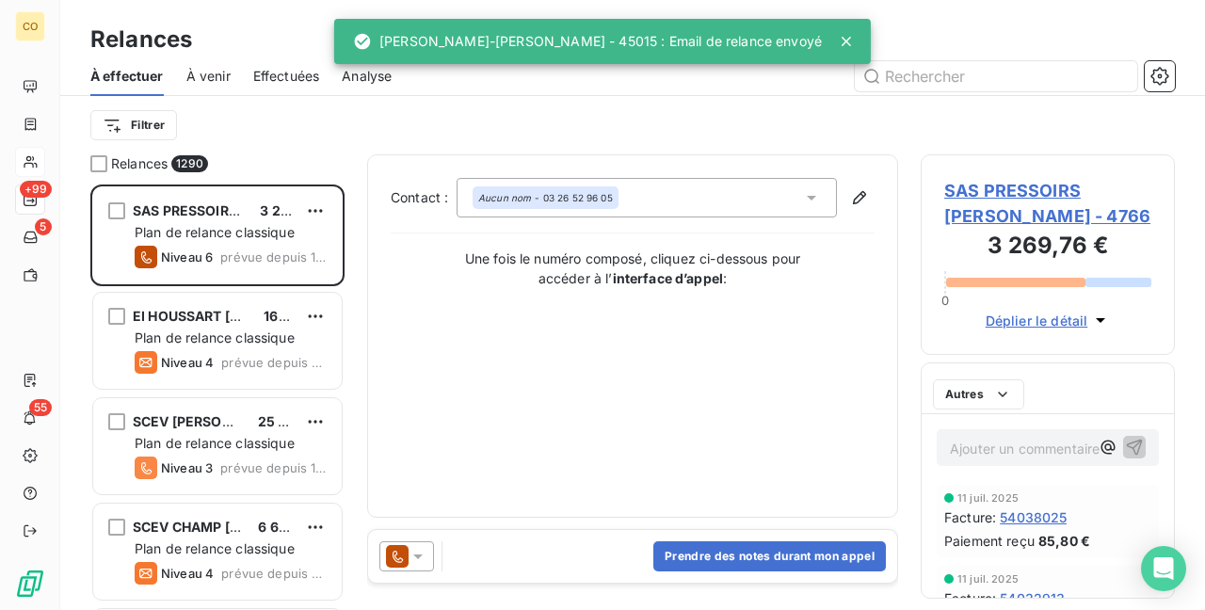
scroll to position [410, 239]
